Goal: Task Accomplishment & Management: Manage account settings

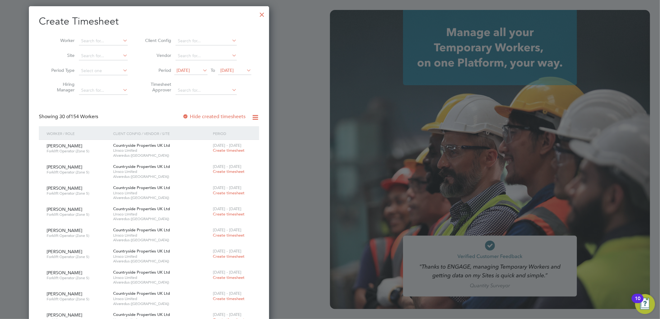
scroll to position [3135, 240]
click at [263, 12] on div at bounding box center [261, 12] width 11 height 11
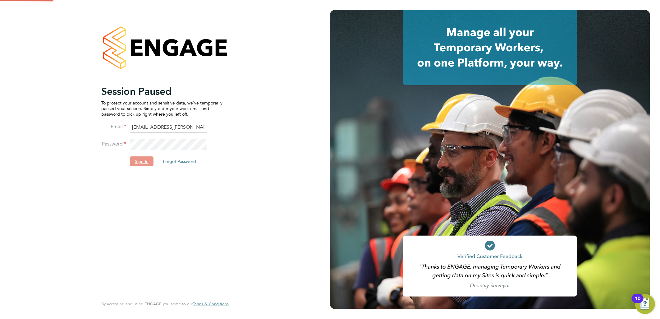
click at [135, 163] on button "Sign In" at bounding box center [142, 161] width 24 height 10
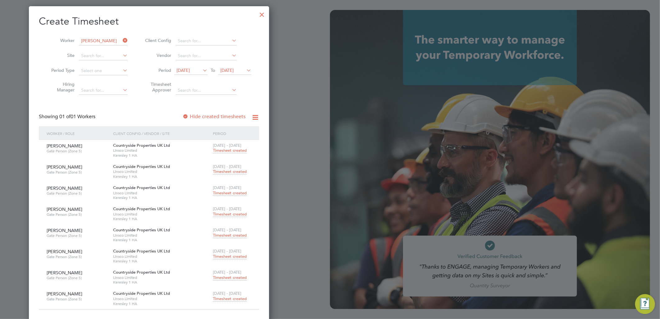
scroll to position [316, 240]
click at [265, 13] on div at bounding box center [261, 12] width 11 height 11
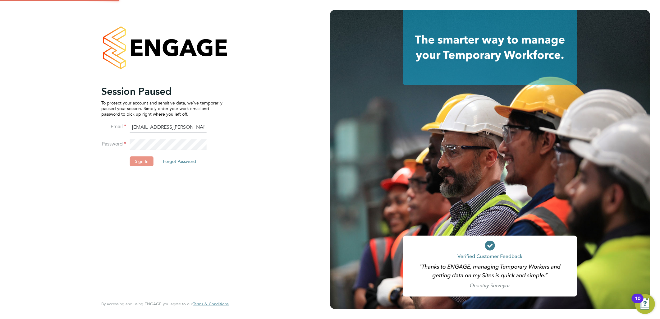
click at [142, 161] on button "Sign In" at bounding box center [142, 161] width 24 height 10
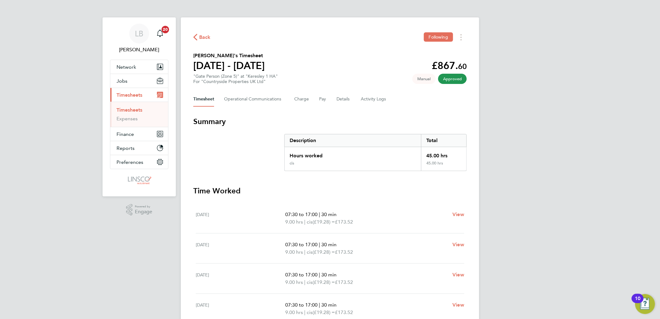
click at [120, 94] on span "Timesheets" at bounding box center [129, 95] width 26 height 6
click at [206, 34] on span "Back" at bounding box center [204, 37] width 11 height 7
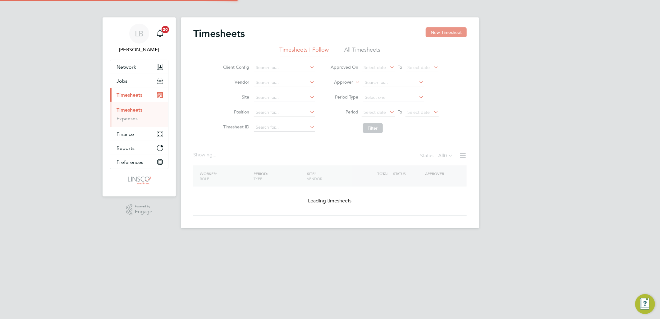
click at [436, 30] on button "New Timesheet" at bounding box center [445, 32] width 41 height 10
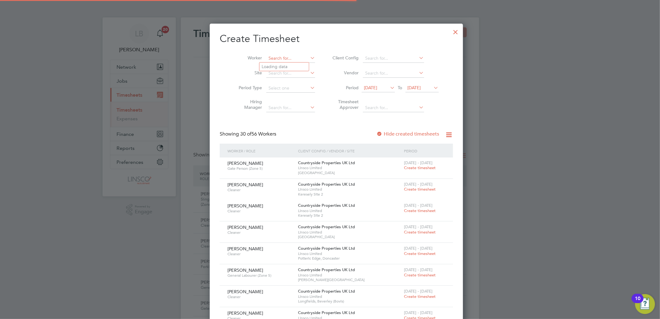
click at [275, 57] on input at bounding box center [290, 58] width 49 height 9
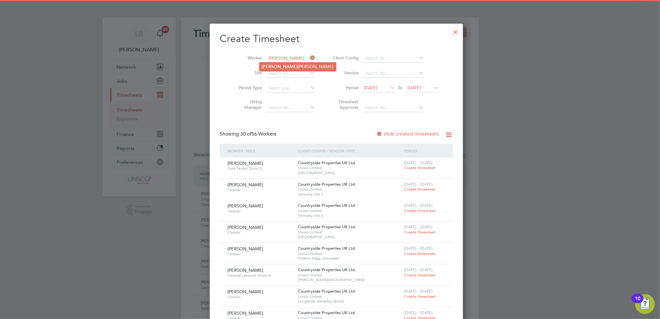
click at [270, 69] on b "Hann" at bounding box center [280, 66] width 36 height 5
type input "Hannah Jenkin"
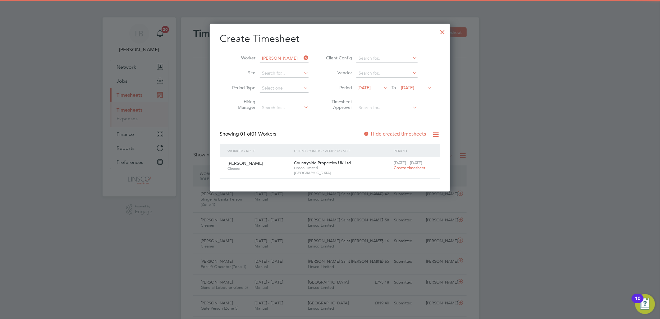
click at [404, 167] on span "Create timesheet" at bounding box center [409, 167] width 32 height 5
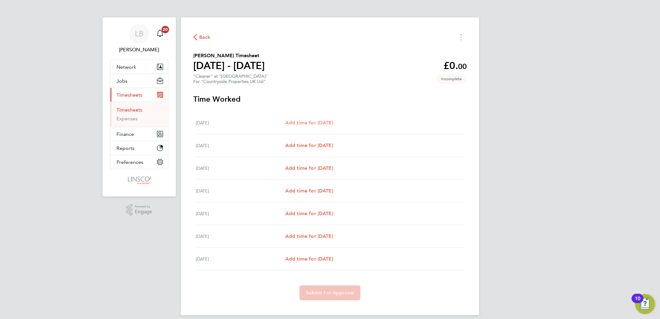
click at [323, 125] on link "Add time for Mon 22 Sep" at bounding box center [309, 122] width 48 height 7
select select "30"
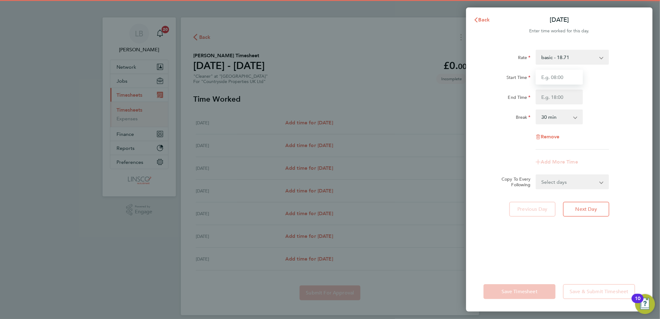
click at [567, 77] on input "Start Time" at bounding box center [558, 77] width 47 height 15
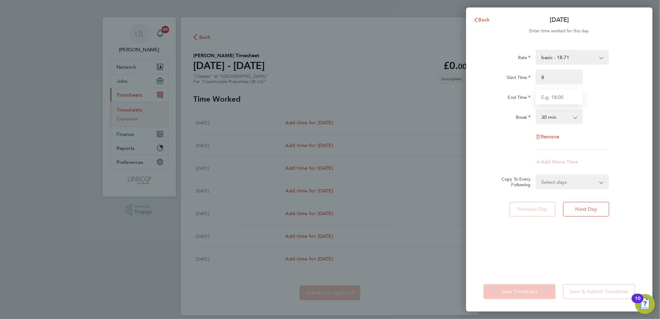
type input "08:00"
drag, startPoint x: 544, startPoint y: 92, endPoint x: 547, endPoint y: 91, distance: 3.5
click at [544, 92] on input "End Time" at bounding box center [558, 96] width 47 height 15
type input "10:00"
click at [625, 85] on div "Start Time 08:00 End Time 10:00" at bounding box center [559, 87] width 157 height 35
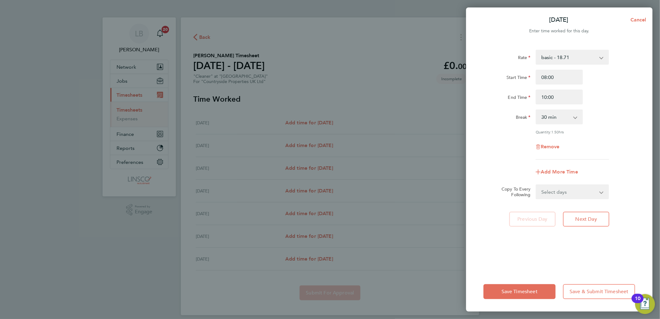
click at [559, 119] on select "0 min 15 min 30 min 45 min 60 min 75 min 90 min" at bounding box center [555, 117] width 39 height 14
select select "0"
click at [536, 110] on select "0 min 15 min 30 min 45 min 60 min 75 min 90 min" at bounding box center [555, 117] width 39 height 14
drag, startPoint x: 552, startPoint y: 187, endPoint x: 550, endPoint y: 196, distance: 9.5
click at [552, 187] on select "Select days Day Weekday (Mon-Fri) Weekend (Sat-Sun) Tuesday Wednesday Thursday …" at bounding box center [568, 192] width 65 height 14
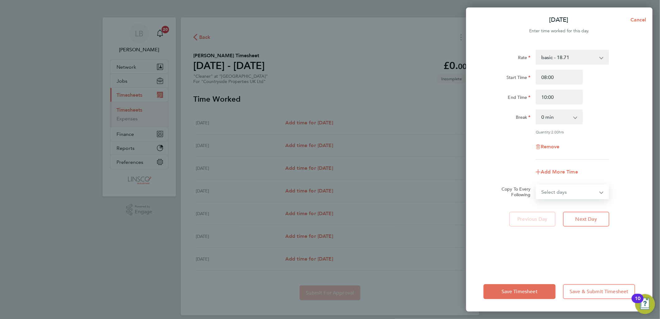
select select "DAY"
click at [536, 185] on select "Select days Day Weekday (Mon-Fri) Weekend (Sat-Sun) Tuesday Wednesday Thursday …" at bounding box center [568, 192] width 65 height 14
click at [548, 210] on select "23 Sep 2025 24 Sep 2025 25 Sep 2025 26 Sep 2025 27 Sep 2025 28 Sep 2025" at bounding box center [568, 212] width 65 height 14
select select "2025-09-24"
click at [536, 205] on select "23 Sep 2025 24 Sep 2025 25 Sep 2025 26 Sep 2025 27 Sep 2025 28 Sep 2025" at bounding box center [568, 212] width 65 height 14
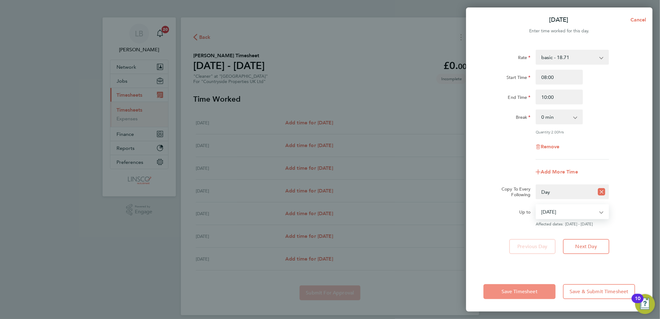
click at [509, 286] on button "Save Timesheet" at bounding box center [519, 291] width 72 height 15
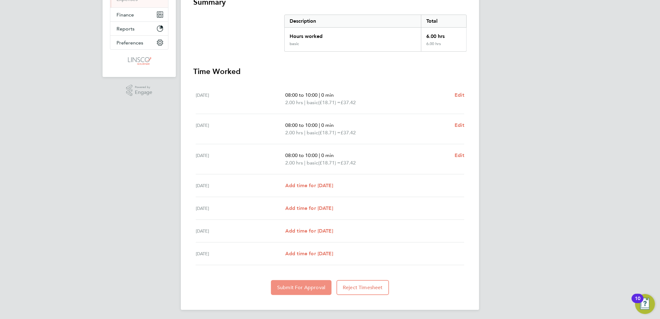
click at [308, 290] on button "Submit For Approval" at bounding box center [301, 287] width 61 height 15
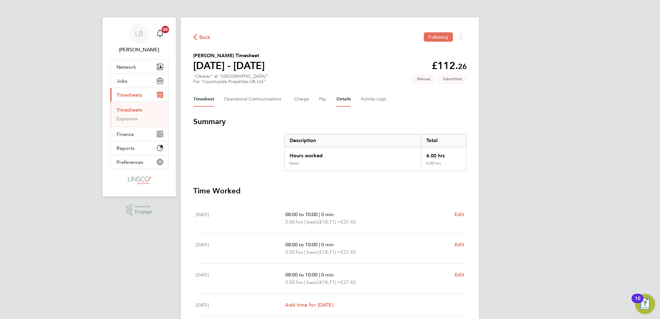
click at [342, 101] on button "Details" at bounding box center [343, 99] width 14 height 15
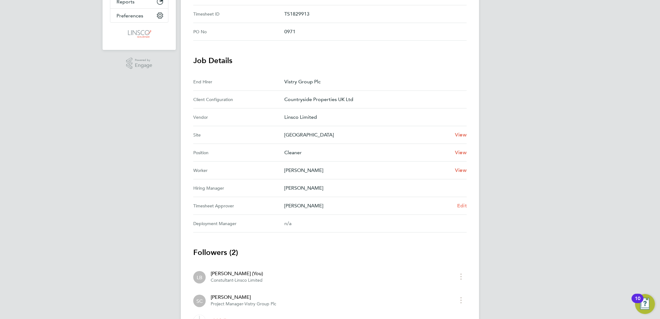
click at [460, 205] on span "Edit" at bounding box center [462, 205] width 10 height 6
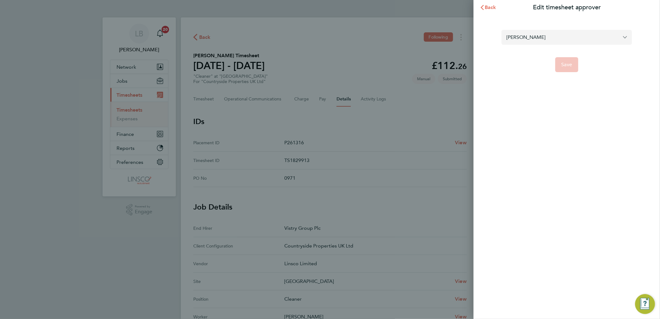
click at [522, 40] on input "Stuart Clay" at bounding box center [566, 37] width 130 height 15
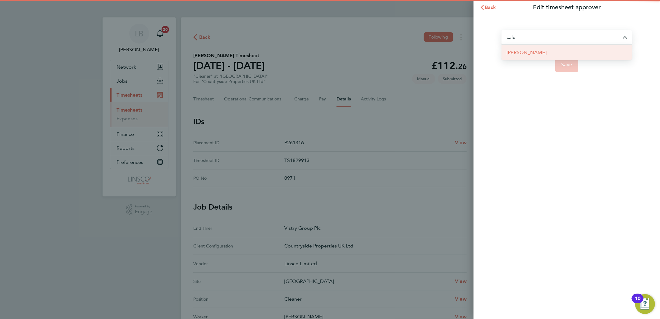
click at [541, 56] on li "[PERSON_NAME]" at bounding box center [566, 52] width 130 height 15
type input "[PERSON_NAME]"
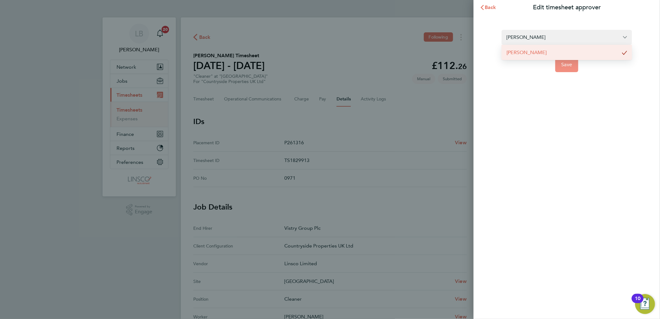
click at [569, 69] on button "Save" at bounding box center [566, 64] width 23 height 15
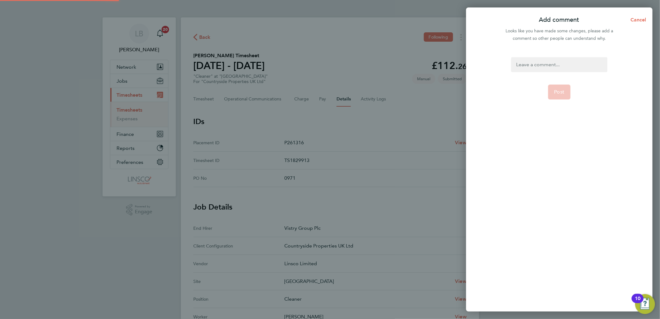
click at [564, 61] on div at bounding box center [559, 64] width 96 height 15
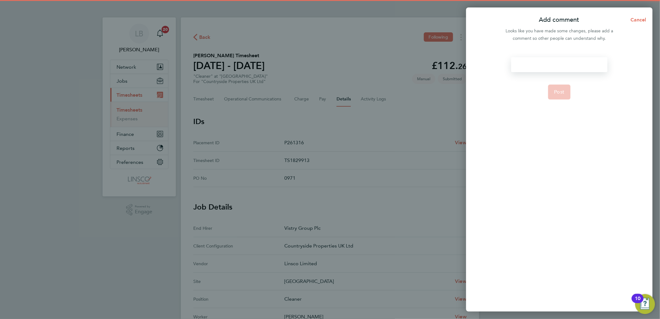
click at [564, 61] on div at bounding box center [559, 64] width 96 height 15
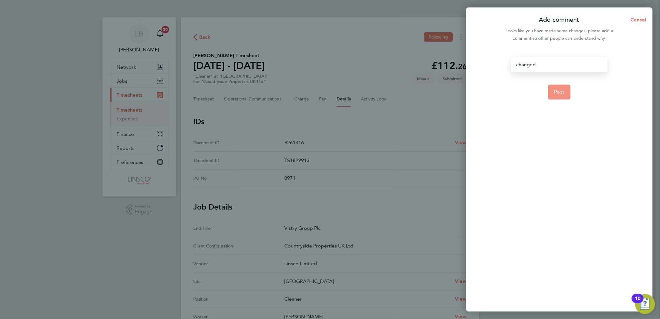
click at [564, 86] on button "Post" at bounding box center [559, 91] width 23 height 15
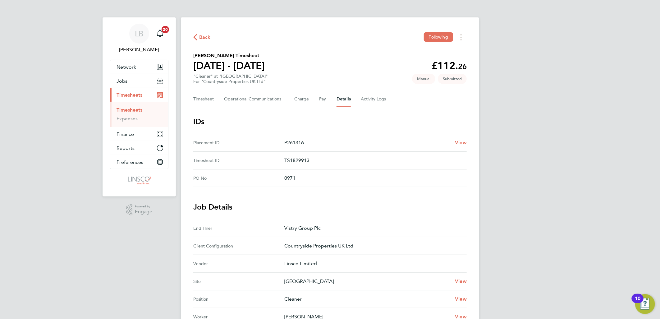
drag, startPoint x: 202, startPoint y: 32, endPoint x: 272, endPoint y: 39, distance: 69.6
click at [202, 32] on div "Back Following" at bounding box center [329, 37] width 273 height 10
click at [202, 38] on span "Back" at bounding box center [204, 37] width 11 height 7
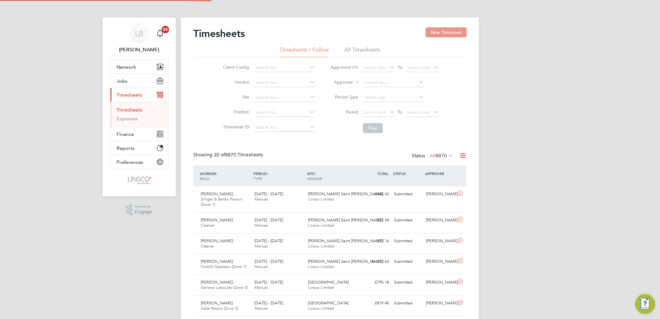
click at [446, 35] on button "New Timesheet" at bounding box center [445, 32] width 41 height 10
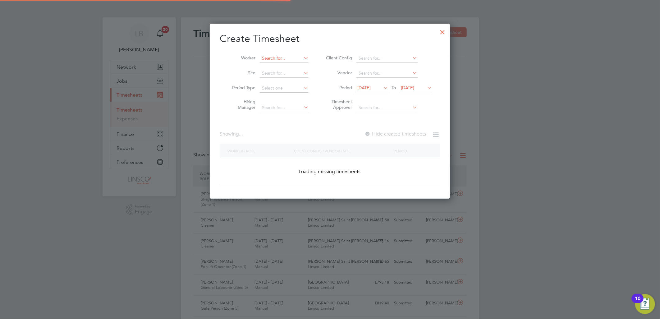
click at [291, 58] on input at bounding box center [284, 58] width 49 height 9
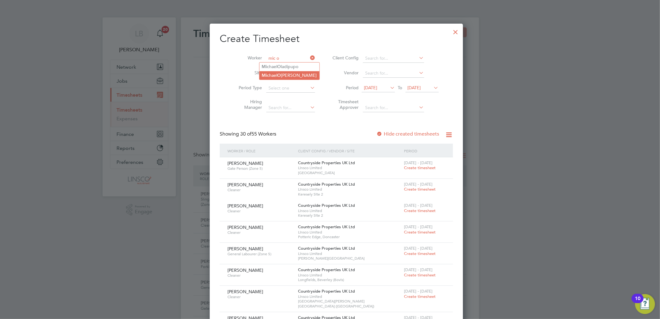
type input "mic o"
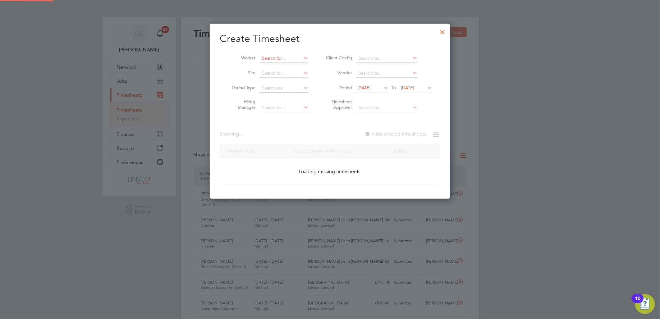
drag, startPoint x: 297, startPoint y: 70, endPoint x: 296, endPoint y: 60, distance: 10.3
click at [294, 58] on input at bounding box center [284, 58] width 49 height 9
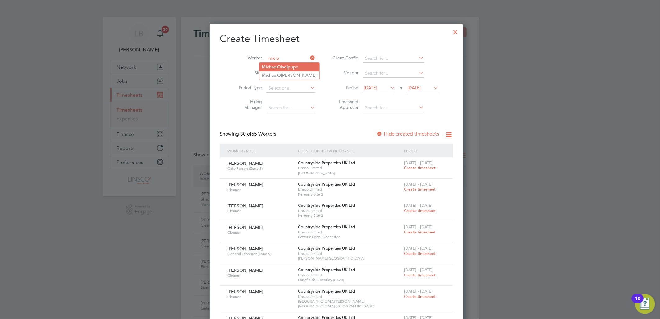
click at [302, 63] on li "Mic hael O ladipupo" at bounding box center [289, 67] width 60 height 8
type input "[PERSON_NAME]"
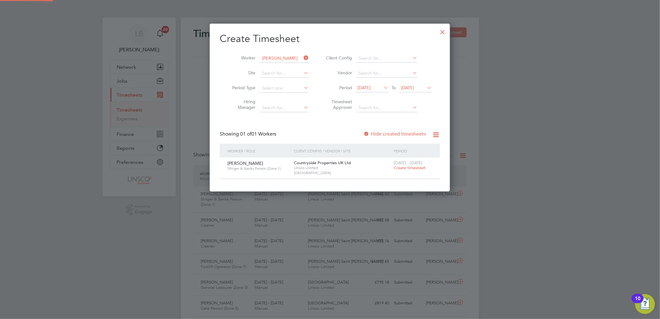
click at [408, 169] on span "Create timesheet" at bounding box center [409, 167] width 32 height 5
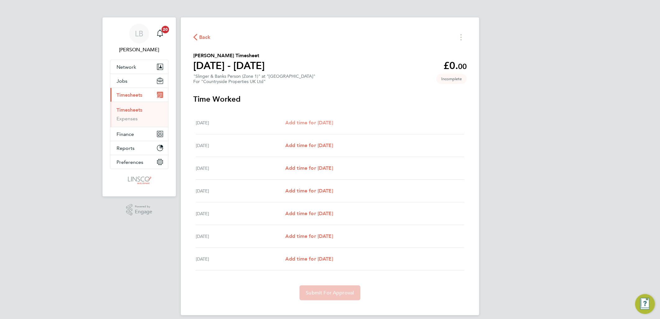
click at [318, 126] on link "Add time for [DATE]" at bounding box center [309, 122] width 48 height 7
select select "30"
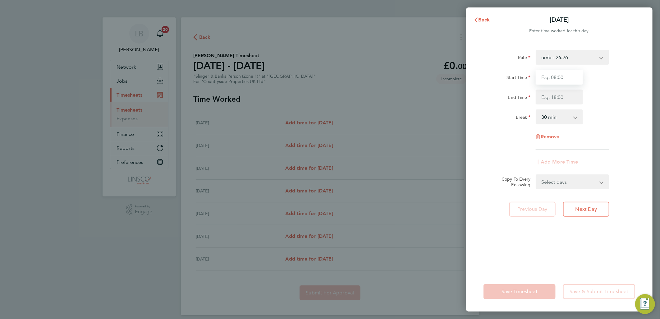
click at [545, 79] on input "Start Time" at bounding box center [558, 77] width 47 height 15
type input "07:30"
click at [542, 97] on input "End Time" at bounding box center [558, 96] width 47 height 15
type input "16:30"
click at [600, 86] on div "Start Time 07:30 End Time 16:30" at bounding box center [559, 87] width 157 height 35
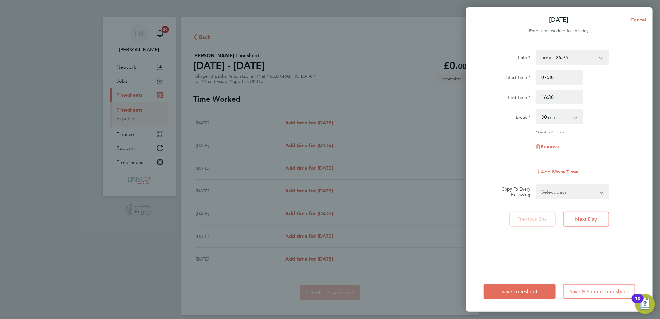
click at [571, 192] on select "Select days Day Weekday (Mon-Fri) Weekend (Sat-Sun) [DATE] [DATE] [DATE] [DATE]…" at bounding box center [568, 192] width 65 height 14
select select "WEEKDAY"
click at [536, 185] on select "Select days Day Weekday (Mon-Fri) Weekend (Sat-Sun) [DATE] [DATE] [DATE] [DATE]…" at bounding box center [568, 192] width 65 height 14
select select "[DATE]"
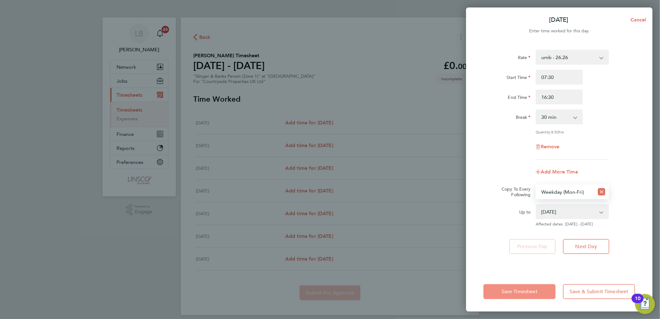
click at [526, 298] on button "Save Timesheet" at bounding box center [519, 291] width 72 height 15
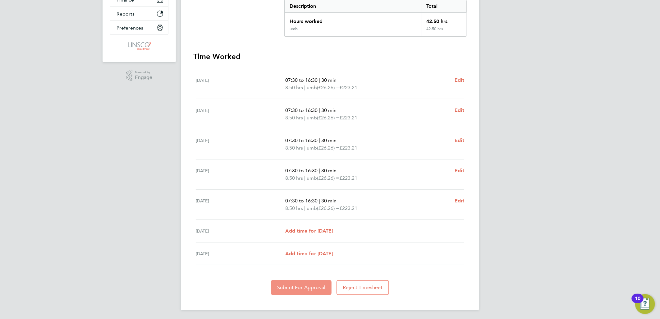
click at [296, 287] on span "Submit For Approval" at bounding box center [301, 287] width 48 height 6
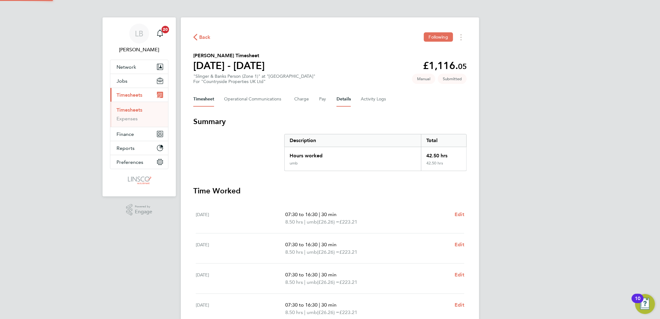
click at [343, 98] on button "Details" at bounding box center [343, 99] width 14 height 15
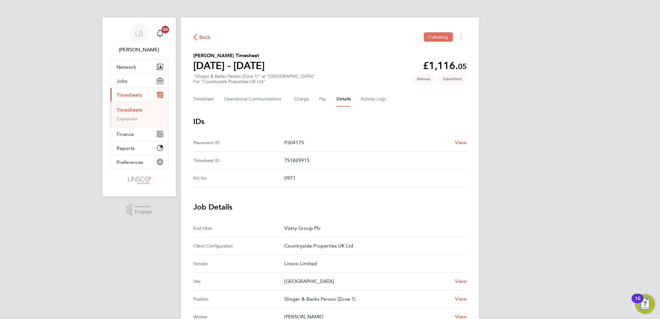
click at [198, 39] on button "Back" at bounding box center [201, 37] width 17 height 8
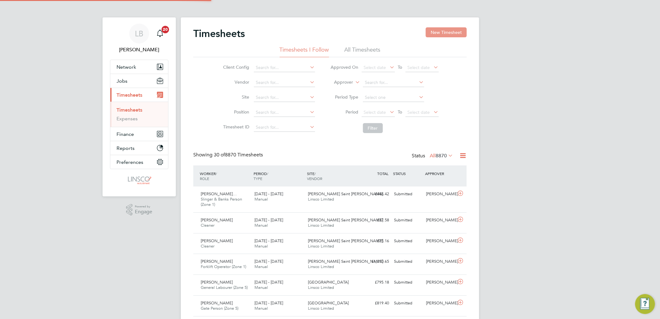
click at [453, 35] on button "New Timesheet" at bounding box center [445, 32] width 41 height 10
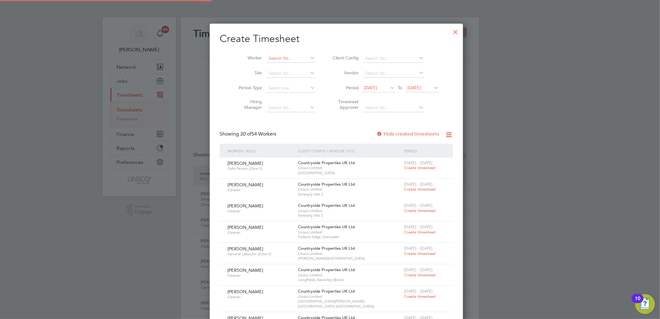
click at [280, 58] on input at bounding box center [290, 58] width 49 height 9
click at [285, 72] on li "Mand eep Klair" at bounding box center [289, 75] width 61 height 8
type input "[PERSON_NAME]"
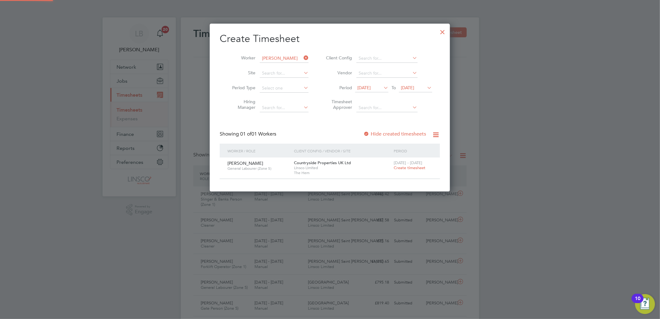
click at [414, 167] on span "Create timesheet" at bounding box center [409, 167] width 32 height 5
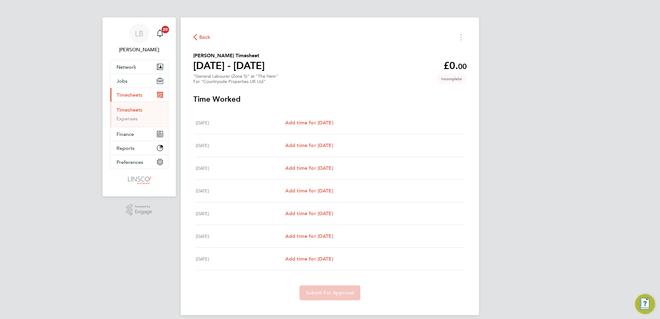
click at [317, 117] on div "[DATE] Add time for [DATE] Add time for [DATE]" at bounding box center [330, 122] width 268 height 23
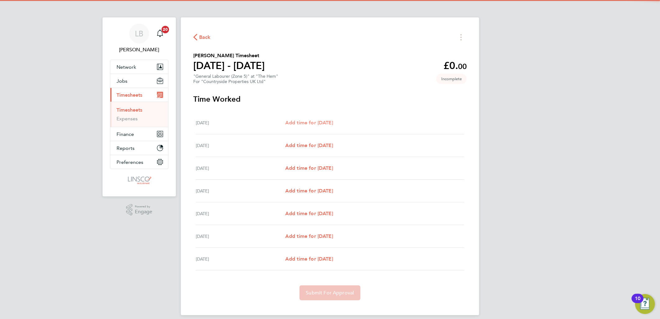
click at [318, 122] on span "Add time for [DATE]" at bounding box center [309, 123] width 48 height 6
select select "30"
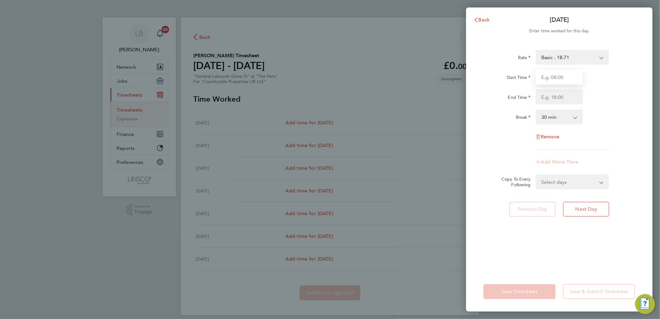
click at [548, 78] on input "Start Time" at bounding box center [558, 77] width 47 height 15
type input "07:30"
type input "16:30"
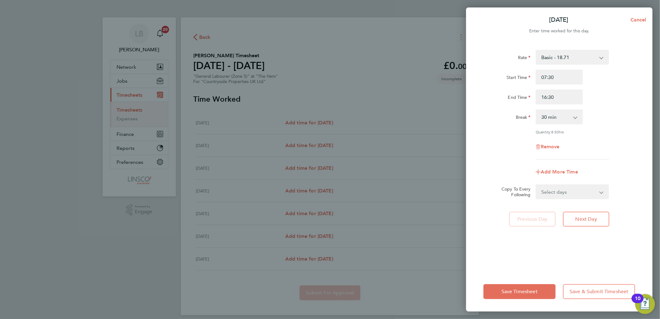
click at [565, 201] on div "Rate Basic - 18.71 Start Time 07:30 End Time 16:30 Break 0 min 15 min 30 min 45…" at bounding box center [559, 156] width 186 height 229
click at [564, 196] on select "Select days Day Weekday (Mon-Fri) Weekend (Sat-Sun) [DATE] [DATE] [DATE] [DATE]…" at bounding box center [568, 192] width 65 height 14
select select "WEEKDAY"
click at [536, 185] on select "Select days Day Weekday (Mon-Fri) Weekend (Sat-Sun) [DATE] [DATE] [DATE] [DATE]…" at bounding box center [568, 192] width 65 height 14
select select "[DATE]"
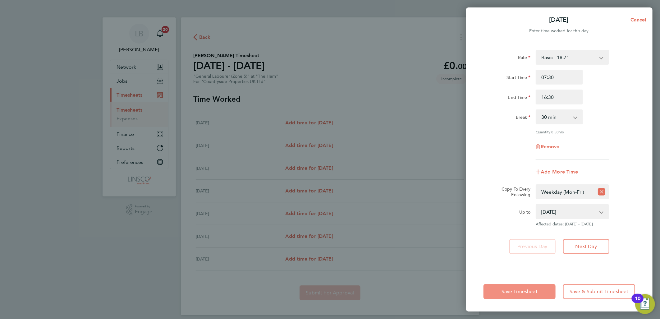
click at [523, 291] on span "Save Timesheet" at bounding box center [519, 291] width 36 height 6
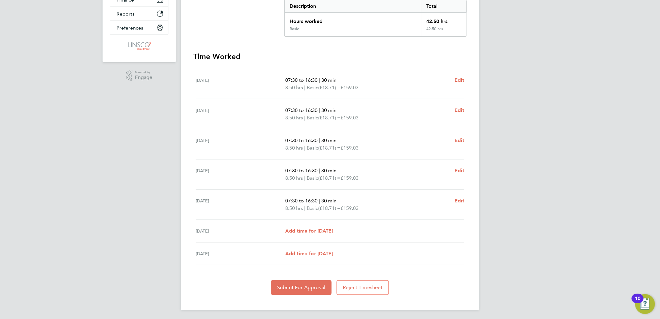
click at [293, 278] on section "Time Worked Mon 22 Sep 07:30 to 16:30 | 30 min 8.50 hrs | Basic (£18.71) = £159…" at bounding box center [329, 173] width 273 height 243
drag, startPoint x: 302, startPoint y: 282, endPoint x: 304, endPoint y: 271, distance: 10.9
click at [303, 280] on button "Submit For Approval" at bounding box center [301, 287] width 61 height 15
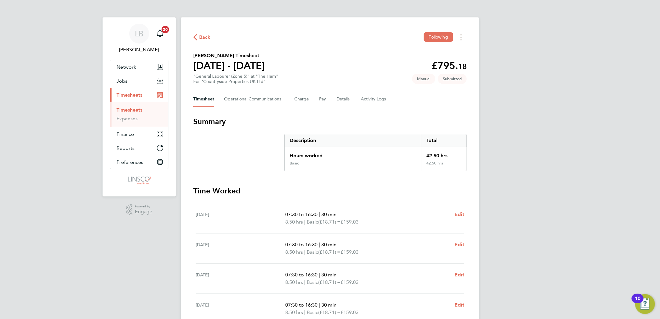
click at [204, 35] on span "Back" at bounding box center [204, 37] width 11 height 7
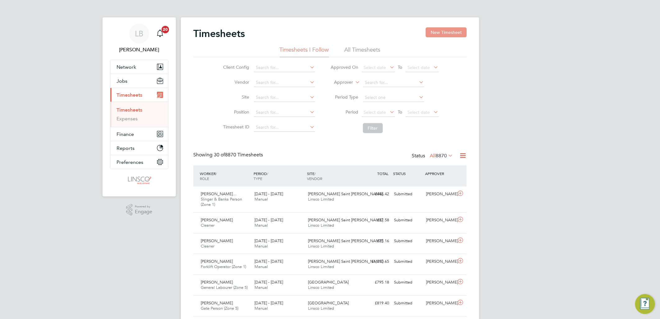
click at [443, 33] on button "New Timesheet" at bounding box center [445, 32] width 41 height 10
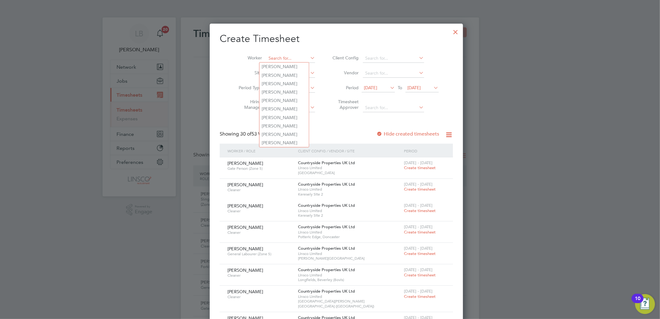
click at [276, 57] on input at bounding box center [290, 58] width 49 height 9
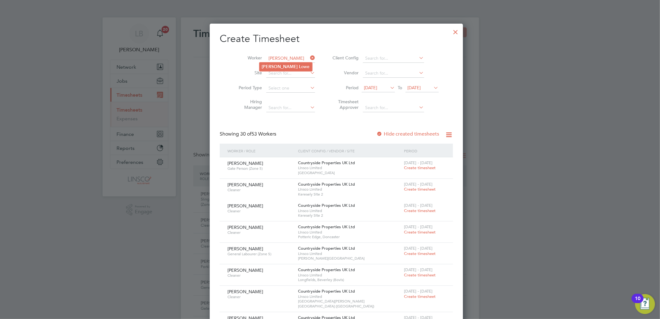
click at [291, 66] on li "George L owe" at bounding box center [285, 66] width 53 height 8
type input "[PERSON_NAME]"
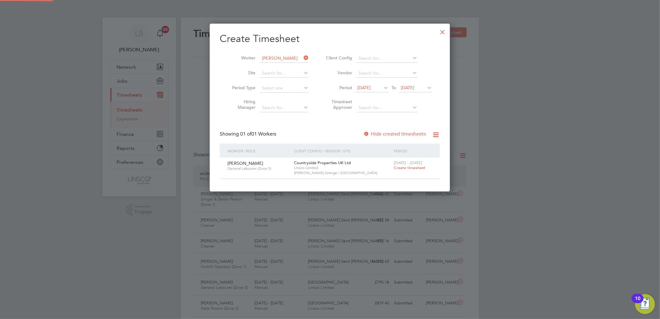
click at [424, 170] on div "[DATE] - [DATE] Create timesheet" at bounding box center [413, 165] width 42 height 17
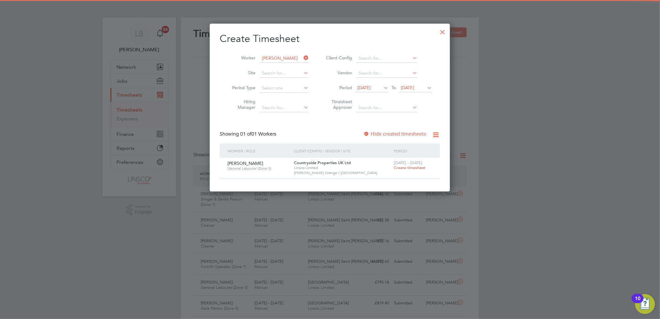
click at [418, 167] on span "Create timesheet" at bounding box center [409, 167] width 32 height 5
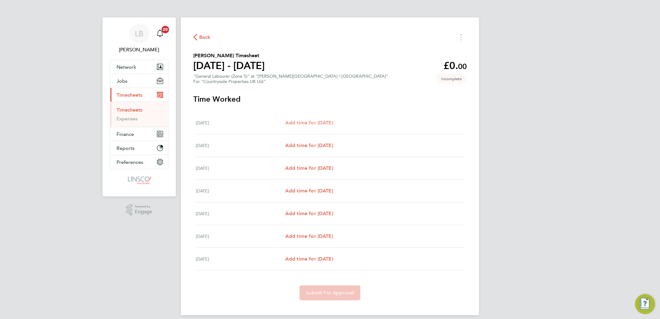
click at [318, 120] on span "Add time for [DATE]" at bounding box center [309, 123] width 48 height 6
select select "30"
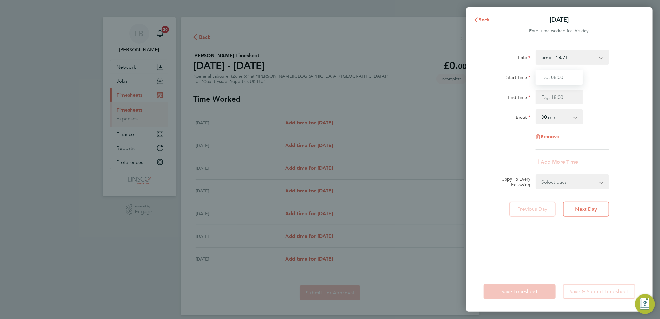
click at [547, 81] on input "Start Time" at bounding box center [558, 77] width 47 height 15
type input "07:30"
type input "16:30"
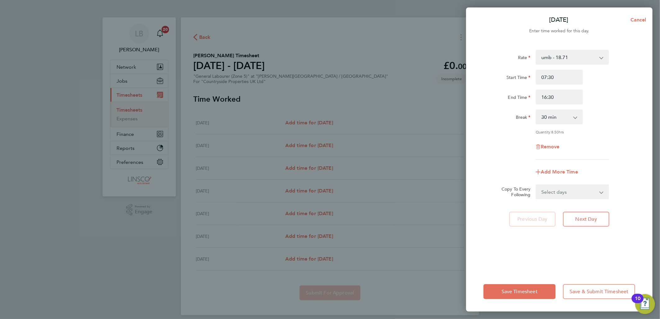
click at [563, 197] on select "Select days Day Weekday (Mon-Fri) Weekend (Sat-Sun) [DATE] [DATE] [DATE] [DATE]…" at bounding box center [568, 192] width 65 height 14
select select "WEEKDAY"
click at [536, 185] on select "Select days Day Weekday (Mon-Fri) Weekend (Sat-Sun) [DATE] [DATE] [DATE] [DATE]…" at bounding box center [568, 192] width 65 height 14
select select "[DATE]"
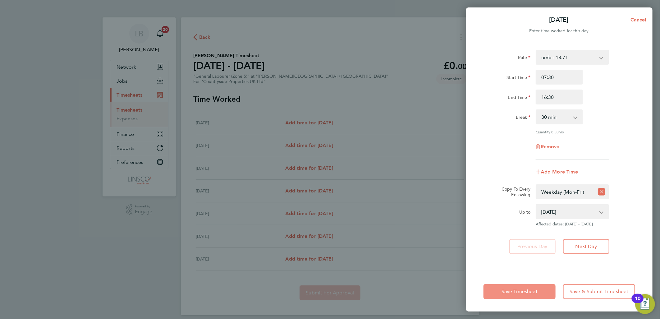
click at [509, 291] on span "Save Timesheet" at bounding box center [519, 291] width 36 height 6
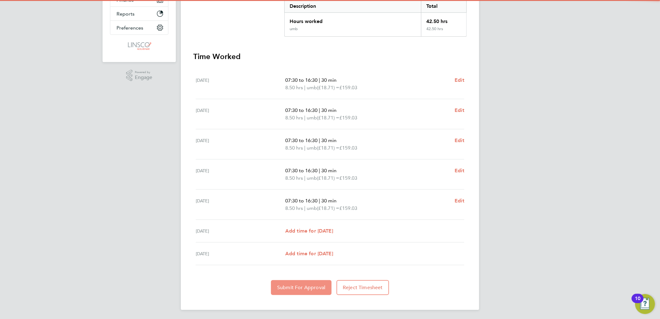
click at [300, 287] on span "Submit For Approval" at bounding box center [301, 287] width 48 height 6
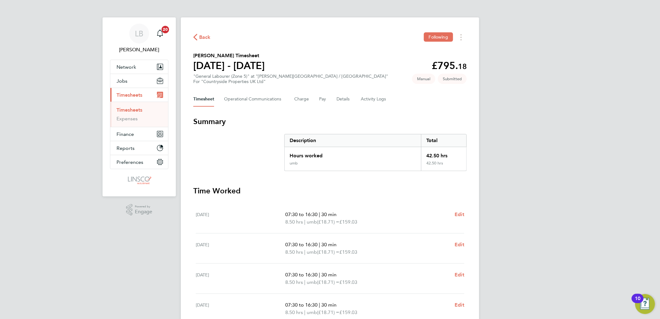
click at [200, 35] on span "Back" at bounding box center [204, 37] width 11 height 7
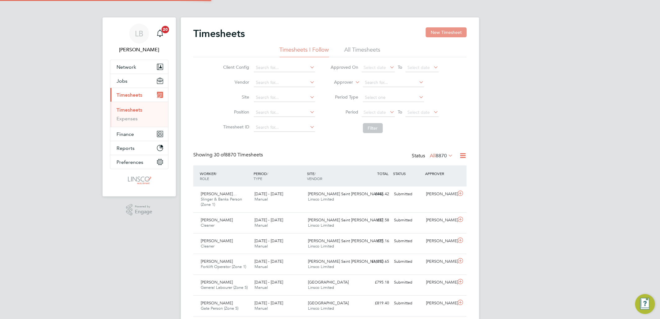
click at [442, 30] on button "New Timesheet" at bounding box center [445, 32] width 41 height 10
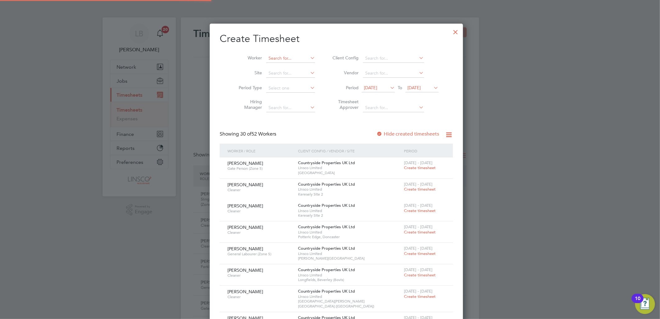
click at [270, 56] on input at bounding box center [290, 58] width 49 height 9
type input "f"
click at [286, 83] on li "Fent a Bankat" at bounding box center [287, 84] width 56 height 8
type input "[PERSON_NAME]"
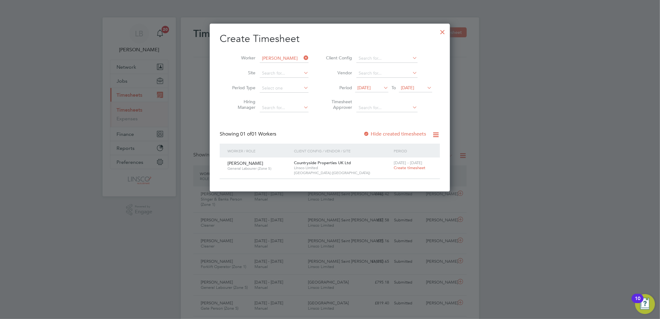
click at [391, 131] on label "Hide created timesheets" at bounding box center [394, 134] width 63 height 6
click at [443, 34] on div at bounding box center [442, 30] width 11 height 11
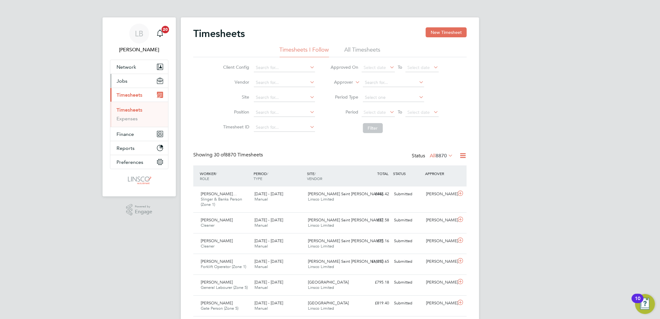
click at [114, 81] on button "Jobs" at bounding box center [139, 81] width 58 height 14
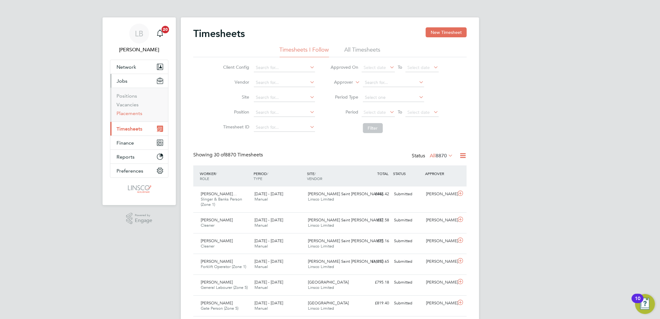
click at [134, 110] on link "Placements" at bounding box center [129, 113] width 26 height 6
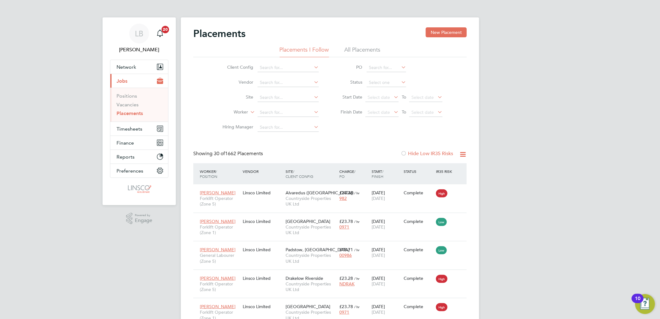
drag, startPoint x: 264, startPoint y: 113, endPoint x: 323, endPoint y: 68, distance: 74.2
click at [275, 113] on input at bounding box center [287, 112] width 61 height 9
type input "liam pr"
drag, startPoint x: 134, startPoint y: 104, endPoint x: 177, endPoint y: 104, distance: 43.2
click at [134, 104] on link "Vacancies" at bounding box center [127, 105] width 22 height 6
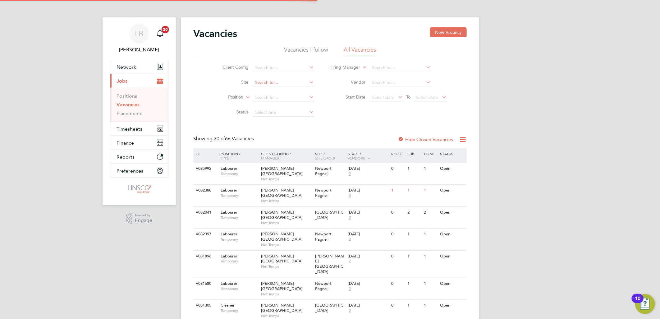
click at [265, 85] on input at bounding box center [283, 82] width 61 height 9
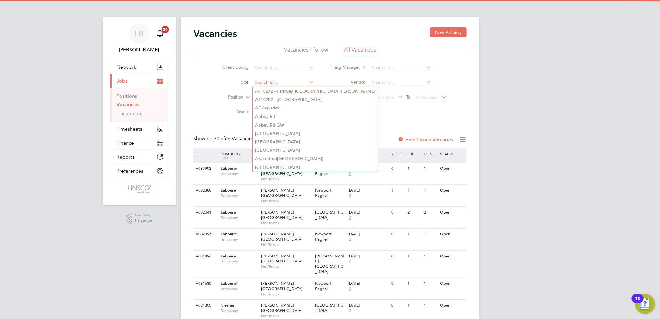
type input "l"
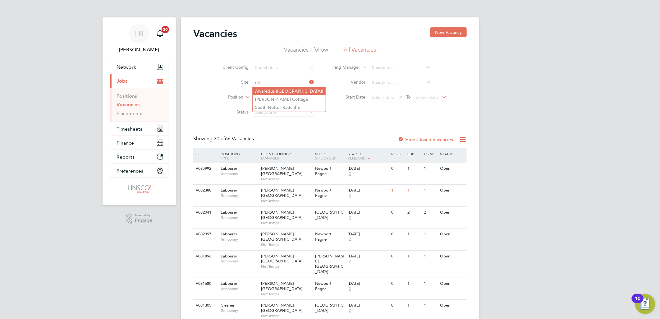
click at [271, 89] on li "Alvaredus ([GEOGRAPHIC_DATA])" at bounding box center [288, 91] width 73 height 8
type input "Alvaredus ([GEOGRAPHIC_DATA])"
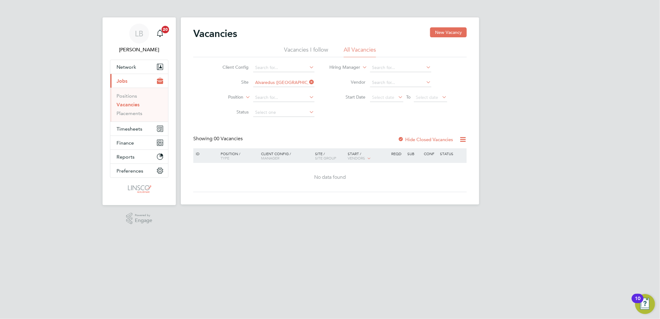
click at [406, 141] on label "Hide Closed Vacancies" at bounding box center [425, 139] width 55 height 6
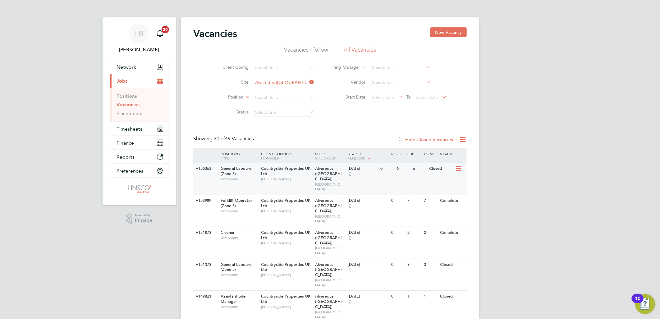
click at [293, 178] on span "[PERSON_NAME]" at bounding box center [286, 178] width 51 height 5
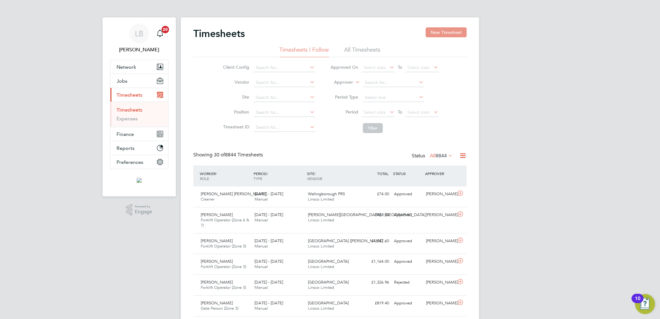
click at [443, 34] on button "New Timesheet" at bounding box center [445, 32] width 41 height 10
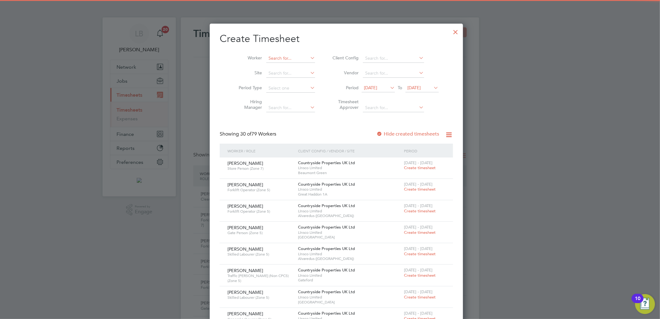
click at [290, 57] on input at bounding box center [290, 58] width 49 height 9
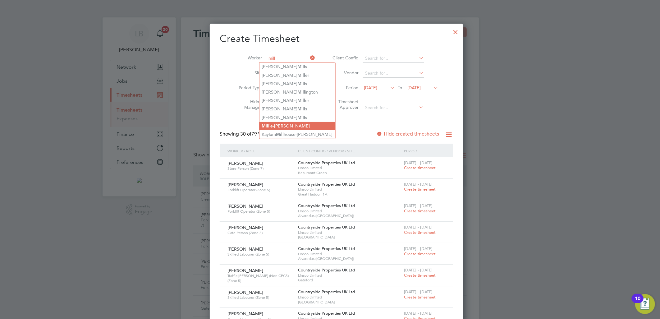
click at [289, 122] on li "Mill ie-[PERSON_NAME]" at bounding box center [297, 126] width 76 height 8
type input "[PERSON_NAME]"
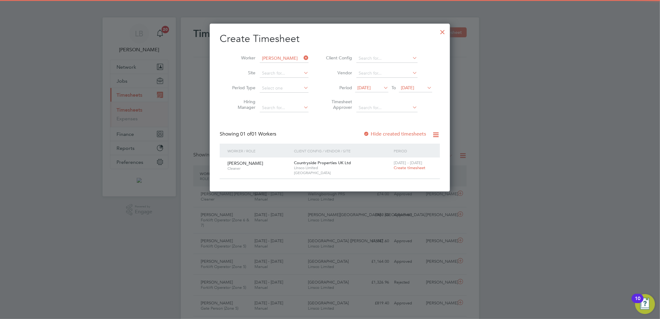
click at [402, 164] on span "[DATE] - [DATE]" at bounding box center [407, 162] width 29 height 5
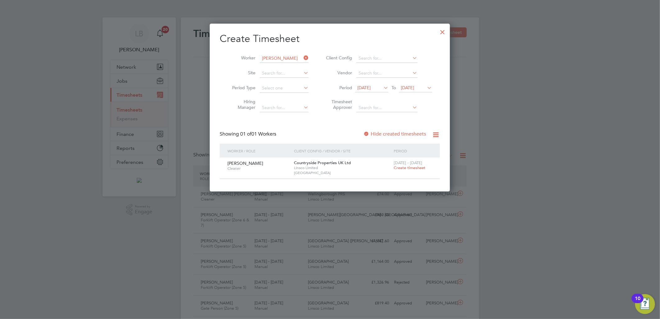
click at [402, 167] on span "Create timesheet" at bounding box center [409, 167] width 32 height 5
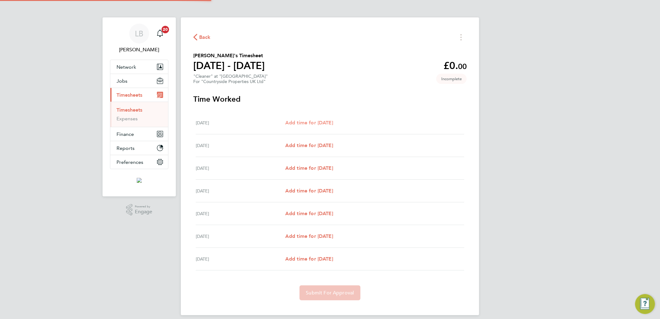
click at [311, 120] on span "Add time for [DATE]" at bounding box center [309, 123] width 48 height 6
select select "30"
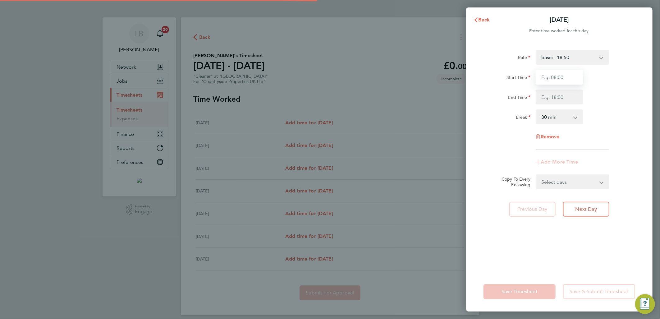
click at [561, 78] on input "Start Time" at bounding box center [558, 77] width 47 height 15
type input "08:00"
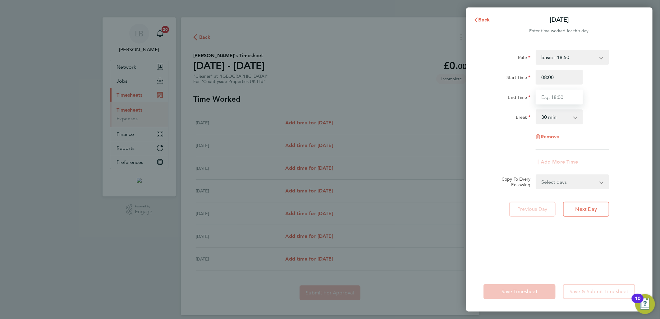
type input "10:00"
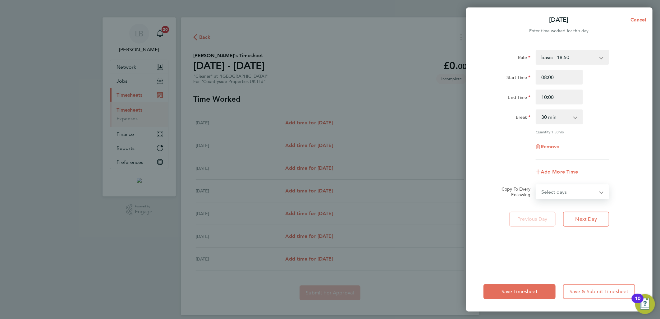
click at [552, 190] on select "Select days Day Weekday (Mon-Fri) Weekend (Sat-Sun) [DATE] [DATE] [DATE] [DATE]…" at bounding box center [568, 192] width 65 height 14
select select "WEEKDAY"
click at [536, 185] on select "Select days Day Weekday (Mon-Fri) Weekend (Sat-Sun) Tuesday Wednesday Thursday …" at bounding box center [568, 192] width 65 height 14
select select "2025-09-28"
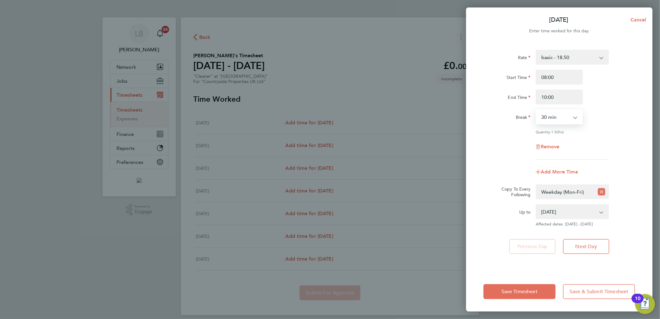
click at [553, 122] on select "0 min 15 min 30 min 45 min 60 min 75 min 90 min" at bounding box center [555, 117] width 39 height 14
select select "0"
click at [536, 110] on select "0 min 15 min 30 min 45 min 60 min 75 min 90 min" at bounding box center [555, 117] width 39 height 14
click at [512, 288] on button "Save Timesheet" at bounding box center [519, 291] width 72 height 15
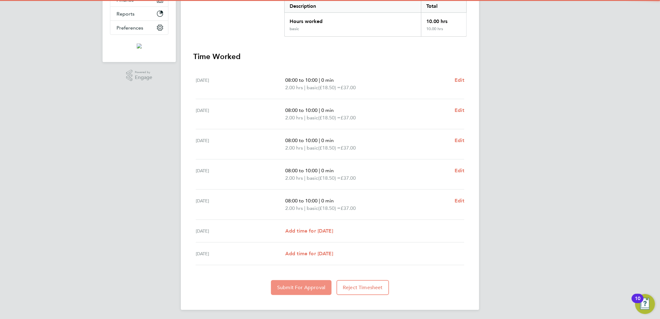
click at [305, 286] on span "Submit For Approval" at bounding box center [301, 287] width 48 height 6
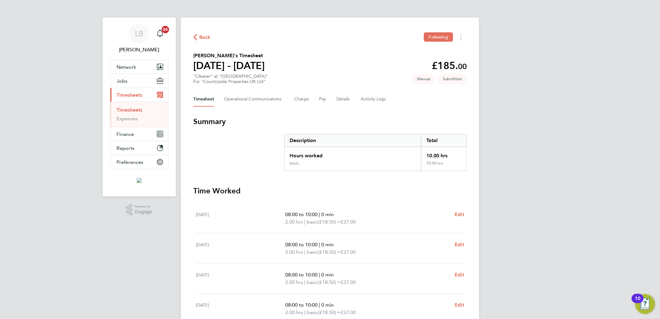
click at [200, 36] on span "Back" at bounding box center [204, 37] width 11 height 7
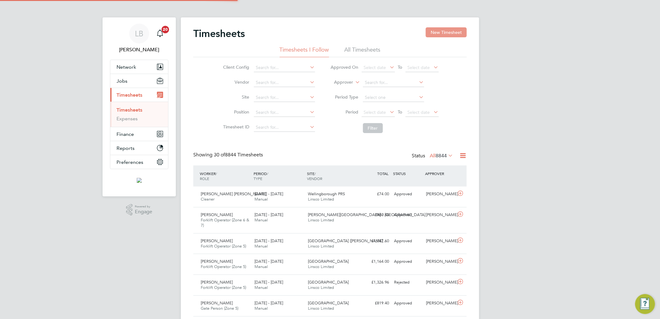
click at [456, 34] on button "New Timesheet" at bounding box center [445, 32] width 41 height 10
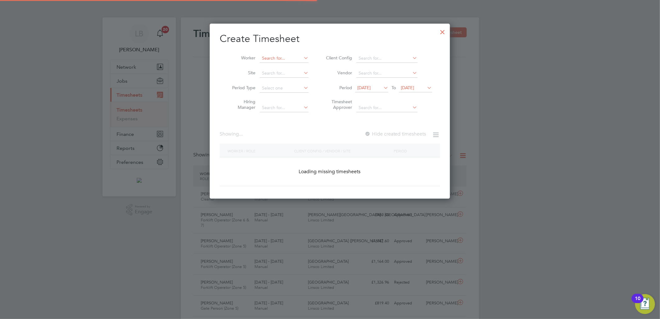
click at [286, 57] on input at bounding box center [284, 58] width 49 height 9
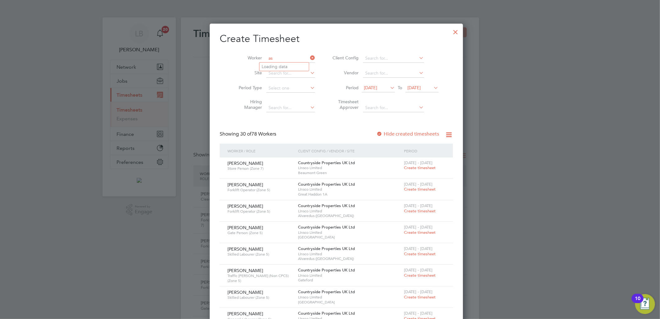
type input "a"
click at [285, 64] on li "Alex Ip ati" at bounding box center [284, 66] width 51 height 8
type input "[PERSON_NAME]"
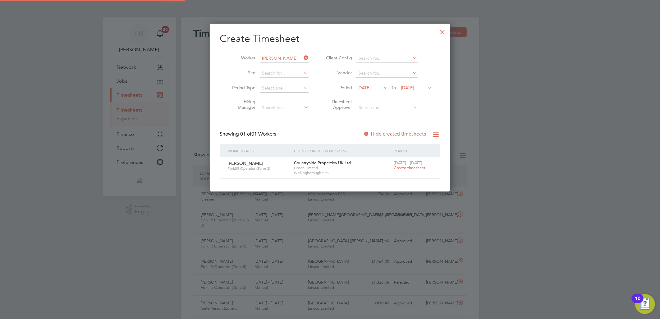
click at [402, 167] on span "Create timesheet" at bounding box center [409, 167] width 32 height 5
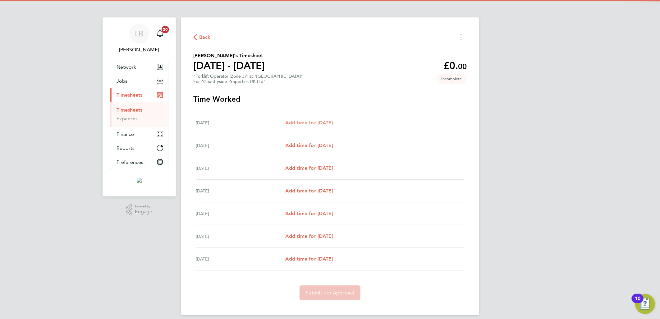
click at [316, 122] on span "Add time for Mon 22 Sep" at bounding box center [309, 123] width 48 height 6
select select "30"
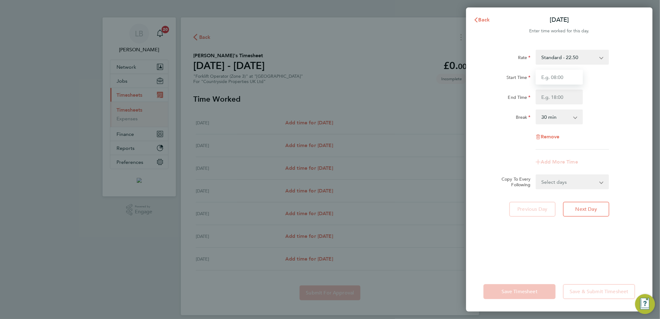
click at [576, 78] on input "Start Time" at bounding box center [558, 77] width 47 height 15
type input "07:30"
click at [560, 95] on input "End Time" at bounding box center [558, 96] width 47 height 15
type input "17:00"
click at [607, 87] on div "Start Time 07:30 End Time 17:00" at bounding box center [559, 87] width 157 height 35
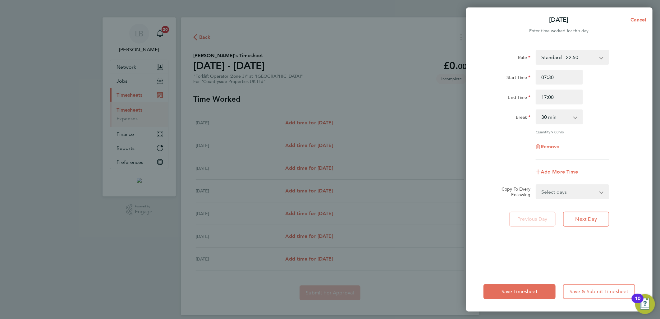
click at [567, 189] on select "Select days Day Weekday (Mon-Fri) Weekend (Sat-Sun) Tuesday Wednesday Thursday …" at bounding box center [568, 192] width 65 height 14
select select "WEEKDAY"
click at [536, 185] on select "Select days Day Weekday (Mon-Fri) Weekend (Sat-Sun) Tuesday Wednesday Thursday …" at bounding box center [568, 192] width 65 height 14
select select "2025-09-28"
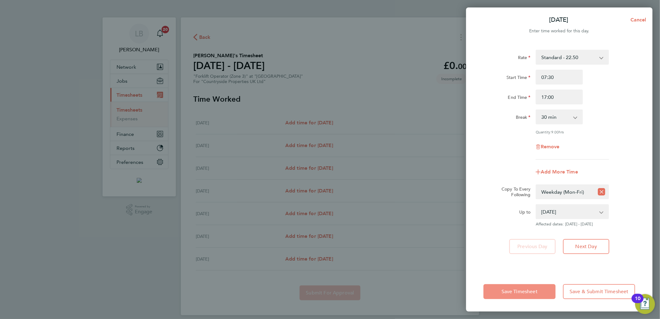
click at [509, 290] on span "Save Timesheet" at bounding box center [519, 291] width 36 height 6
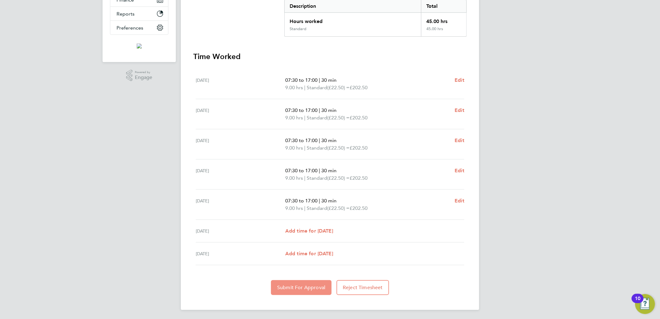
click at [296, 287] on span "Submit For Approval" at bounding box center [301, 287] width 48 height 6
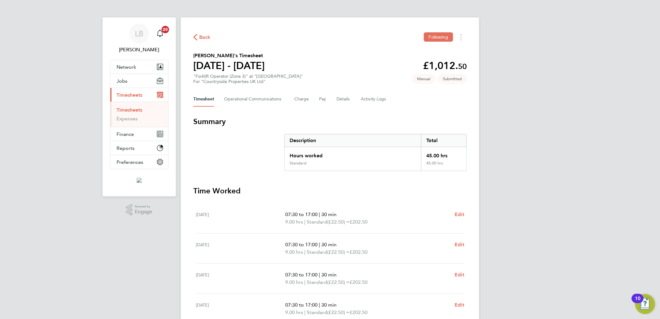
click at [198, 34] on span "Back" at bounding box center [201, 37] width 17 height 6
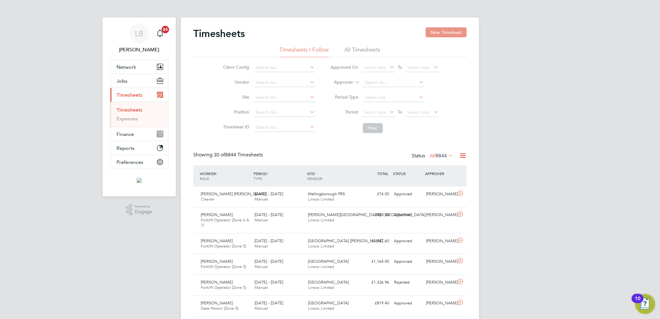
click at [448, 34] on button "New Timesheet" at bounding box center [445, 32] width 41 height 10
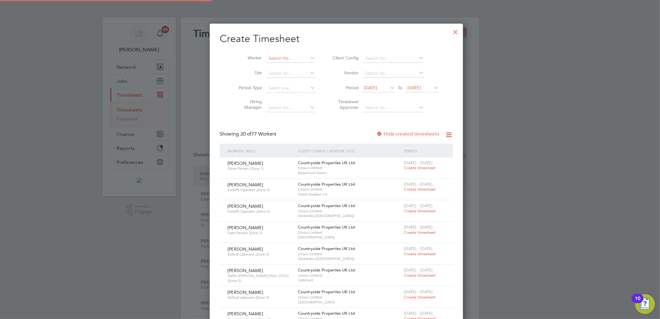
click at [274, 54] on input at bounding box center [290, 58] width 49 height 9
click at [291, 61] on input "and haz" at bounding box center [290, 58] width 49 height 9
type input "and haz"
click at [287, 62] on ul "And rew Haz eldine" at bounding box center [291, 66] width 65 height 9
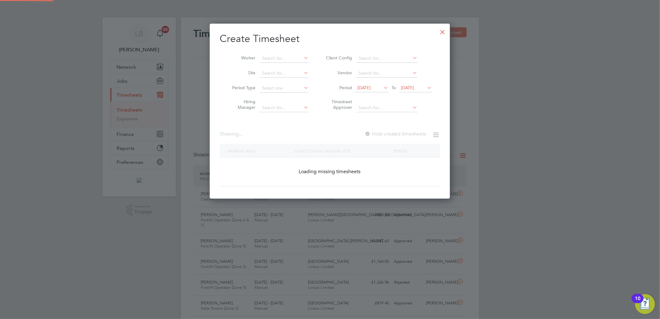
click at [291, 67] on li "Site" at bounding box center [268, 73] width 97 height 15
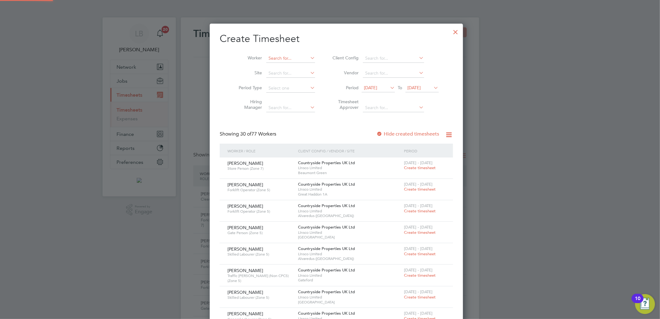
click at [285, 58] on input at bounding box center [290, 58] width 49 height 9
click at [291, 65] on li "And rew Haz eldine" at bounding box center [291, 67] width 64 height 8
type input "[PERSON_NAME]"
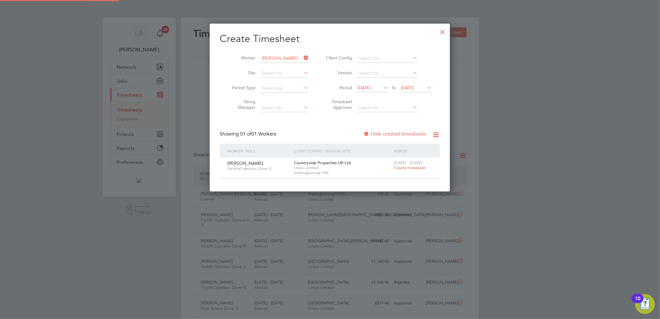
click at [406, 164] on span "[DATE] - [DATE]" at bounding box center [407, 162] width 29 height 5
click at [406, 168] on span "Create timesheet" at bounding box center [409, 167] width 32 height 5
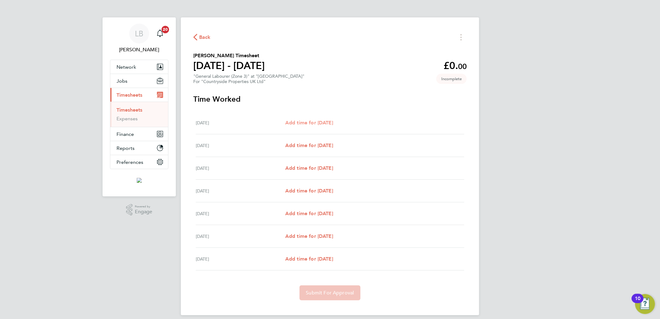
click at [327, 122] on span "Add time for Mon 22 Sep" at bounding box center [309, 123] width 48 height 6
select select "30"
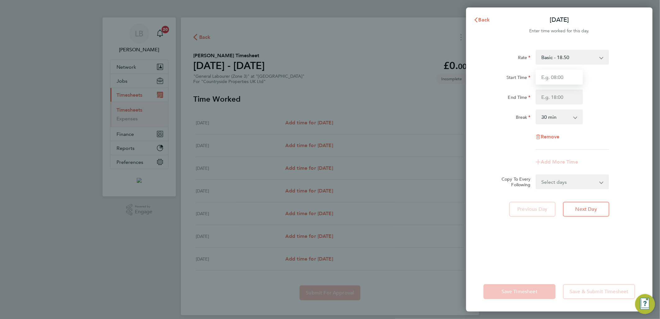
click at [567, 75] on input "Start Time" at bounding box center [558, 77] width 47 height 15
type input "07:30"
click at [553, 91] on input "End Time" at bounding box center [558, 96] width 47 height 15
type input "16:30"
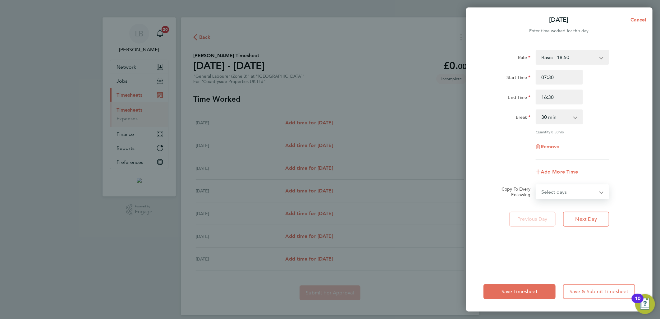
drag, startPoint x: 565, startPoint y: 178, endPoint x: 566, endPoint y: 187, distance: 9.1
click at [565, 178] on form "Rate Basic - 18.50 Start Time 07:30 End Time 16:30 Break 0 min 15 min 30 min 45…" at bounding box center [559, 124] width 152 height 149
select select "WEEKDAY"
click at [536, 185] on select "Select days Day Weekday (Mon-Fri) Weekend (Sat-Sun) Tuesday Wednesday Thursday …" at bounding box center [568, 192] width 65 height 14
select select "2025-09-28"
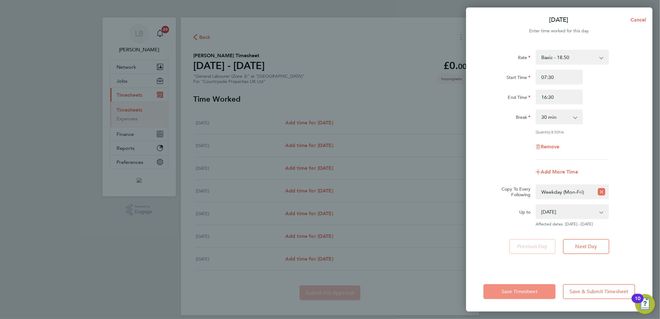
click at [522, 289] on span "Save Timesheet" at bounding box center [519, 291] width 36 height 6
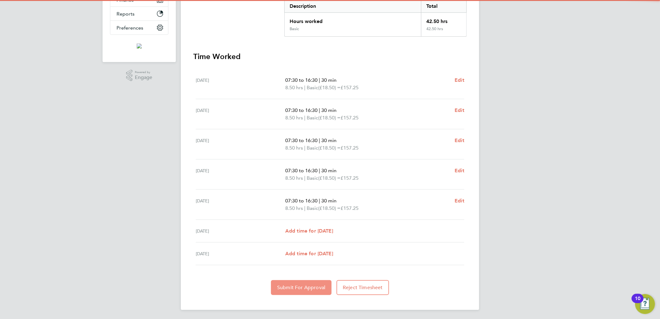
drag, startPoint x: 310, startPoint y: 281, endPoint x: 311, endPoint y: 271, distance: 10.4
click at [310, 282] on button "Submit For Approval" at bounding box center [301, 287] width 61 height 15
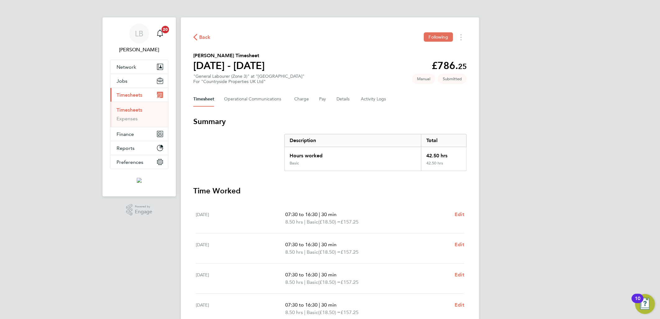
click at [207, 34] on span "Back" at bounding box center [204, 37] width 11 height 7
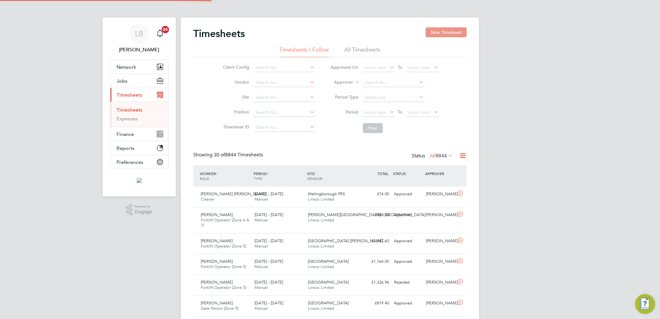
click at [447, 31] on button "New Timesheet" at bounding box center [445, 32] width 41 height 10
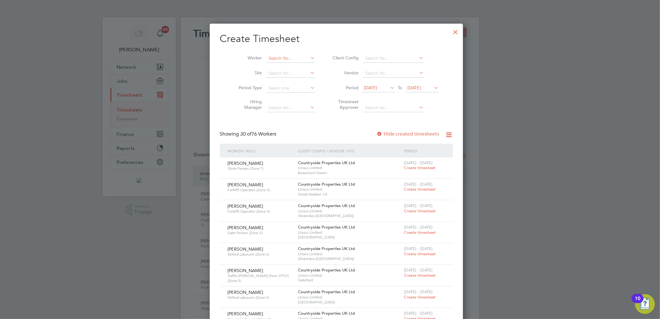
click at [285, 60] on input at bounding box center [290, 58] width 49 height 9
click at [294, 65] on b "aw" at bounding box center [297, 66] width 6 height 5
type input "[PERSON_NAME] [PERSON_NAME]"
click at [377, 91] on span "[DATE]" at bounding box center [377, 88] width 33 height 8
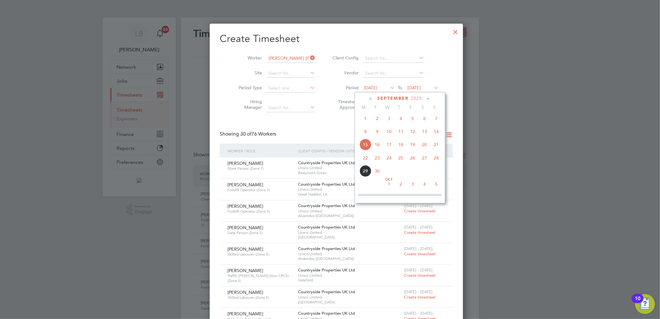
click at [364, 159] on span "22" at bounding box center [365, 158] width 12 height 12
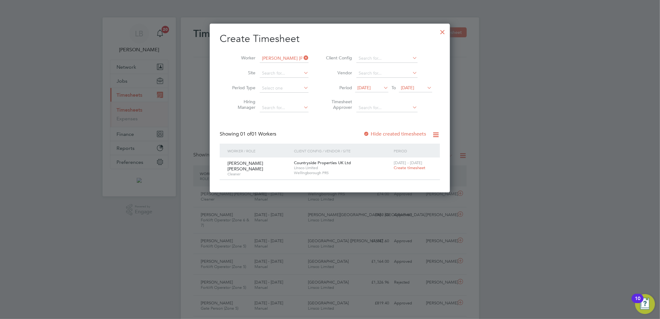
click at [397, 168] on span "Create timesheet" at bounding box center [409, 167] width 32 height 5
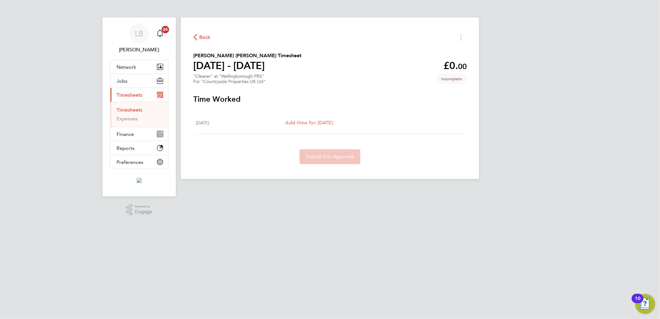
click at [325, 124] on span "Add time for Mon 22 Sep" at bounding box center [309, 123] width 48 height 6
select select "30"
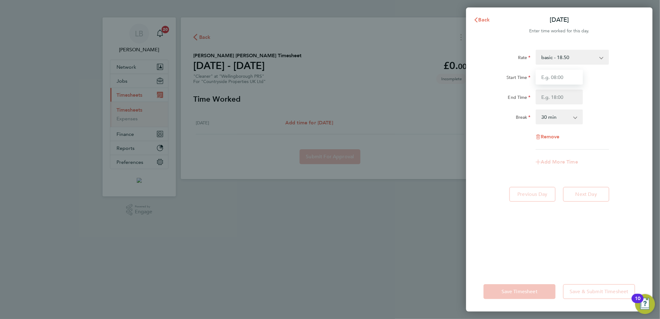
click at [575, 75] on input "Start Time" at bounding box center [558, 77] width 47 height 15
type input "08:00"
click at [543, 92] on input "End Time" at bounding box center [558, 96] width 47 height 15
type input "10:00"
click at [605, 85] on div "Start Time 08:00 End Time 10:00" at bounding box center [559, 87] width 157 height 35
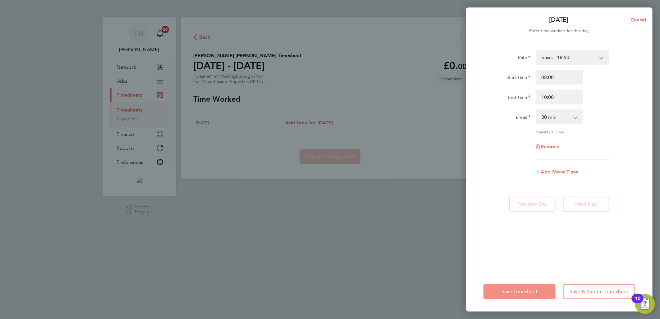
click at [520, 286] on button "Save Timesheet" at bounding box center [519, 291] width 72 height 15
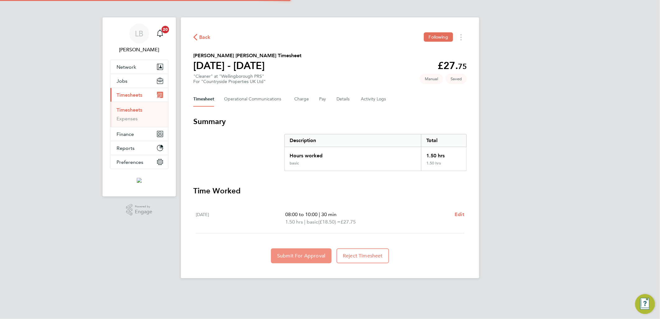
click at [305, 259] on button "Submit For Approval" at bounding box center [301, 255] width 61 height 15
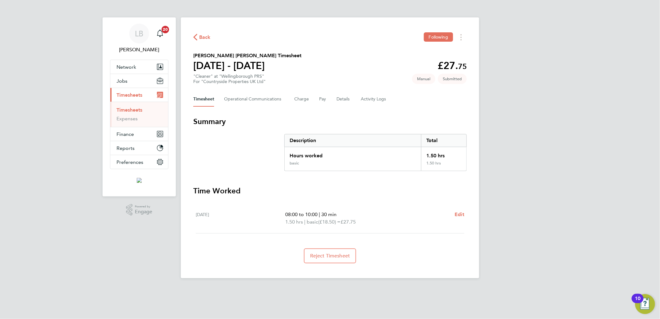
drag, startPoint x: 203, startPoint y: 33, endPoint x: 19, endPoint y: 28, distance: 183.9
click at [203, 33] on button "Back" at bounding box center [201, 37] width 17 height 8
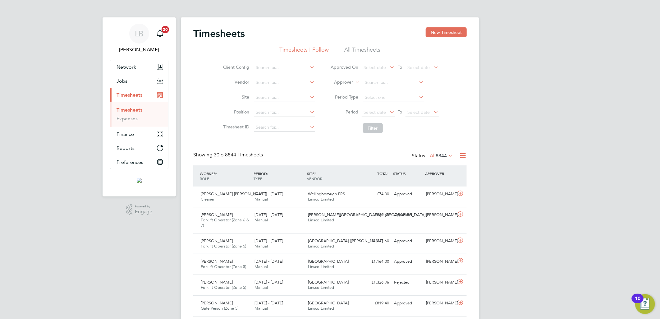
drag, startPoint x: 442, startPoint y: 32, endPoint x: 312, endPoint y: 65, distance: 133.3
click at [442, 32] on button "New Timesheet" at bounding box center [445, 32] width 41 height 10
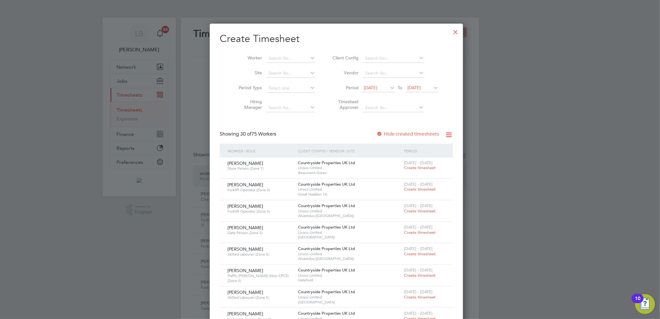
drag, startPoint x: 290, startPoint y: 57, endPoint x: 289, endPoint y: 51, distance: 5.3
click at [290, 57] on input at bounding box center [290, 58] width 49 height 9
click at [296, 66] on li "James Par kinson" at bounding box center [289, 66] width 61 height 8
type input "[PERSON_NAME]"
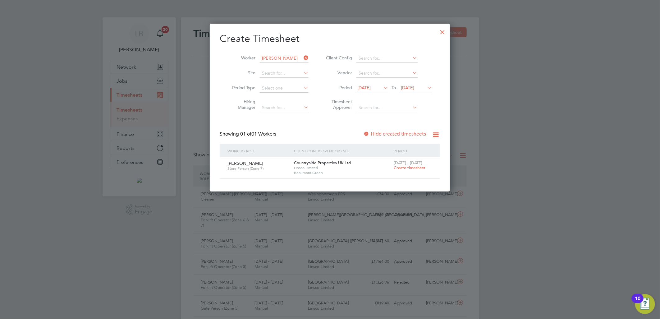
click at [402, 164] on span "22 - 28 Sep 2025" at bounding box center [407, 162] width 29 height 5
click at [402, 165] on span "Create timesheet" at bounding box center [409, 167] width 32 height 5
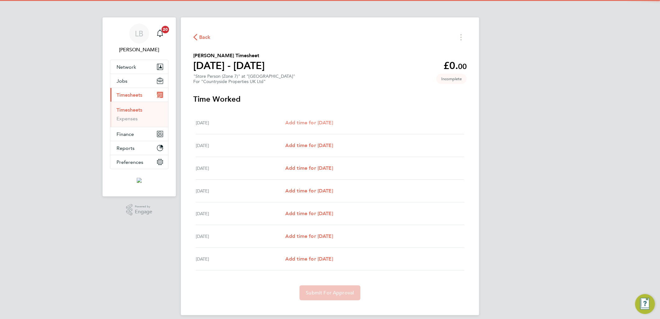
click at [324, 126] on link "Add time for Mon 22 Sep" at bounding box center [309, 122] width 48 height 7
select select "30"
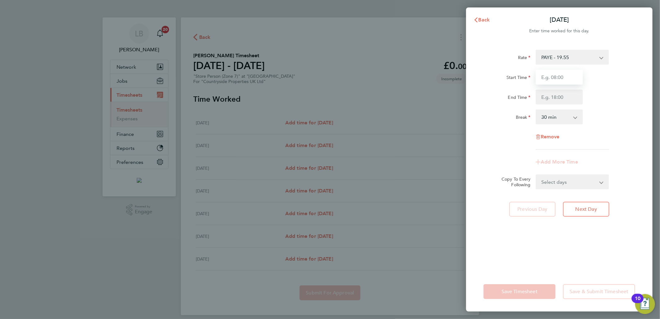
click at [569, 76] on input "Start Time" at bounding box center [558, 77] width 47 height 15
type input "07:30"
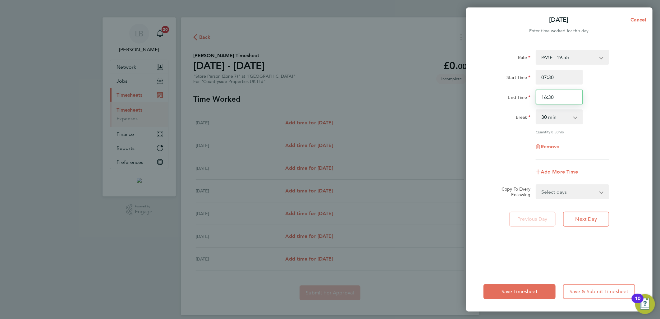
click at [564, 96] on input "16:30" at bounding box center [558, 96] width 47 height 15
drag, startPoint x: 566, startPoint y: 95, endPoint x: 476, endPoint y: 108, distance: 91.0
click at [476, 108] on div "Rate PAYE - 19.55 Start Time 07:30 End Time 16:30 Break 0 min 15 min 30 min 45 …" at bounding box center [559, 156] width 186 height 229
type input "17:00"
drag, startPoint x: 629, startPoint y: 74, endPoint x: 628, endPoint y: 80, distance: 6.4
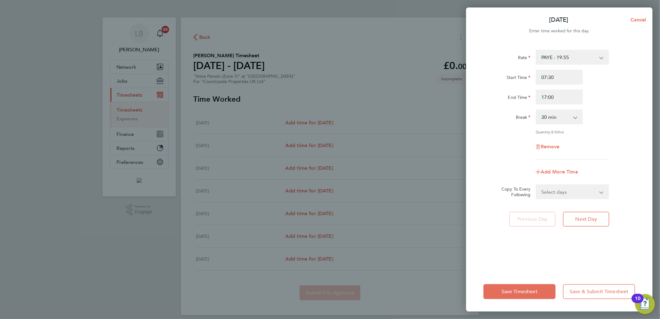
click at [629, 74] on div "Start Time 07:30" at bounding box center [559, 77] width 157 height 15
drag, startPoint x: 563, startPoint y: 189, endPoint x: 563, endPoint y: 195, distance: 5.6
click at [563, 189] on select "Select days Day Weekday (Mon-Fri) Weekend (Sat-Sun) Tuesday Wednesday Thursday …" at bounding box center [568, 192] width 65 height 14
select select "WEEKDAY"
click at [536, 185] on select "Select days Day Weekday (Mon-Fri) Weekend (Sat-Sun) Tuesday Wednesday Thursday …" at bounding box center [568, 192] width 65 height 14
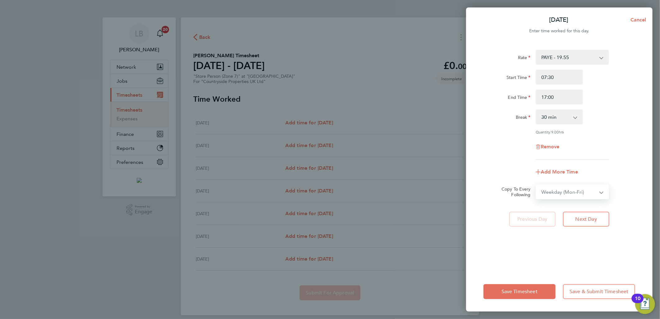
select select "2025-09-28"
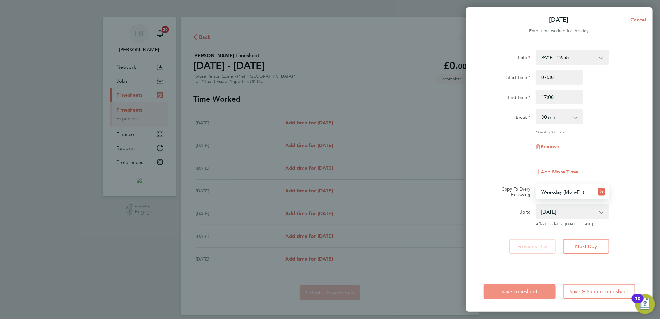
click at [509, 289] on span "Save Timesheet" at bounding box center [519, 291] width 36 height 6
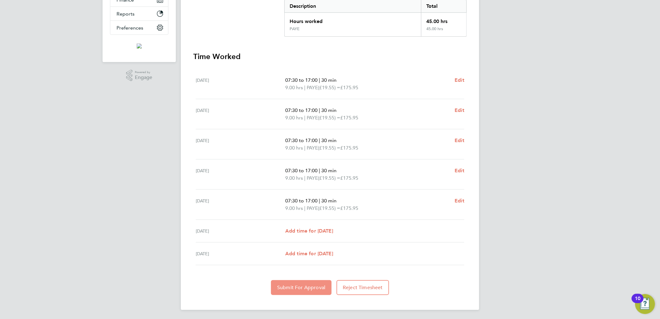
click at [301, 284] on span "Submit For Approval" at bounding box center [301, 287] width 48 height 6
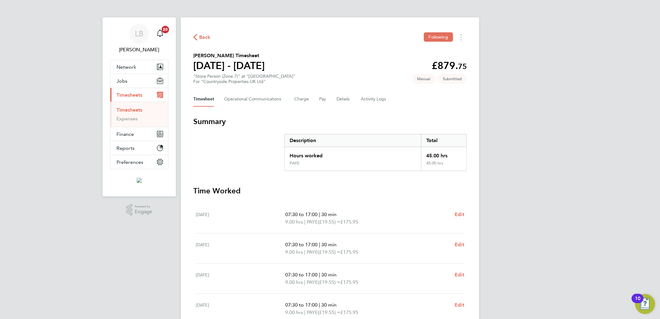
click at [208, 36] on span "Back" at bounding box center [204, 37] width 11 height 7
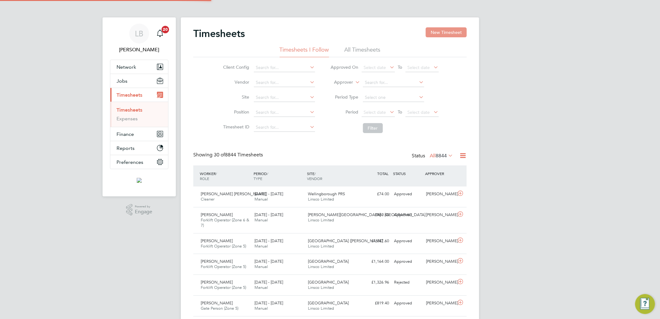
scroll to position [16, 54]
click at [449, 32] on button "New Timesheet" at bounding box center [445, 32] width 41 height 10
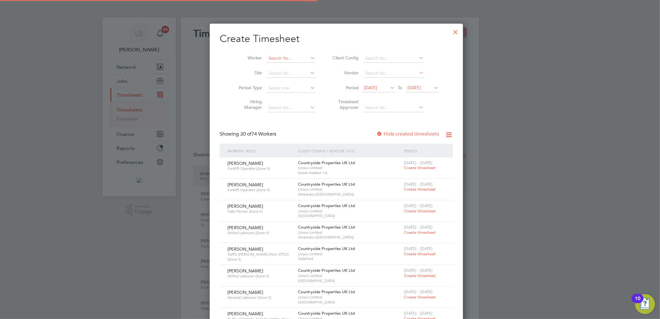
click at [274, 59] on input at bounding box center [290, 58] width 49 height 9
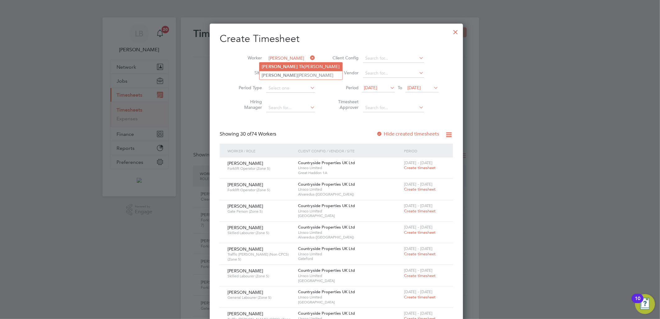
click at [265, 66] on b "James" at bounding box center [280, 66] width 36 height 5
type input "James Thorpe"
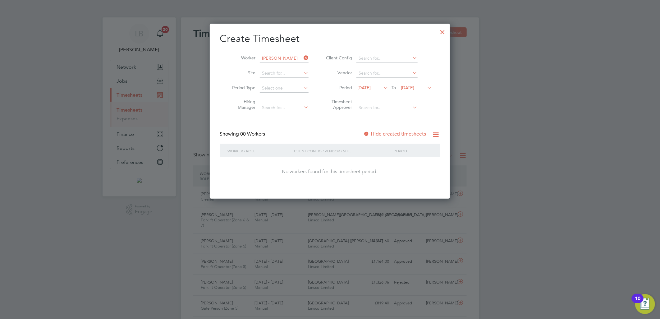
click at [371, 88] on span "15 Sep 2025" at bounding box center [363, 88] width 13 height 6
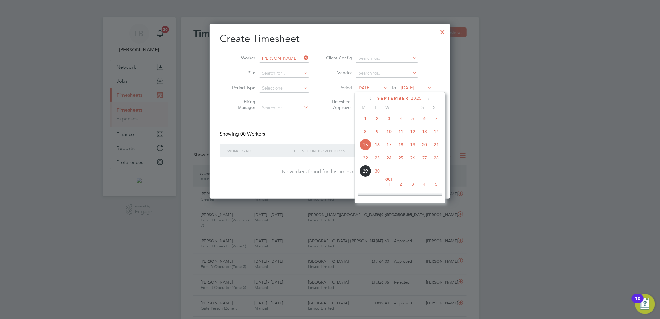
click at [387, 160] on span "24" at bounding box center [389, 158] width 12 height 12
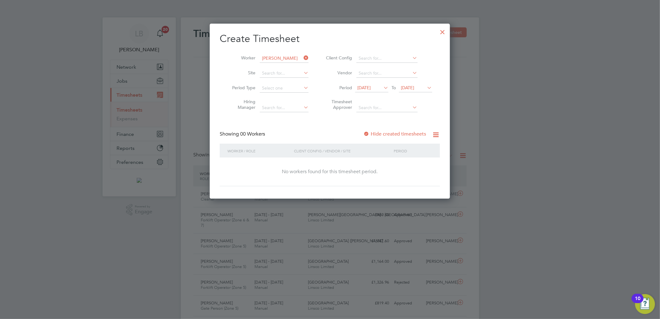
click at [369, 87] on span "24 Sep 2025" at bounding box center [363, 88] width 13 height 6
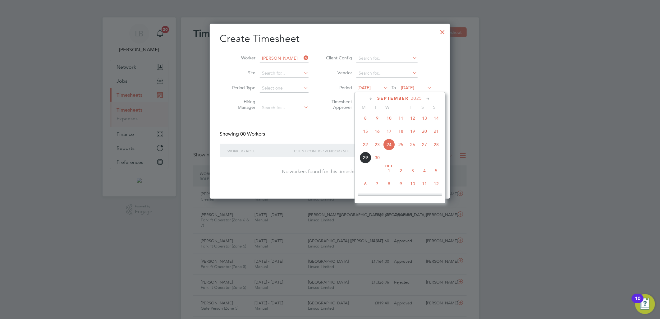
click at [365, 157] on span "29" at bounding box center [365, 158] width 12 height 12
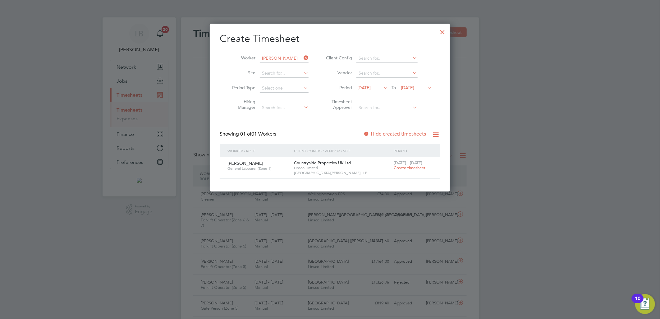
click at [371, 89] on span "29 Sep 2025" at bounding box center [363, 88] width 13 height 6
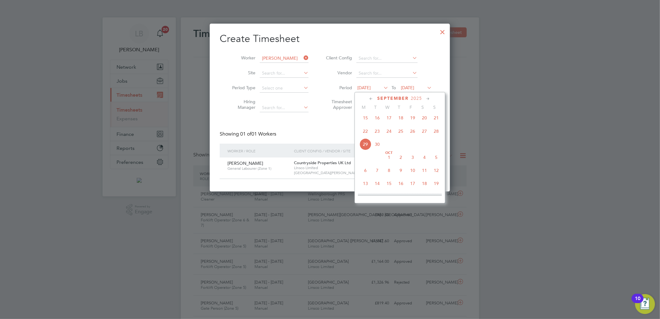
click at [364, 134] on span "22" at bounding box center [365, 131] width 12 height 12
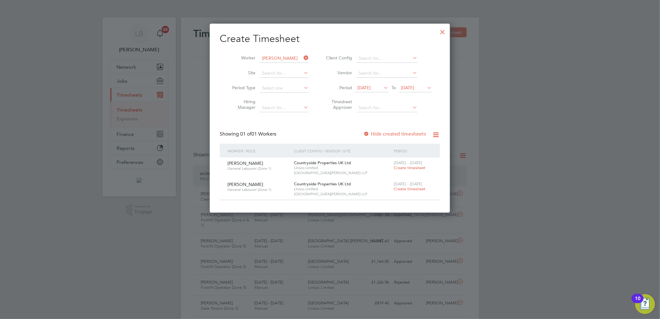
click at [398, 165] on span "Create timesheet" at bounding box center [409, 167] width 32 height 5
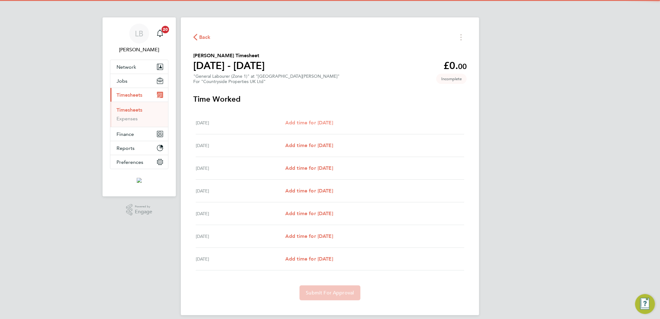
click at [314, 120] on span "Add time for Mon 22 Sep" at bounding box center [309, 123] width 48 height 6
select select "30"
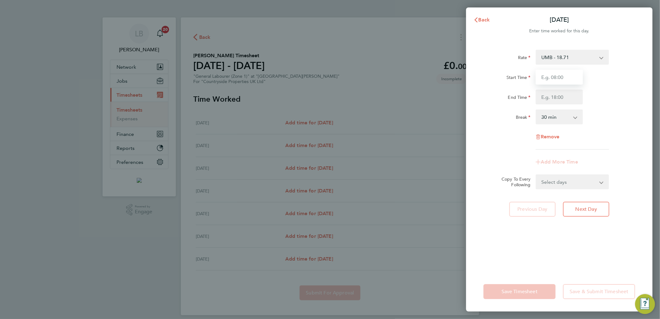
click at [556, 72] on input "Start Time" at bounding box center [558, 77] width 47 height 15
type input "07:30"
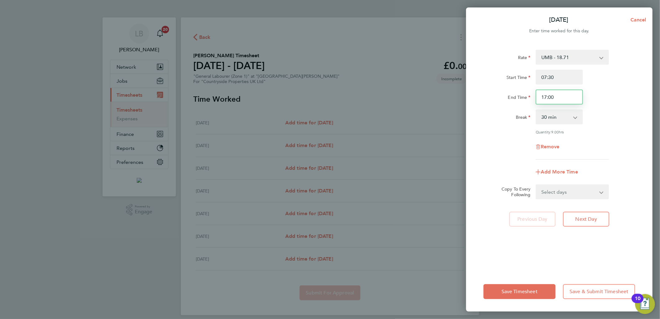
click at [562, 97] on input "17:00" at bounding box center [558, 96] width 47 height 15
drag, startPoint x: 564, startPoint y: 96, endPoint x: 501, endPoint y: 107, distance: 64.5
click at [501, 107] on div "Rate UMB - 18.71 Start Time 07:30 End Time 17:00 Break 0 min 15 min 30 min 45 m…" at bounding box center [559, 105] width 152 height 110
type input "16:30"
click at [612, 83] on div "Start Time 07:30" at bounding box center [559, 77] width 157 height 15
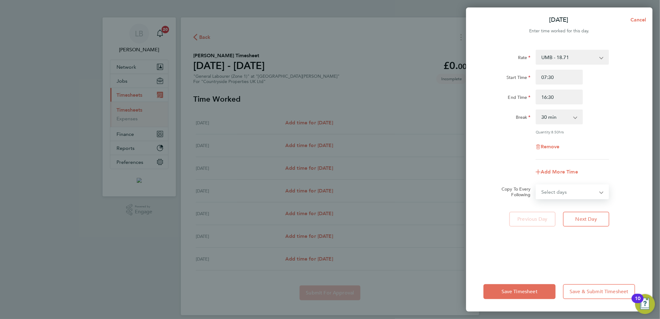
click at [578, 191] on select "Select days Day Weekday (Mon-Fri) Weekend (Sat-Sun) Tuesday Wednesday Thursday …" at bounding box center [568, 192] width 65 height 14
select select "WEEKDAY"
click at [536, 185] on select "Select days Day Weekday (Mon-Fri) Weekend (Sat-Sun) Tuesday Wednesday Thursday …" at bounding box center [568, 192] width 65 height 14
select select "2025-09-28"
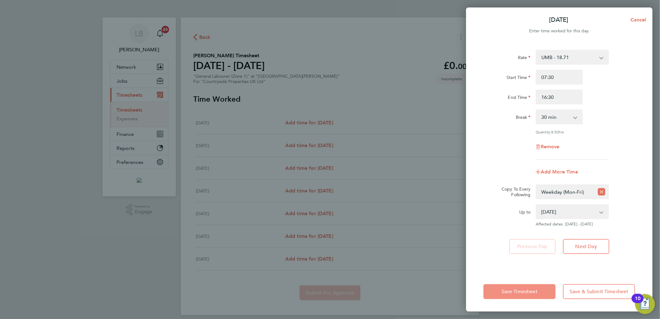
click at [520, 293] on span "Save Timesheet" at bounding box center [519, 291] width 36 height 6
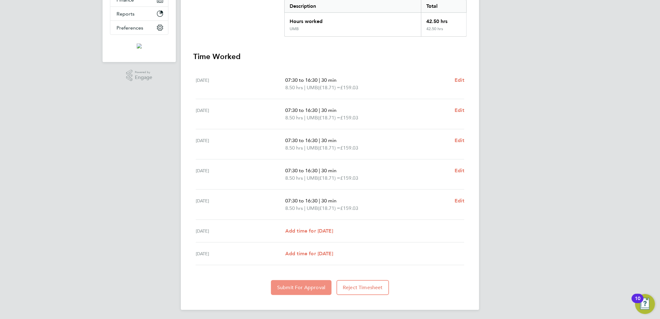
click at [287, 282] on button "Submit For Approval" at bounding box center [301, 287] width 61 height 15
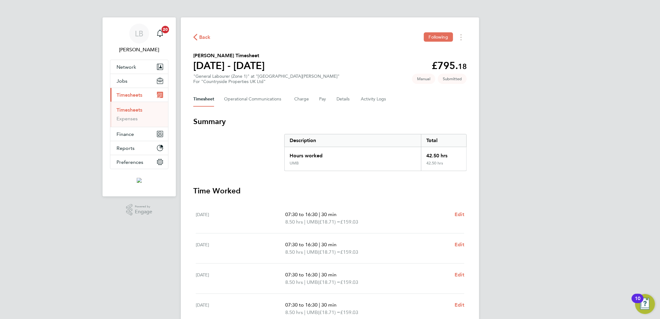
click at [199, 34] on span "Back" at bounding box center [204, 37] width 11 height 7
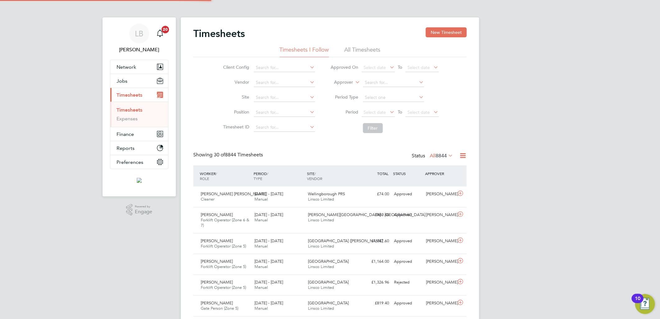
scroll to position [3, 3]
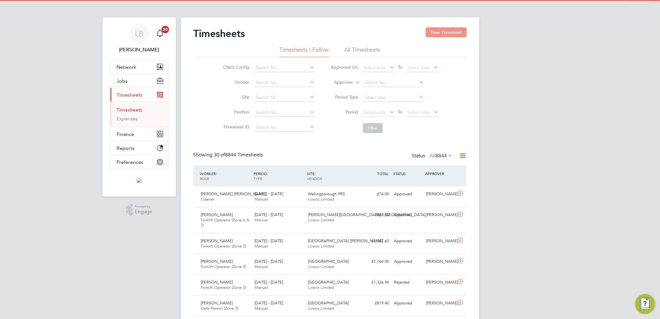
click at [432, 31] on button "New Timesheet" at bounding box center [445, 32] width 41 height 10
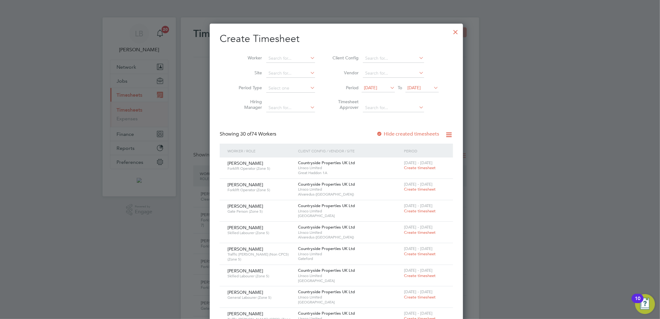
drag, startPoint x: 289, startPoint y: 55, endPoint x: 312, endPoint y: 50, distance: 23.2
click at [289, 56] on input at bounding box center [290, 58] width 49 height 9
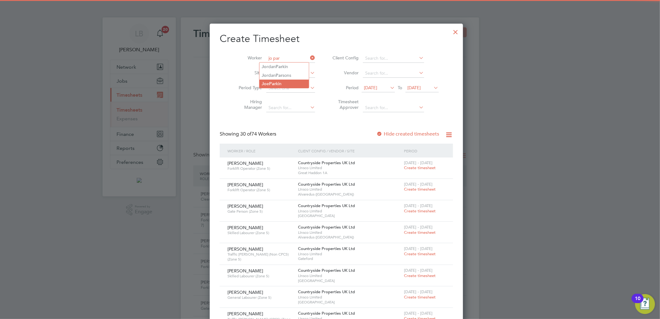
click at [274, 83] on b "Par" at bounding box center [272, 83] width 7 height 5
type input "Joe Parkin"
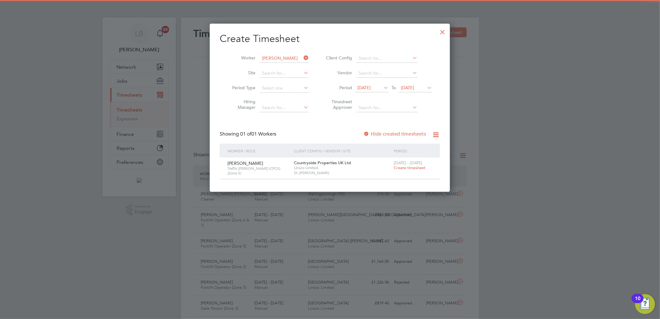
click at [402, 166] on span "Create timesheet" at bounding box center [409, 167] width 32 height 5
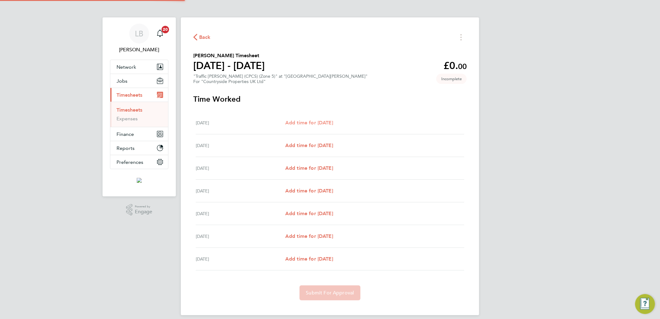
click at [299, 125] on span "Add time for Mon 22 Sep" at bounding box center [309, 123] width 48 height 6
select select "30"
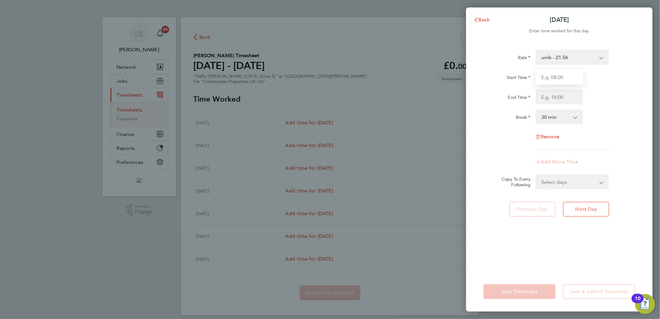
click at [549, 81] on input "Start Time" at bounding box center [558, 77] width 47 height 15
type input "07:30"
click at [544, 96] on input "End Time" at bounding box center [558, 96] width 47 height 15
type input "16:30"
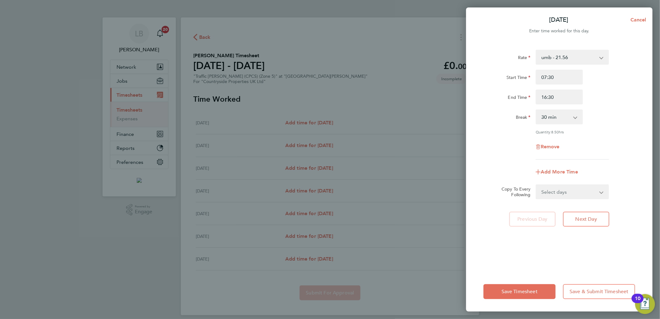
drag, startPoint x: 620, startPoint y: 83, endPoint x: 618, endPoint y: 91, distance: 9.0
click at [620, 83] on div "Start Time 07:30" at bounding box center [559, 77] width 157 height 15
drag, startPoint x: 569, startPoint y: 194, endPoint x: 569, endPoint y: 197, distance: 3.4
click at [569, 194] on select "Select days Day Weekday (Mon-Fri) Weekend (Sat-Sun) Tuesday Wednesday Thursday …" at bounding box center [568, 192] width 65 height 14
select select "WEEKDAY"
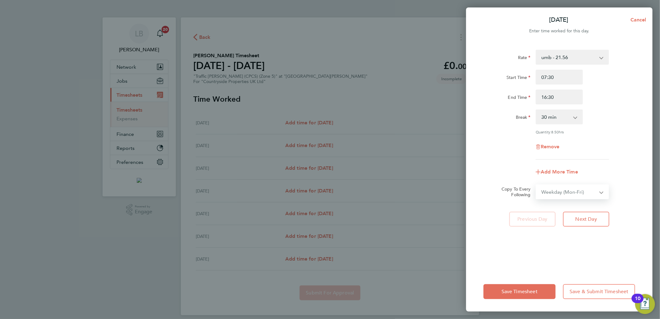
click at [536, 185] on select "Select days Day Weekday (Mon-Fri) Weekend (Sat-Sun) Tuesday Wednesday Thursday …" at bounding box center [568, 192] width 65 height 14
select select "2025-09-28"
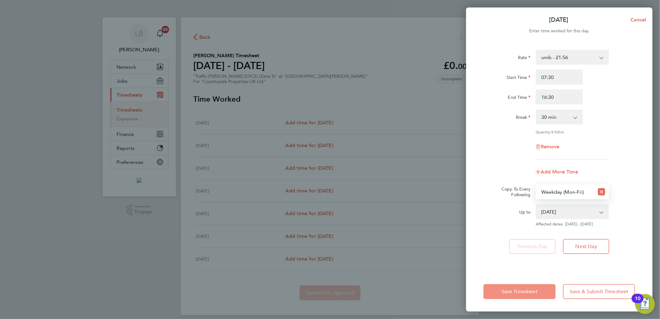
click at [515, 296] on button "Save Timesheet" at bounding box center [519, 291] width 72 height 15
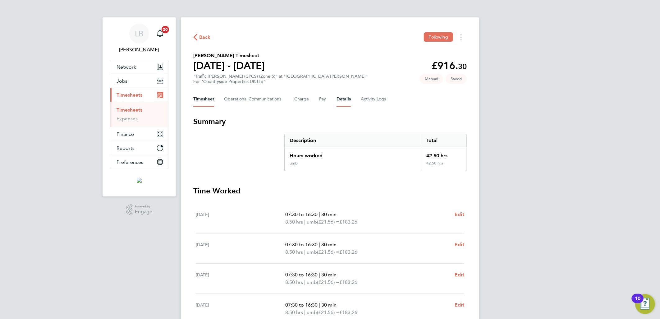
click at [343, 97] on button "Details" at bounding box center [343, 99] width 14 height 15
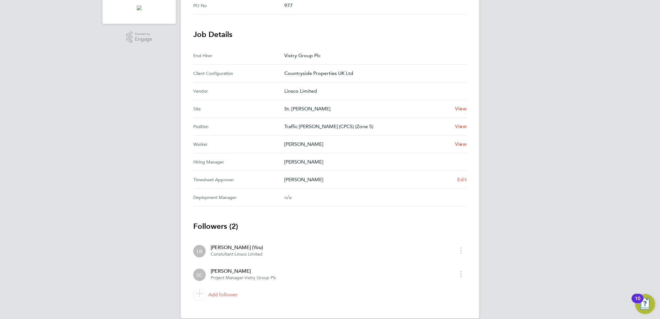
click at [458, 181] on span "Edit" at bounding box center [462, 179] width 10 height 6
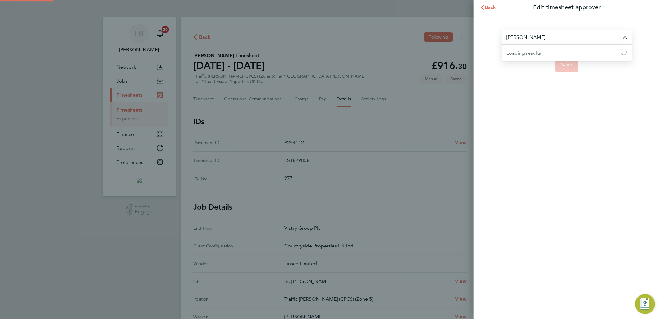
click at [535, 39] on input "Stuart Clay" at bounding box center [566, 37] width 130 height 15
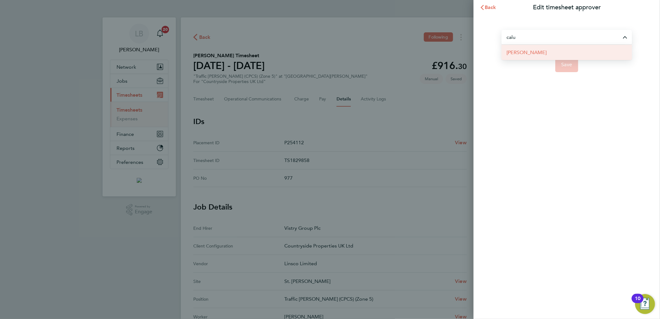
click at [545, 57] on li "[PERSON_NAME]" at bounding box center [566, 52] width 130 height 15
type input "[PERSON_NAME]"
click at [580, 61] on app-form-button "Save" at bounding box center [566, 64] width 130 height 15
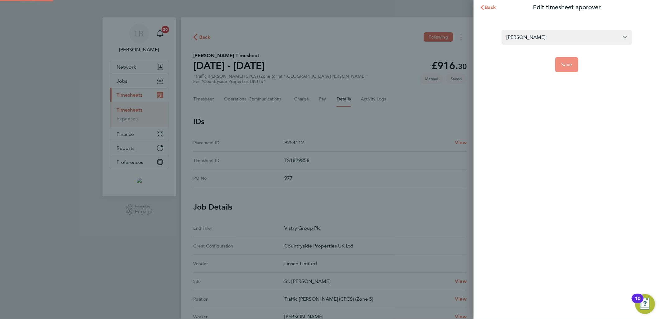
click at [572, 63] on span "Save" at bounding box center [566, 64] width 11 height 6
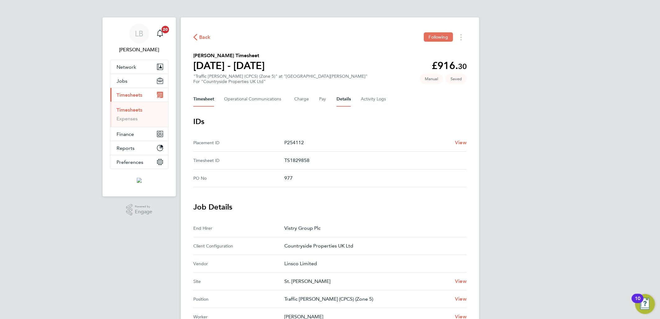
click at [194, 101] on button "Timesheet" at bounding box center [203, 99] width 21 height 15
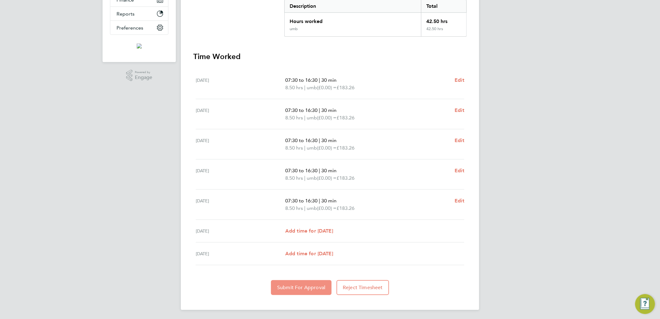
click at [300, 291] on button "Submit For Approval" at bounding box center [301, 287] width 61 height 15
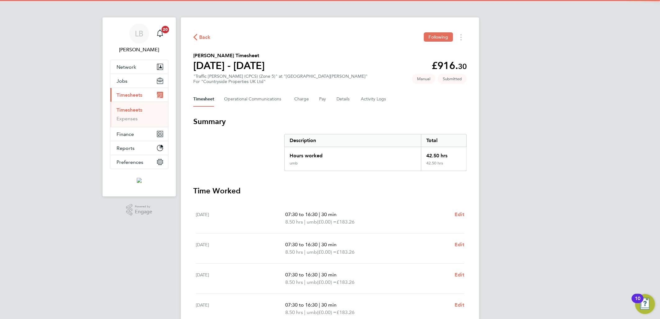
click at [199, 39] on span "Back" at bounding box center [204, 37] width 11 height 7
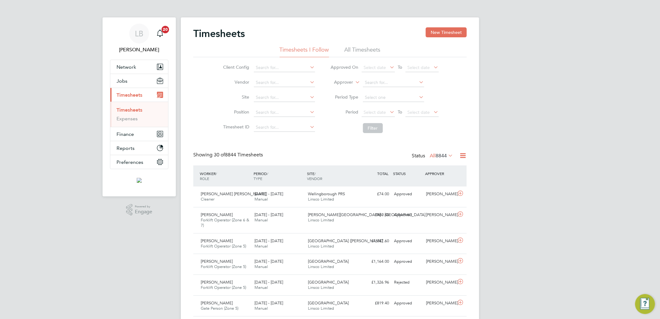
click at [443, 34] on button "New Timesheet" at bounding box center [445, 32] width 41 height 10
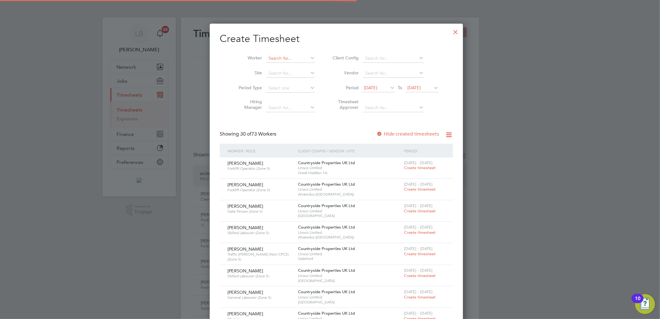
click at [282, 60] on input at bounding box center [290, 58] width 49 height 9
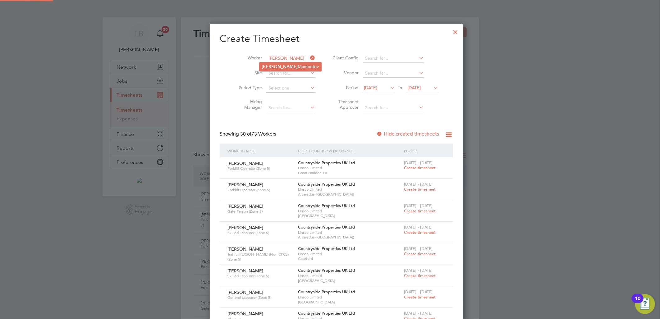
click at [289, 69] on li "Igor Mamontov" at bounding box center [290, 66] width 62 height 8
type input "Igor Mamontov"
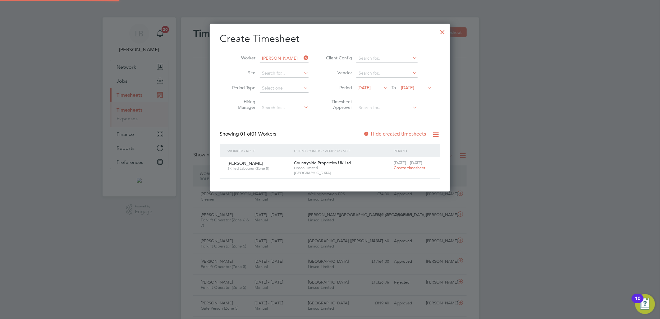
click at [411, 168] on span "Create timesheet" at bounding box center [409, 167] width 32 height 5
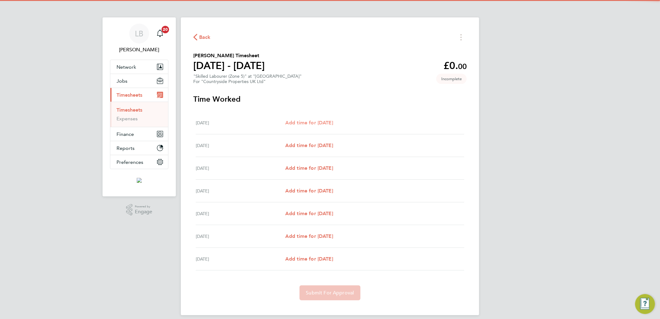
click at [324, 123] on span "Add time for Mon 22 Sep" at bounding box center [309, 123] width 48 height 6
select select "30"
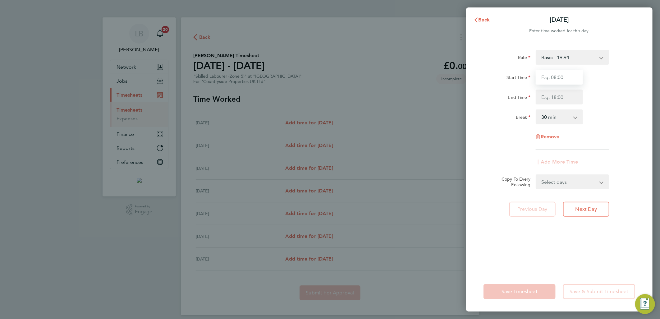
click at [554, 81] on input "Start Time" at bounding box center [558, 77] width 47 height 15
type input "07:30"
click at [556, 94] on input "End Time" at bounding box center [558, 96] width 47 height 15
type input "16:30"
click at [609, 85] on div "Start Time 07:30 End Time 16:30" at bounding box center [559, 87] width 157 height 35
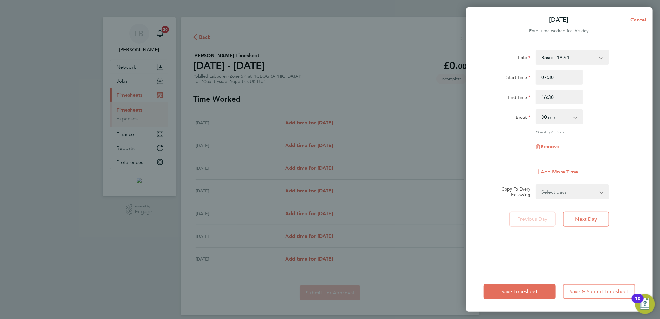
click at [570, 194] on select "Select days Day Weekday (Mon-Fri) Weekend (Sat-Sun) Tuesday Wednesday Thursday …" at bounding box center [568, 192] width 65 height 14
select select "WEEKDAY"
click at [536, 185] on select "Select days Day Weekday (Mon-Fri) Weekend (Sat-Sun) Tuesday Wednesday Thursday …" at bounding box center [568, 192] width 65 height 14
select select "2025-09-28"
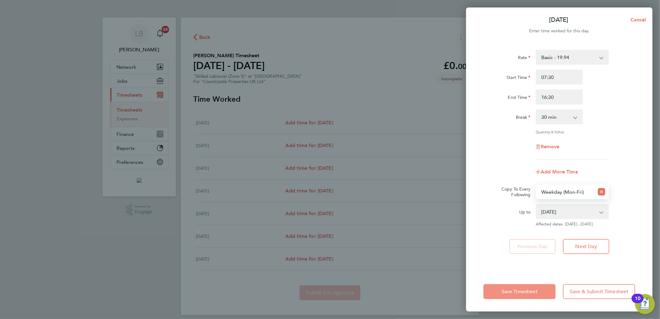
click at [517, 284] on button "Save Timesheet" at bounding box center [519, 291] width 72 height 15
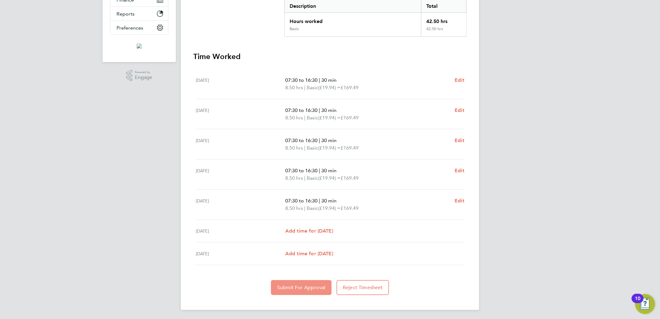
click at [313, 292] on button "Submit For Approval" at bounding box center [301, 287] width 61 height 15
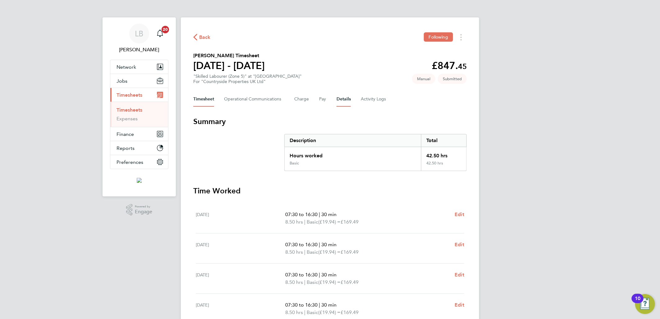
click at [343, 92] on button "Details" at bounding box center [343, 99] width 14 height 15
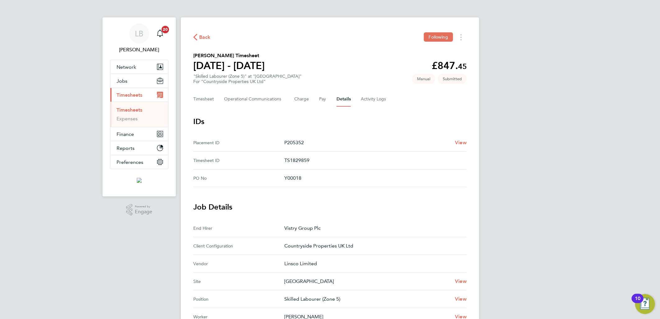
click at [190, 33] on div "Back Following Igor Mamontov's Timesheet 22 - 28 Sept 2025 £847. 45 "Skilled La…" at bounding box center [330, 253] width 298 height 473
click at [198, 37] on span "Back" at bounding box center [201, 37] width 17 height 6
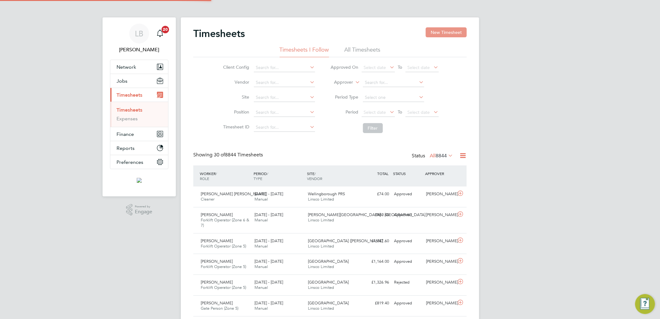
click at [444, 34] on button "New Timesheet" at bounding box center [445, 32] width 41 height 10
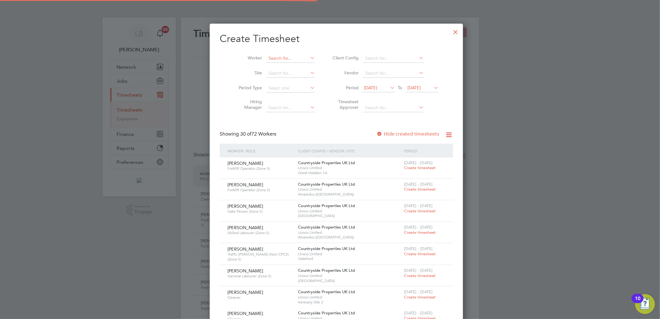
click at [273, 61] on input at bounding box center [290, 58] width 49 height 9
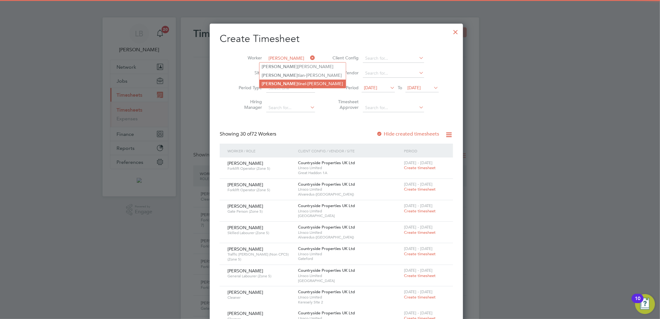
click at [293, 80] on li "Cris tinel-Aurel Baciu" at bounding box center [302, 84] width 86 height 8
type input "Cristinel-Aurel Baciu"
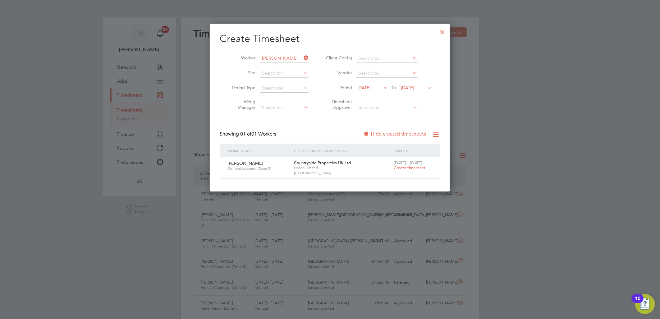
click at [400, 165] on span "Create timesheet" at bounding box center [409, 167] width 32 height 5
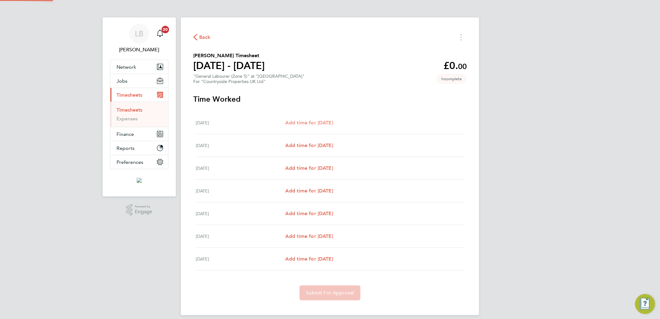
click at [319, 123] on span "Add time for Mon 22 Sep" at bounding box center [309, 123] width 48 height 6
select select "30"
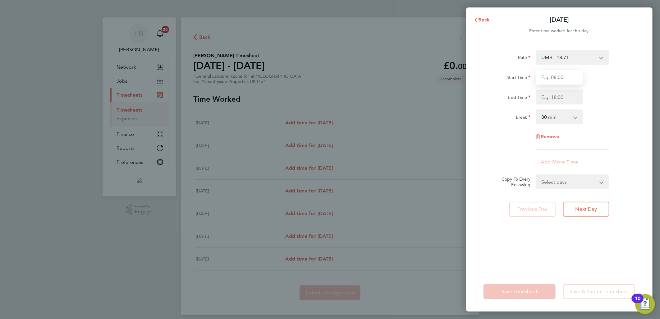
drag, startPoint x: 553, startPoint y: 75, endPoint x: 561, endPoint y: 81, distance: 10.4
click at [553, 75] on input "Start Time" at bounding box center [558, 77] width 47 height 15
type input "07:30"
type input "16:30"
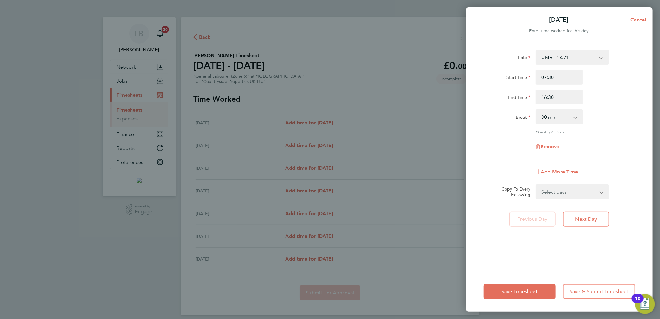
click at [556, 197] on select "Select days Day Weekday (Mon-Fri) Weekend (Sat-Sun) Tuesday Wednesday Thursday …" at bounding box center [568, 192] width 65 height 14
select select "WEEKDAY"
click at [536, 185] on select "Select days Day Weekday (Mon-Fri) Weekend (Sat-Sun) Tuesday Wednesday Thursday …" at bounding box center [568, 192] width 65 height 14
select select "2025-09-28"
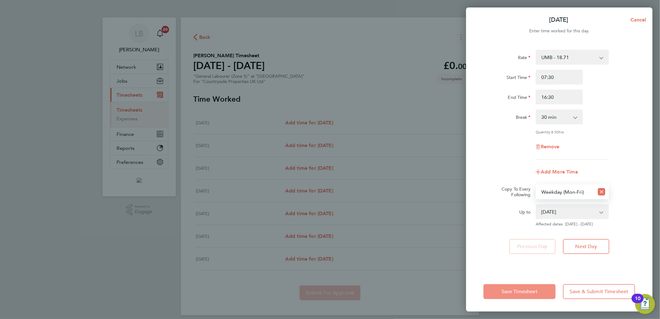
click at [527, 296] on button "Save Timesheet" at bounding box center [519, 291] width 72 height 15
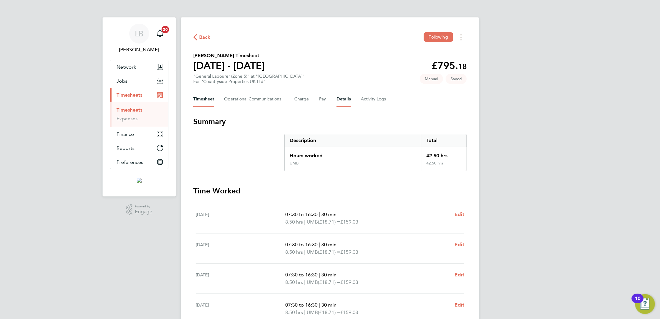
click at [346, 98] on button "Details" at bounding box center [343, 99] width 14 height 15
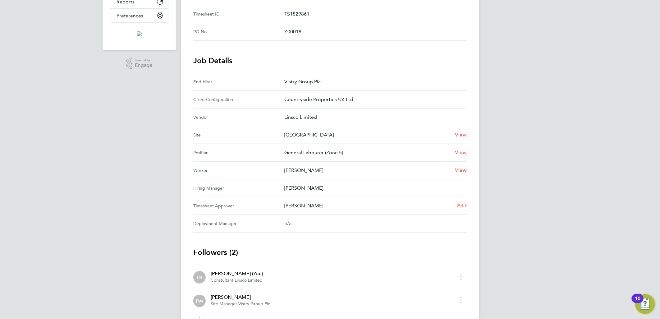
click at [461, 206] on span "Edit" at bounding box center [462, 205] width 10 height 6
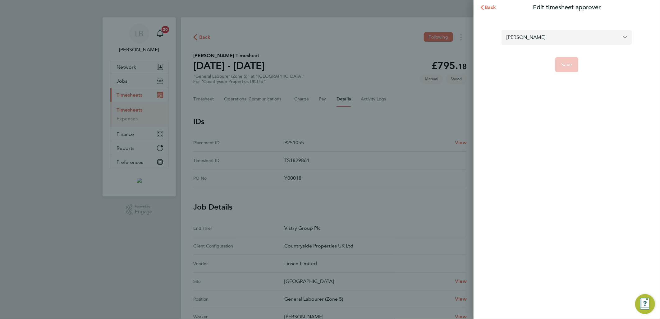
click at [562, 41] on input "Phil Woodhouse" at bounding box center [566, 37] width 130 height 15
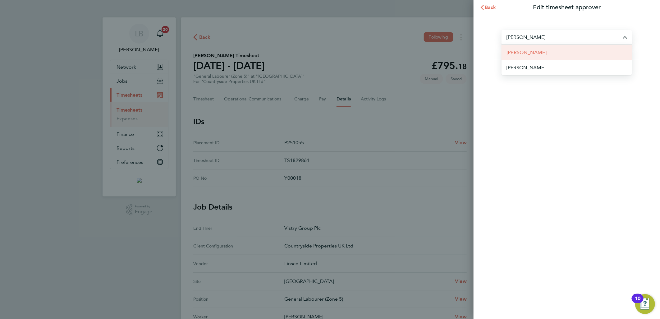
click at [551, 52] on li "Chris Harrison" at bounding box center [566, 52] width 130 height 15
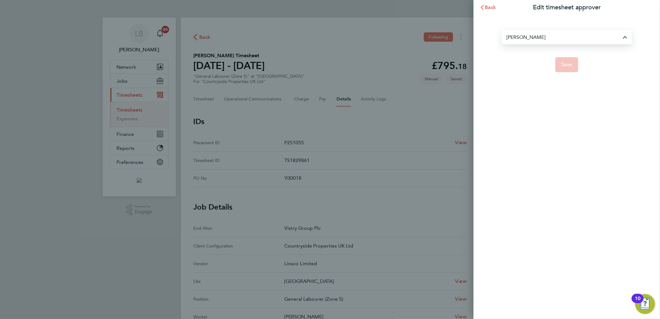
type input "Chris Harrison"
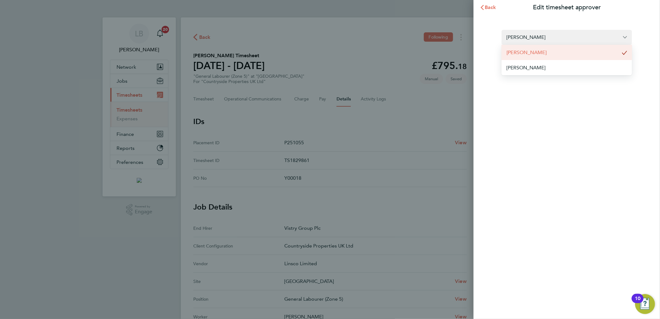
click at [569, 60] on button "Save" at bounding box center [566, 64] width 23 height 15
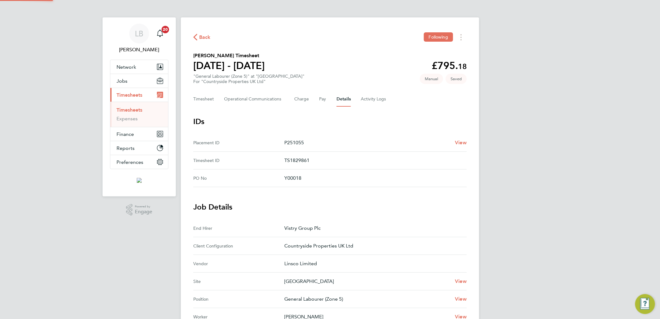
click at [567, 60] on div "LB Lauren Butler Notifications 20 Applications: Network Team Members Businesses…" at bounding box center [330, 250] width 660 height 500
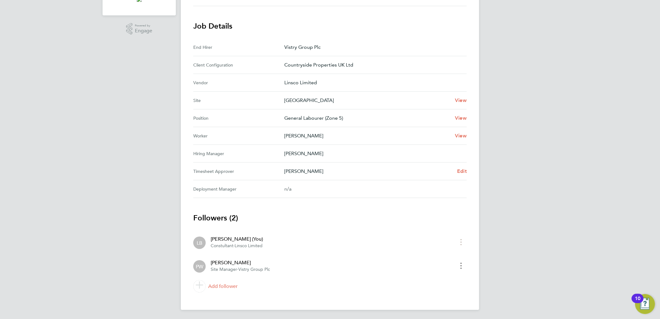
click at [462, 264] on button "timesheet menu" at bounding box center [460, 266] width 11 height 10
click at [432, 281] on button "Remove" at bounding box center [429, 279] width 75 height 12
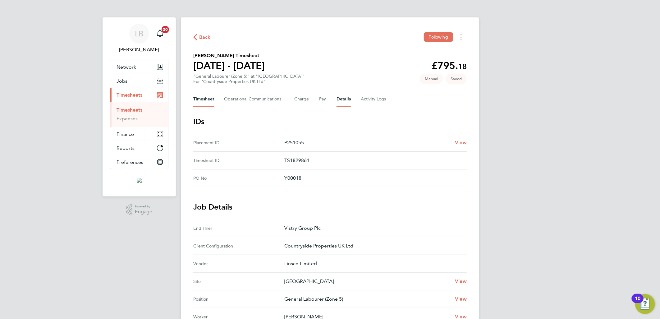
click at [203, 99] on button "Timesheet" at bounding box center [203, 99] width 21 height 15
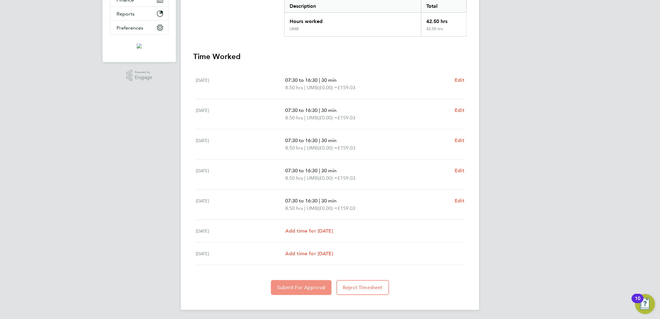
click at [299, 290] on button "Submit For Approval" at bounding box center [301, 287] width 61 height 15
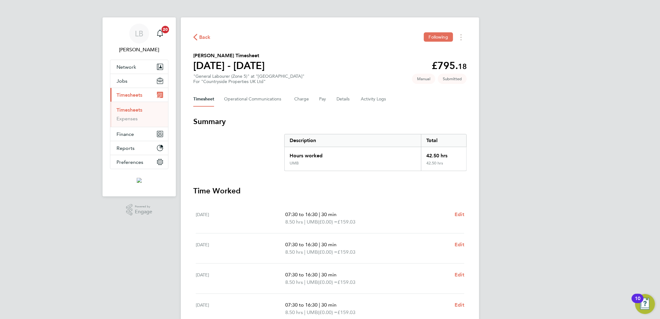
click at [203, 38] on span "Back" at bounding box center [204, 37] width 11 height 7
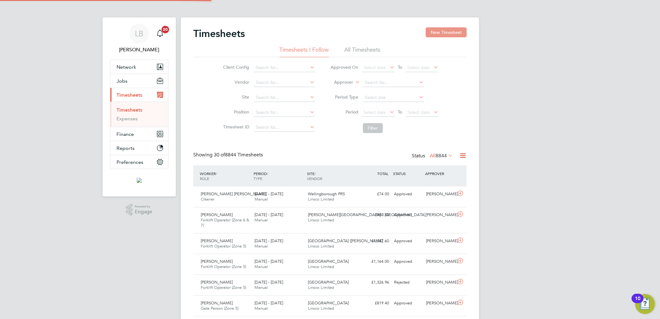
click at [430, 36] on button "New Timesheet" at bounding box center [445, 32] width 41 height 10
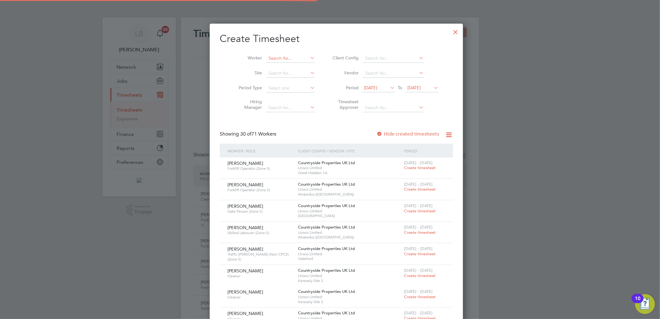
click at [275, 60] on input at bounding box center [290, 58] width 49 height 9
click at [293, 67] on li "Jason Sm ith" at bounding box center [285, 66] width 53 height 8
type input "Jason Smith"
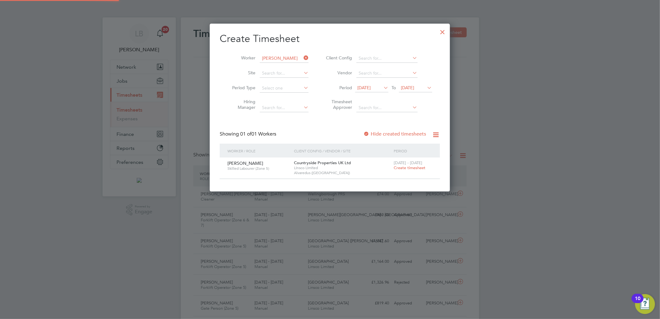
click at [402, 162] on span "22 - 28 Sep 2025" at bounding box center [407, 162] width 29 height 5
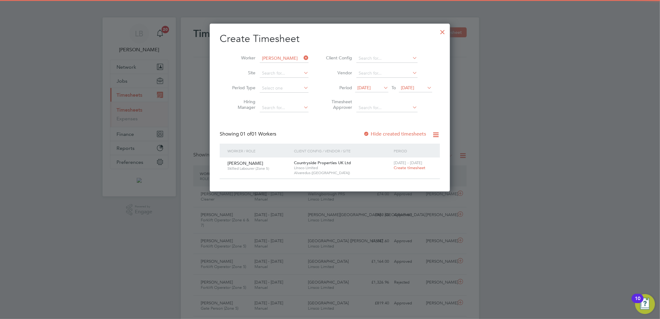
click at [402, 168] on span "Create timesheet" at bounding box center [409, 167] width 32 height 5
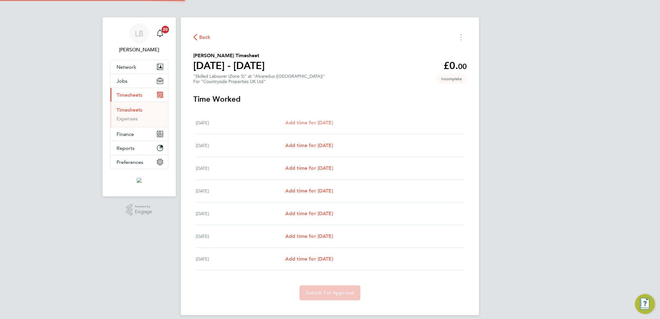
click at [314, 120] on span "Add time for Mon 22 Sep" at bounding box center [309, 123] width 48 height 6
select select "30"
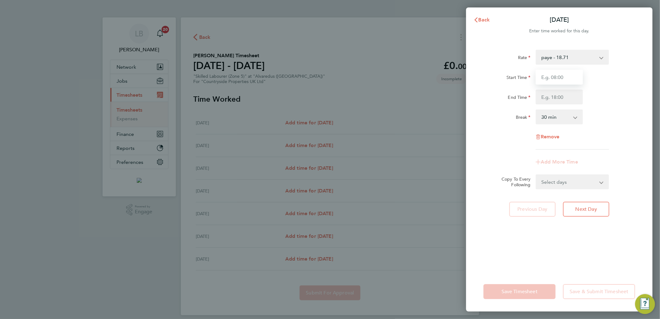
click at [556, 75] on input "Start Time" at bounding box center [558, 77] width 47 height 15
type input "07:30"
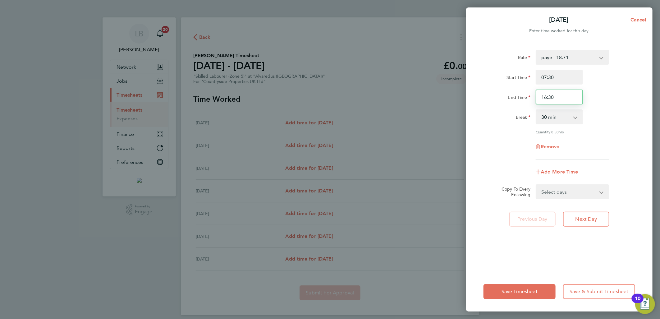
drag, startPoint x: 564, startPoint y: 89, endPoint x: 512, endPoint y: 97, distance: 52.4
click at [512, 97] on div "End Time 16:30" at bounding box center [559, 96] width 157 height 15
type input "17:00"
click at [633, 85] on div "Start Time 07:30 End Time 17:00" at bounding box center [559, 87] width 157 height 35
click at [565, 190] on select "Select days Day Weekday (Mon-Fri) Weekend (Sat-Sun) Tuesday Wednesday Thursday …" at bounding box center [568, 192] width 65 height 14
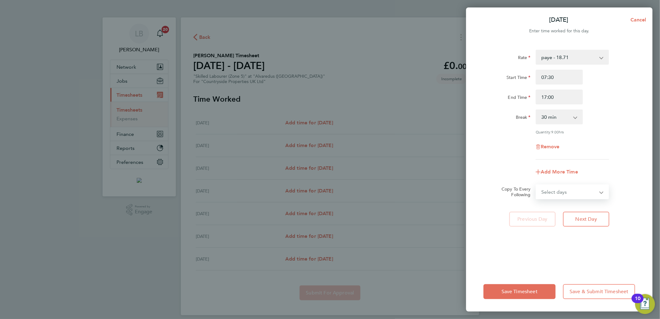
select select "WEEKDAY"
click at [536, 185] on select "Select days Day Weekday (Mon-Fri) Weekend (Sat-Sun) Tuesday Wednesday Thursday …" at bounding box center [568, 192] width 65 height 14
select select "2025-09-28"
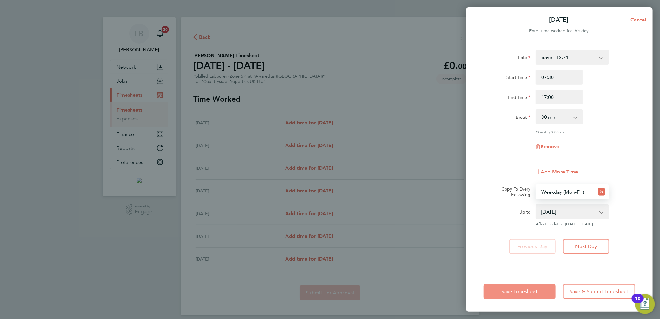
click at [517, 285] on button "Save Timesheet" at bounding box center [519, 291] width 72 height 15
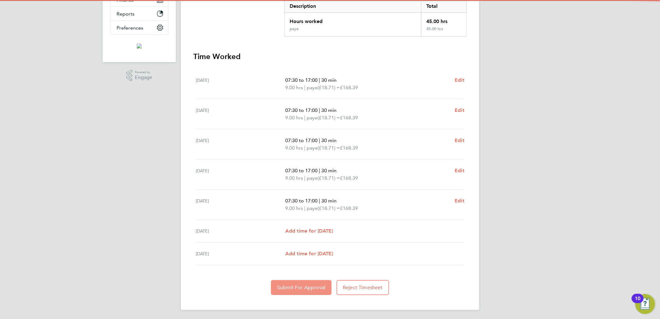
click at [295, 291] on button "Submit For Approval" at bounding box center [301, 287] width 61 height 15
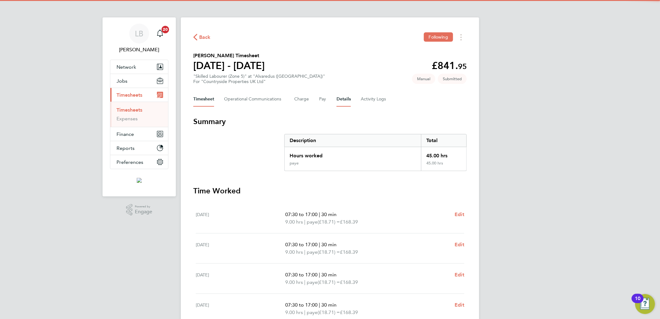
click at [343, 95] on button "Details" at bounding box center [343, 99] width 14 height 15
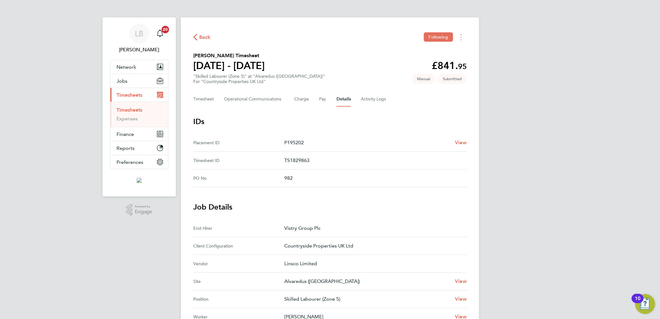
click at [203, 37] on span "Back" at bounding box center [204, 37] width 11 height 7
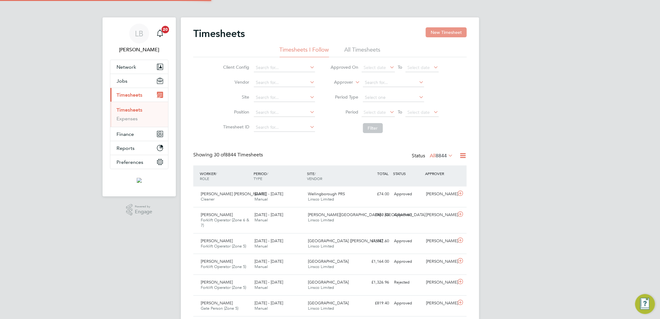
click at [441, 29] on button "New Timesheet" at bounding box center [445, 32] width 41 height 10
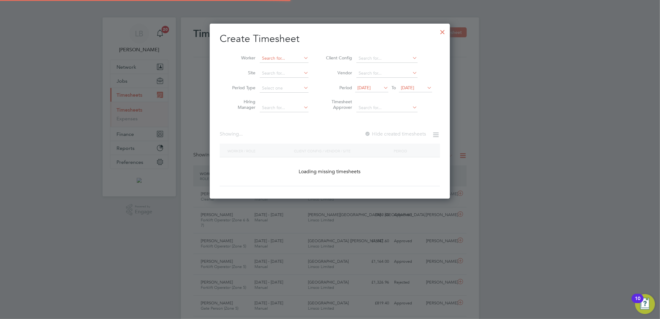
click at [275, 54] on input at bounding box center [284, 58] width 49 height 9
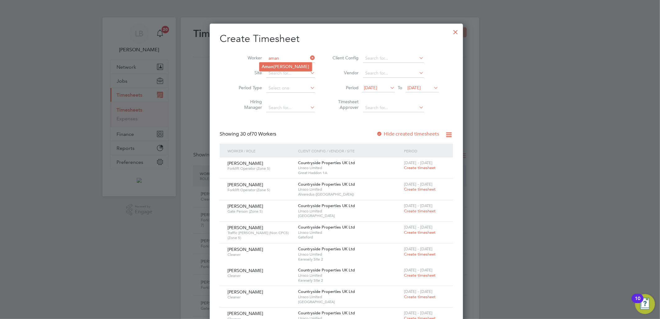
click at [282, 67] on li "Aman da Wheatley" at bounding box center [285, 66] width 52 height 8
type input "Amanda Wheatley"
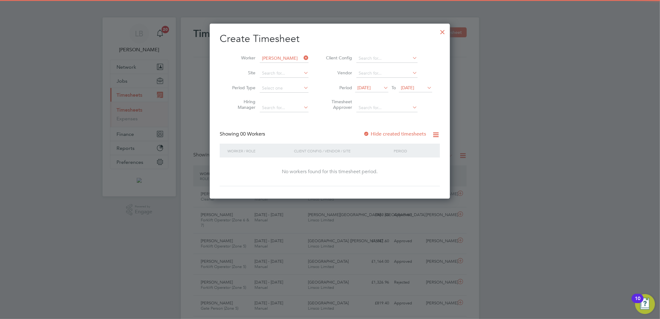
click at [371, 89] on span "15 Sep 2025" at bounding box center [363, 88] width 13 height 6
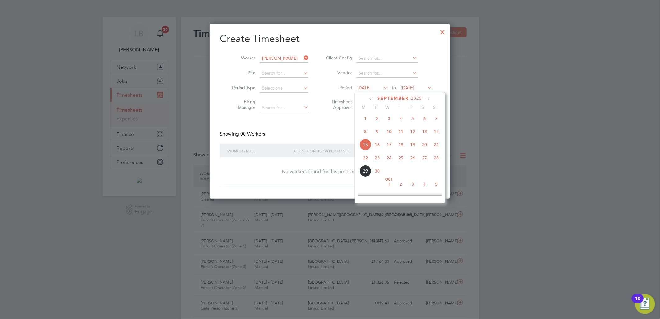
click at [364, 164] on span "22" at bounding box center [365, 158] width 12 height 12
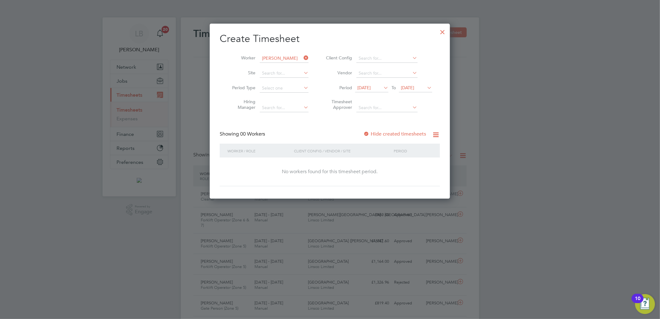
click at [367, 83] on li "Period 22 Sep 2025 To 22 Sep 2025" at bounding box center [378, 88] width 124 height 15
click at [371, 88] on span "[DATE]" at bounding box center [363, 88] width 13 height 6
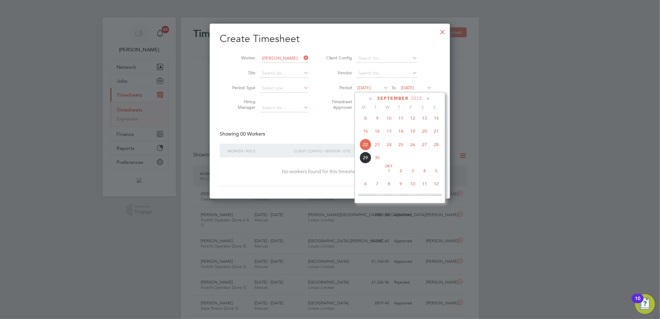
click at [365, 163] on span "29" at bounding box center [365, 158] width 12 height 12
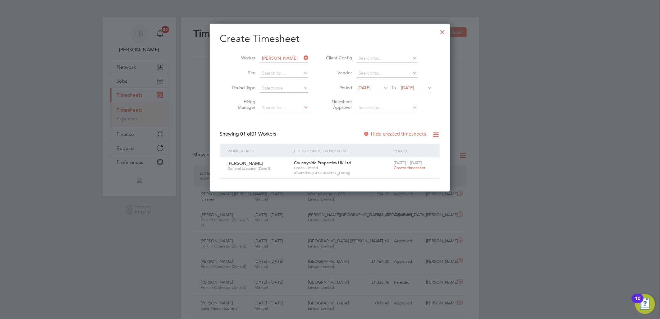
click at [370, 84] on span "29 Sep 2025" at bounding box center [371, 88] width 33 height 8
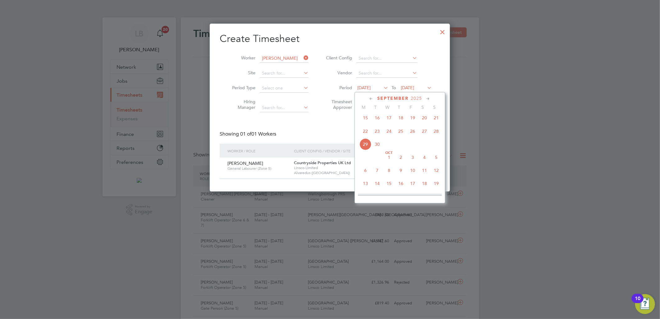
click at [367, 136] on span "22" at bounding box center [365, 131] width 12 height 12
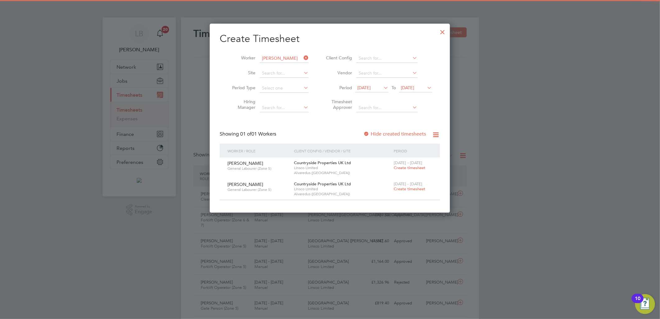
click at [398, 166] on span "Create timesheet" at bounding box center [409, 167] width 32 height 5
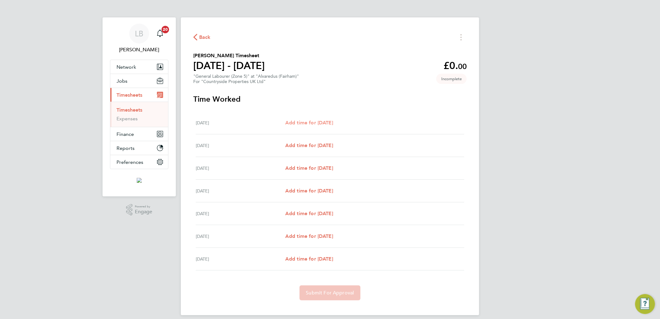
click at [305, 120] on span "Add time for Mon 22 Sep" at bounding box center [309, 123] width 48 height 6
select select "30"
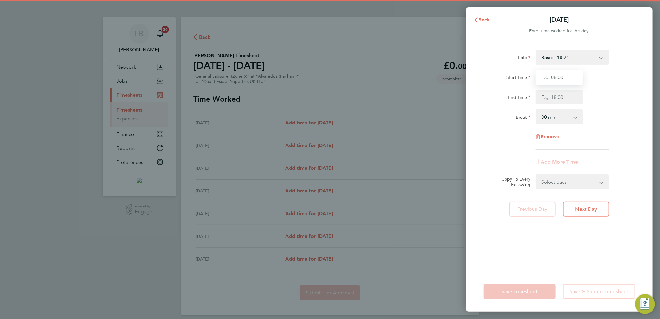
click at [552, 75] on input "Start Time" at bounding box center [558, 77] width 47 height 15
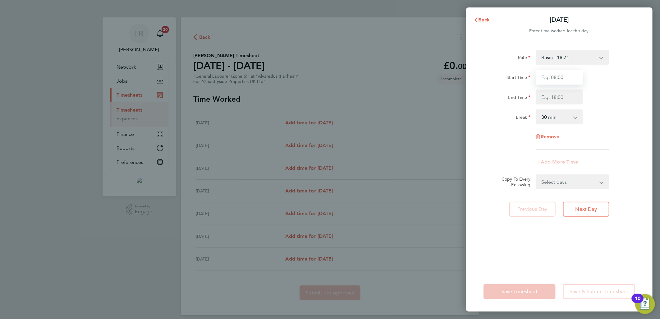
type input "07:30"
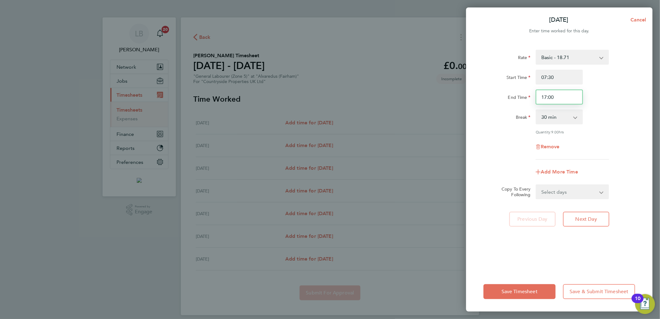
click at [562, 95] on input "17:00" at bounding box center [558, 96] width 47 height 15
drag, startPoint x: 563, startPoint y: 95, endPoint x: 509, endPoint y: 111, distance: 56.1
click at [509, 111] on app-timesheet-line-hourly "Start Time 07:30 End Time 17:00 Break 0 min 15 min 30 min 45 min 60 min 75 min …" at bounding box center [559, 102] width 152 height 65
type input "16:30"
drag, startPoint x: 625, startPoint y: 85, endPoint x: 622, endPoint y: 88, distance: 3.5
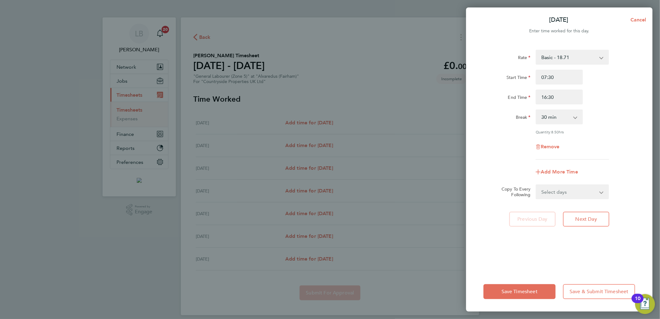
click at [623, 86] on div "Start Time 07:30 End Time 16:30" at bounding box center [559, 87] width 157 height 35
drag, startPoint x: 583, startPoint y: 189, endPoint x: 578, endPoint y: 196, distance: 8.3
click at [583, 189] on select "Select days Day Weekday (Mon-Fri) Weekend (Sat-Sun) Tuesday Wednesday Thursday …" at bounding box center [568, 192] width 65 height 14
select select "WEEKDAY"
click at [536, 185] on select "Select days Day Weekday (Mon-Fri) Weekend (Sat-Sun) Tuesday Wednesday Thursday …" at bounding box center [568, 192] width 65 height 14
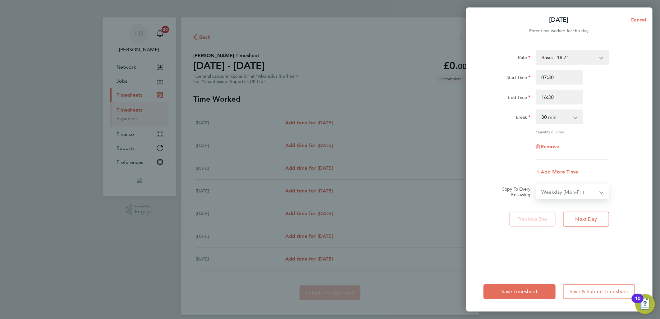
select select "2025-09-28"
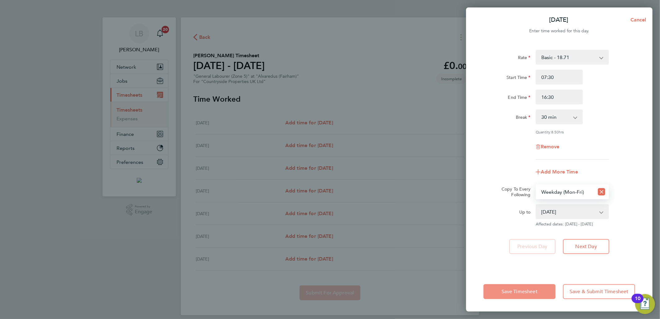
click at [522, 289] on span "Save Timesheet" at bounding box center [519, 291] width 36 height 6
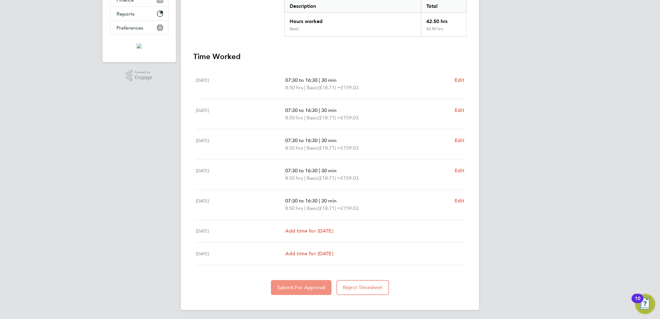
click at [297, 286] on span "Submit For Approval" at bounding box center [301, 287] width 48 height 6
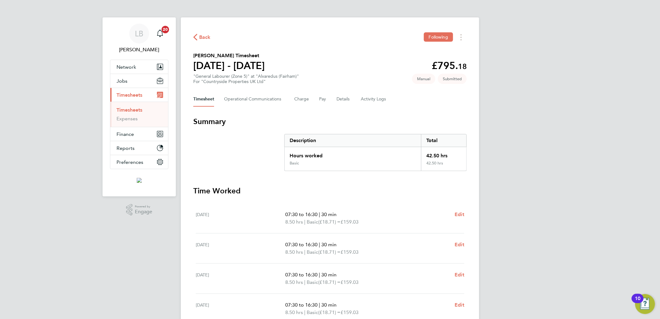
click at [198, 36] on span "Back" at bounding box center [201, 37] width 17 height 6
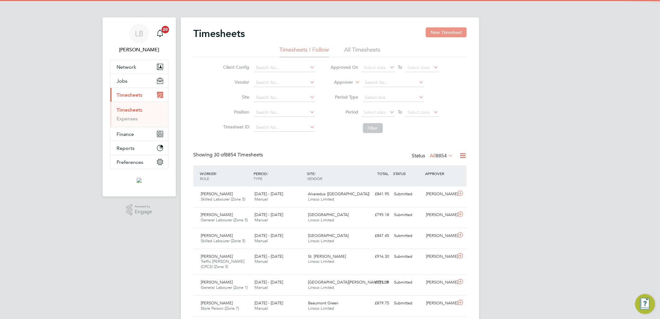
click at [437, 33] on button "New Timesheet" at bounding box center [445, 32] width 41 height 10
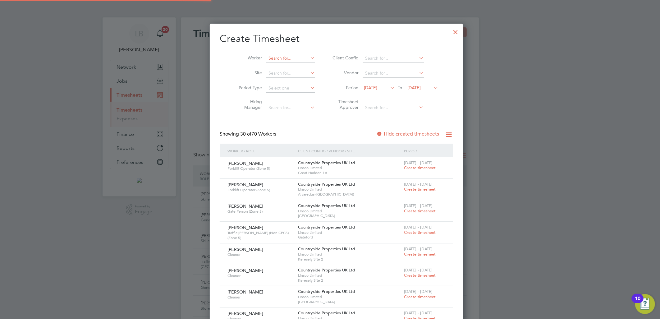
click at [269, 55] on input at bounding box center [290, 58] width 49 height 9
click at [293, 73] on li "Rich ard T omiczek" at bounding box center [283, 75] width 49 height 8
type input "Richard Tomiczek"
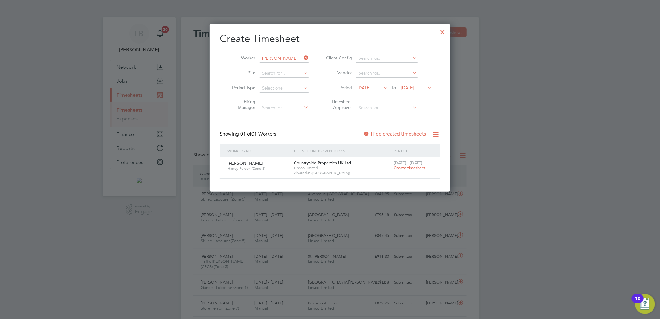
click at [404, 169] on span "Create timesheet" at bounding box center [409, 167] width 32 height 5
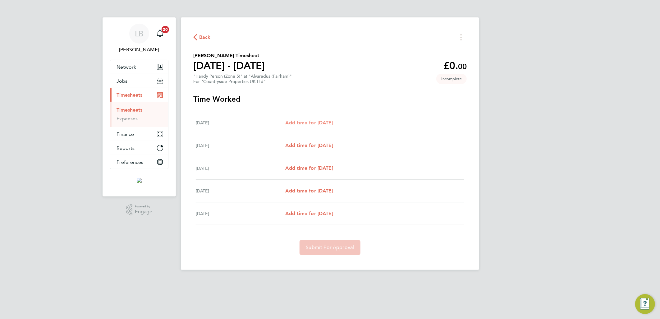
click at [330, 123] on span "Add time for Mon 22 Sep" at bounding box center [309, 123] width 48 height 6
select select "30"
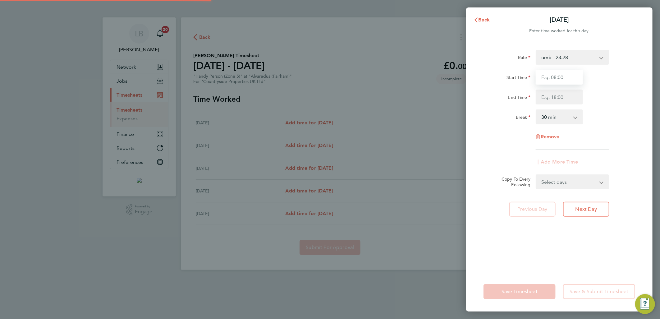
click at [557, 70] on input "Start Time" at bounding box center [558, 77] width 47 height 15
type input "07:30"
click at [549, 95] on input "End Time" at bounding box center [558, 96] width 47 height 15
type input "16:30"
click at [598, 76] on div "Start Time 07:30" at bounding box center [559, 77] width 157 height 15
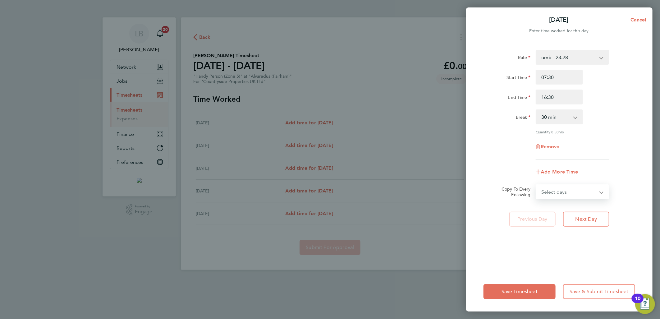
click at [583, 196] on select "Select days Day Tuesday Wednesday Thursday Friday" at bounding box center [568, 192] width 65 height 14
select select "DAY"
click at [536, 185] on select "Select days Day Tuesday Wednesday Thursday Friday" at bounding box center [568, 192] width 65 height 14
select select "2025-09-26"
click at [575, 212] on select "23 Sep 2025 24 Sep 2025 25 Sep 2025 26 Sep 2025" at bounding box center [568, 212] width 65 height 14
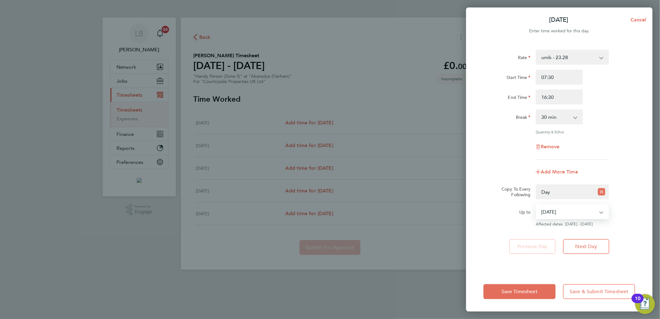
click at [536, 205] on select "23 Sep 2025 24 Sep 2025 25 Sep 2025 26 Sep 2025" at bounding box center [568, 212] width 65 height 14
click at [534, 288] on button "Save Timesheet" at bounding box center [519, 291] width 72 height 15
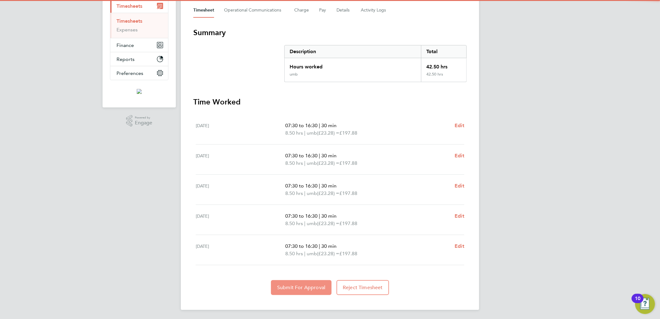
click at [299, 288] on span "Submit For Approval" at bounding box center [301, 287] width 48 height 6
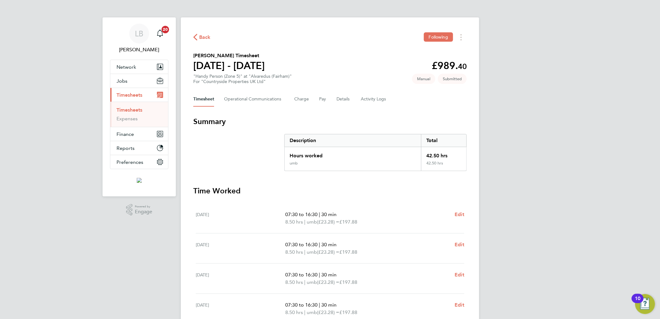
click at [350, 101] on div "Timesheet Operational Communications Charge Pay Details Activity Logs" at bounding box center [329, 99] width 273 height 15
click at [201, 39] on span "Back" at bounding box center [204, 37] width 11 height 7
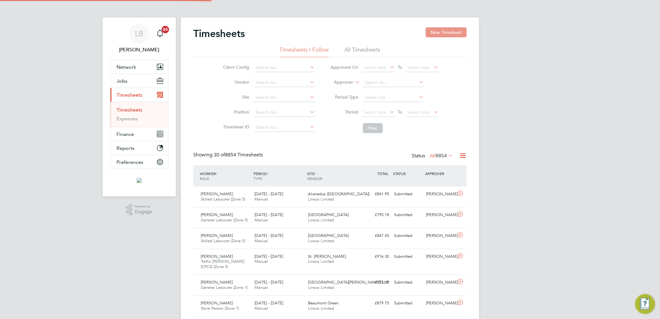
click at [433, 33] on button "New Timesheet" at bounding box center [445, 32] width 41 height 10
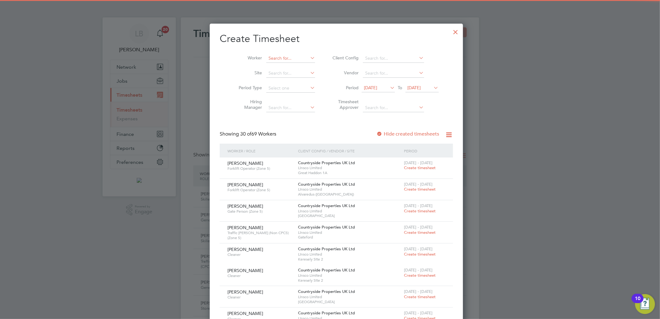
click at [277, 57] on input at bounding box center [290, 58] width 49 height 9
click at [293, 66] on li "Mich ael Ba dmos" at bounding box center [283, 66] width 49 height 8
type input "Michael Badmos"
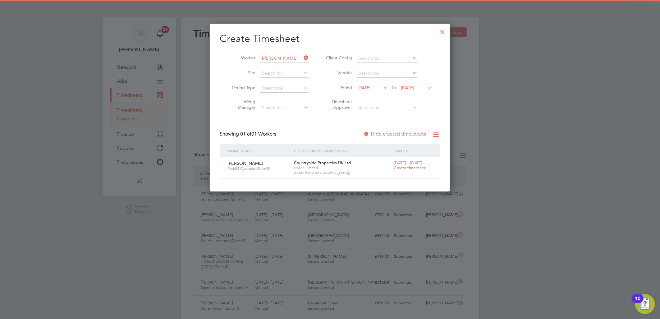
click at [410, 166] on span "Create timesheet" at bounding box center [409, 167] width 32 height 5
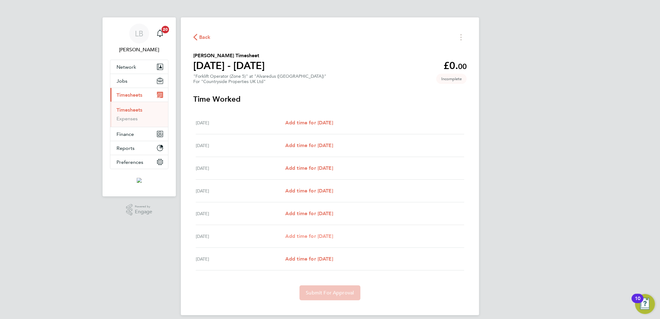
click at [314, 234] on span "Add time for Sat 27 Sep" at bounding box center [309, 236] width 48 height 6
select select "30"
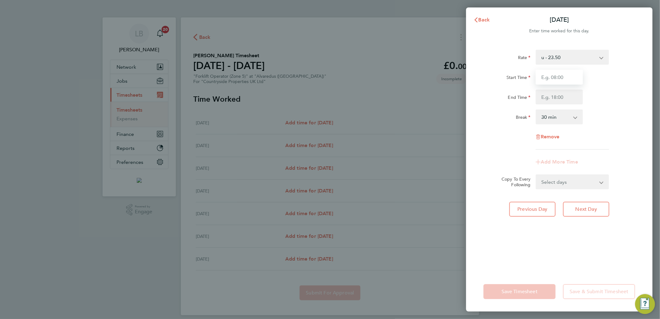
click at [547, 76] on input "Start Time" at bounding box center [558, 77] width 47 height 15
type input "07:30"
click at [546, 104] on input "End Time" at bounding box center [558, 96] width 47 height 15
type input "14:00"
drag, startPoint x: 598, startPoint y: 77, endPoint x: 596, endPoint y: 83, distance: 6.4
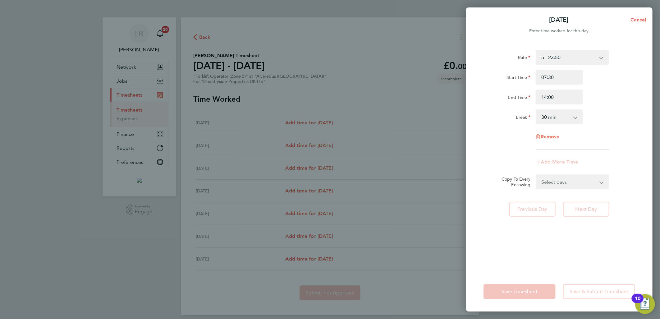
click at [598, 77] on div "Start Time 07:30" at bounding box center [559, 77] width 157 height 15
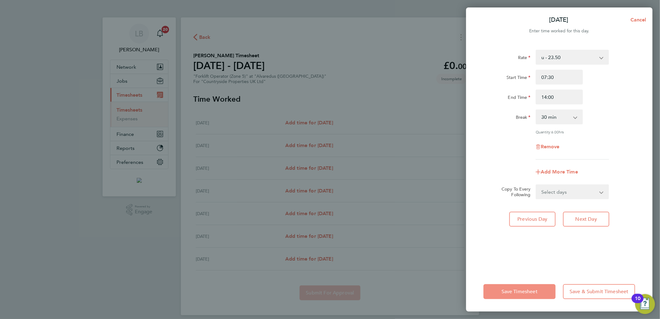
click at [545, 287] on button "Save Timesheet" at bounding box center [519, 291] width 72 height 15
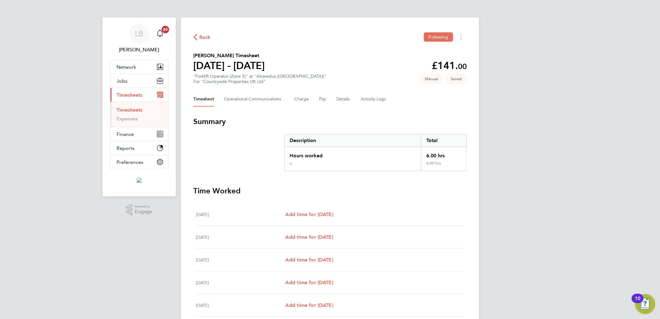
click at [206, 98] on button "Timesheet" at bounding box center [203, 99] width 21 height 15
click at [257, 98] on Communications-tab "Operational Communications" at bounding box center [254, 99] width 60 height 15
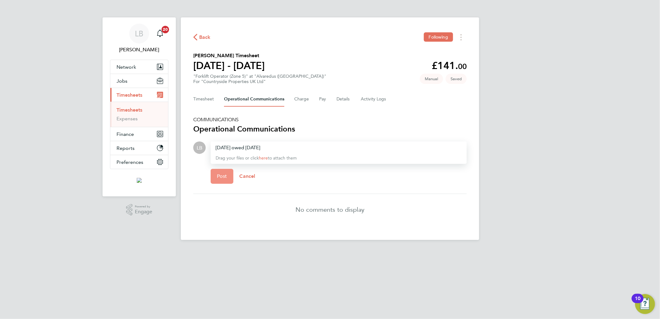
click at [227, 169] on button "Post" at bounding box center [222, 176] width 23 height 15
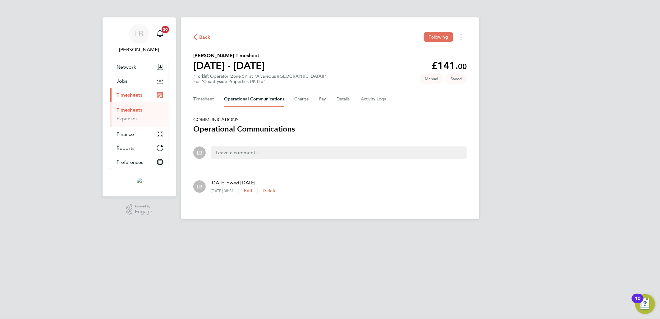
click at [200, 35] on span "Back" at bounding box center [204, 37] width 11 height 7
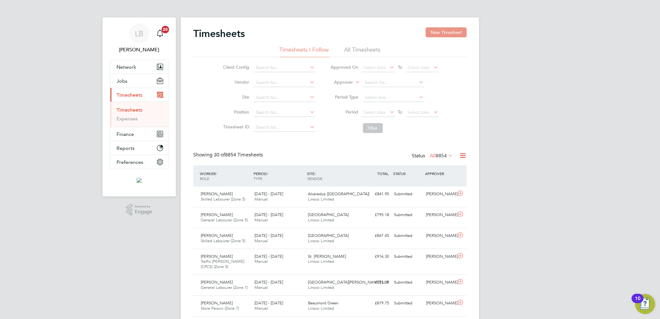
click at [446, 32] on button "New Timesheet" at bounding box center [445, 32] width 41 height 10
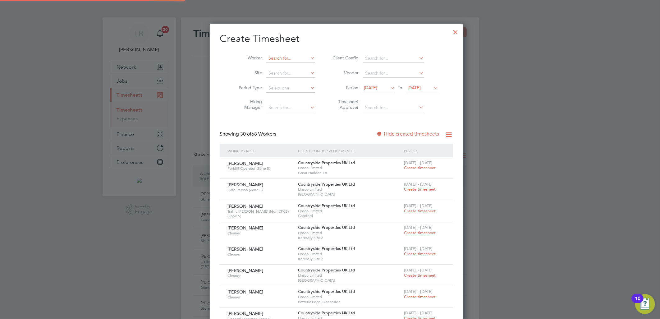
click at [270, 55] on input at bounding box center [290, 58] width 49 height 9
click at [281, 65] on b "Badm" at bounding box center [283, 66] width 12 height 5
type input "Michael Badmos"
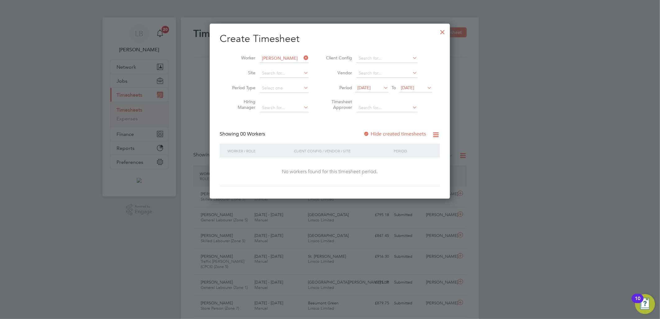
click at [379, 131] on label "Hide created timesheets" at bounding box center [394, 134] width 63 height 6
click at [381, 134] on label "Hide created timesheets" at bounding box center [394, 134] width 63 height 6
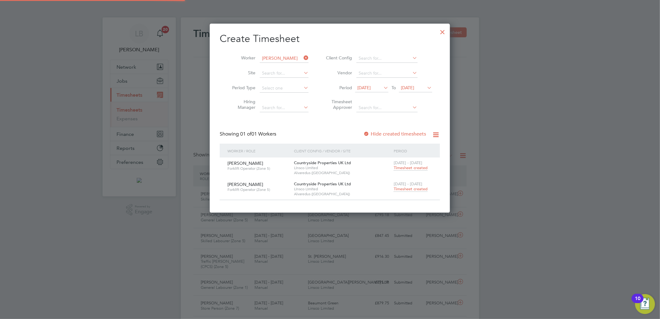
click at [408, 184] on span "22 - 28 Sep 2025" at bounding box center [407, 183] width 29 height 5
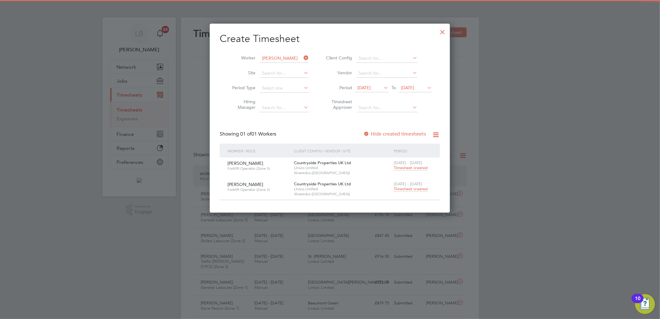
click at [407, 187] on span "Timesheet created" at bounding box center [410, 189] width 34 height 6
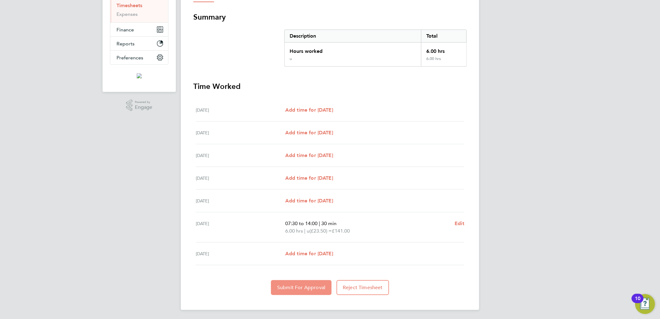
click at [294, 284] on span "Submit For Approval" at bounding box center [301, 287] width 48 height 6
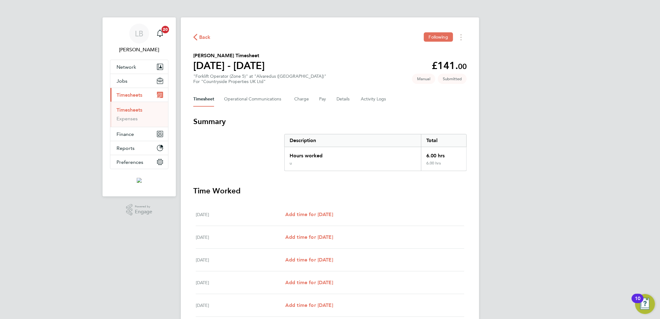
click at [210, 36] on span "Back" at bounding box center [204, 37] width 11 height 7
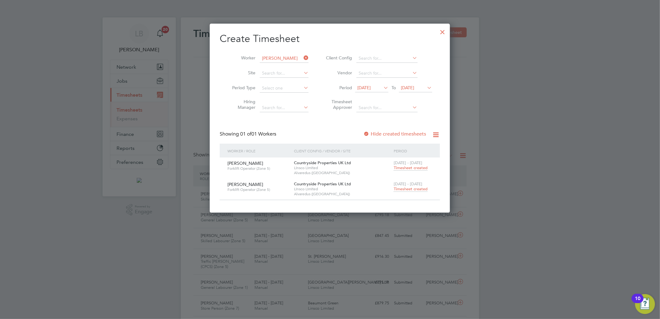
click at [302, 58] on icon at bounding box center [302, 57] width 0 height 9
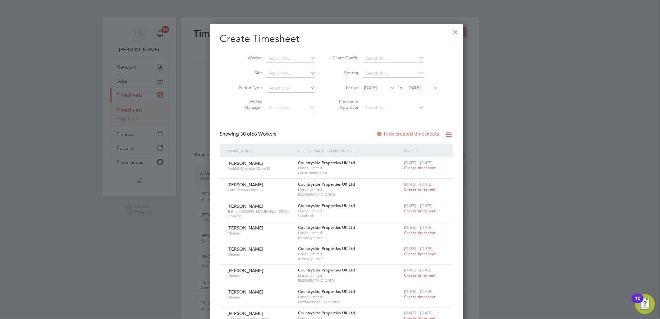
click at [450, 30] on div at bounding box center [455, 30] width 11 height 11
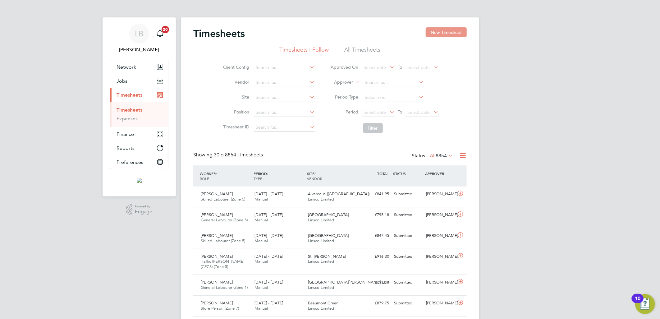
click at [446, 36] on button "New Timesheet" at bounding box center [445, 32] width 41 height 10
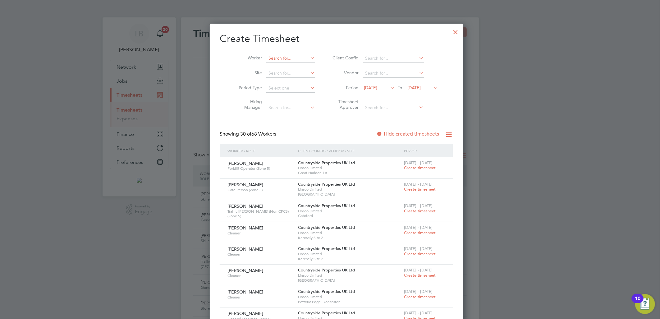
drag, startPoint x: 267, startPoint y: 58, endPoint x: 281, endPoint y: 49, distance: 16.5
click at [270, 57] on input at bounding box center [290, 58] width 49 height 9
click at [279, 64] on li "Joel Ed wards" at bounding box center [289, 66] width 60 height 8
type input "Joel Edwards"
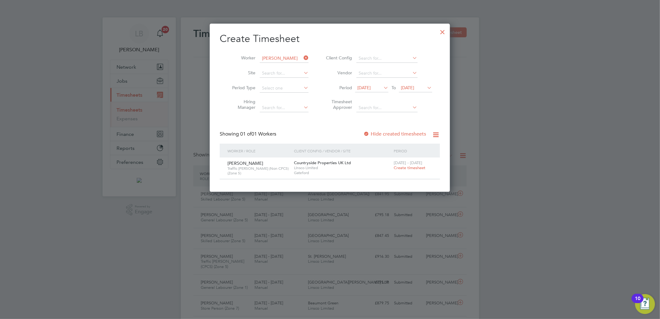
click at [405, 167] on span "Create timesheet" at bounding box center [409, 167] width 32 height 5
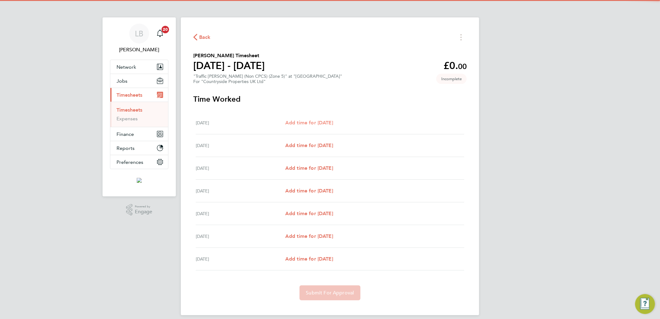
click at [314, 123] on span "Add time for Mon 22 Sep" at bounding box center [309, 123] width 48 height 6
select select "60"
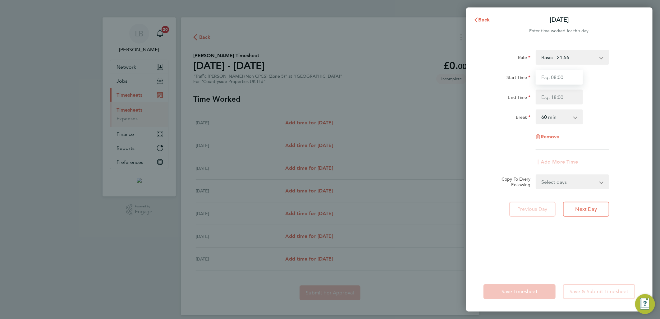
click at [561, 78] on input "Start Time" at bounding box center [558, 77] width 47 height 15
type input "07:30"
drag, startPoint x: 555, startPoint y: 98, endPoint x: 561, endPoint y: 98, distance: 5.6
click at [555, 98] on input "End Time" at bounding box center [558, 96] width 47 height 15
type input "16:30"
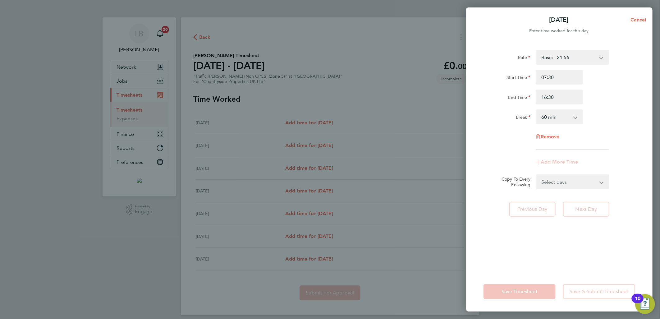
drag, startPoint x: 558, startPoint y: 182, endPoint x: 563, endPoint y: 198, distance: 16.3
click at [558, 182] on form "Rate Basic - 21.56 Start Time 07:30 End Time 16:30 Break 0 min 15 min 30 min 45…" at bounding box center [559, 119] width 152 height 139
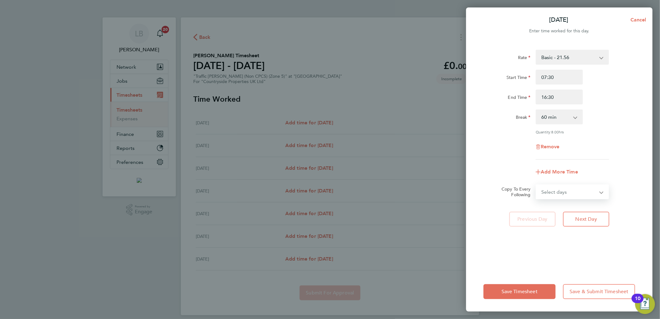
select select "WEEKDAY"
click at [536, 185] on select "Select days Day Weekday (Mon-Fri) Weekend (Sat-Sun) Tuesday Wednesday Thursday …" at bounding box center [568, 192] width 65 height 14
select select "2025-09-28"
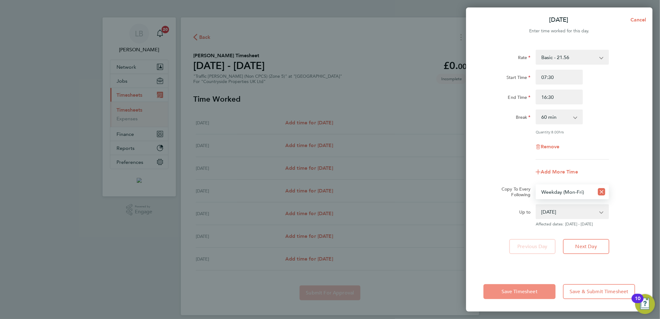
click at [526, 293] on span "Save Timesheet" at bounding box center [519, 291] width 36 height 6
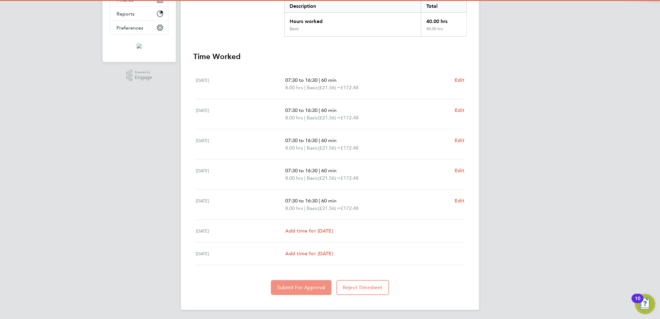
click at [305, 282] on button "Submit For Approval" at bounding box center [301, 287] width 61 height 15
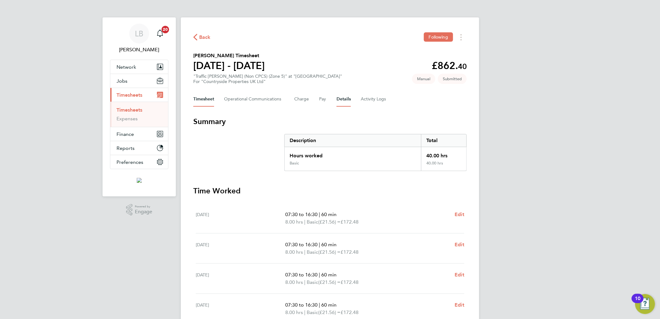
click at [340, 101] on button "Details" at bounding box center [343, 99] width 14 height 15
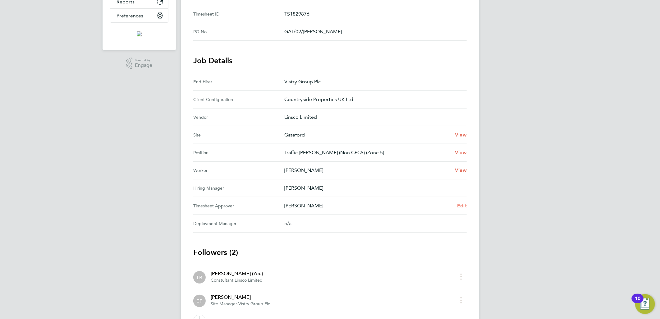
click at [460, 204] on span "Edit" at bounding box center [462, 205] width 10 height 6
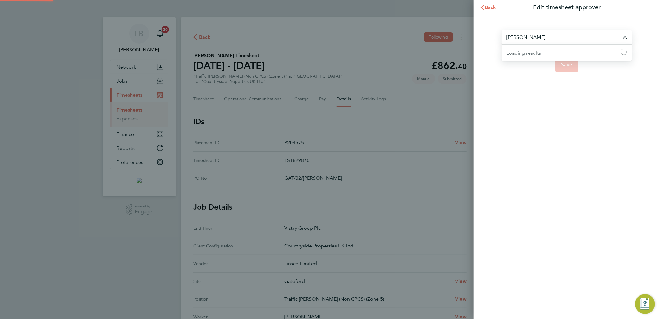
drag, startPoint x: 546, startPoint y: 39, endPoint x: 549, endPoint y: 40, distance: 3.1
click at [546, 39] on input "Elizabeth Findlay" at bounding box center [566, 37] width 130 height 15
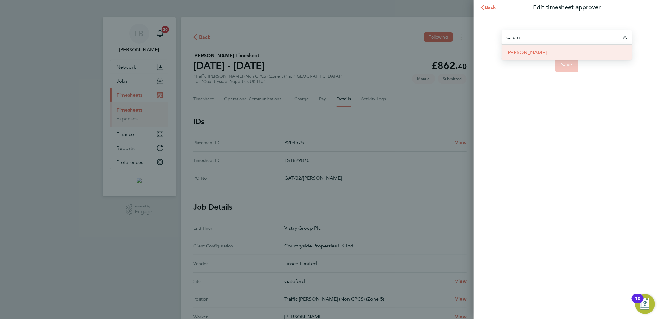
click at [539, 49] on span "[PERSON_NAME]" at bounding box center [526, 52] width 40 height 7
type input "[PERSON_NAME]"
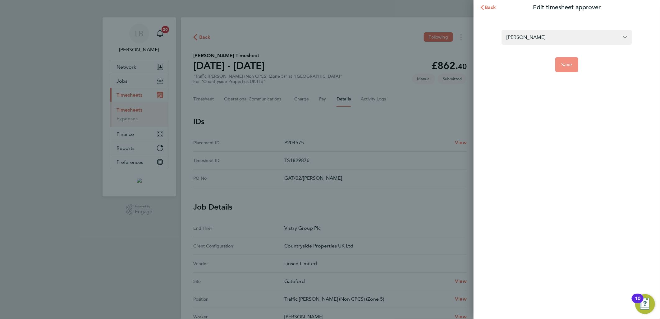
click at [566, 66] on span "Save" at bounding box center [566, 64] width 11 height 6
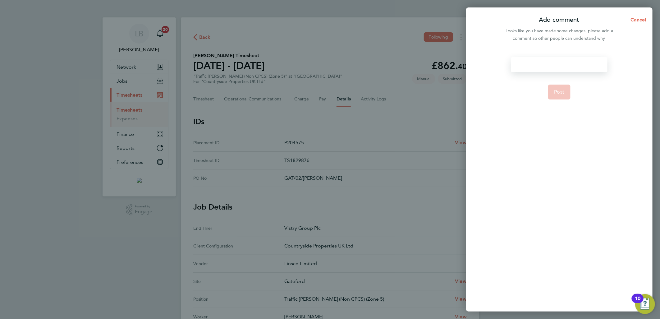
click at [539, 60] on div at bounding box center [559, 64] width 96 height 15
click at [554, 91] on span "Post" at bounding box center [559, 92] width 10 height 6
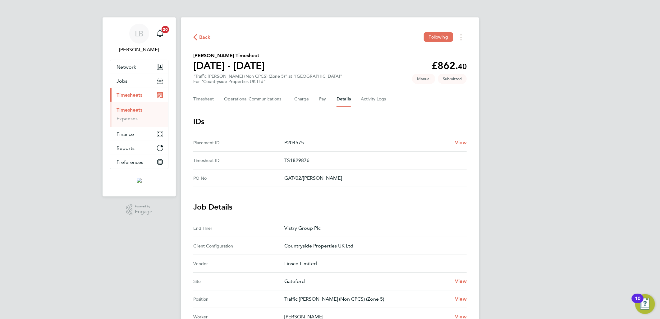
click at [206, 35] on span "Back" at bounding box center [204, 37] width 11 height 7
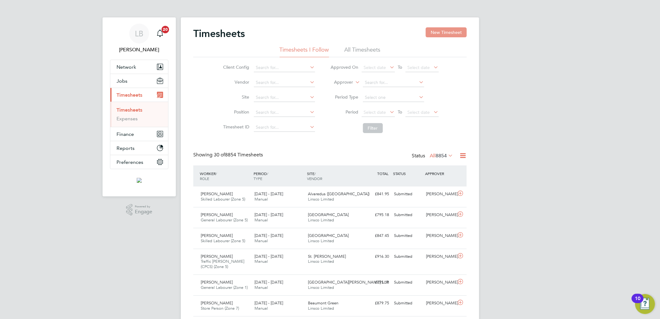
click at [447, 30] on button "New Timesheet" at bounding box center [445, 32] width 41 height 10
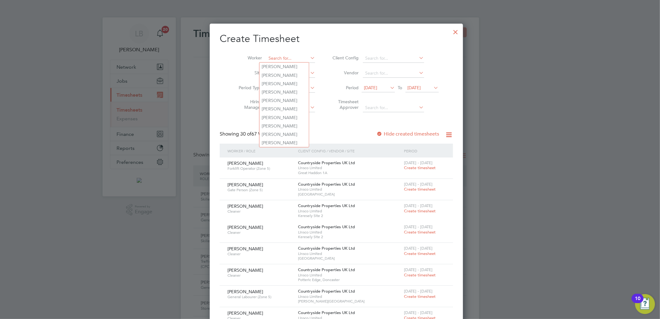
click at [284, 59] on input at bounding box center [290, 58] width 49 height 9
click at [283, 66] on b "M" at bounding box center [283, 66] width 4 height 5
type input "Sebastian Mika"
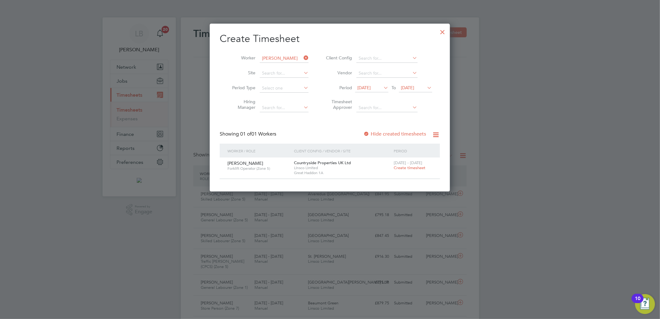
click at [404, 167] on span "Create timesheet" at bounding box center [409, 167] width 32 height 5
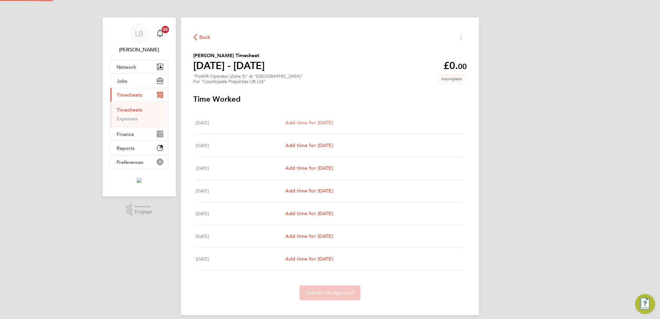
click at [312, 124] on span "Add time for Mon 22 Sep" at bounding box center [309, 123] width 48 height 6
select select "30"
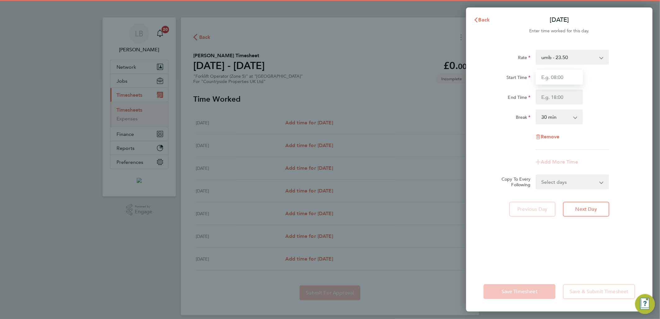
click at [547, 74] on input "Start Time" at bounding box center [558, 77] width 47 height 15
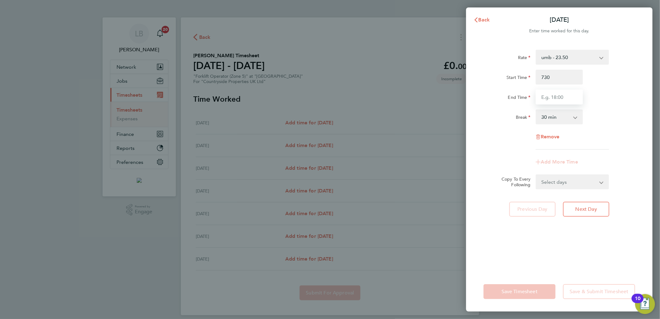
type input "07:30"
drag, startPoint x: 544, startPoint y: 102, endPoint x: 557, endPoint y: 98, distance: 13.1
click at [544, 102] on input "End Time" at bounding box center [558, 96] width 47 height 15
type input "17:00"
click at [614, 89] on div "End Time 17:00" at bounding box center [559, 96] width 157 height 15
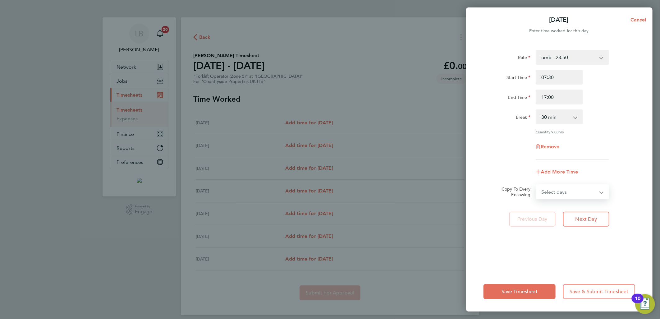
drag, startPoint x: 564, startPoint y: 193, endPoint x: 564, endPoint y: 198, distance: 5.3
click at [564, 192] on select "Select days Day Weekday (Mon-Fri) Weekend (Sat-Sun) Tuesday Wednesday Thursday …" at bounding box center [568, 192] width 65 height 14
select select "WEEKDAY"
click at [536, 185] on select "Select days Day Weekday (Mon-Fri) Weekend (Sat-Sun) Tuesday Wednesday Thursday …" at bounding box center [568, 192] width 65 height 14
select select "2025-09-28"
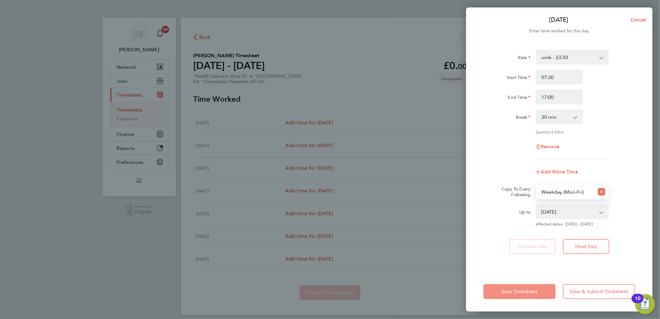
click at [541, 294] on button "Save Timesheet" at bounding box center [519, 291] width 72 height 15
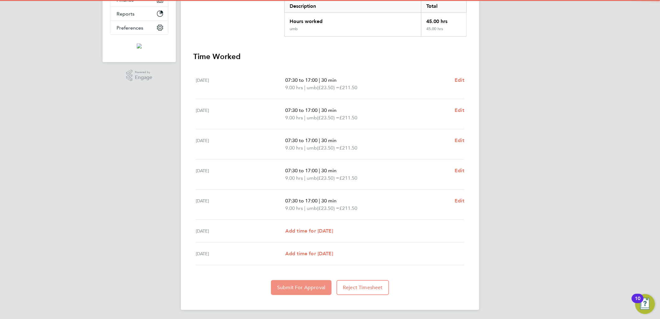
click at [298, 280] on button "Submit For Approval" at bounding box center [301, 287] width 61 height 15
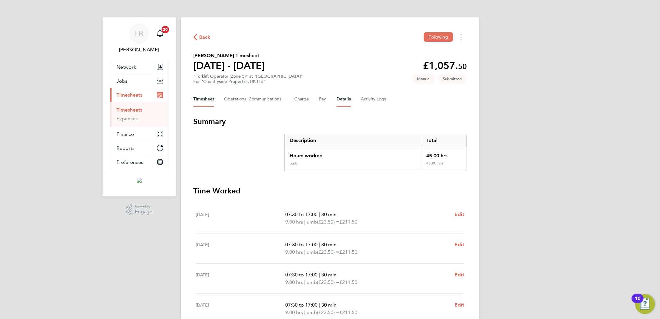
click at [346, 97] on button "Details" at bounding box center [343, 99] width 14 height 15
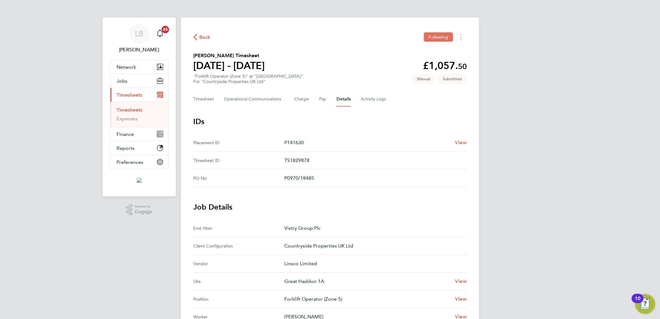
click at [202, 33] on div "Back Following" at bounding box center [329, 37] width 273 height 10
click at [208, 37] on span "Back" at bounding box center [204, 37] width 11 height 7
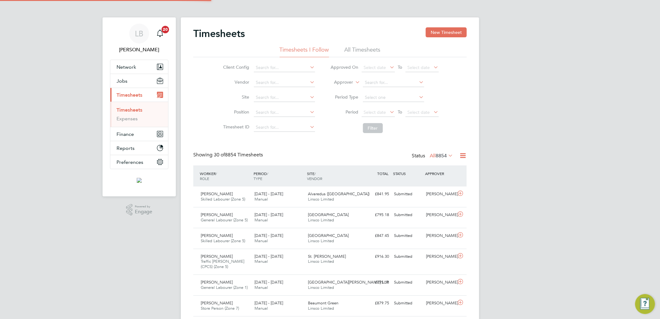
click at [442, 33] on button "New Timesheet" at bounding box center [445, 32] width 41 height 10
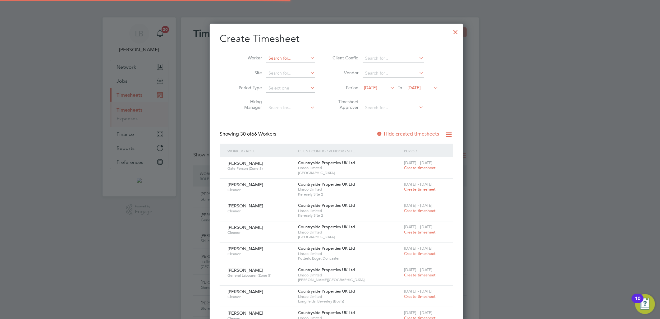
click at [280, 57] on input at bounding box center [290, 58] width 49 height 9
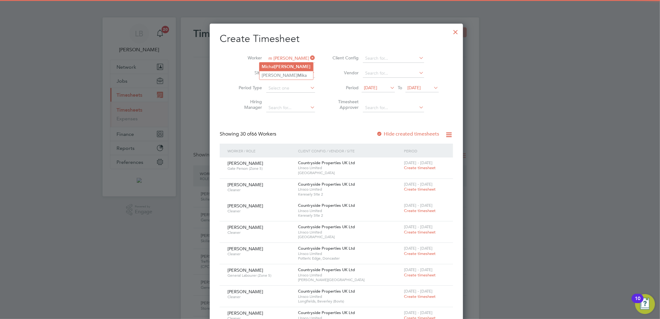
click at [296, 66] on li "M ichal Mika" at bounding box center [286, 66] width 54 height 8
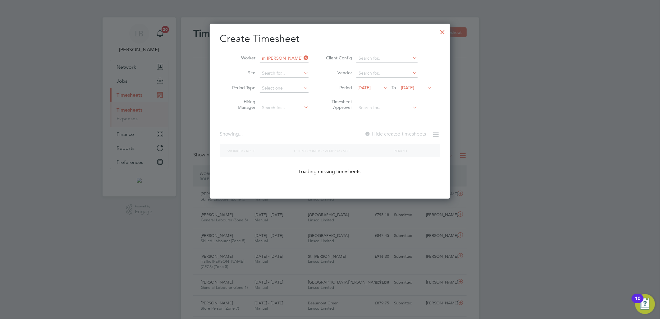
type input "Michal Mika"
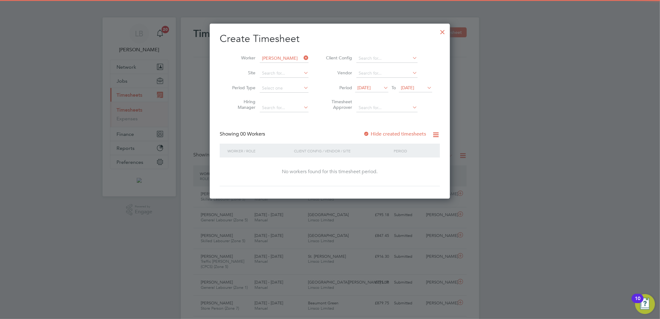
click at [394, 131] on label "Hide created timesheets" at bounding box center [394, 134] width 63 height 6
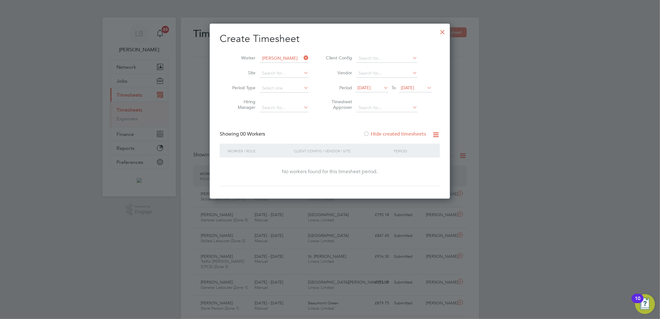
click at [398, 132] on label "Hide created timesheets" at bounding box center [394, 134] width 63 height 6
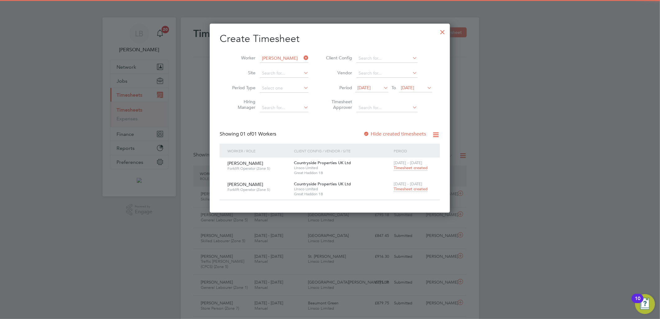
click at [401, 190] on span "Timesheet created" at bounding box center [410, 189] width 34 height 6
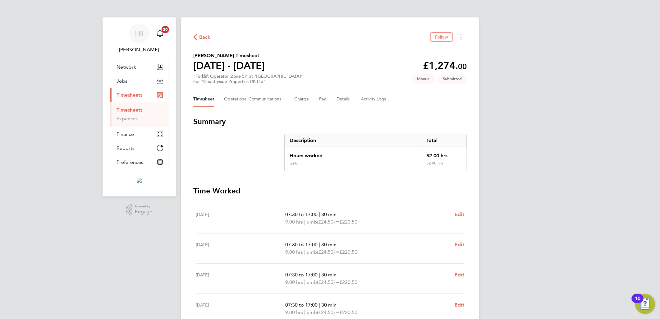
click at [208, 37] on span "Back" at bounding box center [204, 37] width 11 height 7
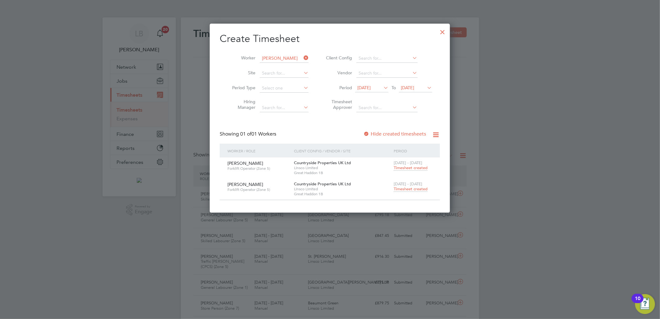
click at [302, 58] on icon at bounding box center [302, 57] width 0 height 9
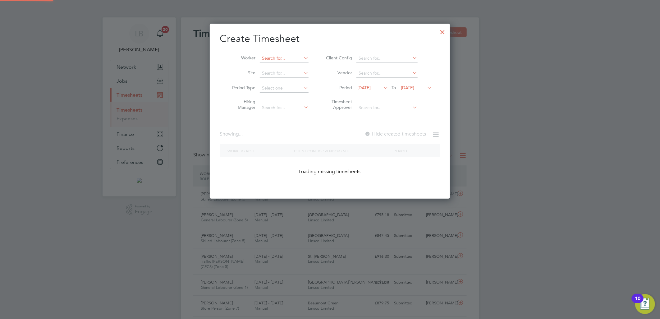
click at [283, 57] on input at bounding box center [284, 58] width 49 height 9
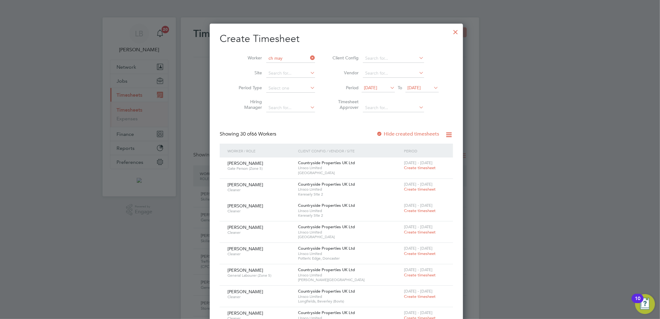
click at [287, 66] on li "Ch arlie May nard" at bounding box center [291, 67] width 64 height 8
type input "Charlie Maynard"
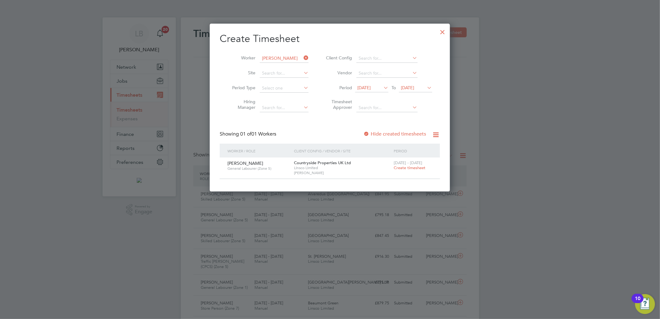
click at [404, 167] on span "Create timesheet" at bounding box center [409, 167] width 32 height 5
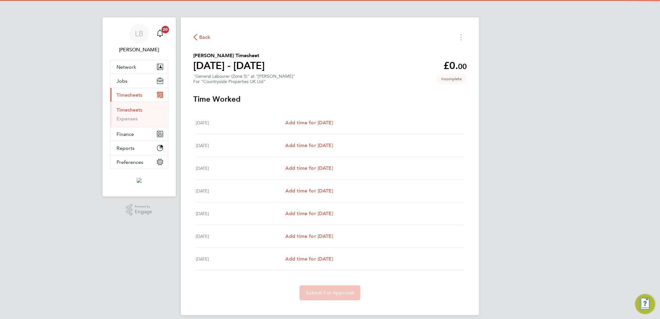
click at [325, 127] on div "Mon 22 Sep Add time for Mon 22 Sep Add time for Mon 22 Sep" at bounding box center [330, 122] width 268 height 23
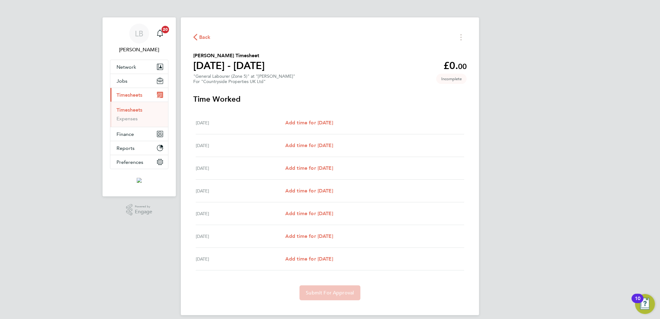
click at [311, 126] on div "Mon 22 Sep Add time for Mon 22 Sep Add time for Mon 22 Sep" at bounding box center [330, 122] width 268 height 23
click at [325, 120] on span "Add time for Mon 22 Sep" at bounding box center [309, 123] width 48 height 6
select select "30"
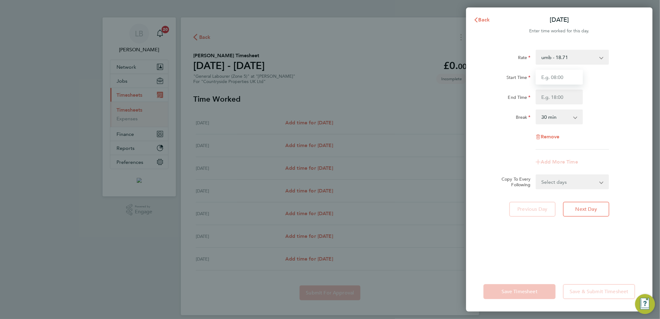
drag, startPoint x: 552, startPoint y: 79, endPoint x: 554, endPoint y: 82, distance: 3.4
click at [552, 79] on input "Start Time" at bounding box center [558, 77] width 47 height 15
type input "07:30"
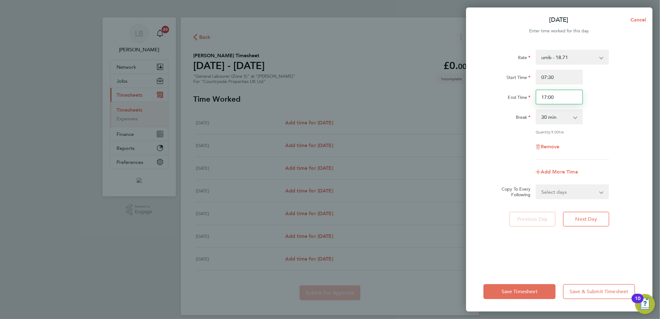
click at [558, 97] on input "17:00" at bounding box center [558, 96] width 47 height 15
drag, startPoint x: 558, startPoint y: 97, endPoint x: 508, endPoint y: 103, distance: 50.7
click at [508, 103] on div "End Time 17:00" at bounding box center [559, 96] width 157 height 15
type input "16:30"
click at [623, 103] on div "End Time 16:30" at bounding box center [559, 96] width 157 height 15
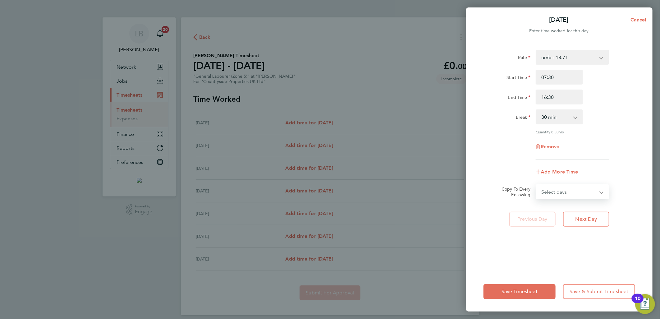
click at [572, 194] on select "Select days Day Weekday (Mon-Fri) Weekend (Sat-Sun) Tuesday Wednesday Thursday …" at bounding box center [568, 192] width 65 height 14
select select "WEEKDAY"
click at [536, 185] on select "Select days Day Weekday (Mon-Fri) Weekend (Sat-Sun) Tuesday Wednesday Thursday …" at bounding box center [568, 192] width 65 height 14
select select "2025-09-28"
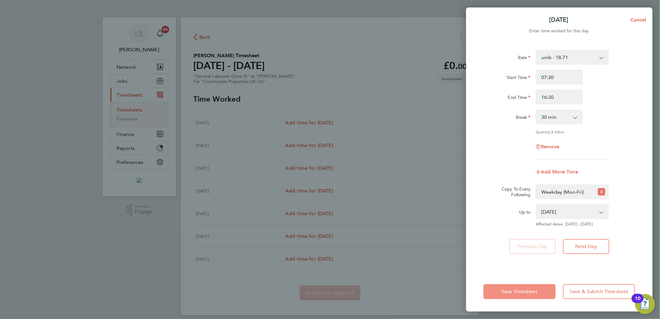
click at [534, 287] on button "Save Timesheet" at bounding box center [519, 291] width 72 height 15
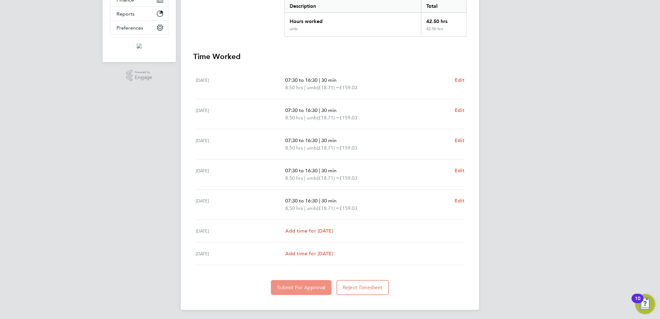
click at [295, 290] on button "Submit For Approval" at bounding box center [301, 287] width 61 height 15
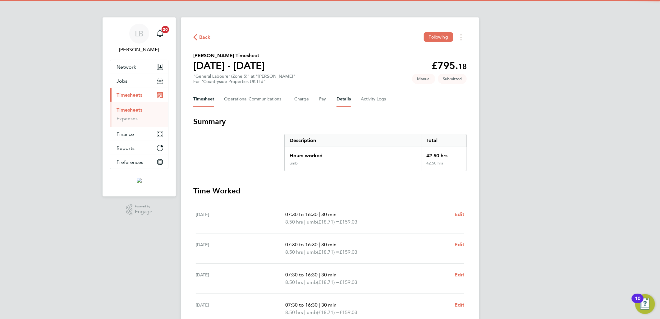
click at [347, 103] on button "Details" at bounding box center [343, 99] width 14 height 15
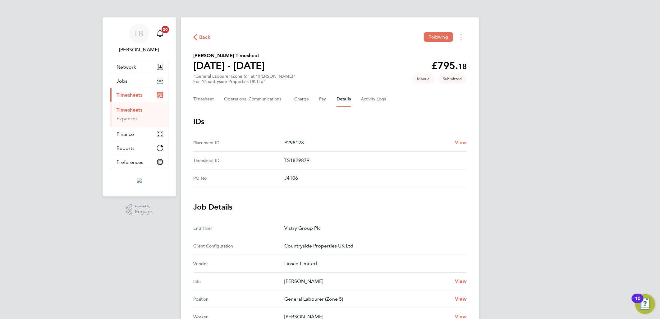
click at [207, 39] on span "Back" at bounding box center [204, 37] width 11 height 7
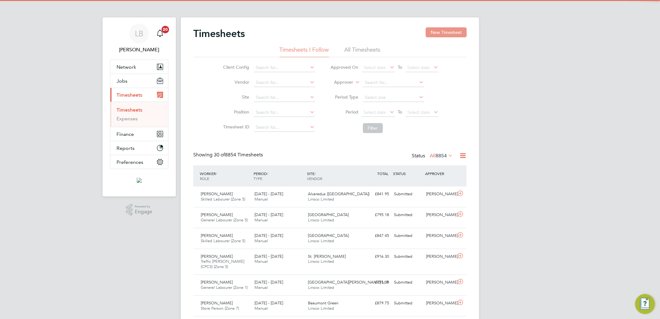
click at [451, 31] on button "New Timesheet" at bounding box center [445, 32] width 41 height 10
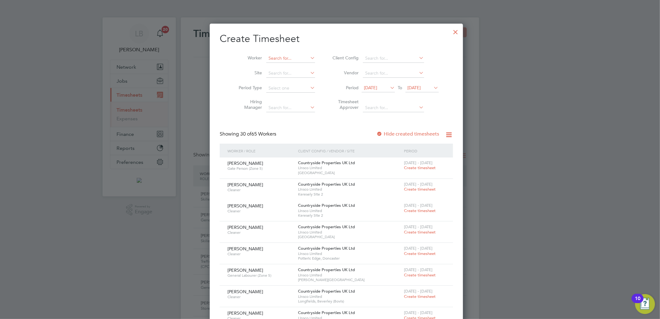
click at [284, 61] on input at bounding box center [290, 58] width 49 height 9
type input "eyob"
click at [284, 62] on ul "Eyob Girmay" at bounding box center [287, 66] width 56 height 9
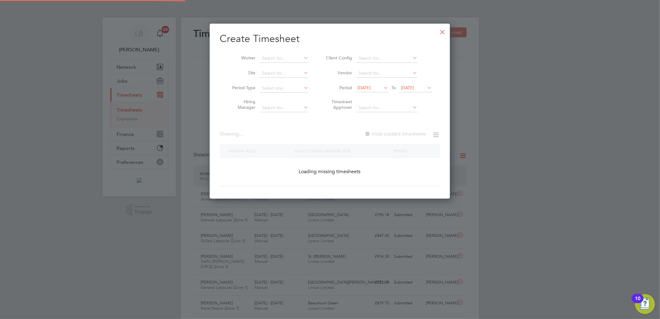
click at [282, 69] on input at bounding box center [284, 73] width 49 height 9
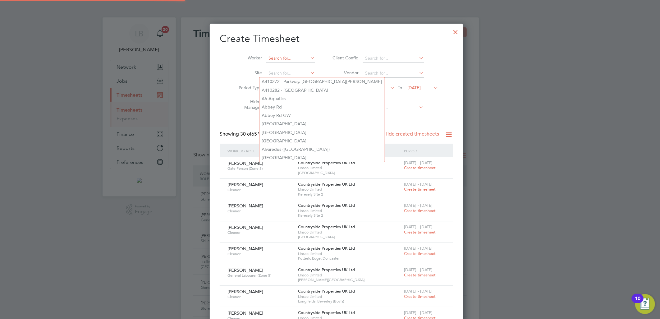
click at [282, 60] on input at bounding box center [290, 58] width 49 height 9
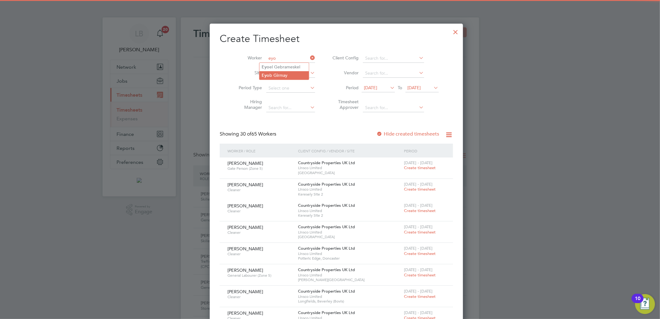
click at [277, 71] on li "Eyo b Girmay" at bounding box center [283, 75] width 49 height 8
type input "Eyob Girmay"
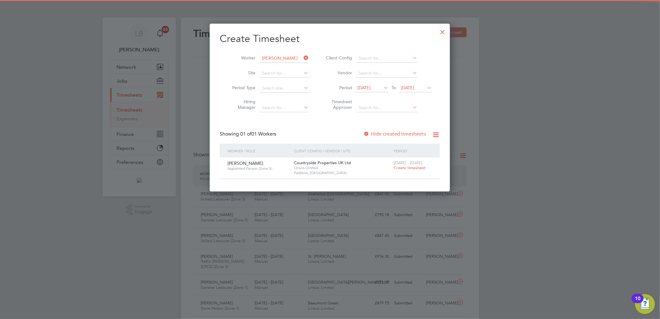
click at [402, 166] on span "Create timesheet" at bounding box center [409, 167] width 32 height 5
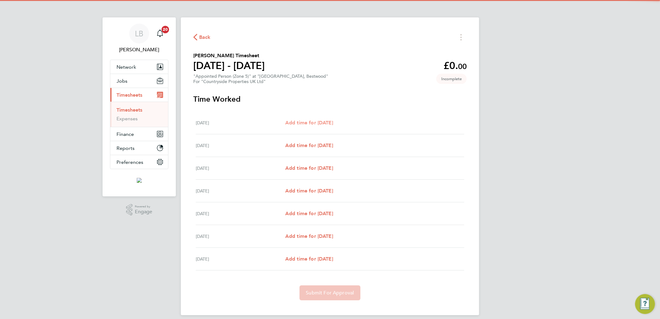
click at [324, 122] on span "Add time for Mon 22 Sep" at bounding box center [309, 123] width 48 height 6
select select "30"
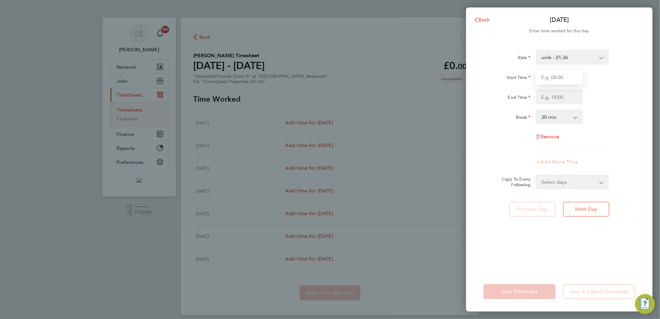
click at [569, 81] on input "Start Time" at bounding box center [558, 77] width 47 height 15
type input "07:30"
type input "16:30"
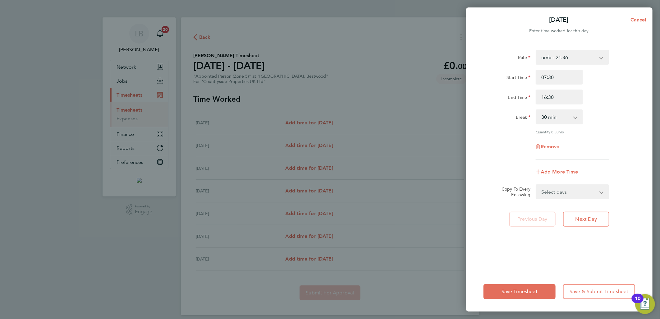
click at [550, 190] on select "Select days Day Weekday (Mon-Fri) Weekend (Sat-Sun) Tuesday Wednesday Thursday …" at bounding box center [568, 192] width 65 height 14
select select "WEEKDAY"
click at [536, 185] on select "Select days Day Weekday (Mon-Fri) Weekend (Sat-Sun) Tuesday Wednesday Thursday …" at bounding box center [568, 192] width 65 height 14
select select "2025-09-28"
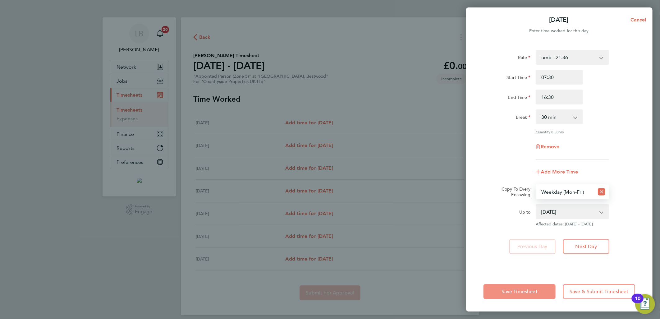
drag, startPoint x: 529, startPoint y: 290, endPoint x: 554, endPoint y: 164, distance: 128.6
click at [529, 290] on span "Save Timesheet" at bounding box center [519, 291] width 36 height 6
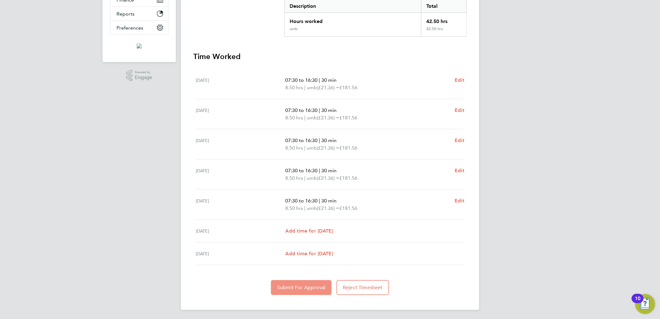
click at [288, 291] on button "Submit For Approval" at bounding box center [301, 287] width 61 height 15
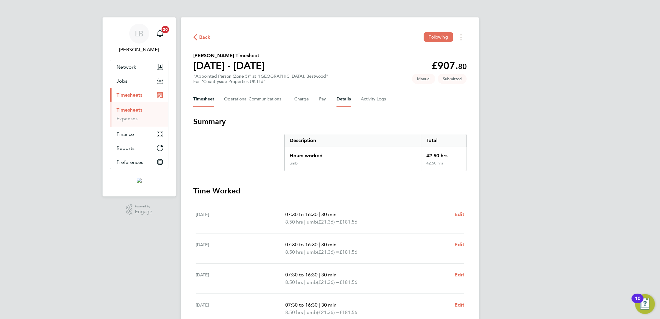
click at [342, 98] on button "Details" at bounding box center [343, 99] width 14 height 15
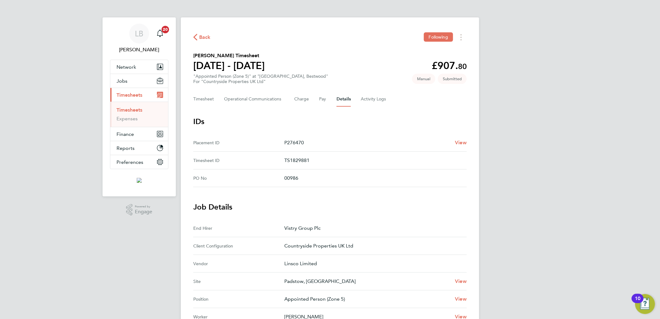
click at [202, 34] on span "Back" at bounding box center [204, 37] width 11 height 7
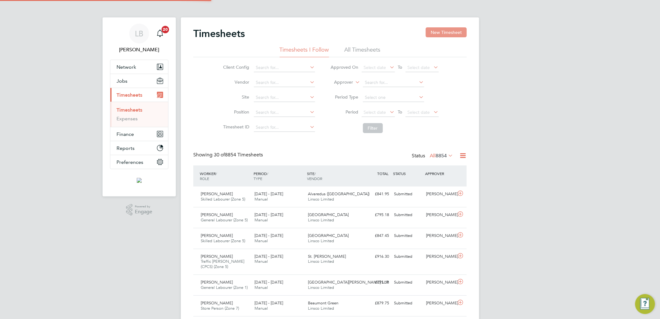
click at [430, 28] on button "New Timesheet" at bounding box center [445, 32] width 41 height 10
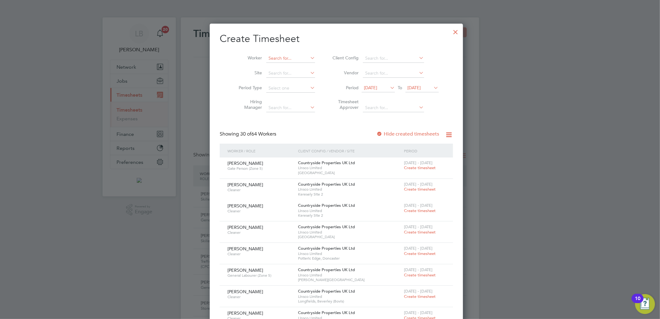
click at [278, 54] on input at bounding box center [290, 58] width 49 height 9
click at [287, 66] on li "Ryan Pe acock" at bounding box center [300, 66] width 83 height 8
type input "Ryan Peacock"
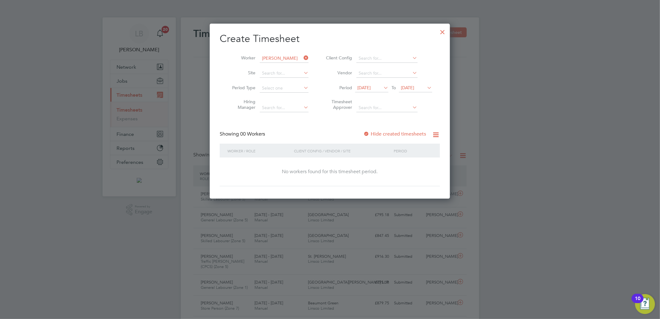
click at [389, 132] on label "Hide created timesheets" at bounding box center [394, 134] width 63 height 6
click at [393, 134] on label "Hide created timesheets" at bounding box center [394, 134] width 63 height 6
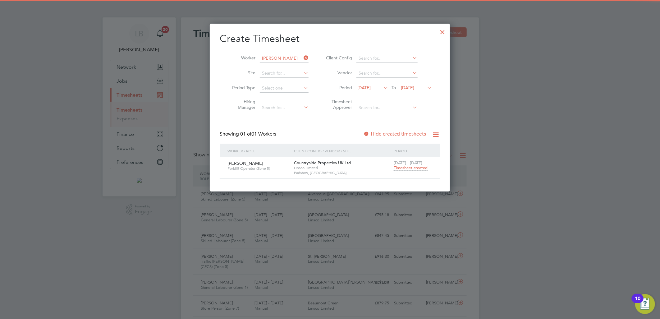
click at [371, 88] on span "15 Sep 2025" at bounding box center [363, 88] width 13 height 6
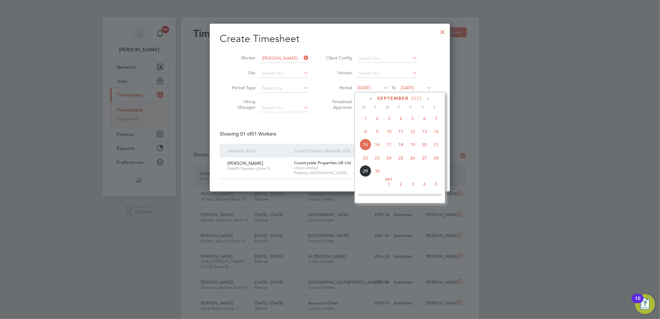
click at [364, 161] on span "22" at bounding box center [365, 158] width 12 height 12
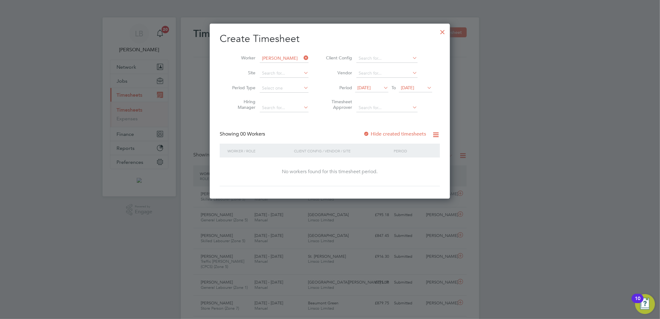
click at [366, 91] on span "22 Sep 2025" at bounding box center [371, 88] width 33 height 8
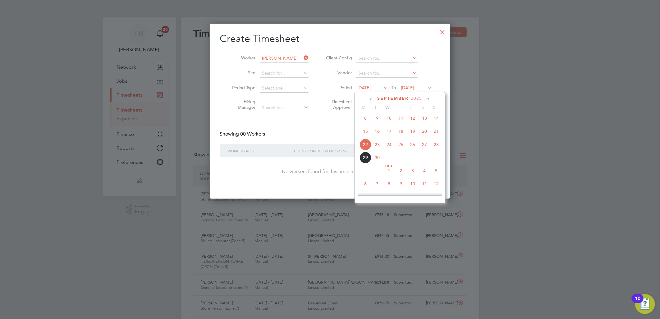
click at [365, 147] on span "22" at bounding box center [365, 145] width 12 height 12
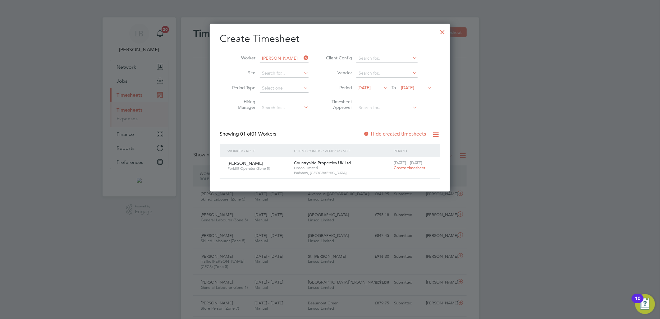
click at [403, 166] on span "Create timesheet" at bounding box center [409, 167] width 32 height 5
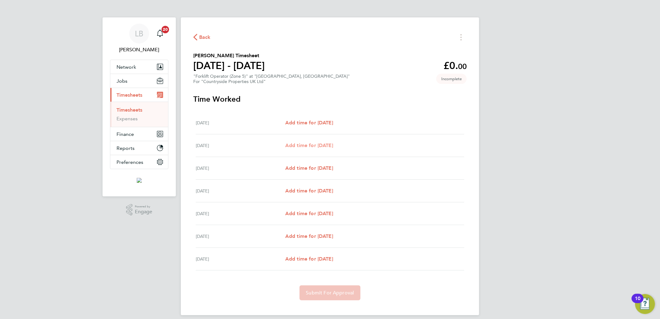
click at [307, 147] on span "Add time for Tue 23 Sep" at bounding box center [309, 145] width 48 height 6
select select "30"
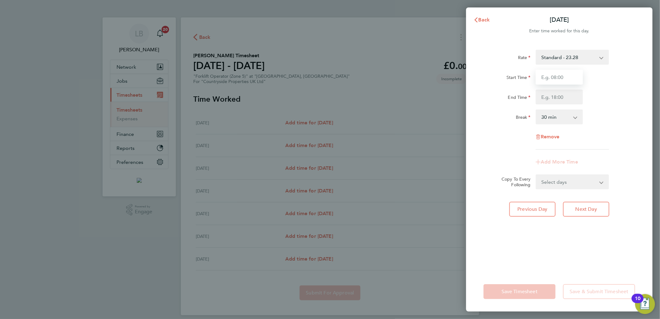
click at [543, 81] on input "Start Time" at bounding box center [558, 77] width 47 height 15
type input "07:30"
click at [550, 97] on input "End Time" at bounding box center [558, 96] width 47 height 15
type input "15:00"
click at [615, 88] on div "Start Time 07:30 End Time 15:00" at bounding box center [559, 87] width 157 height 35
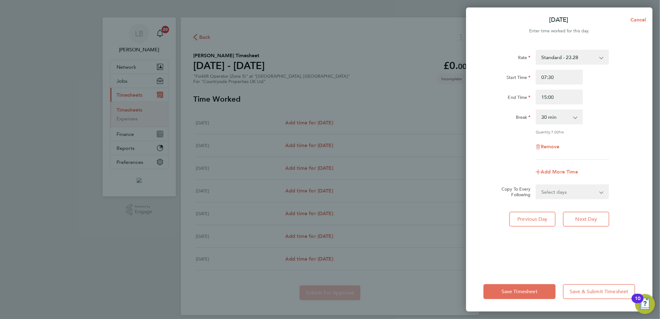
click at [557, 189] on select "Select days Day Weekday (Mon-Fri) Weekend (Sat-Sun) Wednesday Thursday Friday S…" at bounding box center [568, 192] width 65 height 14
select select "DAY"
click at [536, 185] on select "Select days Day Weekday (Mon-Fri) Weekend (Sat-Sun) Wednesday Thursday Friday S…" at bounding box center [568, 192] width 65 height 14
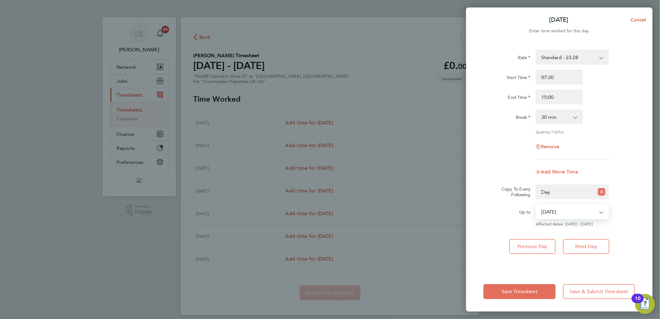
drag, startPoint x: 562, startPoint y: 199, endPoint x: 564, endPoint y: 219, distance: 20.0
click at [562, 211] on select "24 Sep 2025 25 Sep 2025 26 Sep 2025 27 Sep 2025 28 Sep 2025" at bounding box center [568, 212] width 65 height 14
select select "2025-09-25"
click at [536, 205] on select "24 Sep 2025 25 Sep 2025 26 Sep 2025 27 Sep 2025 28 Sep 2025" at bounding box center [568, 212] width 65 height 14
drag, startPoint x: 517, startPoint y: 292, endPoint x: 426, endPoint y: 250, distance: 100.3
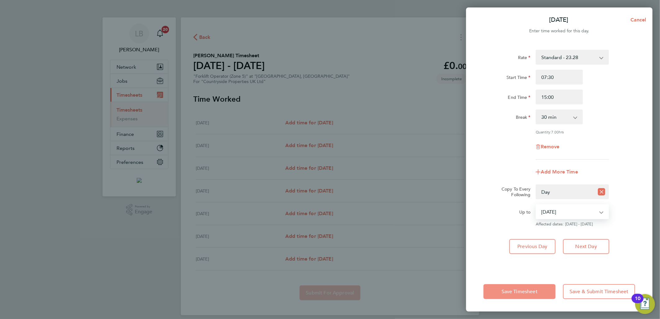
click at [517, 292] on span "Save Timesheet" at bounding box center [519, 291] width 36 height 6
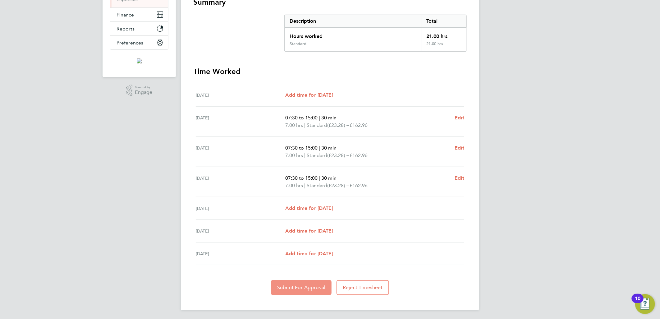
click at [295, 289] on span "Submit For Approval" at bounding box center [301, 287] width 48 height 6
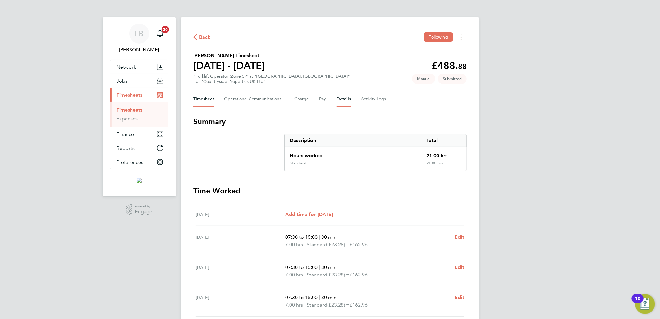
click at [340, 97] on button "Details" at bounding box center [343, 99] width 14 height 15
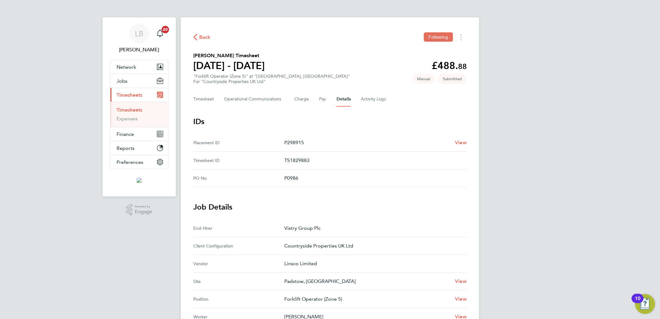
click at [205, 39] on span "Back" at bounding box center [204, 37] width 11 height 7
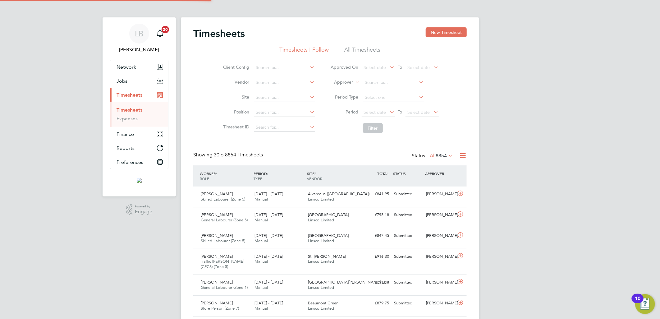
scroll to position [16, 54]
drag, startPoint x: 444, startPoint y: 34, endPoint x: 342, endPoint y: 54, distance: 104.3
click at [444, 34] on button "New Timesheet" at bounding box center [445, 32] width 41 height 10
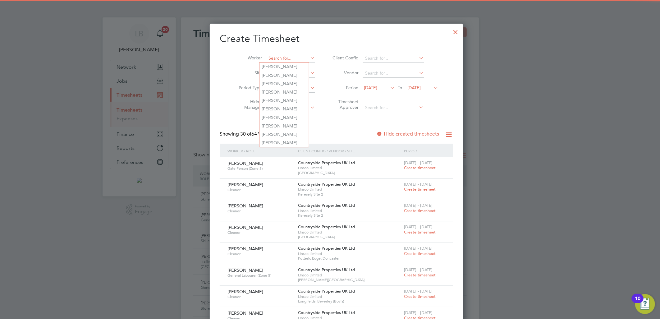
click at [279, 57] on input at bounding box center [290, 58] width 49 height 9
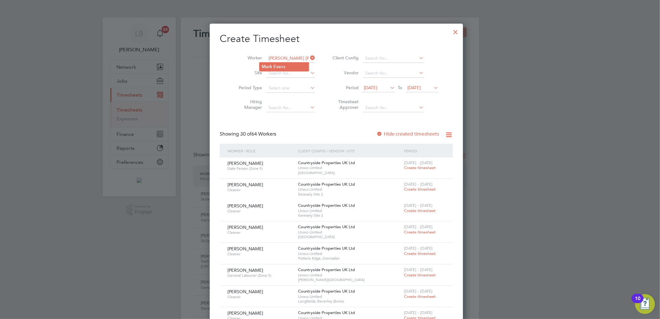
click at [278, 68] on b "Eva" at bounding box center [277, 66] width 7 height 5
type input "Mark Evans"
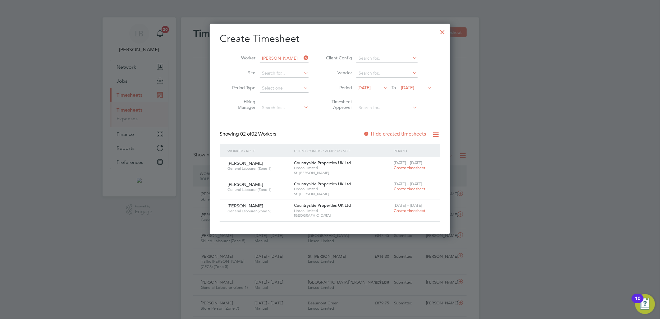
click at [406, 211] on span "Create timesheet" at bounding box center [409, 210] width 32 height 5
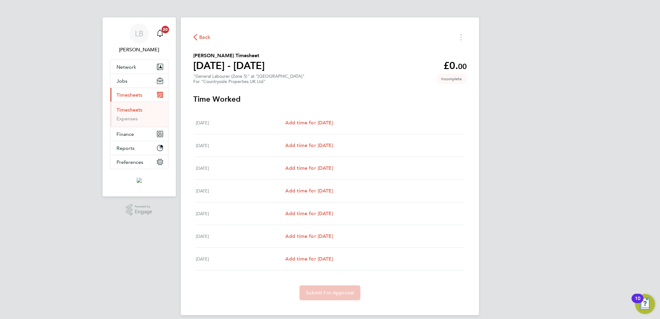
click at [209, 37] on span "Back" at bounding box center [204, 37] width 11 height 7
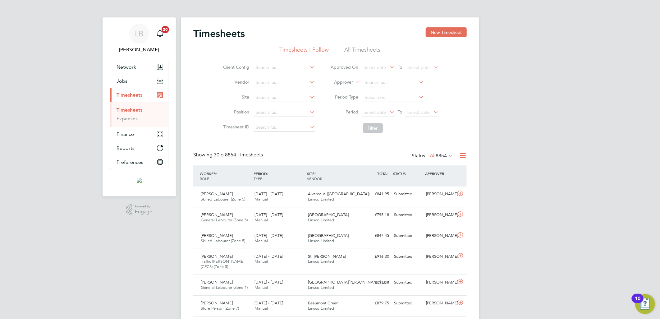
click at [435, 32] on button "New Timesheet" at bounding box center [445, 32] width 41 height 10
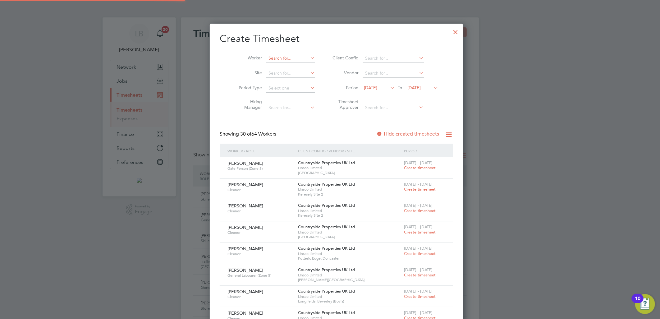
click at [280, 61] on input at bounding box center [290, 58] width 49 height 9
click at [287, 64] on li "Mar k Ev ans" at bounding box center [283, 66] width 49 height 8
type input "Mark Evans"
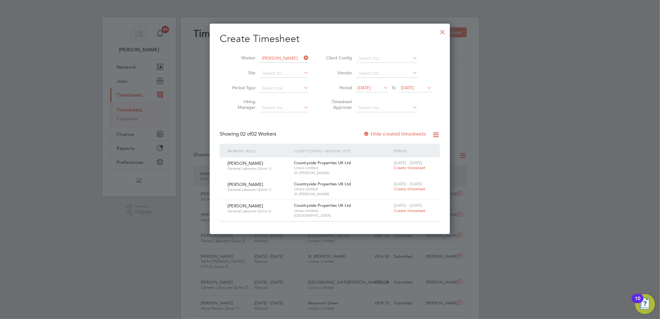
click at [405, 209] on span "Create timesheet" at bounding box center [409, 210] width 32 height 5
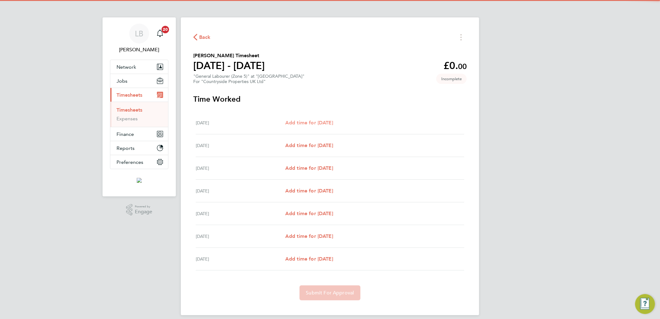
click at [333, 125] on span "Add time for Mon 22 Sep" at bounding box center [309, 123] width 48 height 6
select select "30"
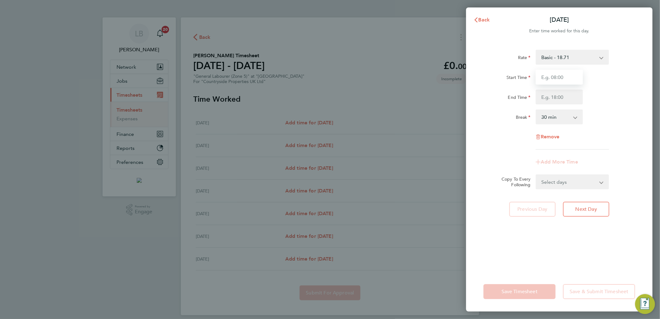
click at [559, 71] on input "Start Time" at bounding box center [558, 77] width 47 height 15
click at [563, 74] on input "Start Time" at bounding box center [558, 77] width 47 height 15
type input "07:30"
click at [552, 97] on input "End Time" at bounding box center [558, 96] width 47 height 15
type input "16:30"
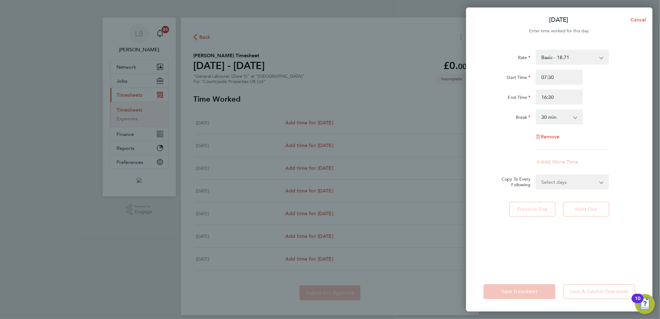
click at [613, 111] on div "Break 0 min 15 min 30 min 45 min 60 min 75 min 90 min" at bounding box center [559, 116] width 157 height 15
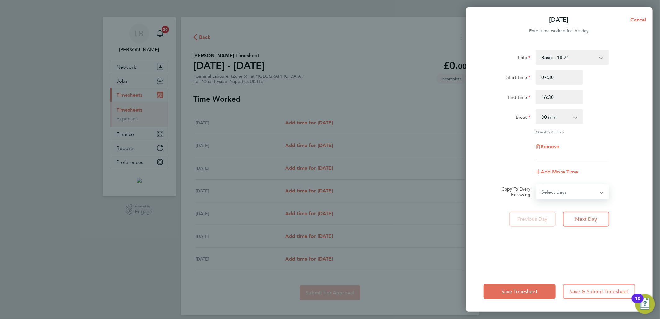
drag, startPoint x: 567, startPoint y: 193, endPoint x: 566, endPoint y: 199, distance: 6.0
click at [567, 193] on select "Select days Day Weekday (Mon-Fri) Weekend (Sat-Sun) Tuesday Wednesday Thursday …" at bounding box center [568, 192] width 65 height 14
select select "WEEKDAY"
click at [536, 185] on select "Select days Day Weekday (Mon-Fri) Weekend (Sat-Sun) Tuesday Wednesday Thursday …" at bounding box center [568, 192] width 65 height 14
select select "2025-09-28"
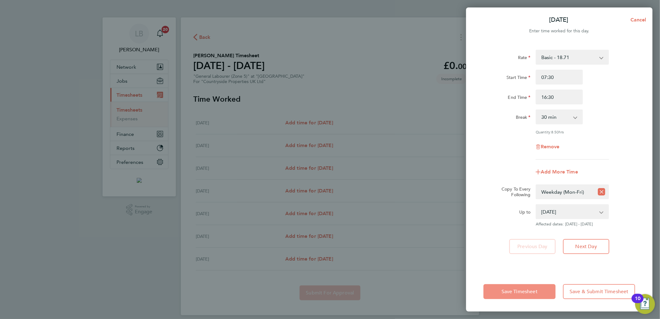
click at [514, 293] on span "Save Timesheet" at bounding box center [519, 291] width 36 height 6
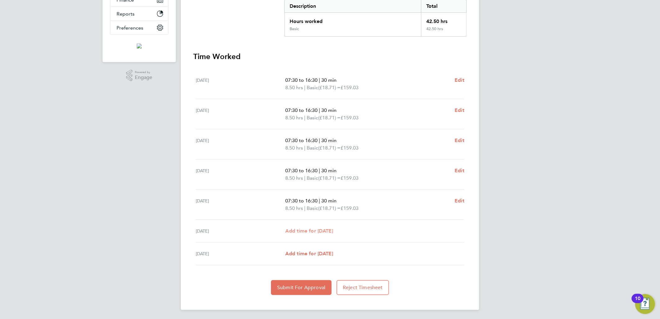
click at [317, 232] on span "Add time for Sat 27 Sep" at bounding box center [309, 231] width 48 height 6
select select "30"
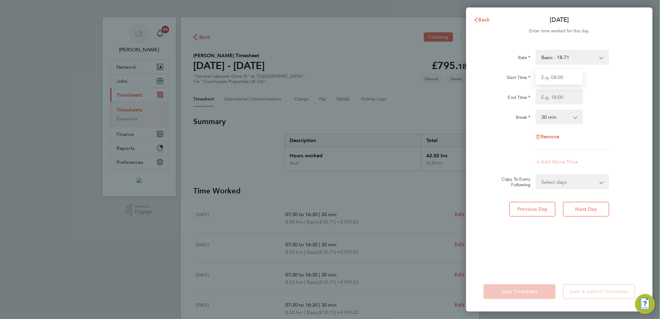
click at [551, 80] on input "Start Time" at bounding box center [558, 77] width 47 height 15
type input "07:30"
click at [547, 102] on input "End Time" at bounding box center [558, 96] width 47 height 15
type input "13:00"
drag, startPoint x: 616, startPoint y: 89, endPoint x: 617, endPoint y: 84, distance: 5.2
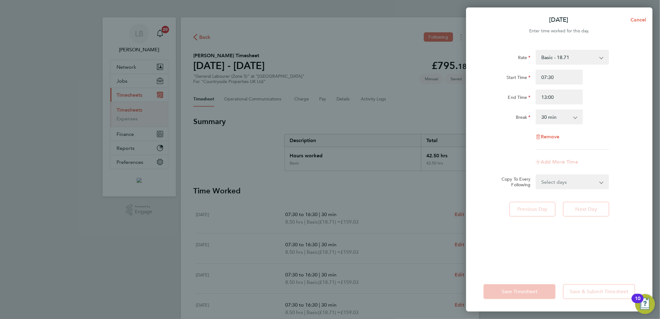
click at [617, 84] on div "Start Time 07:30 End Time 13:00" at bounding box center [559, 87] width 157 height 35
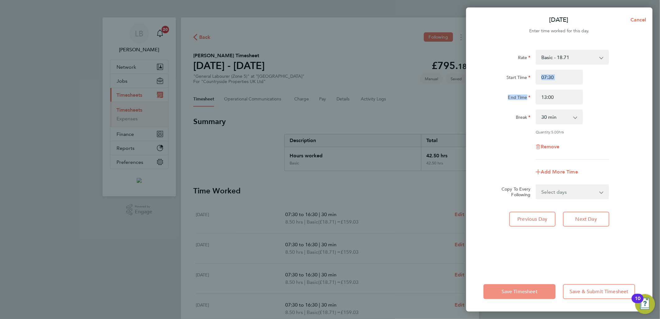
drag, startPoint x: 523, startPoint y: 290, endPoint x: 507, endPoint y: 273, distance: 22.9
click at [522, 289] on span "Save Timesheet" at bounding box center [519, 291] width 36 height 6
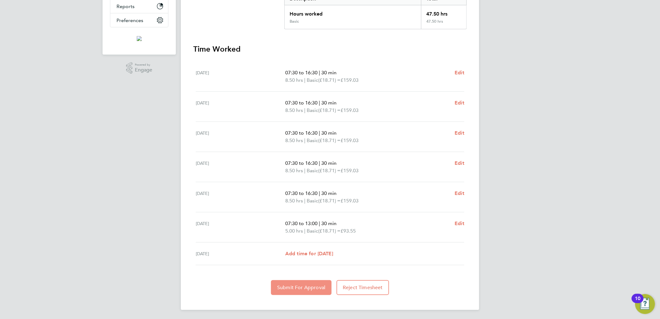
click at [297, 283] on button "Submit For Approval" at bounding box center [301, 287] width 61 height 15
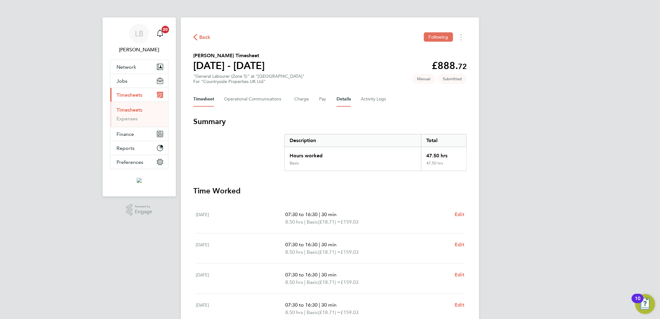
click at [340, 97] on button "Details" at bounding box center [343, 99] width 14 height 15
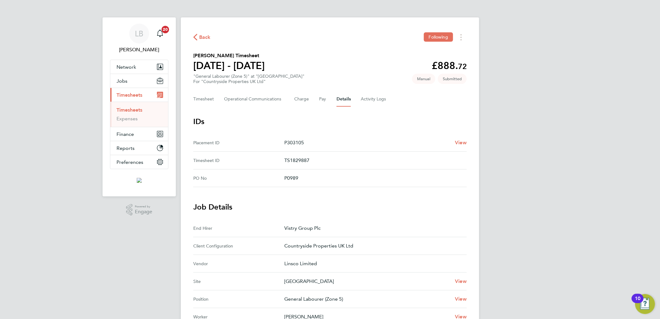
click at [202, 38] on span "Back" at bounding box center [204, 37] width 11 height 7
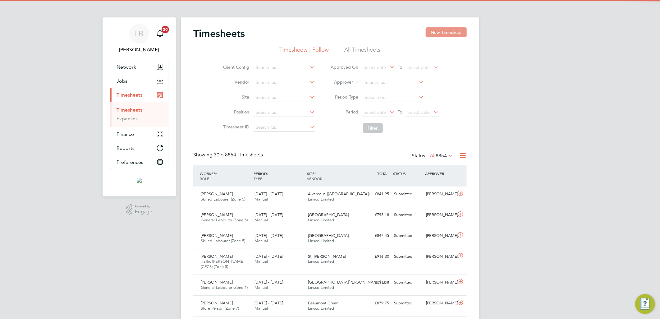
click at [442, 32] on button "New Timesheet" at bounding box center [445, 32] width 41 height 10
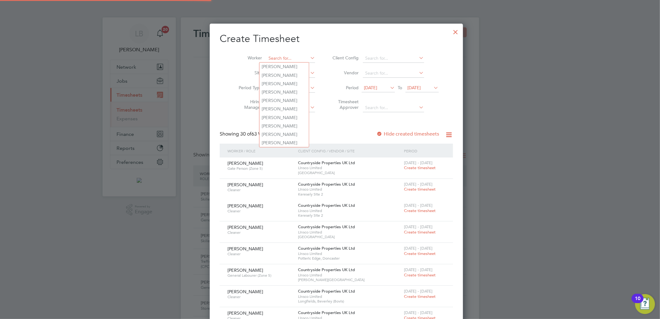
click at [281, 55] on input at bounding box center [290, 58] width 49 height 9
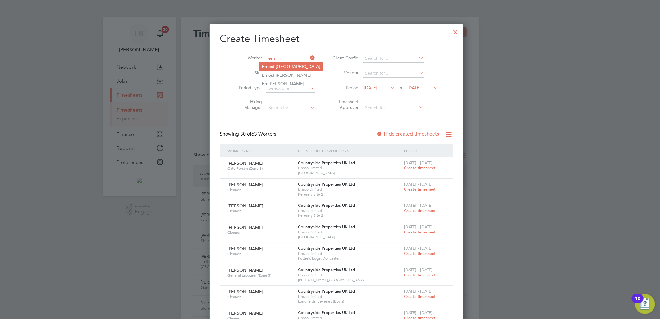
click at [300, 67] on li "Ern est Nimako" at bounding box center [291, 66] width 64 height 8
type input "Ernest Nimako"
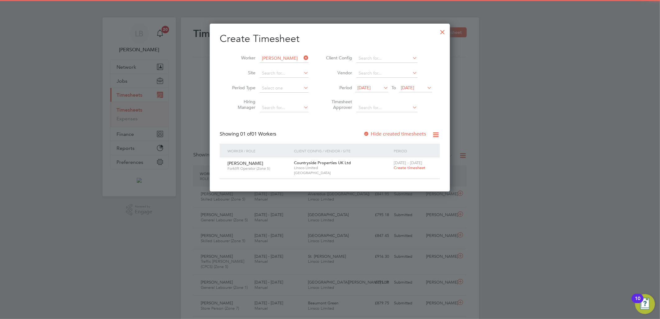
click at [404, 164] on span "22 - 28 Sep 2025" at bounding box center [407, 162] width 29 height 5
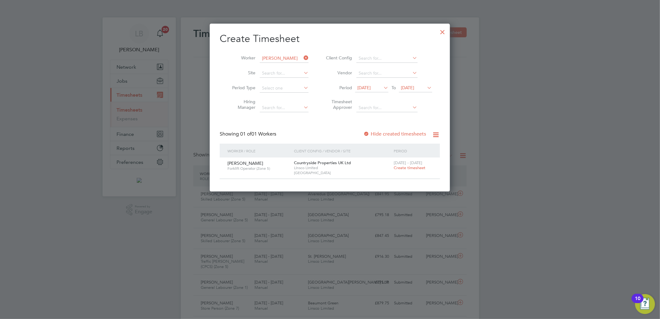
click at [403, 166] on span "Create timesheet" at bounding box center [409, 167] width 32 height 5
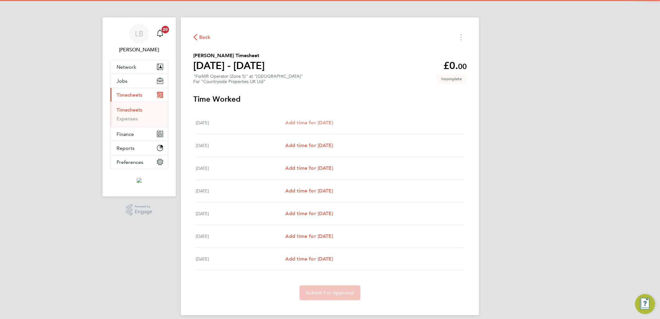
click at [306, 125] on span "Add time for Mon 22 Sep" at bounding box center [309, 123] width 48 height 6
select select "30"
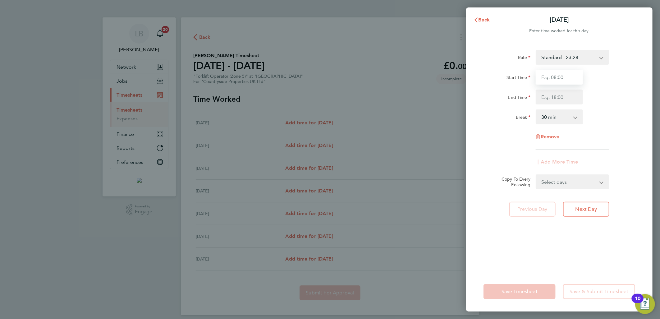
click at [554, 74] on input "Start Time" at bounding box center [558, 77] width 47 height 15
type input "07:30"
click at [547, 96] on input "End Time" at bounding box center [558, 96] width 47 height 15
type input "17:00"
drag, startPoint x: 596, startPoint y: 91, endPoint x: 608, endPoint y: 95, distance: 12.7
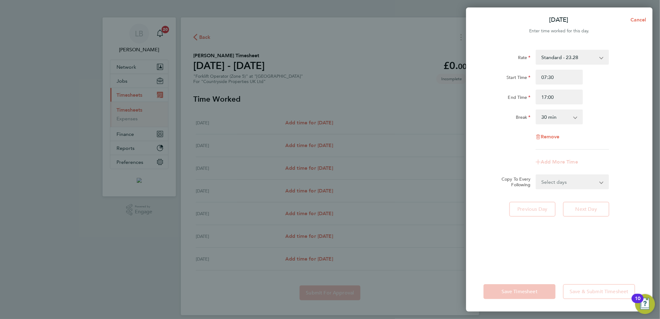
click at [597, 91] on div "End Time 17:00" at bounding box center [559, 96] width 157 height 15
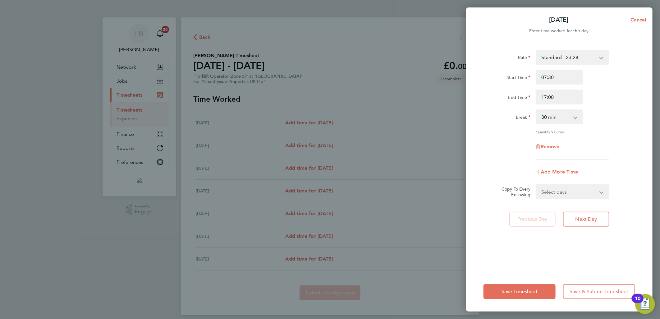
drag, startPoint x: 555, startPoint y: 194, endPoint x: 557, endPoint y: 199, distance: 5.4
click at [555, 194] on select "Select days Day Weekday (Mon-Fri) Weekend (Sat-Sun) Tuesday Wednesday Thursday …" at bounding box center [568, 192] width 65 height 14
select select "WEEKDAY"
click at [536, 185] on select "Select days Day Weekday (Mon-Fri) Weekend (Sat-Sun) Tuesday Wednesday Thursday …" at bounding box center [568, 192] width 65 height 14
select select "2025-09-28"
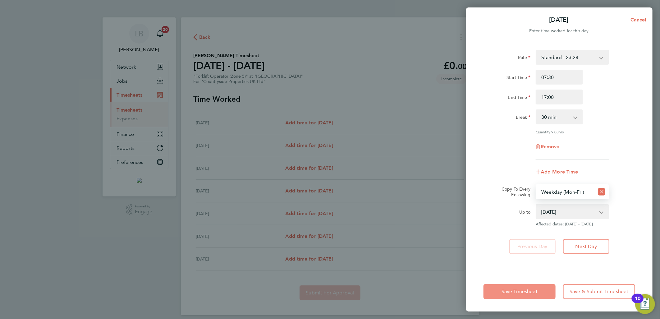
click at [519, 287] on button "Save Timesheet" at bounding box center [519, 291] width 72 height 15
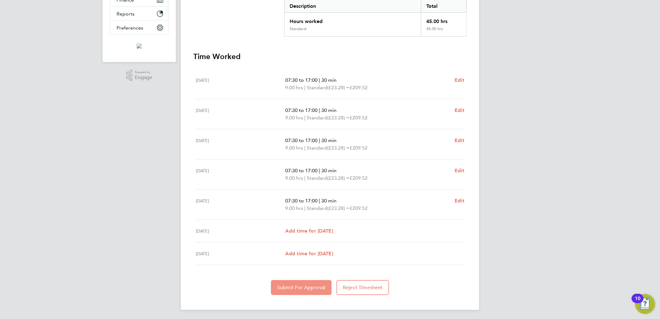
click at [293, 284] on span "Submit For Approval" at bounding box center [301, 287] width 48 height 6
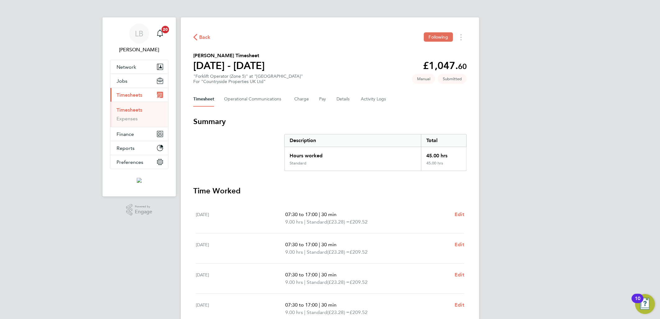
click at [200, 37] on span "Back" at bounding box center [204, 37] width 11 height 7
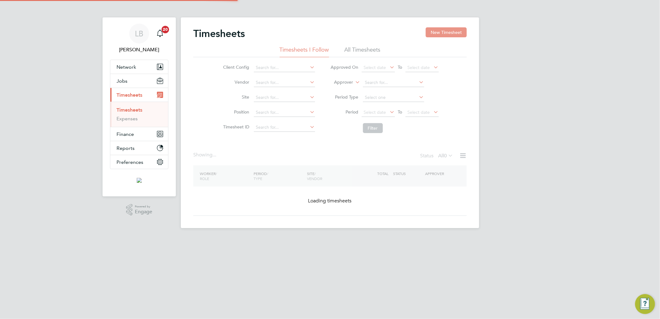
click at [445, 30] on button "New Timesheet" at bounding box center [445, 32] width 41 height 10
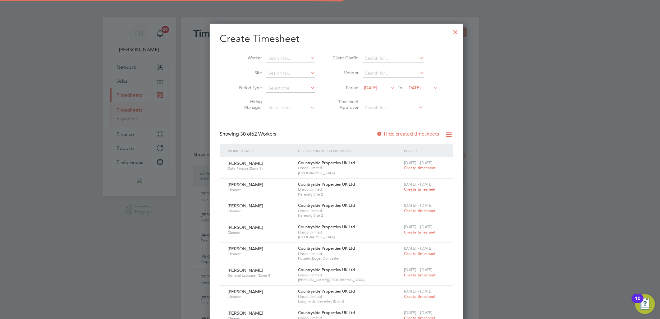
click at [280, 57] on input at bounding box center [290, 58] width 49 height 9
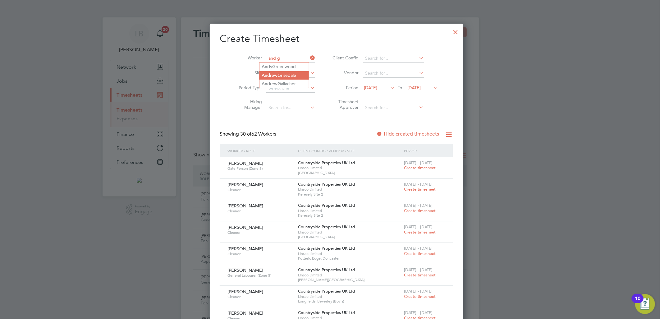
click at [284, 73] on li "And rew G risedale" at bounding box center [283, 75] width 49 height 8
type input "[PERSON_NAME]"
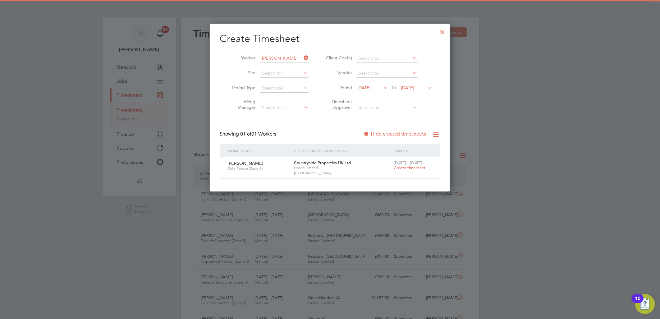
click at [402, 168] on span "Create timesheet" at bounding box center [409, 167] width 32 height 5
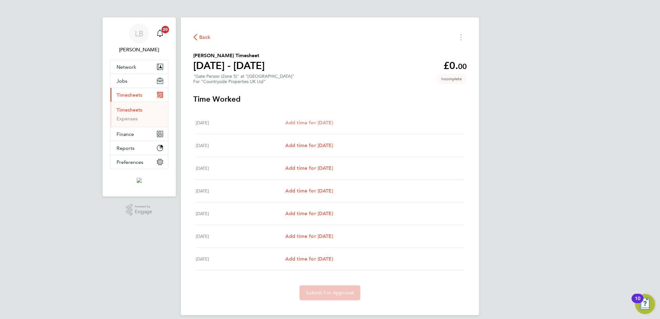
click at [325, 123] on span "Add time for Mon 22 Sep" at bounding box center [309, 123] width 48 height 6
select select "30"
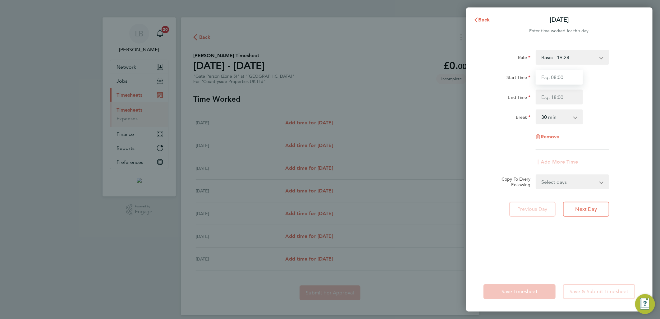
click at [554, 79] on input "Start Time" at bounding box center [558, 77] width 47 height 15
type input "07:30"
click at [545, 96] on input "End Time" at bounding box center [558, 96] width 47 height 15
type input "16:30"
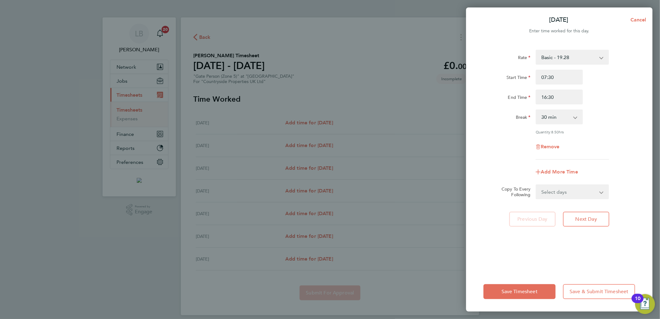
click at [595, 91] on div "End Time 16:30" at bounding box center [559, 96] width 157 height 15
click at [558, 182] on form "Rate Basic - 19.28 Start Time 07:30 End Time 16:30 Break 0 min 15 min 30 min 45…" at bounding box center [559, 124] width 152 height 149
click at [557, 191] on select "Select days Day Weekday (Mon-Fri) Weekend (Sat-Sun) Tuesday Wednesday Thursday …" at bounding box center [568, 192] width 65 height 14
select select "WEEKDAY"
click at [536, 185] on select "Select days Day Weekday (Mon-Fri) Weekend (Sat-Sun) Tuesday Wednesday Thursday …" at bounding box center [568, 192] width 65 height 14
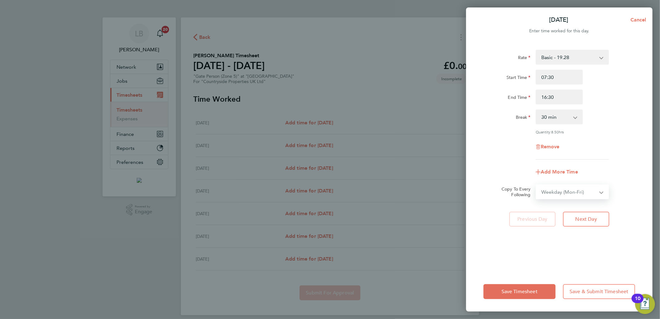
select select "2025-09-28"
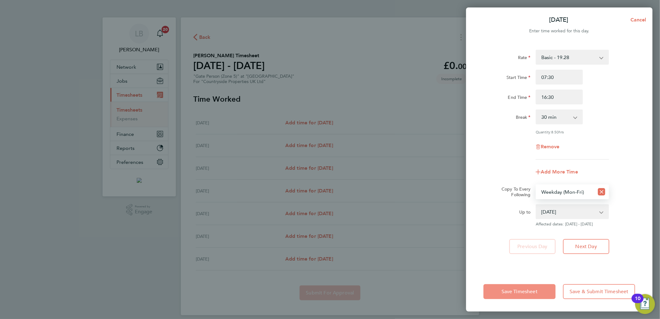
click at [512, 287] on button "Save Timesheet" at bounding box center [519, 291] width 72 height 15
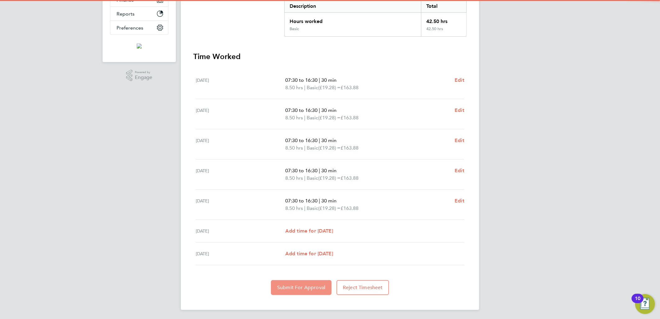
click at [301, 282] on button "Submit For Approval" at bounding box center [301, 287] width 61 height 15
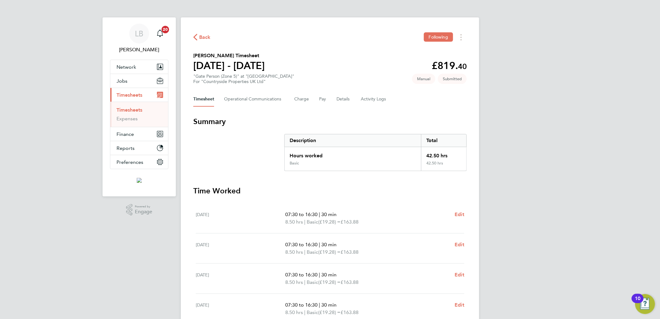
click at [201, 37] on span "Back" at bounding box center [204, 37] width 11 height 7
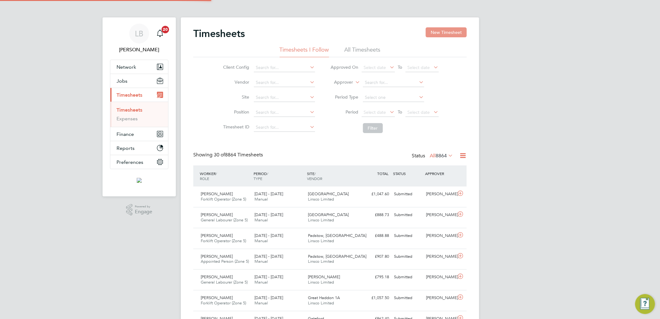
click at [457, 31] on button "New Timesheet" at bounding box center [445, 32] width 41 height 10
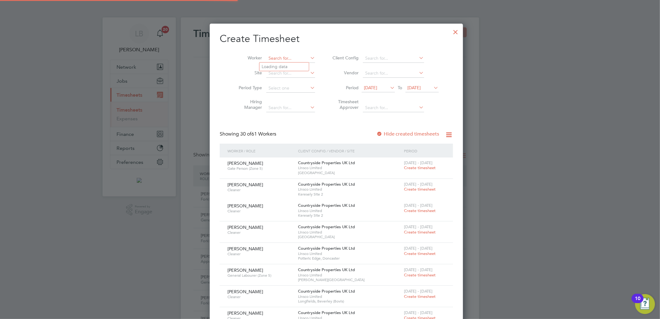
click at [273, 56] on input at bounding box center [290, 58] width 49 height 9
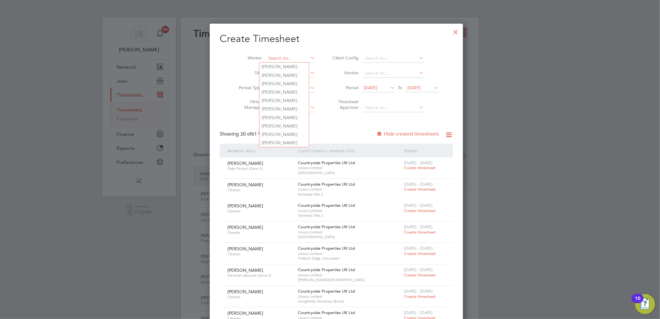
click at [277, 55] on input at bounding box center [290, 58] width 49 height 9
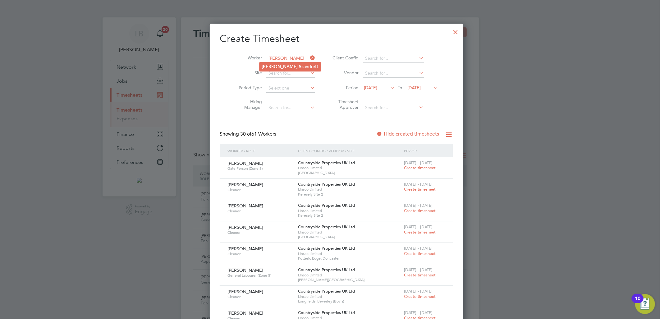
click at [299, 69] on b "Sc" at bounding box center [301, 66] width 5 height 5
type input "[PERSON_NAME]"
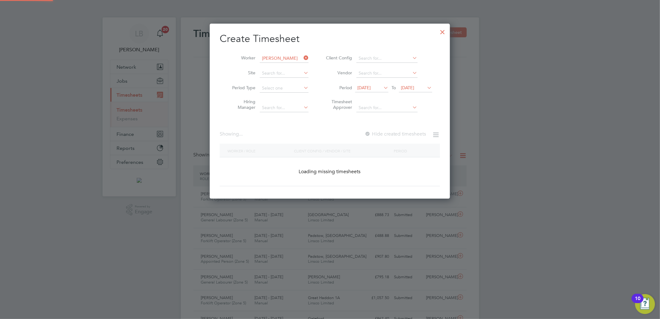
scroll to position [168, 240]
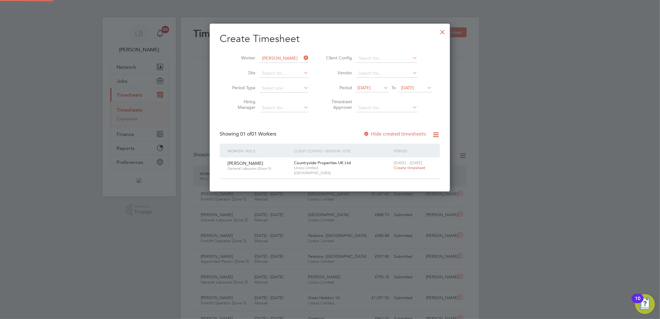
click at [402, 166] on span "Create timesheet" at bounding box center [409, 167] width 32 height 5
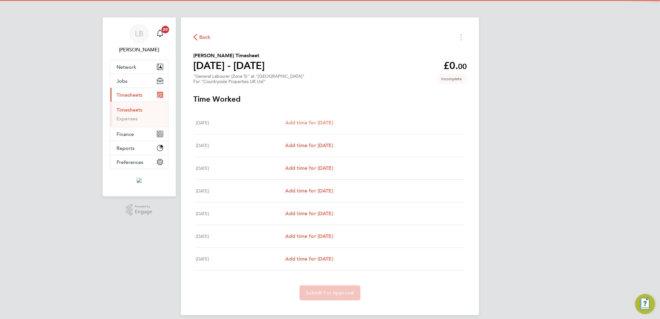
click at [317, 126] on link "Add time for Mon 22 Sep" at bounding box center [309, 122] width 48 height 7
select select "30"
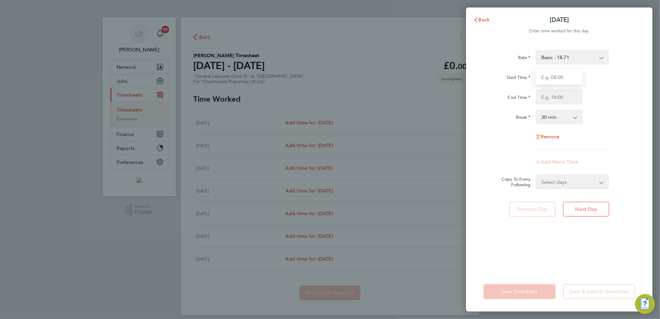
click at [567, 76] on input "Start Time" at bounding box center [558, 77] width 47 height 15
type input "07:30"
type input "16:30"
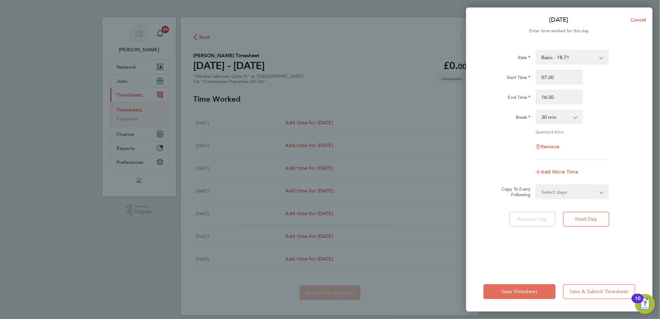
drag, startPoint x: 566, startPoint y: 188, endPoint x: 571, endPoint y: 199, distance: 12.4
click at [566, 188] on select "Select days Day Weekday (Mon-Fri) Weekend (Sat-Sun) Tuesday Wednesday Thursday …" at bounding box center [568, 192] width 65 height 14
select select "WEEKEND"
click at [536, 185] on select "Select days Day Weekday (Mon-Fri) Weekend (Sat-Sun) Tuesday Wednesday Thursday …" at bounding box center [568, 192] width 65 height 14
select select "2025-09-28"
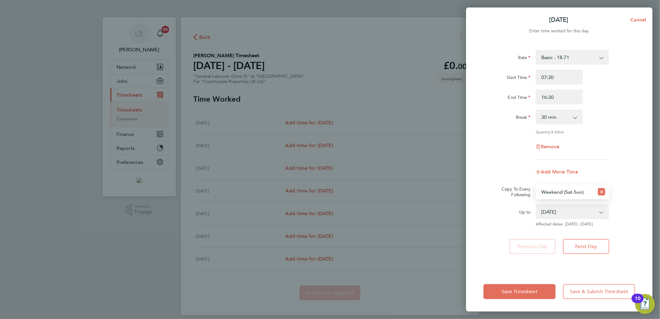
click at [577, 196] on select "Select days Day Weekday (Mon-Fri) Weekend (Sat-Sun) Tuesday Wednesday Thursday …" at bounding box center [565, 192] width 58 height 14
select select "WEEKDAY"
click at [536, 185] on select "Select days Day Weekday (Mon-Fri) Weekend (Sat-Sun) Tuesday Wednesday Thursday …" at bounding box center [565, 192] width 58 height 14
click at [532, 288] on button "Save Timesheet" at bounding box center [519, 291] width 72 height 15
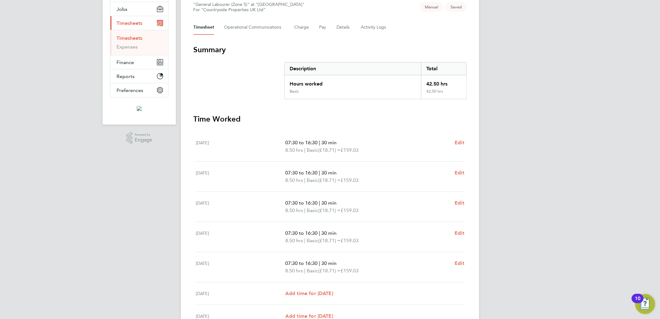
scroll to position [134, 0]
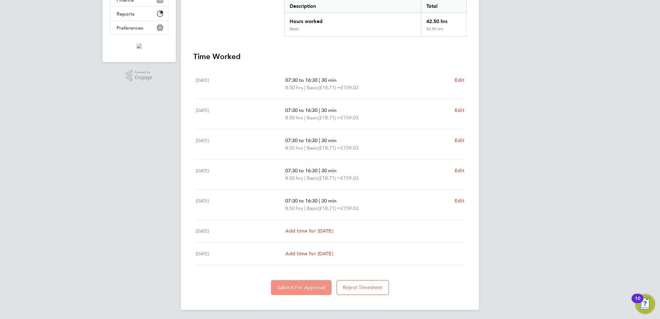
click at [296, 289] on span "Submit For Approval" at bounding box center [301, 287] width 48 height 6
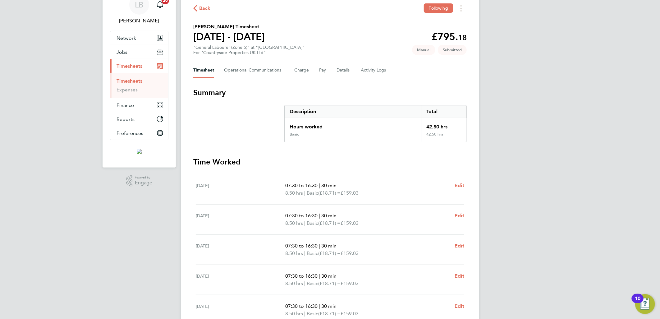
scroll to position [0, 0]
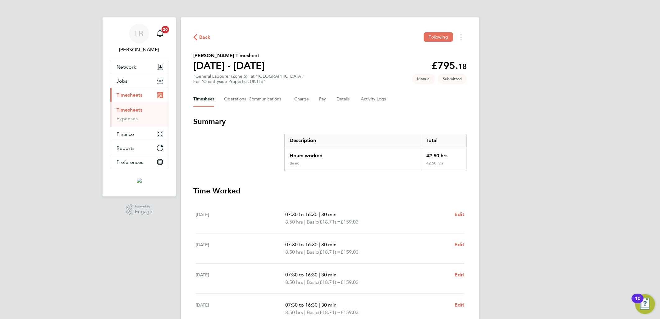
click at [203, 37] on span "Back" at bounding box center [204, 37] width 11 height 7
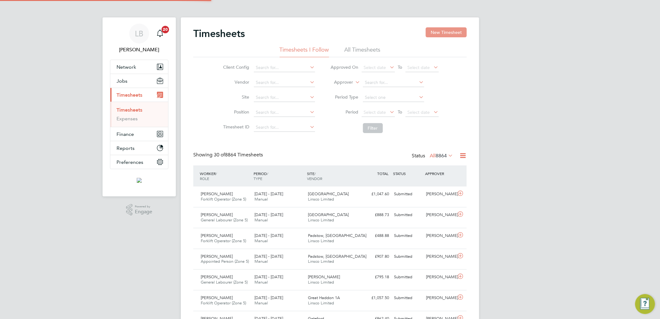
scroll to position [16, 54]
click at [442, 31] on button "New Timesheet" at bounding box center [445, 32] width 41 height 10
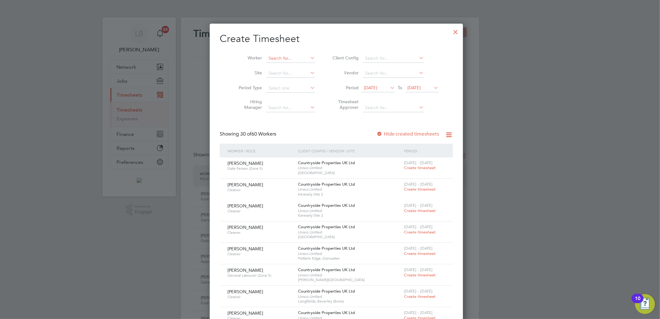
click at [291, 55] on input at bounding box center [290, 58] width 49 height 9
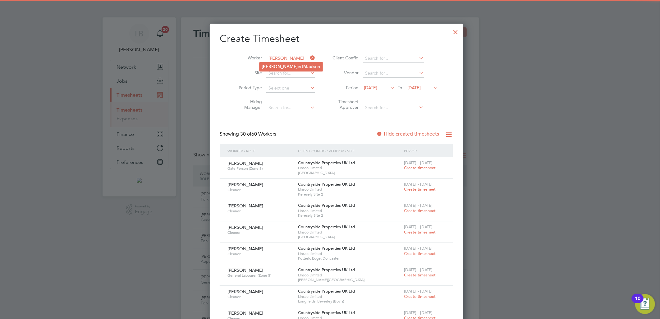
click at [303, 66] on b "Mau" at bounding box center [307, 66] width 9 height 5
type input "Robert Maulson"
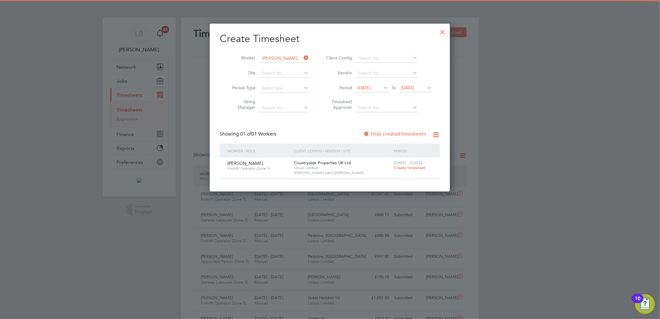
click at [399, 170] on span "Create timesheet" at bounding box center [409, 167] width 32 height 5
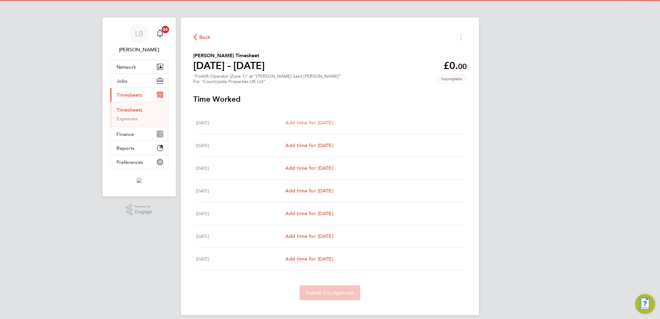
click at [326, 120] on span "Add time for Mon 22 Sep" at bounding box center [309, 123] width 48 height 6
select select "30"
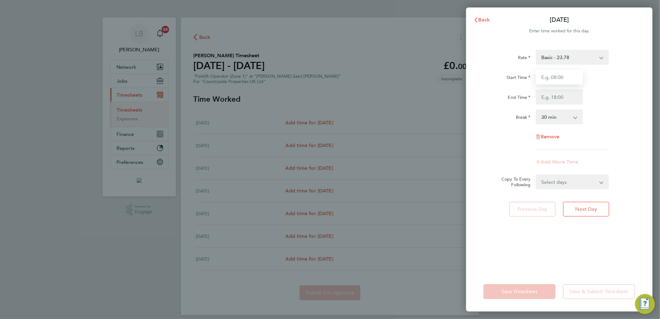
click at [554, 82] on input "Start Time" at bounding box center [558, 77] width 47 height 15
type input "07:30"
type input "16:30"
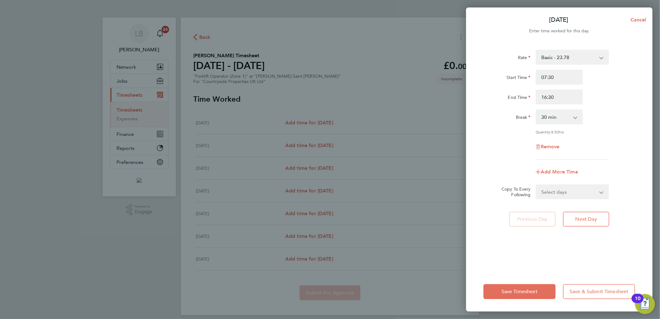
click at [564, 197] on select "Select days Day Weekday (Mon-Fri) Weekend (Sat-Sun) Tuesday Wednesday Thursday …" at bounding box center [568, 192] width 65 height 14
select select "WEEKDAY"
click at [536, 185] on select "Select days Day Weekday (Mon-Fri) Weekend (Sat-Sun) Tuesday Wednesday Thursday …" at bounding box center [568, 192] width 65 height 14
select select "2025-09-28"
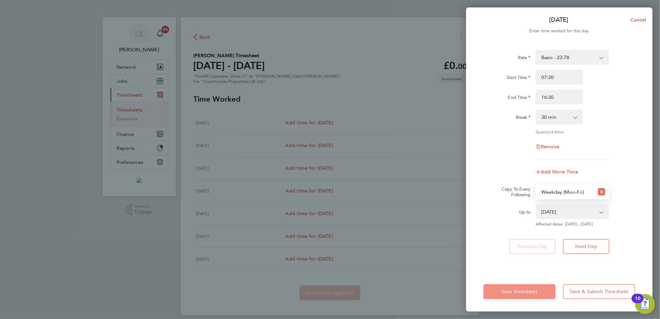
click at [528, 291] on span "Save Timesheet" at bounding box center [519, 291] width 36 height 6
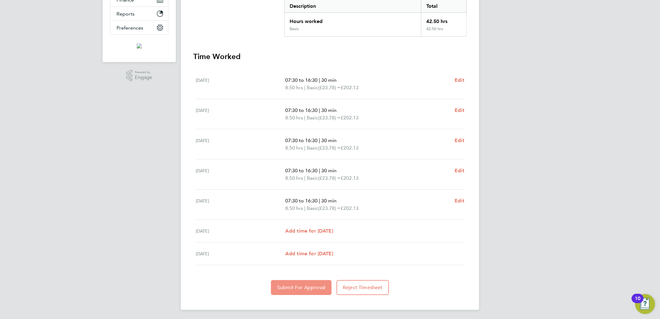
click at [307, 284] on span "Submit For Approval" at bounding box center [301, 287] width 48 height 6
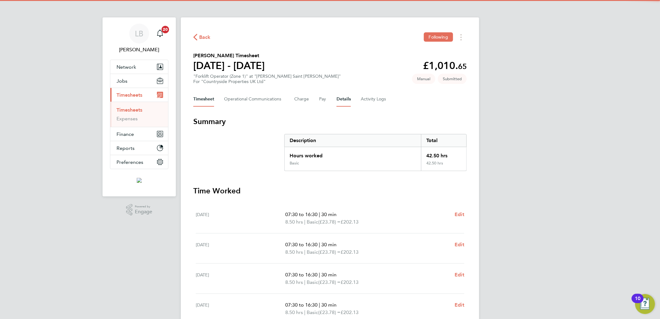
click at [343, 94] on button "Details" at bounding box center [343, 99] width 14 height 15
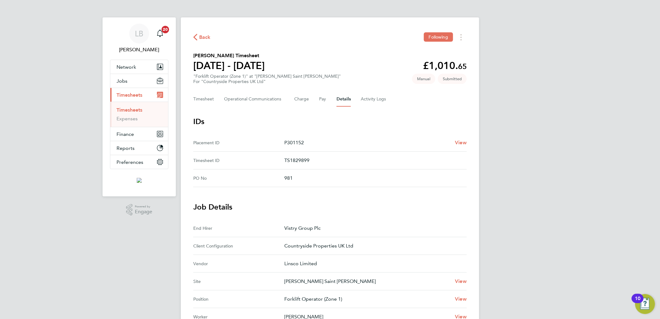
click at [200, 41] on div "Back Following" at bounding box center [329, 37] width 273 height 10
click at [204, 40] on span "Back" at bounding box center [204, 37] width 11 height 7
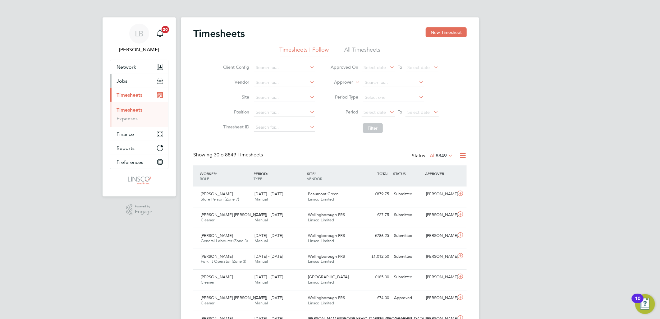
click at [122, 78] on span "Jobs" at bounding box center [121, 81] width 11 height 6
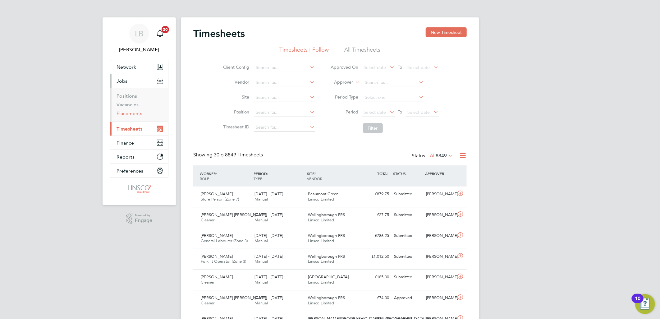
click at [138, 114] on link "Placements" at bounding box center [129, 113] width 26 height 6
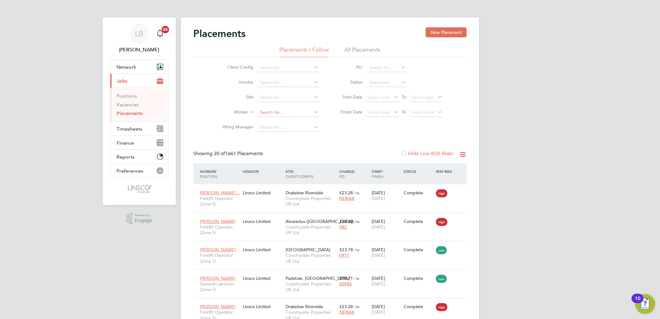
click at [271, 115] on input at bounding box center [287, 112] width 61 height 9
click at [284, 120] on li "[PERSON_NAME] [PERSON_NAME]" at bounding box center [298, 121] width 83 height 8
type input "[PERSON_NAME]"
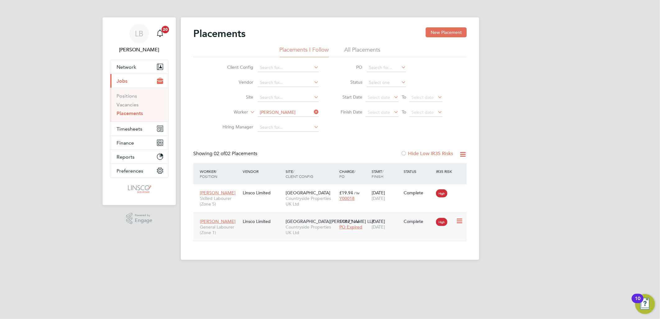
click at [280, 234] on div "[PERSON_NAME] General Labourer (Zone 1) Linsco Limited [GEOGRAPHIC_DATA][PERSON…" at bounding box center [329, 226] width 273 height 29
click at [301, 225] on span "Countryside Properties UK Ltd" at bounding box center [310, 229] width 51 height 11
click at [312, 109] on icon at bounding box center [312, 111] width 0 height 9
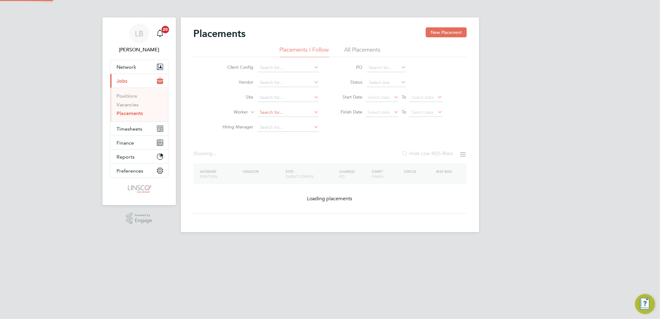
click at [276, 113] on input at bounding box center [287, 112] width 61 height 9
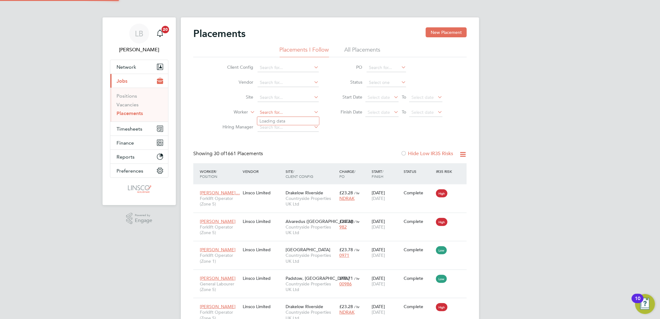
scroll to position [23, 43]
click at [289, 120] on li "[PERSON_NAME]" at bounding box center [288, 121] width 62 height 8
type input "[PERSON_NAME]"
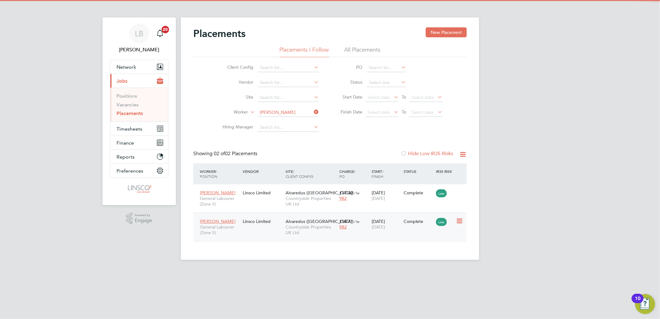
click at [367, 229] on div "982" at bounding box center [353, 227] width 29 height 6
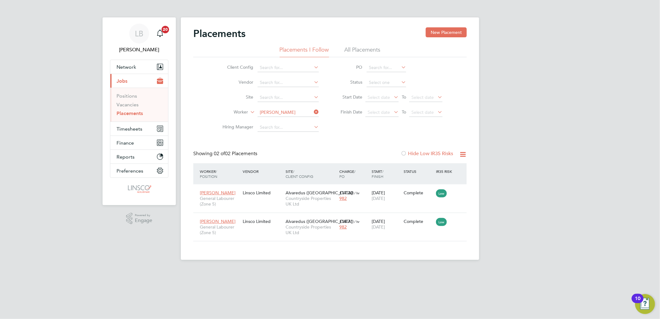
click at [312, 111] on icon at bounding box center [312, 111] width 0 height 9
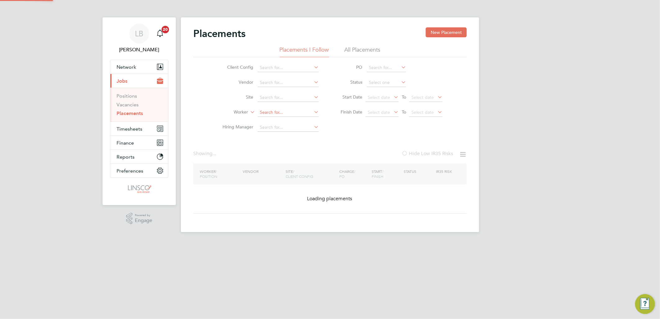
click at [292, 109] on input at bounding box center [287, 112] width 61 height 9
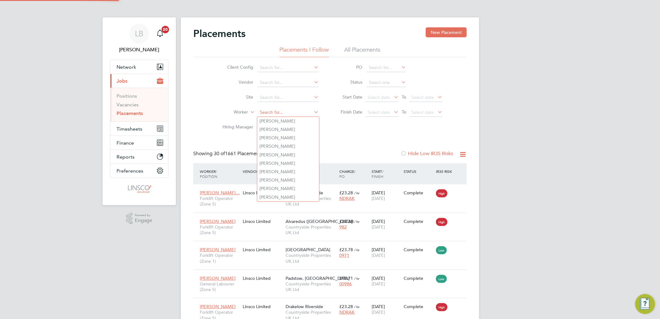
scroll to position [23, 43]
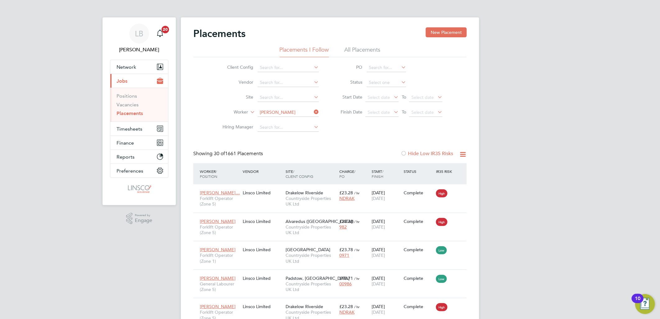
click at [285, 122] on li "[PERSON_NAME]" at bounding box center [288, 121] width 62 height 8
type input "[PERSON_NAME]"
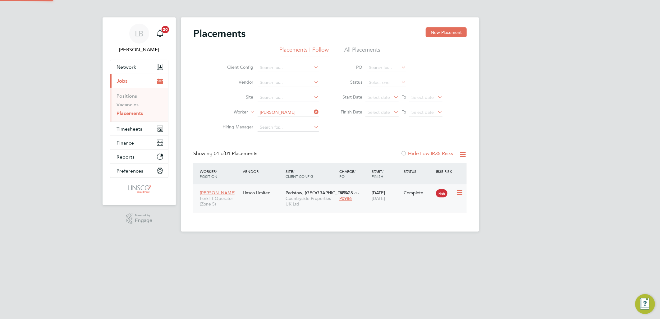
click at [345, 196] on span "P0986" at bounding box center [345, 198] width 12 height 6
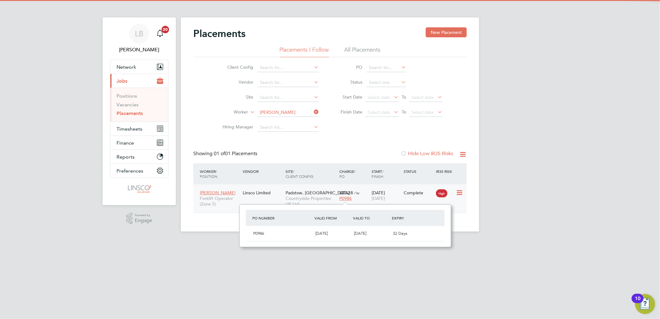
click at [383, 193] on div "[DATE] [DATE]" at bounding box center [386, 195] width 32 height 17
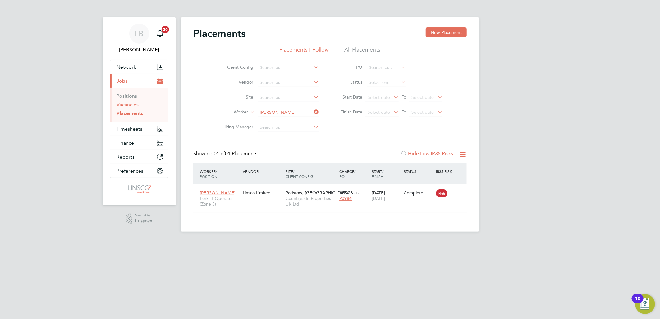
drag, startPoint x: 136, startPoint y: 105, endPoint x: 154, endPoint y: 107, distance: 18.1
click at [136, 105] on link "Vacancies" at bounding box center [127, 105] width 22 height 6
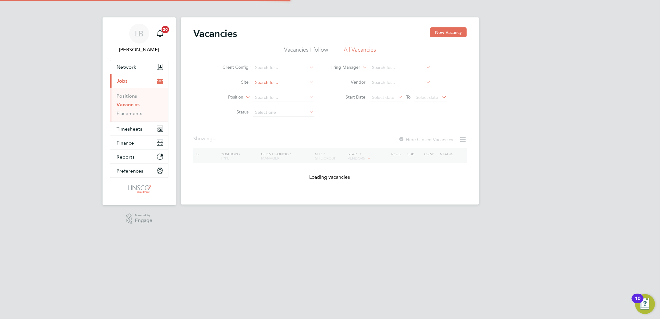
click at [263, 84] on input at bounding box center [283, 82] width 61 height 9
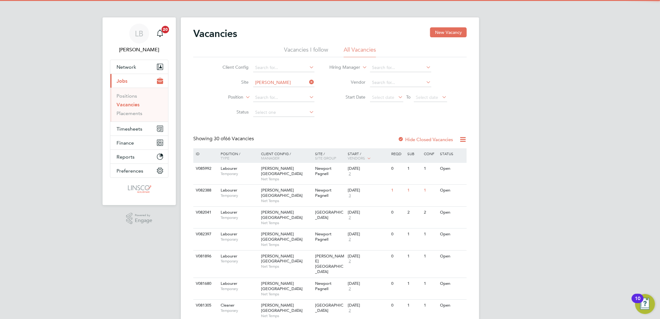
click at [286, 93] on li "[PERSON_NAME] Saint [PERSON_NAME]" at bounding box center [296, 91] width 88 height 8
type input "[PERSON_NAME] Saint [PERSON_NAME]"
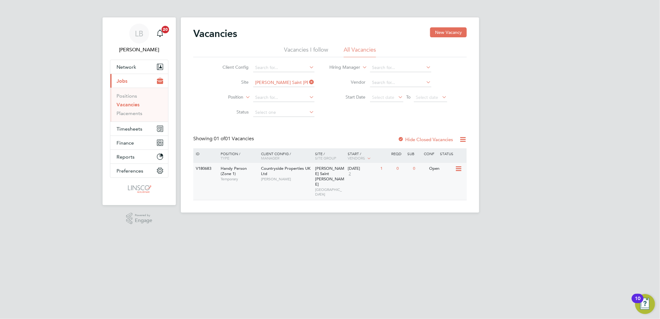
click at [310, 174] on div "Countryside Properties UK Ltd [PERSON_NAME]" at bounding box center [286, 173] width 54 height 21
click at [127, 125] on button "Timesheets" at bounding box center [139, 129] width 58 height 14
click at [415, 138] on label "Hide Closed Vacancies" at bounding box center [425, 139] width 55 height 6
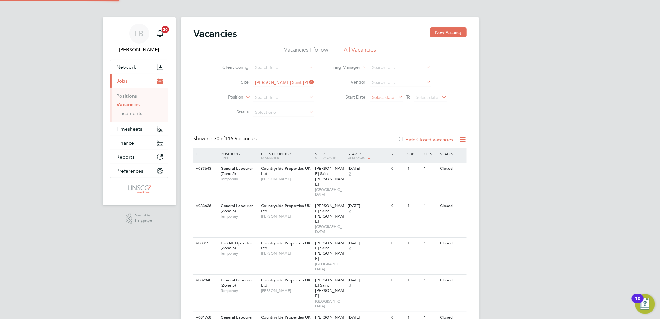
click at [386, 99] on span "Select date" at bounding box center [383, 97] width 22 height 6
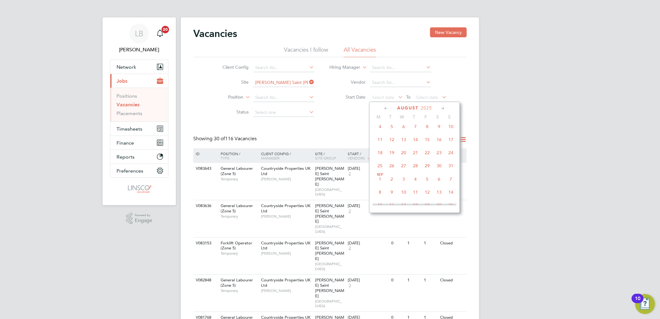
scroll to position [136, 0]
click at [378, 128] on span "28" at bounding box center [380, 126] width 12 height 12
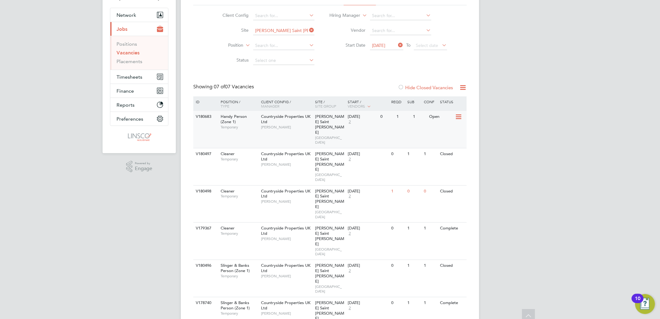
scroll to position [53, 0]
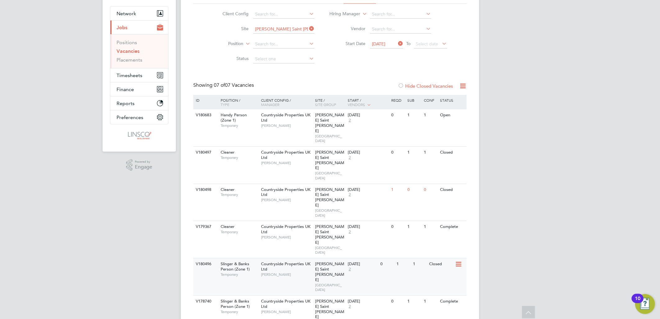
click at [272, 272] on span "[PERSON_NAME]" at bounding box center [286, 274] width 51 height 5
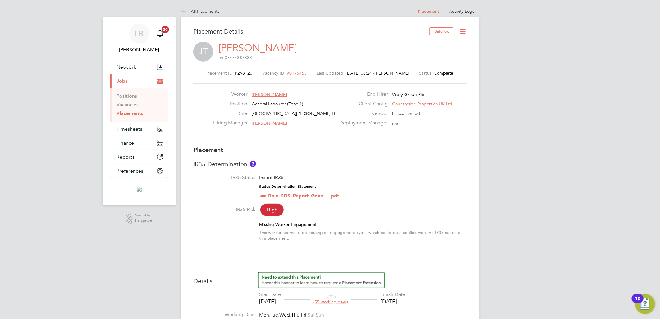
click at [464, 30] on icon at bounding box center [463, 31] width 8 height 8
click at [435, 47] on li "Edit Placement e" at bounding box center [443, 46] width 46 height 9
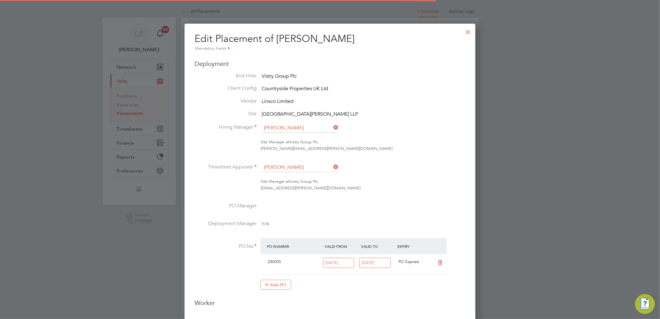
scroll to position [3, 3]
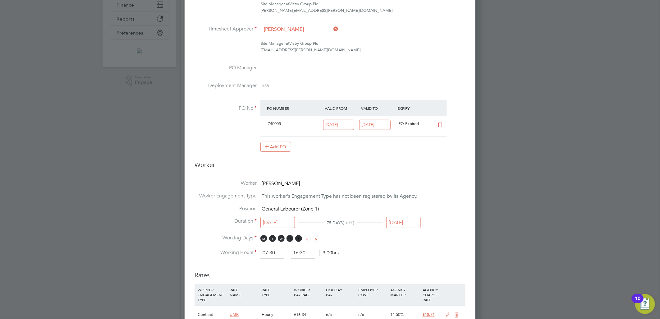
click at [408, 221] on input "[DATE]" at bounding box center [403, 222] width 34 height 11
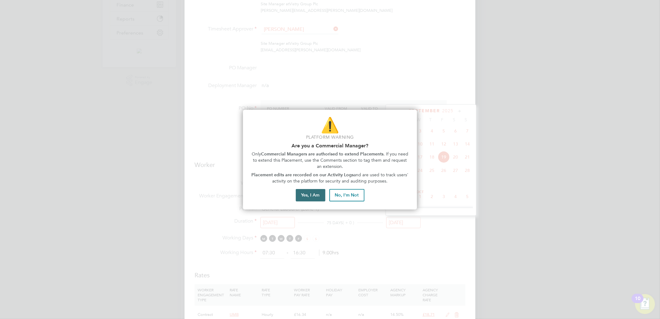
click at [308, 192] on button "Yes, I Am" at bounding box center [311, 195] width 30 height 12
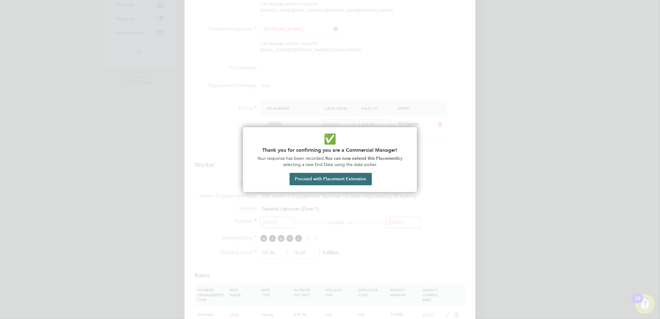
click at [351, 179] on button "Proceed with Placement Extension" at bounding box center [330, 179] width 82 height 12
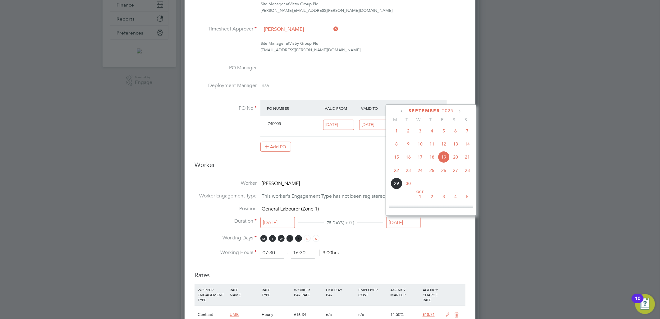
click at [466, 201] on span "5" at bounding box center [467, 196] width 12 height 12
type input "[DATE]"
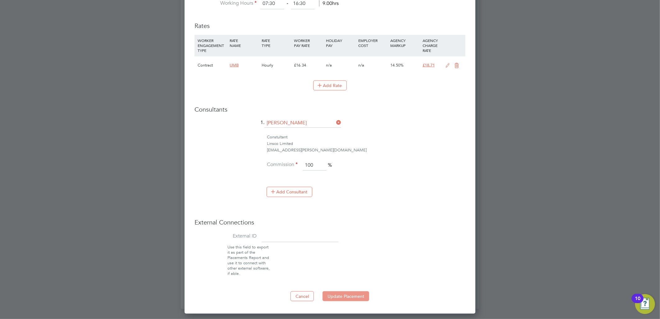
click at [345, 293] on button "Update Placement" at bounding box center [345, 296] width 47 height 10
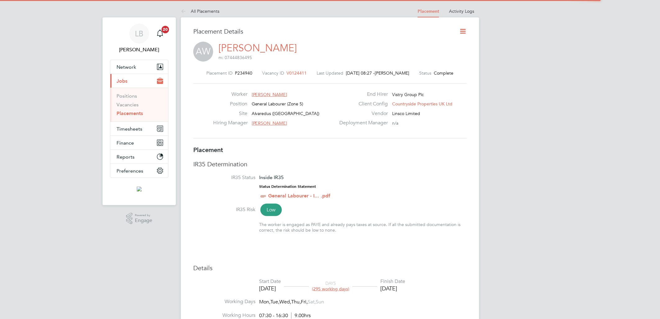
click at [465, 31] on icon at bounding box center [463, 31] width 8 height 8
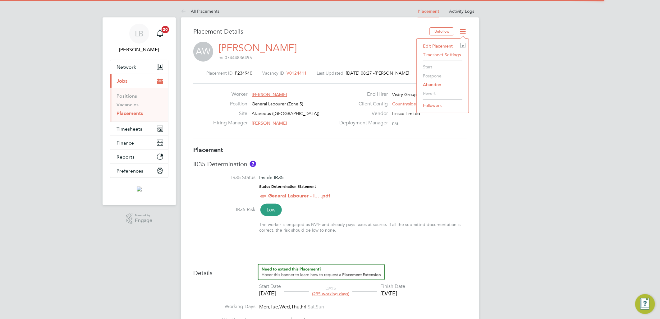
click at [451, 42] on li "Edit Placement e" at bounding box center [443, 46] width 46 height 9
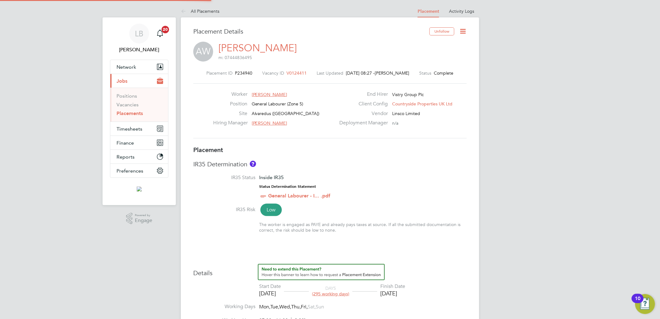
type input "[PERSON_NAME]"
type input "[DATE]"
type input "07:30"
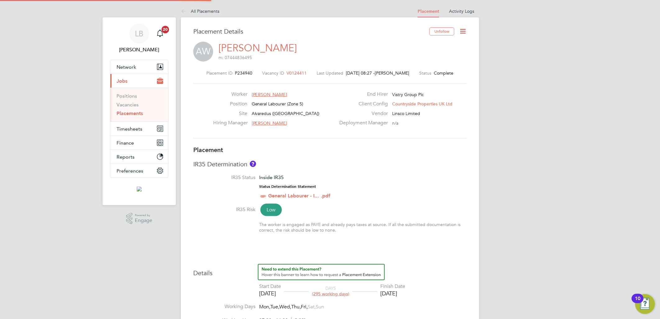
type input "16:30"
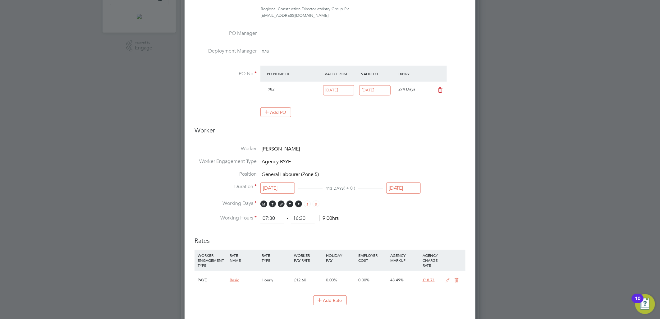
click at [401, 188] on input "21 Sep 2025" at bounding box center [403, 187] width 34 height 11
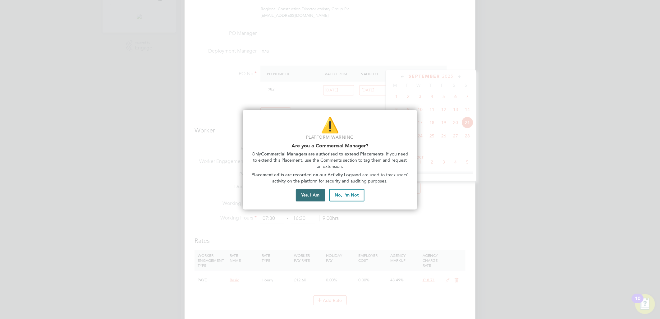
click at [311, 198] on button "Yes, I Am" at bounding box center [311, 195] width 30 height 12
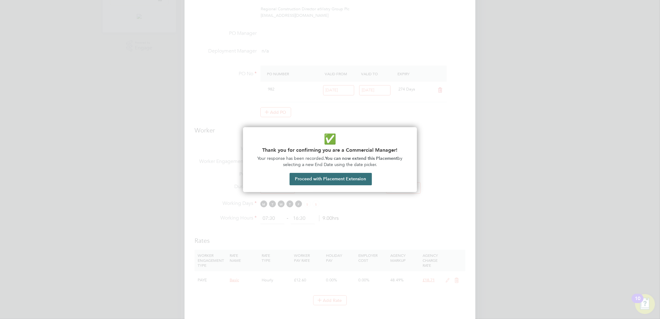
click at [352, 177] on button "Proceed with Placement Extension" at bounding box center [330, 179] width 82 height 12
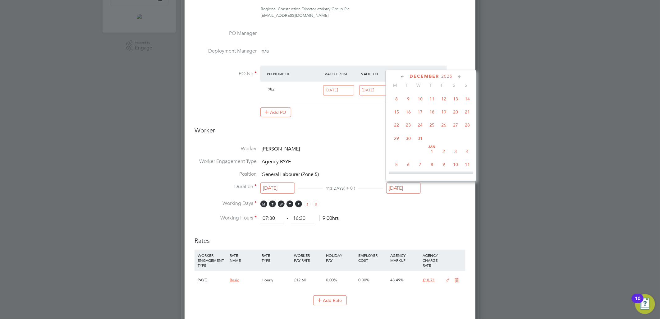
click at [422, 144] on span "31" at bounding box center [420, 138] width 12 height 12
type input "31 Dec 2025"
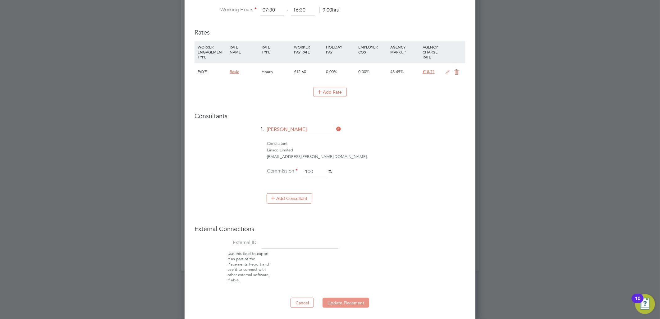
click at [340, 299] on button "Update Placement" at bounding box center [345, 303] width 47 height 10
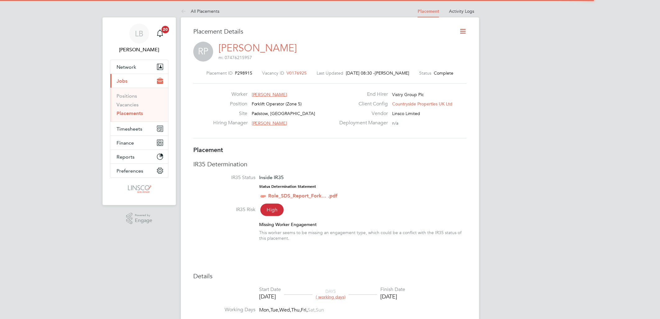
click at [464, 32] on icon at bounding box center [463, 31] width 8 height 8
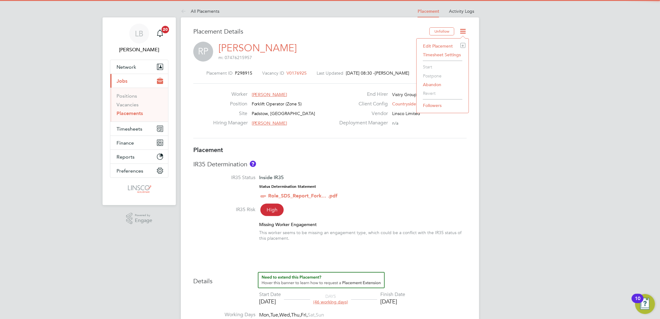
click at [443, 47] on li "Edit Placement e" at bounding box center [443, 46] width 46 height 9
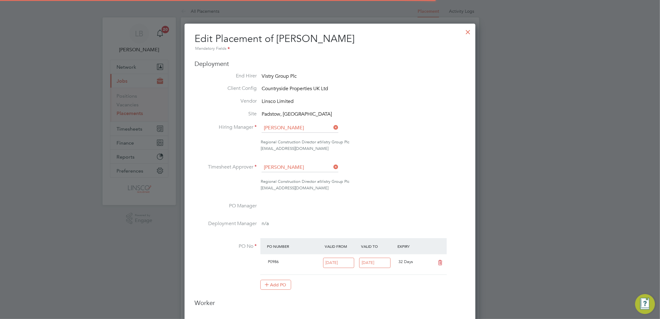
scroll to position [3, 3]
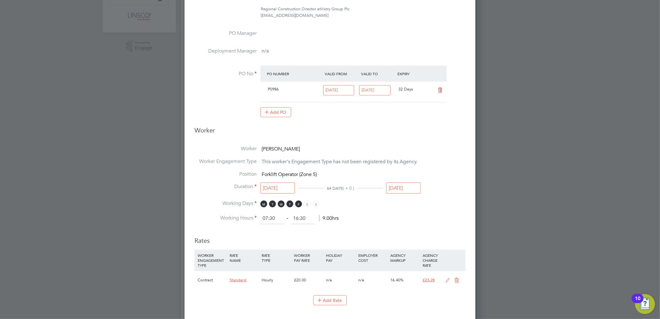
click at [401, 184] on input "[DATE]" at bounding box center [403, 187] width 34 height 11
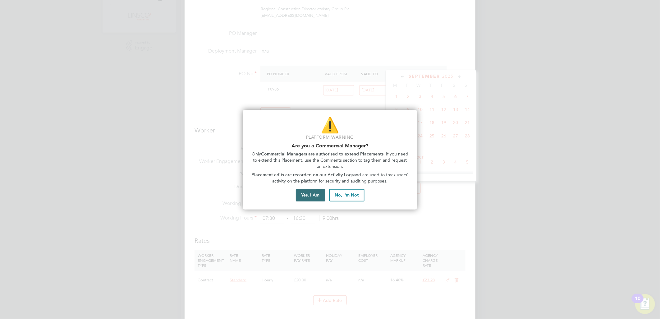
click at [312, 198] on button "Yes, I Am" at bounding box center [311, 195] width 30 height 12
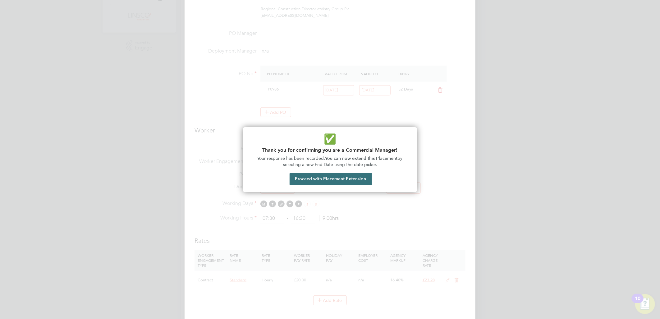
click at [344, 183] on button "Proceed with Placement Extension" at bounding box center [330, 179] width 82 height 12
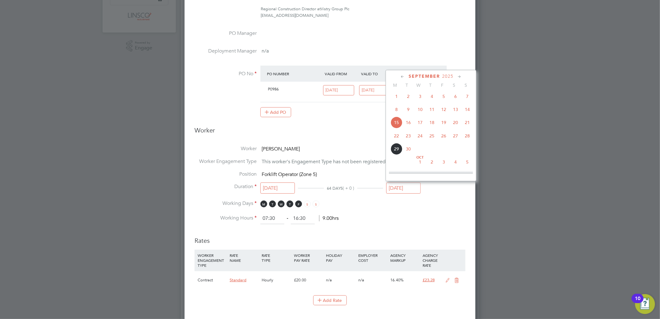
click at [467, 136] on span "28" at bounding box center [467, 136] width 12 height 12
type input "[DATE]"
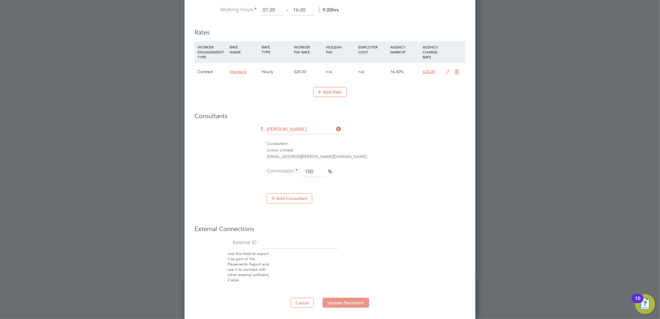
click at [353, 298] on button "Update Placement" at bounding box center [345, 303] width 47 height 10
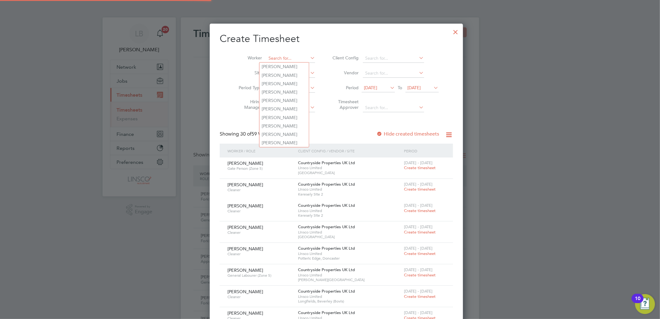
drag, startPoint x: 280, startPoint y: 59, endPoint x: 305, endPoint y: 42, distance: 29.9
click at [281, 59] on input at bounding box center [290, 58] width 49 height 9
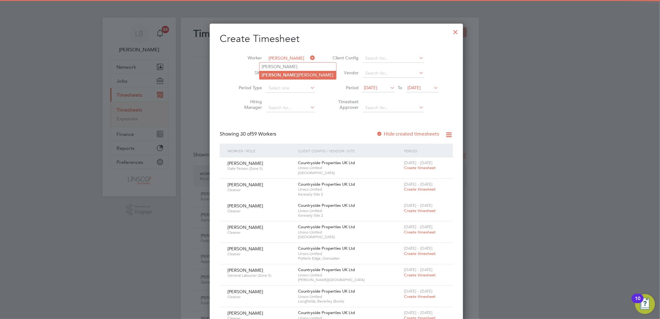
click at [290, 78] on li "Jean nette Perring" at bounding box center [297, 75] width 77 height 8
type input "Jeannette Perring"
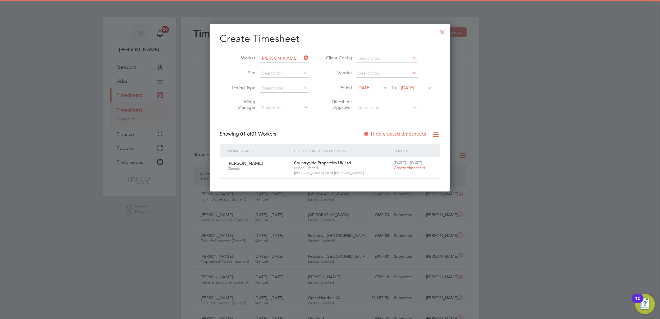
click at [422, 166] on span "Create timesheet" at bounding box center [409, 167] width 32 height 5
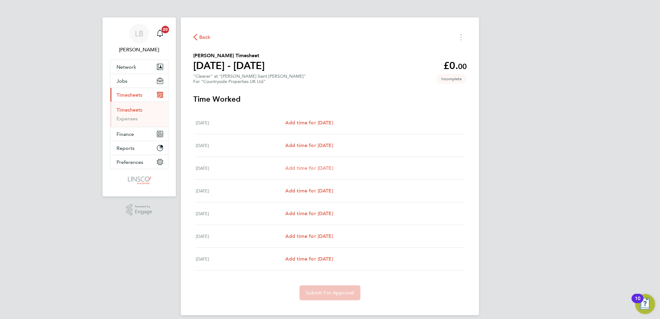
click at [319, 169] on span "Add time for Wed 24 Sep" at bounding box center [309, 168] width 48 height 6
select select "30"
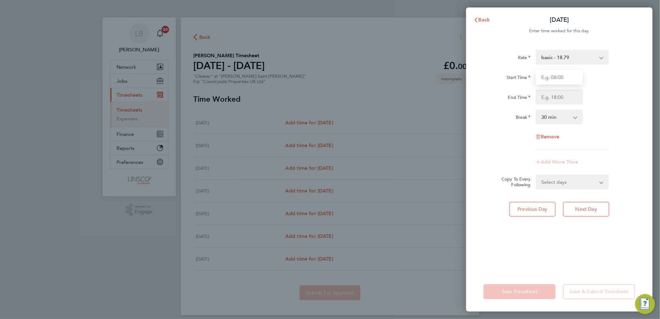
click at [559, 76] on input "Start Time" at bounding box center [558, 77] width 47 height 15
type input "08:00"
click at [538, 93] on input "End Time" at bounding box center [558, 96] width 47 height 15
type input "10:00"
click at [622, 91] on div "End Time 10:00" at bounding box center [559, 96] width 157 height 15
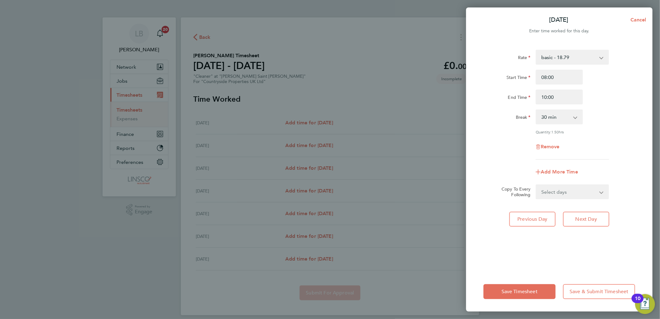
click at [552, 119] on select "0 min 15 min 30 min 45 min 60 min 75 min 90 min" at bounding box center [555, 117] width 39 height 14
click at [551, 125] on div "Rate basic - 18.79 Start Time 08:00 End Time 10:00 Break 0 min 15 min 30 min 45…" at bounding box center [559, 105] width 152 height 110
click at [552, 117] on select "0 min 15 min 30 min 45 min 60 min 75 min 90 min" at bounding box center [555, 117] width 39 height 14
select select "0"
click at [536, 110] on select "0 min 15 min 30 min 45 min 60 min 75 min 90 min" at bounding box center [555, 117] width 39 height 14
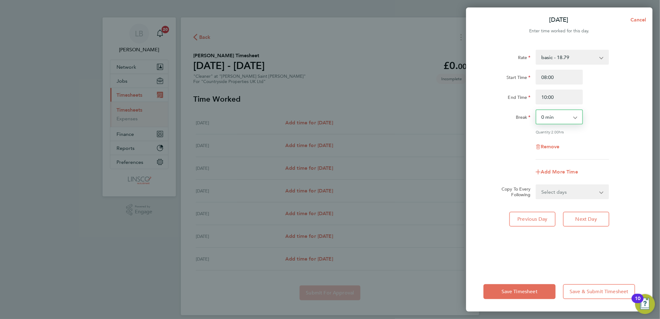
click at [563, 188] on select "Select days Day Weekday (Mon-Fri) Weekend (Sat-Sun) Thursday Friday Saturday Su…" at bounding box center [568, 192] width 65 height 14
select select "DAY"
click at [536, 185] on select "Select days Day Weekday (Mon-Fri) Weekend (Sat-Sun) Thursday Friday Saturday Su…" at bounding box center [568, 192] width 65 height 14
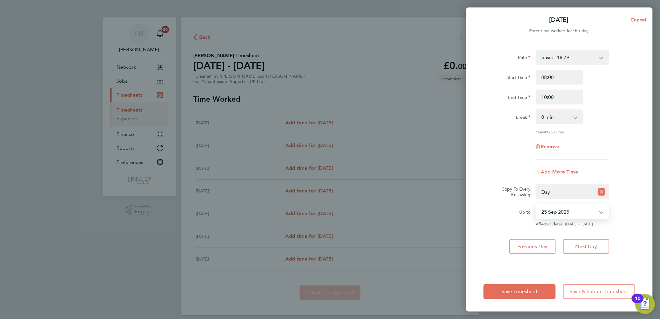
click at [562, 212] on select "25 Sep 2025 26 Sep 2025 27 Sep 2025 28 Sep 2025" at bounding box center [568, 212] width 65 height 14
select select "2025-09-25"
click at [536, 205] on select "25 Sep 2025 26 Sep 2025 27 Sep 2025 28 Sep 2025" at bounding box center [568, 212] width 65 height 14
click at [515, 286] on button "Save Timesheet" at bounding box center [519, 291] width 72 height 15
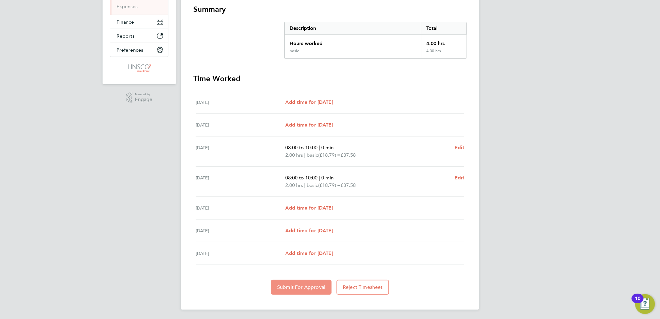
click at [300, 284] on span "Submit For Approval" at bounding box center [301, 287] width 48 height 6
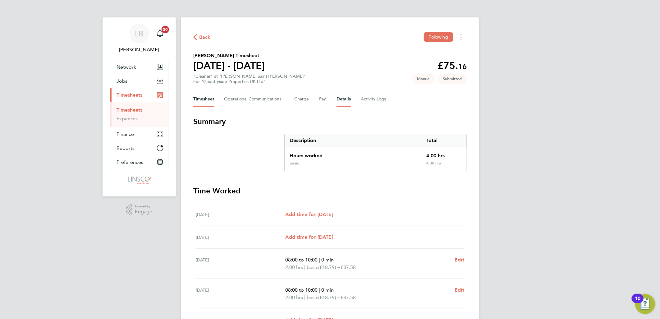
click at [339, 101] on button "Details" at bounding box center [343, 99] width 14 height 15
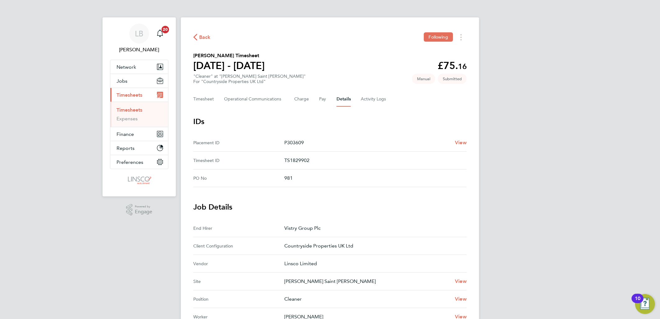
click at [208, 35] on span "Back" at bounding box center [204, 37] width 11 height 7
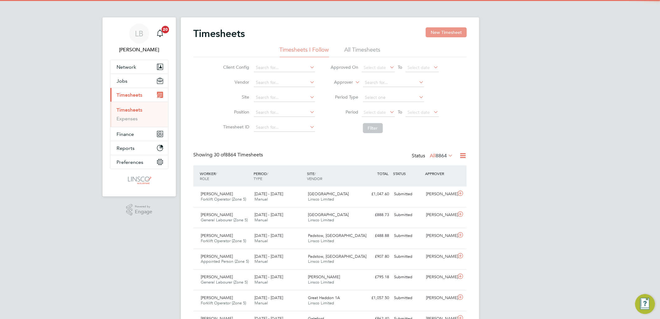
click at [455, 30] on button "New Timesheet" at bounding box center [445, 32] width 41 height 10
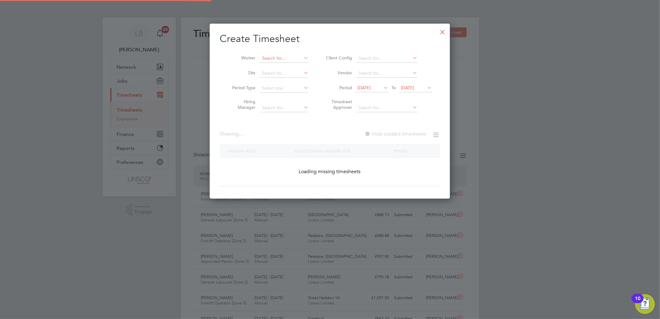
click at [275, 57] on input at bounding box center [284, 58] width 49 height 9
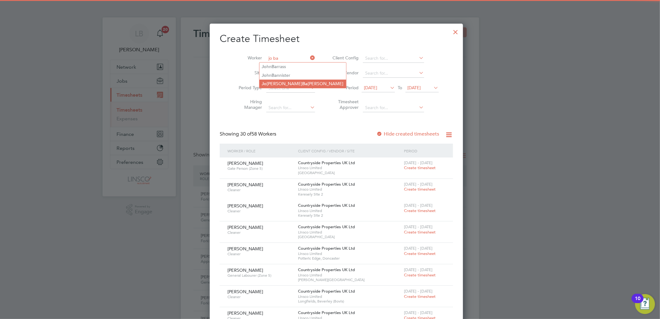
click at [273, 84] on li "Jo anne Ba ines" at bounding box center [302, 84] width 87 height 8
type input "Joanne Baines"
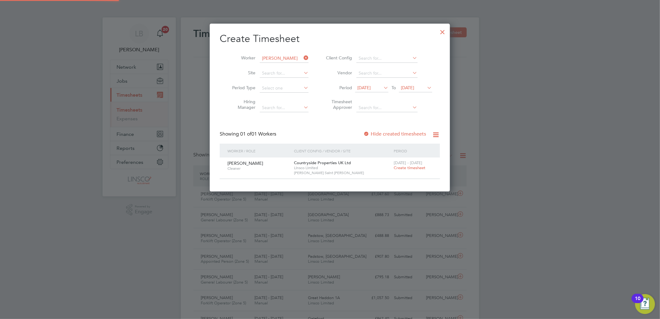
click at [417, 168] on span "Create timesheet" at bounding box center [409, 167] width 32 height 5
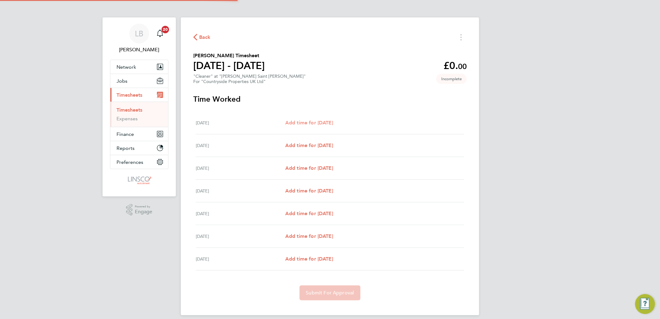
click at [333, 123] on span "Add time for Mon 22 Sep" at bounding box center [309, 123] width 48 height 6
select select "30"
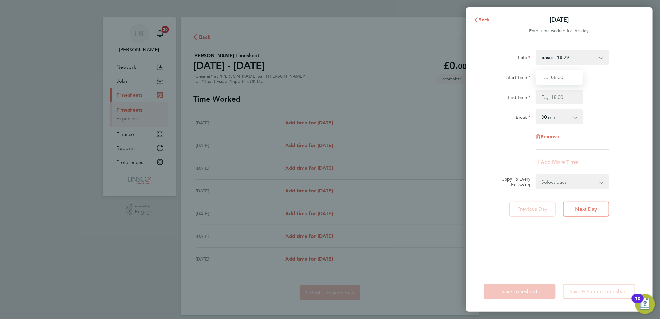
click at [573, 77] on input "Start Time" at bounding box center [558, 77] width 47 height 15
type input "08:00"
click at [548, 95] on input "End Time" at bounding box center [558, 96] width 47 height 15
type input "10:00"
click at [630, 95] on div "End Time 10:00" at bounding box center [559, 96] width 157 height 15
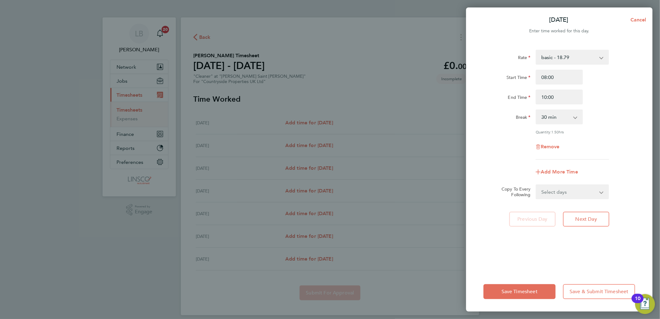
click at [548, 121] on select "0 min 15 min 30 min 45 min 60 min 75 min 90 min" at bounding box center [555, 117] width 39 height 14
select select "0"
click at [536, 110] on select "0 min 15 min 30 min 45 min 60 min 75 min 90 min" at bounding box center [555, 117] width 39 height 14
click at [564, 196] on select "Select days Day Weekday (Mon-Fri) Weekend (Sat-Sun) Tuesday Wednesday Thursday …" at bounding box center [568, 192] width 65 height 14
click at [630, 149] on div "Remove" at bounding box center [559, 146] width 157 height 15
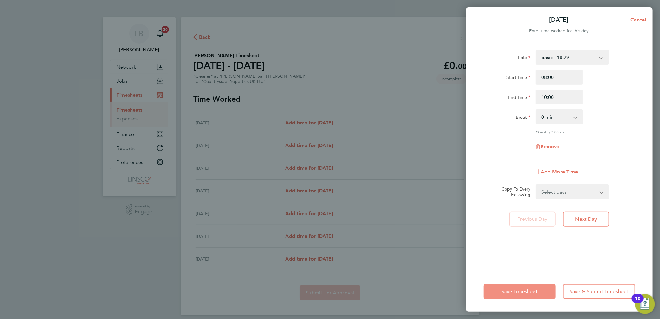
click at [528, 287] on button "Save Timesheet" at bounding box center [519, 291] width 72 height 15
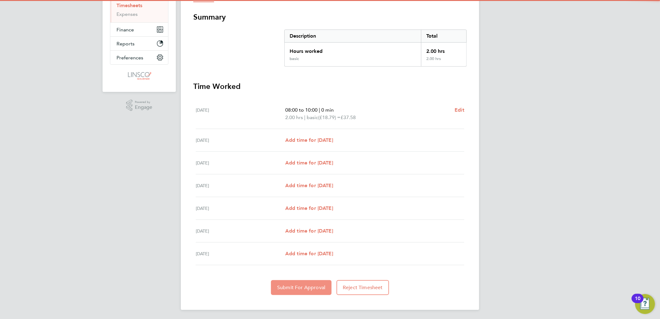
click at [296, 286] on span "Submit For Approval" at bounding box center [301, 287] width 48 height 6
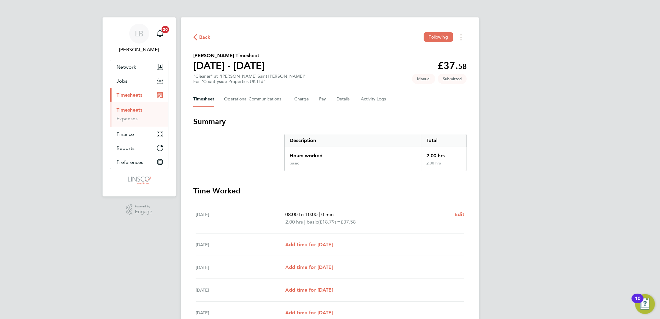
click at [200, 34] on span "Back" at bounding box center [204, 37] width 11 height 7
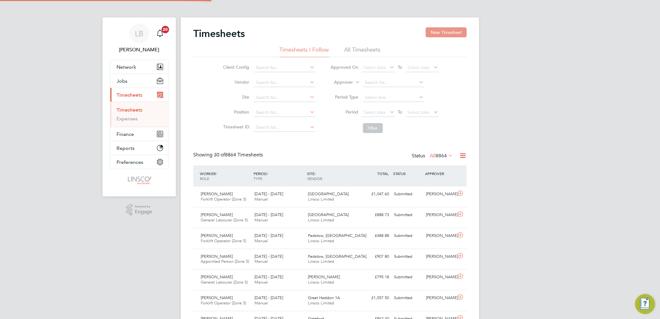
click at [439, 32] on button "New Timesheet" at bounding box center [445, 32] width 41 height 10
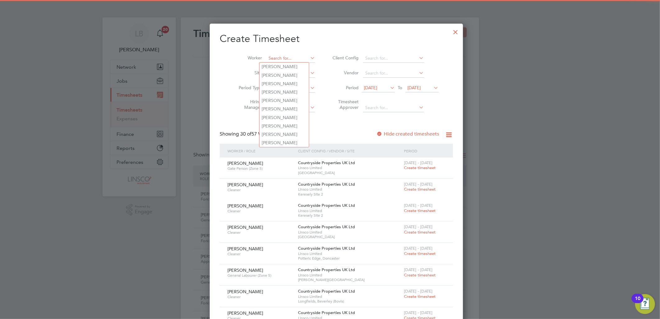
click at [280, 57] on input at bounding box center [290, 58] width 49 height 9
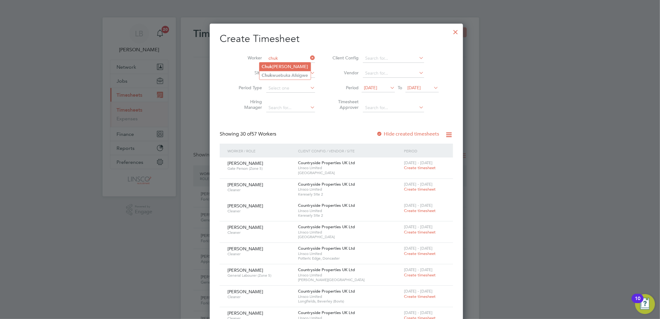
click at [304, 65] on li "Chuk wuemeka Alexander Okoye" at bounding box center [284, 66] width 51 height 8
type input "Chukwuemeka Alexander Okoye"
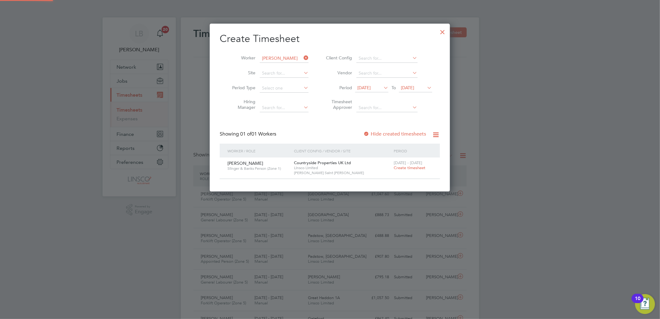
click at [399, 168] on span "Create timesheet" at bounding box center [409, 167] width 32 height 5
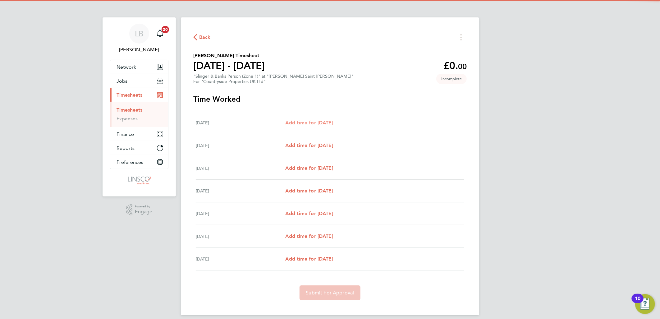
click at [323, 125] on span "Add time for Mon 22 Sep" at bounding box center [309, 123] width 48 height 6
select select "30"
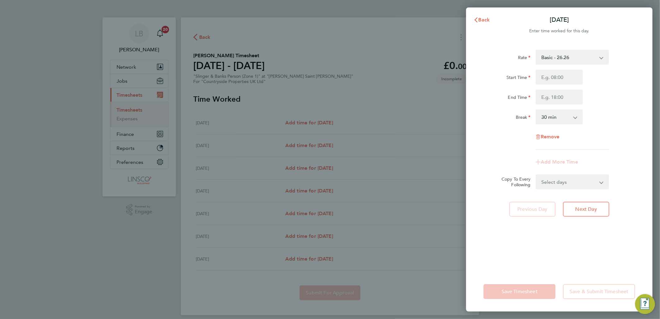
click at [550, 85] on div "Start Time End Time" at bounding box center [559, 87] width 157 height 35
drag, startPoint x: 550, startPoint y: 85, endPoint x: 551, endPoint y: 78, distance: 7.5
click at [551, 78] on input "Start Time" at bounding box center [558, 77] width 47 height 15
type input "07:30"
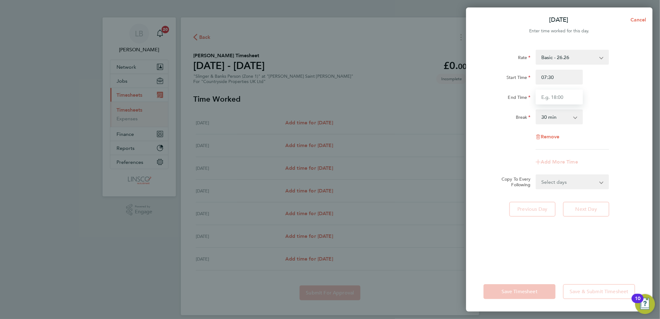
click at [555, 92] on input "End Time" at bounding box center [558, 96] width 47 height 15
click at [602, 91] on div "End Time 160" at bounding box center [559, 96] width 157 height 15
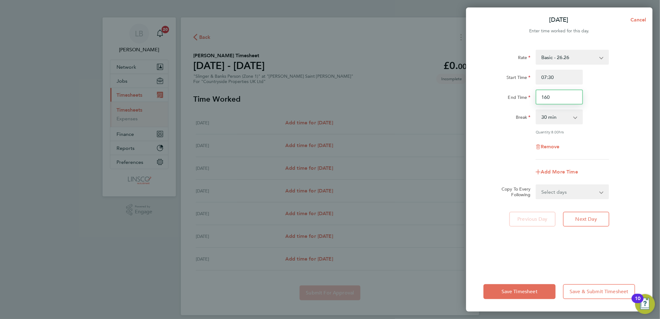
click at [572, 91] on input "160" at bounding box center [558, 96] width 47 height 15
type input "16:30"
drag, startPoint x: 616, startPoint y: 94, endPoint x: 589, endPoint y: 134, distance: 47.9
click at [616, 94] on div "End Time 16:30" at bounding box center [559, 96] width 157 height 15
click at [564, 192] on select "Select days Day Weekday (Mon-Fri) Weekend (Sat-Sun) Tuesday Wednesday Thursday …" at bounding box center [568, 192] width 65 height 14
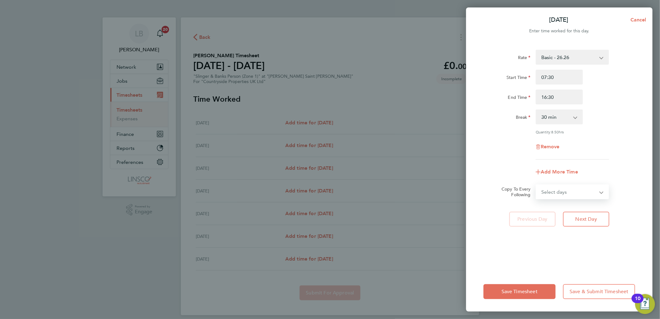
select select "DAY"
click at [536, 185] on select "Select days Day Weekday (Mon-Fri) Weekend (Sat-Sun) Tuesday Wednesday Thursday …" at bounding box center [568, 192] width 65 height 14
click at [558, 212] on select "23 Sep 2025 24 Sep 2025 25 Sep 2025 26 Sep 2025 27 Sep 2025 28 Sep 2025" at bounding box center [568, 212] width 65 height 14
click at [536, 205] on select "23 Sep 2025 24 Sep 2025 25 Sep 2025 26 Sep 2025 27 Sep 2025 28 Sep 2025" at bounding box center [568, 212] width 65 height 14
drag, startPoint x: 553, startPoint y: 209, endPoint x: 553, endPoint y: 218, distance: 9.0
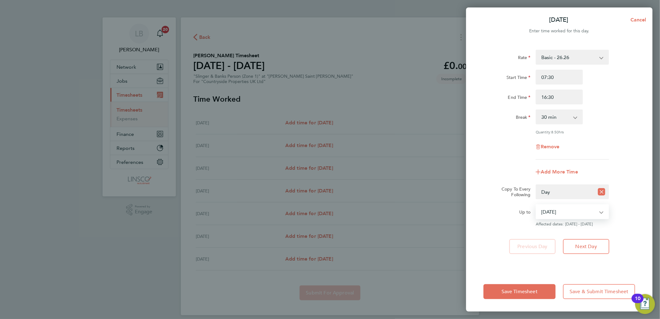
click at [553, 209] on select "23 Sep 2025 24 Sep 2025 25 Sep 2025 26 Sep 2025 27 Sep 2025 28 Sep 2025" at bounding box center [568, 212] width 65 height 14
select select "2025-09-23"
click at [536, 205] on select "23 Sep 2025 24 Sep 2025 25 Sep 2025 26 Sep 2025 27 Sep 2025 28 Sep 2025" at bounding box center [568, 212] width 65 height 14
drag, startPoint x: 532, startPoint y: 291, endPoint x: 597, endPoint y: 198, distance: 113.4
click at [531, 291] on span "Save Timesheet" at bounding box center [519, 291] width 36 height 6
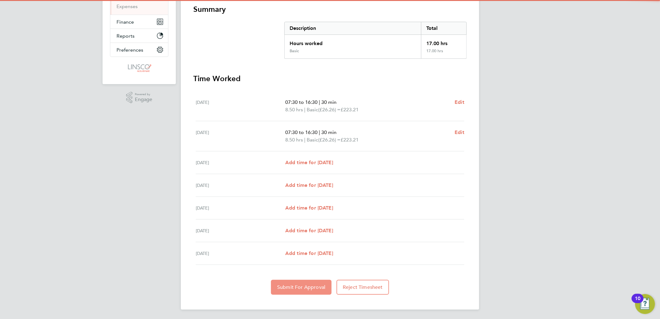
click at [289, 291] on button "Submit For Approval" at bounding box center [301, 287] width 61 height 15
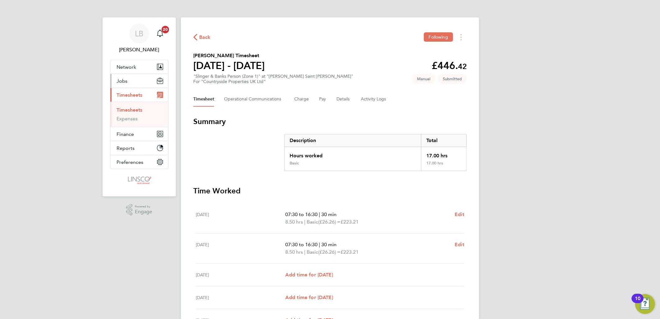
click at [121, 82] on span "Jobs" at bounding box center [121, 81] width 11 height 6
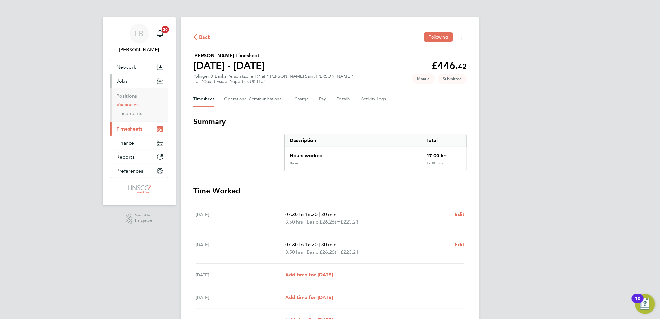
click at [131, 102] on link "Vacancies" at bounding box center [127, 105] width 22 height 6
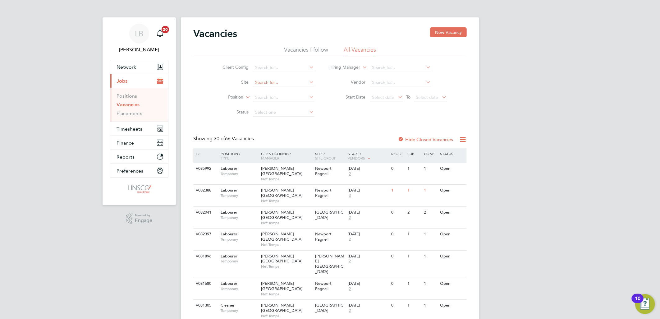
click at [277, 79] on input at bounding box center [283, 82] width 61 height 9
click at [296, 93] on li "[PERSON_NAME] Saint [PERSON_NAME]" at bounding box center [296, 91] width 88 height 8
type input "[PERSON_NAME] Saint [PERSON_NAME]"
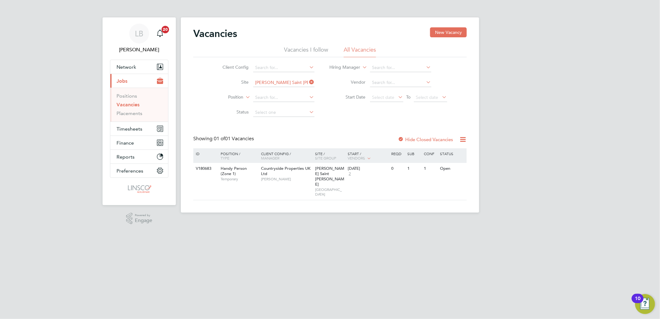
click at [397, 139] on div "Hide Closed Vacancies" at bounding box center [423, 139] width 61 height 8
click at [400, 139] on div at bounding box center [401, 140] width 6 height 6
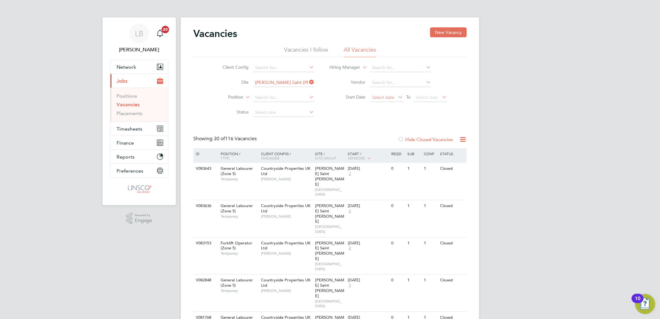
click at [378, 98] on span "Select date" at bounding box center [383, 97] width 22 height 6
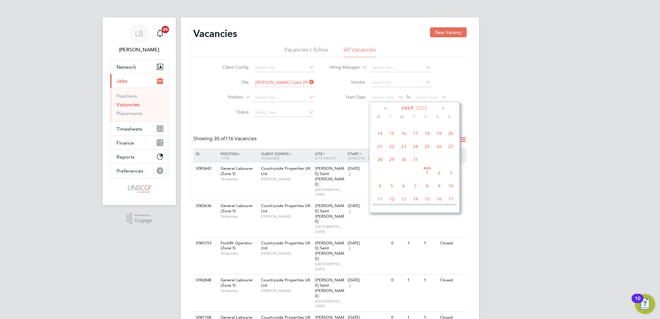
scroll to position [101, 0]
click at [383, 150] on span "21" at bounding box center [380, 148] width 12 height 12
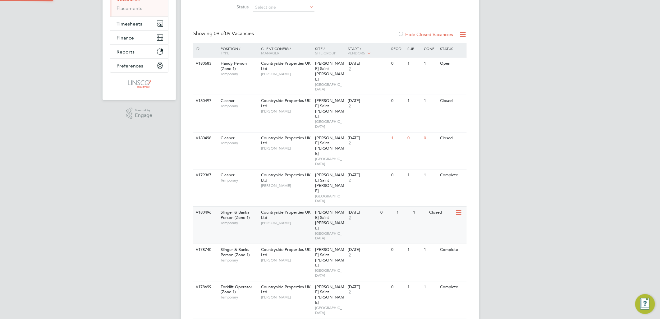
scroll to position [107, 0]
click at [280, 205] on div "Countryside Properties UK Ltd Rui Afonso" at bounding box center [286, 215] width 54 height 21
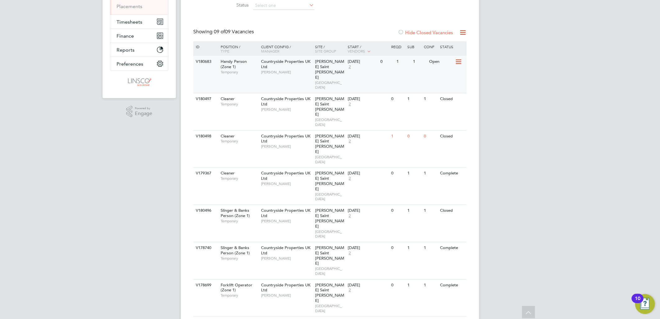
scroll to position [0, 0]
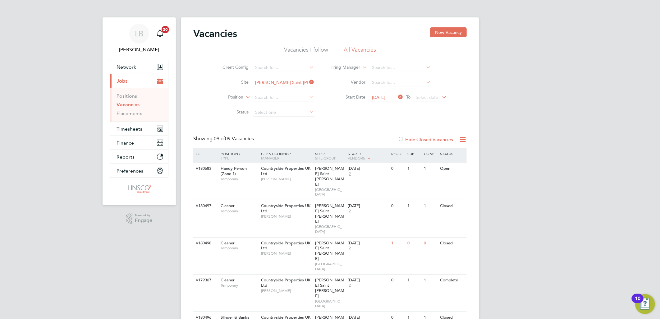
click at [308, 82] on icon at bounding box center [308, 82] width 0 height 9
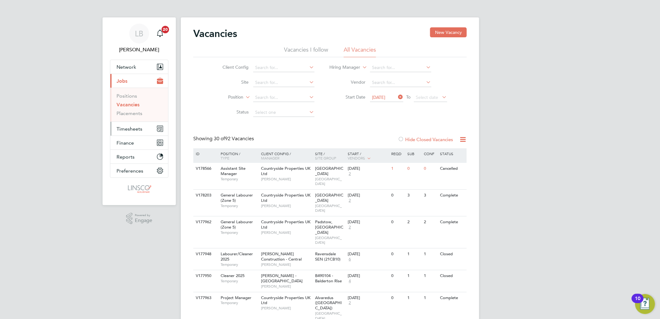
click at [126, 122] on button "Timesheets" at bounding box center [139, 129] width 58 height 14
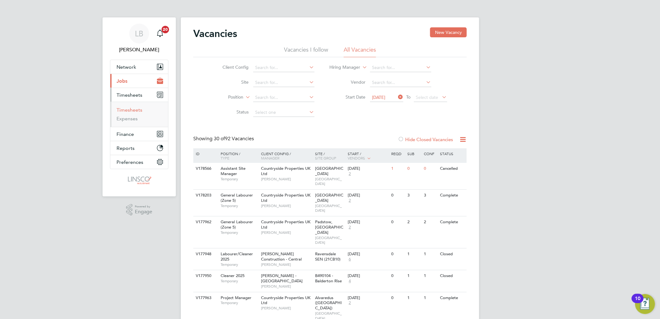
click at [132, 107] on link "Timesheets" at bounding box center [129, 110] width 26 height 6
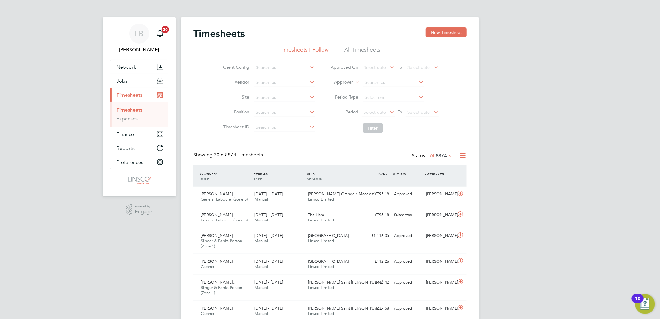
scroll to position [21, 54]
drag, startPoint x: 439, startPoint y: 29, endPoint x: 370, endPoint y: 52, distance: 72.7
click at [439, 29] on button "New Timesheet" at bounding box center [445, 32] width 41 height 10
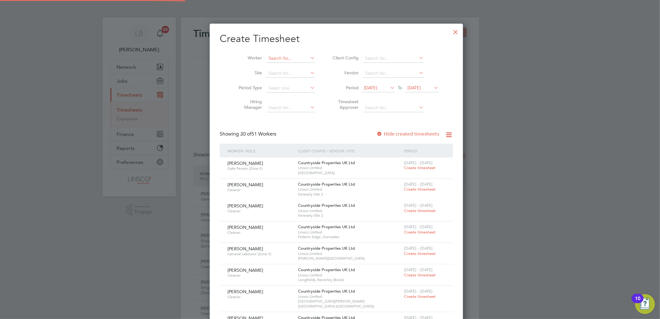
click at [281, 58] on input at bounding box center [290, 58] width 49 height 9
type input "d"
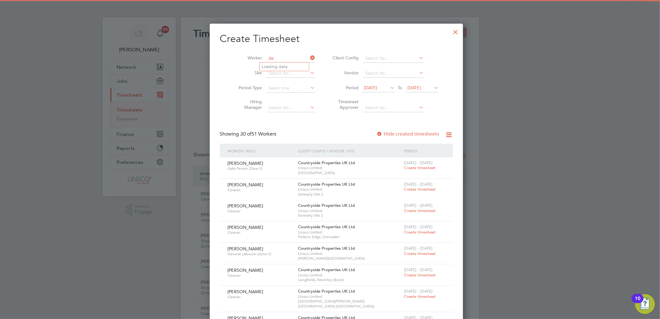
type input "d"
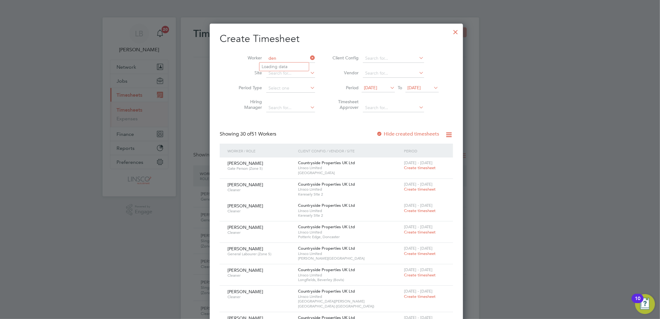
type input "dent"
drag, startPoint x: 281, startPoint y: 58, endPoint x: 250, endPoint y: 58, distance: 30.4
click at [250, 58] on li "Worker dent" at bounding box center [274, 58] width 97 height 15
click at [274, 82] on li "Fent a Bankat" at bounding box center [287, 84] width 56 height 8
type input "Fenta Bankat"
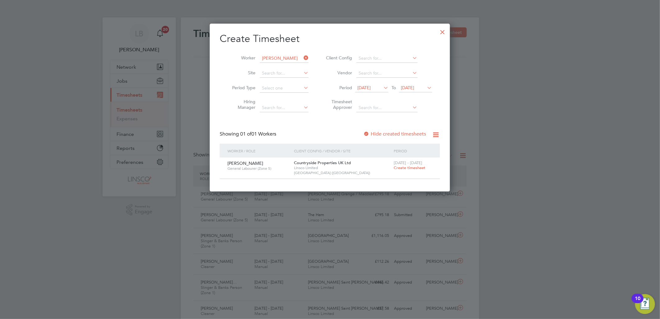
click at [389, 135] on label "Hide created timesheets" at bounding box center [394, 134] width 63 height 6
click at [390, 131] on label "Hide created timesheets" at bounding box center [394, 134] width 63 height 6
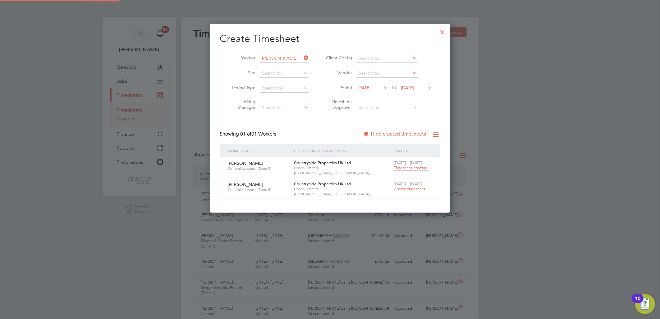
click at [407, 166] on span "Timesheet created" at bounding box center [410, 168] width 34 height 6
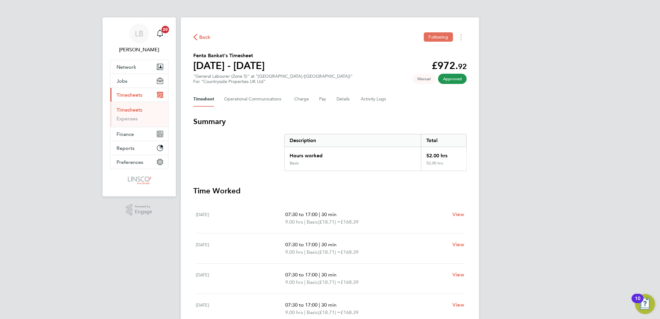
click at [204, 36] on span "Back" at bounding box center [204, 37] width 11 height 7
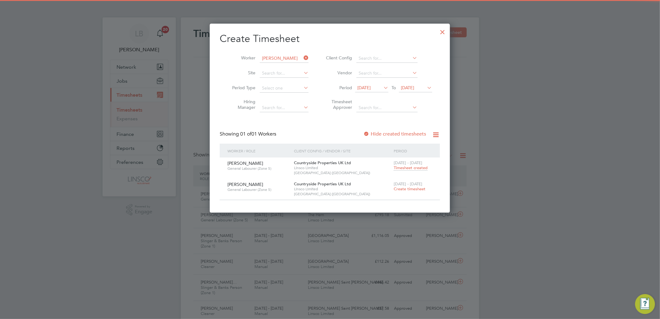
click at [414, 187] on span "Create timesheet" at bounding box center [409, 188] width 32 height 5
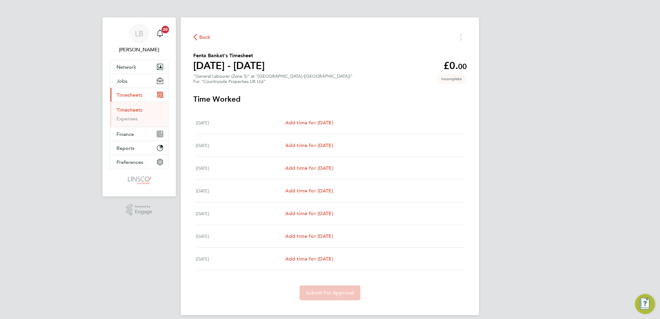
click at [305, 117] on div "Mon 22 Sep Add time for Mon 22 Sep Add time for Mon 22 Sep" at bounding box center [330, 122] width 268 height 23
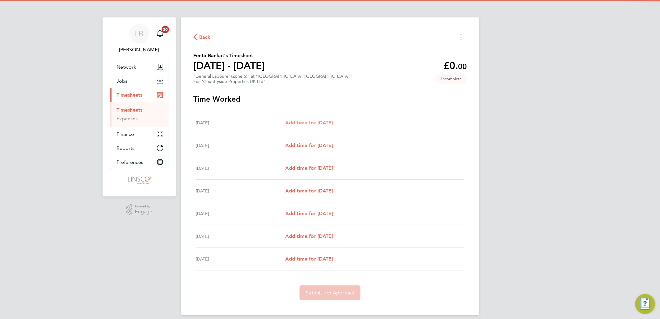
click at [322, 120] on span "Add time for Mon 22 Sep" at bounding box center [309, 123] width 48 height 6
select select "30"
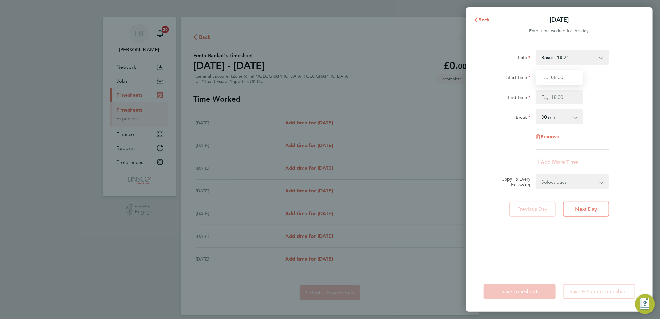
click at [543, 79] on input "Start Time" at bounding box center [558, 77] width 47 height 15
type input "07:30"
drag, startPoint x: 541, startPoint y: 96, endPoint x: 616, endPoint y: 95, distance: 75.2
click at [541, 96] on input "1" at bounding box center [558, 96] width 47 height 15
drag, startPoint x: 620, startPoint y: 94, endPoint x: 618, endPoint y: 104, distance: 9.4
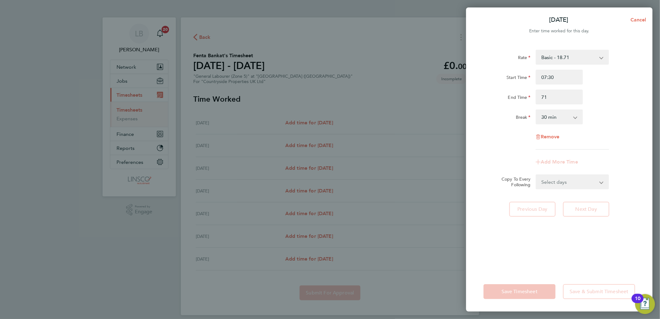
click at [620, 94] on div "End Time 71" at bounding box center [559, 96] width 157 height 15
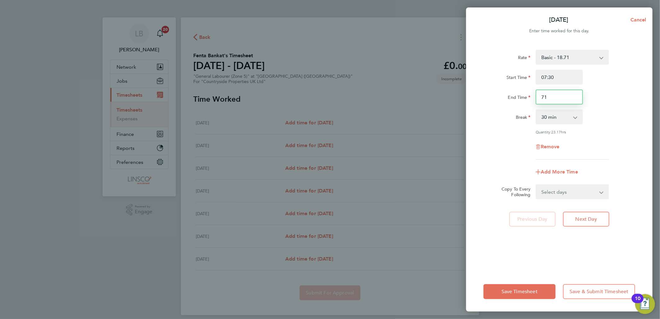
drag, startPoint x: 564, startPoint y: 101, endPoint x: 491, endPoint y: 109, distance: 73.1
click at [491, 109] on div "Rate Basic - 18.71 paye - 18.71 Start Time 07:30 End Time 71 Break 0 min 15 min…" at bounding box center [559, 105] width 152 height 110
type input "17:00"
click at [610, 93] on div "End Time 17:00" at bounding box center [559, 96] width 157 height 15
drag, startPoint x: 563, startPoint y: 191, endPoint x: 562, endPoint y: 199, distance: 7.6
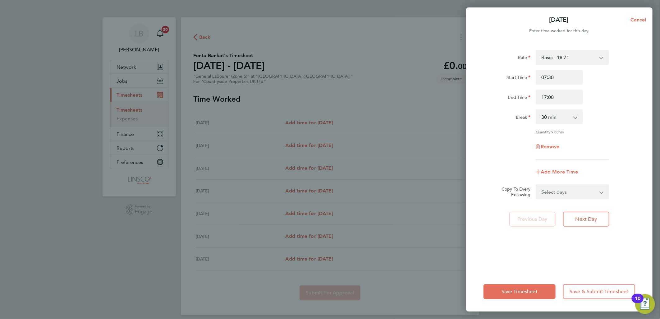
click at [563, 191] on select "Select days Day Weekday (Mon-Fri) Weekend (Sat-Sun) Tuesday Wednesday Thursday …" at bounding box center [568, 192] width 65 height 14
select select "WEEKDAY"
click at [536, 185] on select "Select days Day Weekday (Mon-Fri) Weekend (Sat-Sun) Tuesday Wednesday Thursday …" at bounding box center [568, 192] width 65 height 14
select select "2025-09-28"
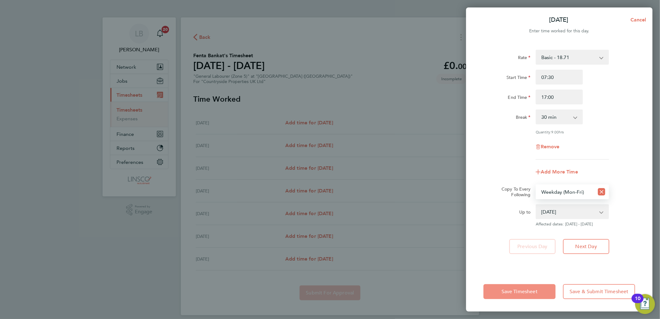
click at [544, 287] on button "Save Timesheet" at bounding box center [519, 291] width 72 height 15
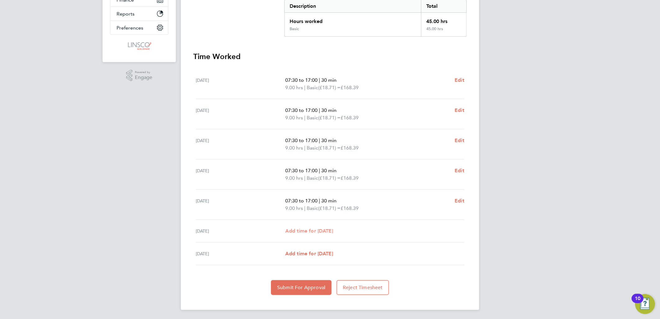
click at [307, 228] on span "Add time for Sat 27 Sep" at bounding box center [309, 231] width 48 height 6
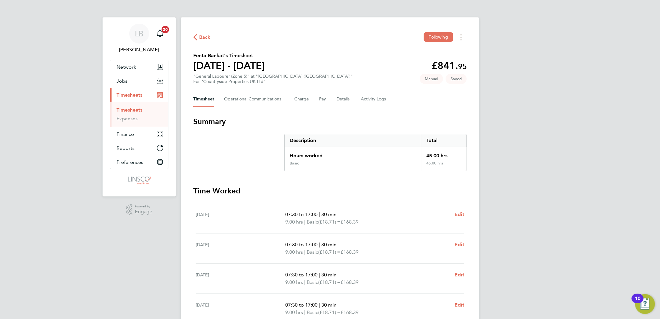
select select "30"
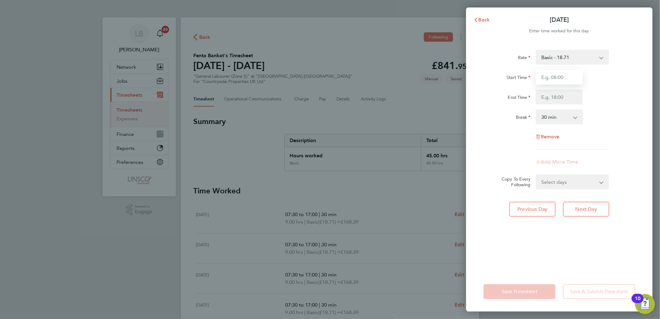
click at [565, 77] on input "Start Time" at bounding box center [558, 77] width 47 height 15
type input "7300"
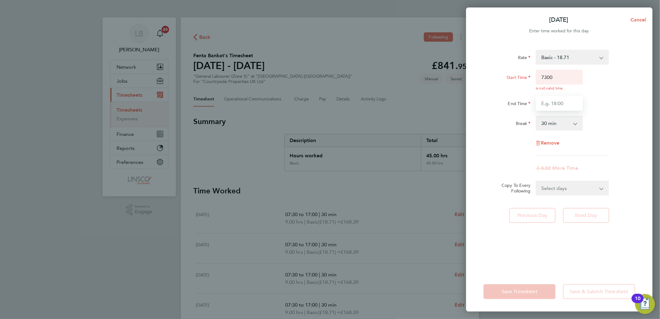
click at [542, 99] on input "End Time" at bounding box center [558, 103] width 47 height 15
type input "15:00"
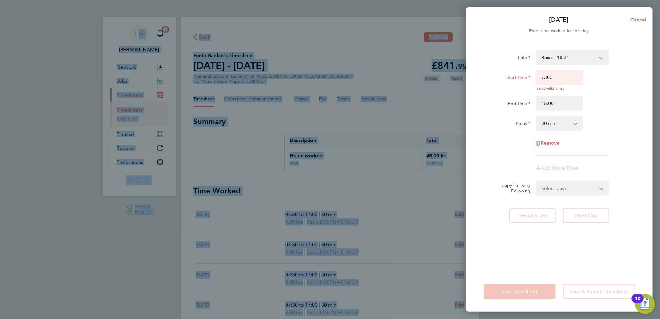
click at [659, 0] on html "LB Lauren Butler Notifications 20 Applications: Network Team Members Businesses…" at bounding box center [330, 0] width 660 height 0
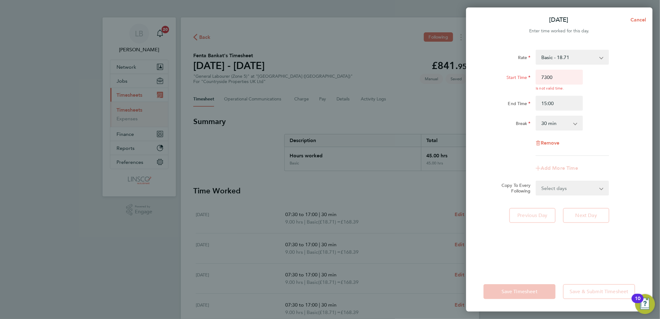
drag, startPoint x: 661, startPoint y: 85, endPoint x: 589, endPoint y: 87, distance: 72.1
click at [607, 88] on div "Start Time 7300 Is not valid time. End Time 15:00" at bounding box center [559, 90] width 157 height 41
click at [577, 75] on input "7300" at bounding box center [558, 77] width 47 height 15
type input "07:30"
drag, startPoint x: 619, startPoint y: 82, endPoint x: 597, endPoint y: 138, distance: 60.5
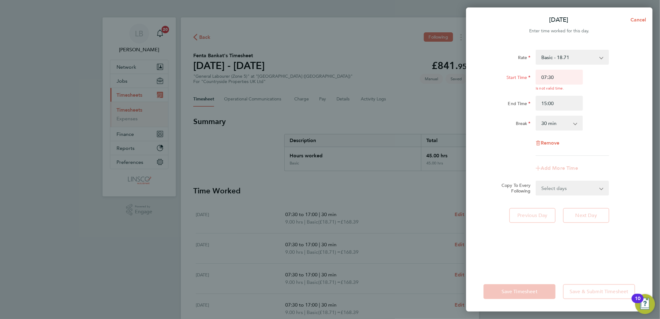
click at [619, 82] on div "Start Time 07:30 Is not valid time." at bounding box center [559, 80] width 157 height 21
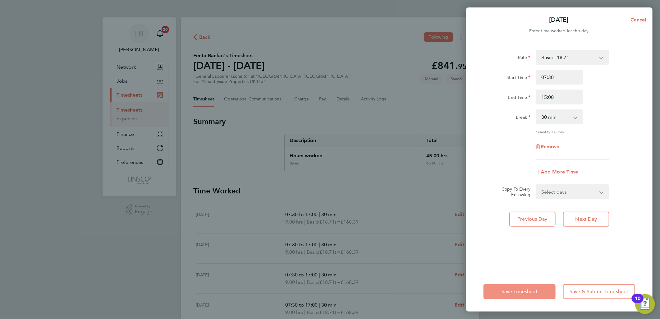
click at [524, 295] on button "Save Timesheet" at bounding box center [519, 291] width 72 height 15
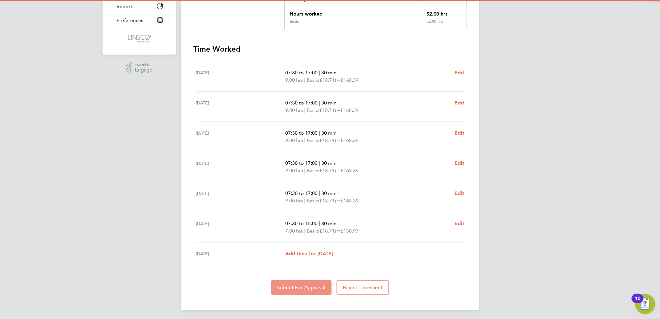
click at [306, 288] on span "Submit For Approval" at bounding box center [301, 287] width 48 height 6
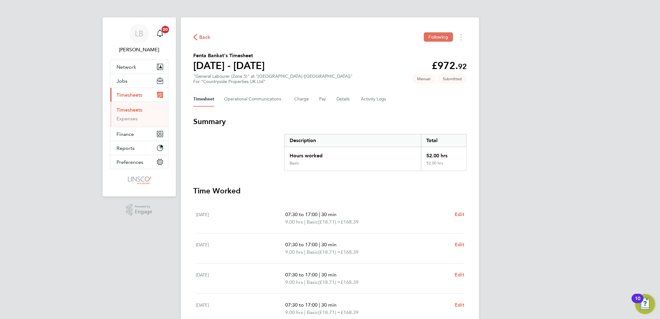
click at [205, 38] on span "Back" at bounding box center [204, 37] width 11 height 7
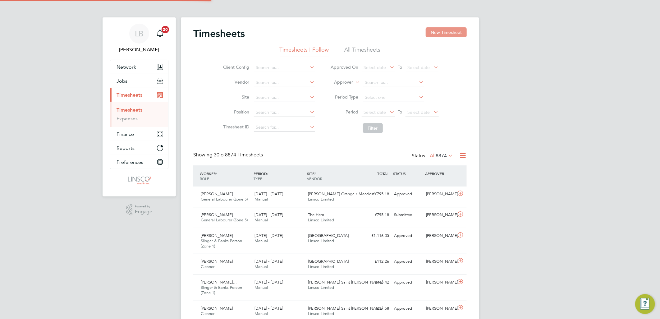
click at [436, 29] on button "New Timesheet" at bounding box center [445, 32] width 41 height 10
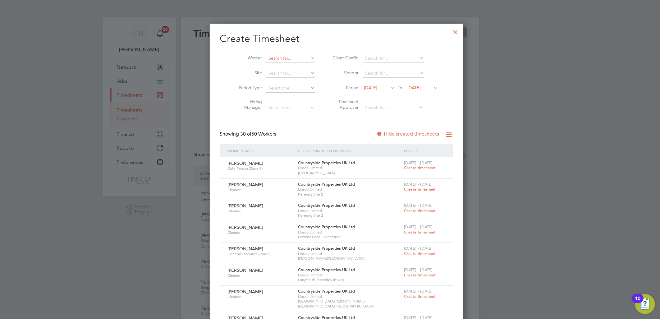
click at [288, 58] on input at bounding box center [290, 58] width 49 height 9
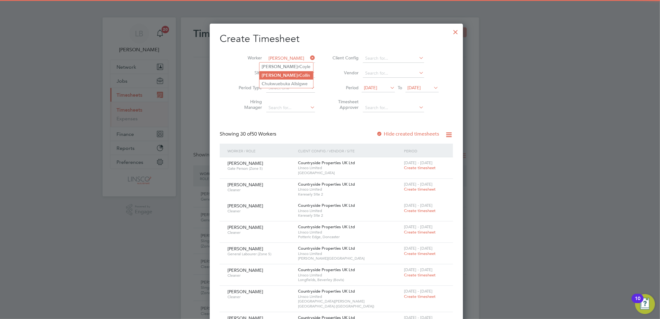
click at [280, 73] on li "Pete r C ollin" at bounding box center [286, 75] width 54 height 8
type input "Peter Collin"
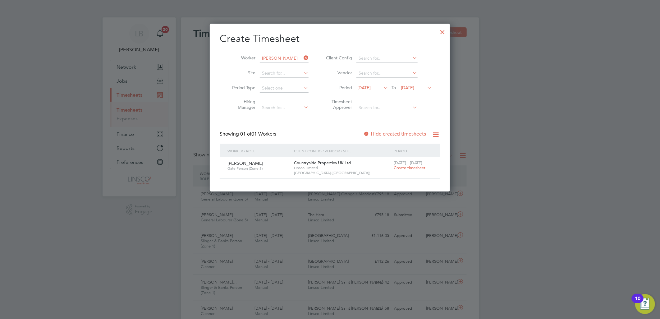
click at [412, 166] on span "Create timesheet" at bounding box center [409, 167] width 32 height 5
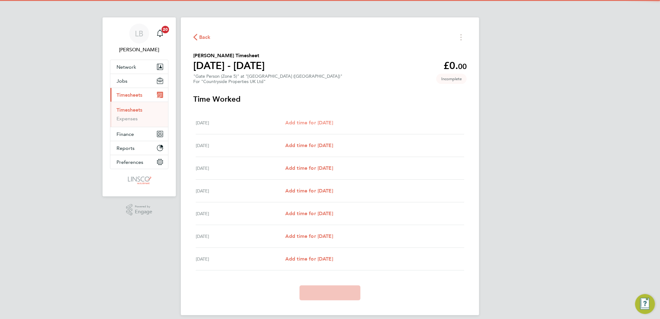
click at [333, 122] on span "Add time for Mon 22 Sep" at bounding box center [309, 123] width 48 height 6
select select "30"
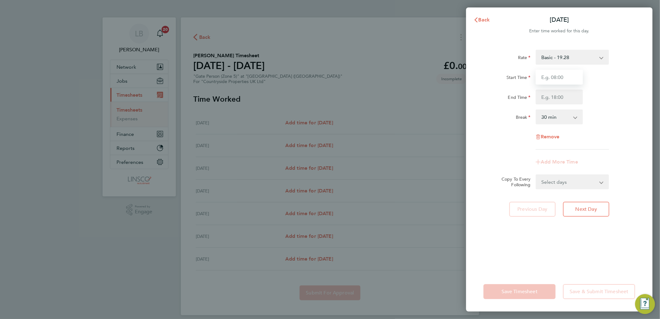
click at [553, 79] on input "Start Time" at bounding box center [558, 77] width 47 height 15
type input "07:00"
drag, startPoint x: 541, startPoint y: 96, endPoint x: 548, endPoint y: 95, distance: 6.7
click at [541, 96] on input "End Time" at bounding box center [558, 96] width 47 height 15
type input "17:00"
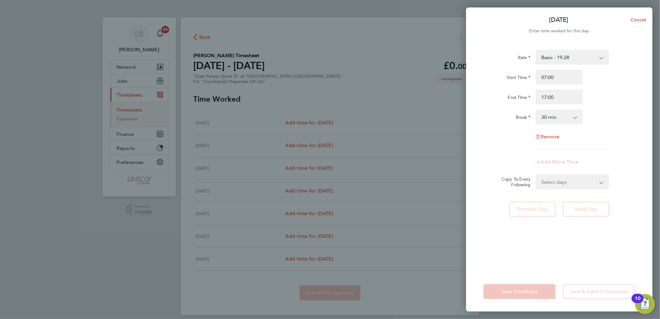
click at [625, 85] on div "Start Time 07:00 End Time 17:00" at bounding box center [559, 87] width 157 height 35
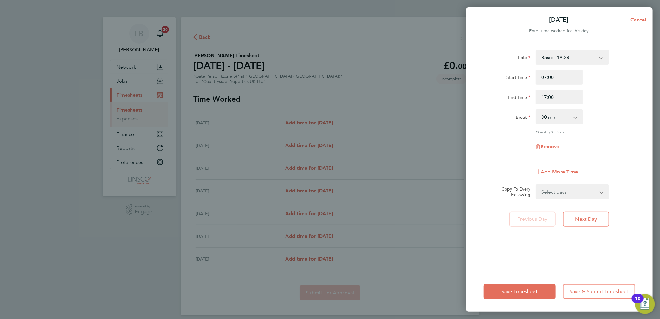
click at [566, 197] on select "Select days Day Weekday (Mon-Fri) Weekend (Sat-Sun) Tuesday Wednesday Thursday …" at bounding box center [568, 192] width 65 height 14
select select "WEEKDAY"
click at [536, 185] on select "Select days Day Weekday (Mon-Fri) Weekend (Sat-Sun) Tuesday Wednesday Thursday …" at bounding box center [568, 192] width 65 height 14
select select "2025-09-28"
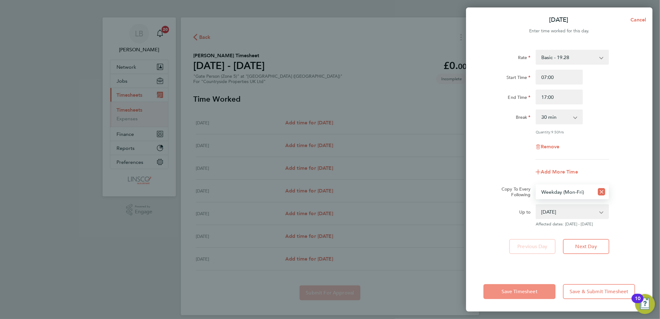
click at [531, 286] on button "Save Timesheet" at bounding box center [519, 291] width 72 height 15
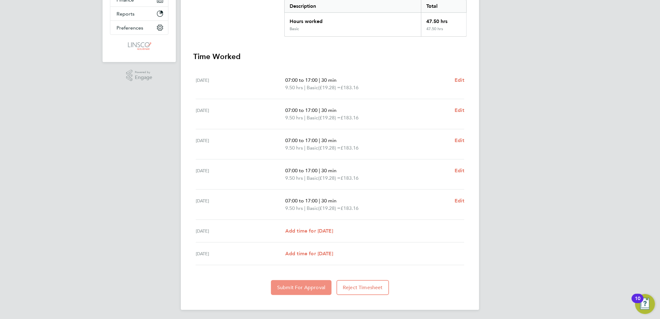
click at [293, 286] on span "Submit For Approval" at bounding box center [301, 287] width 48 height 6
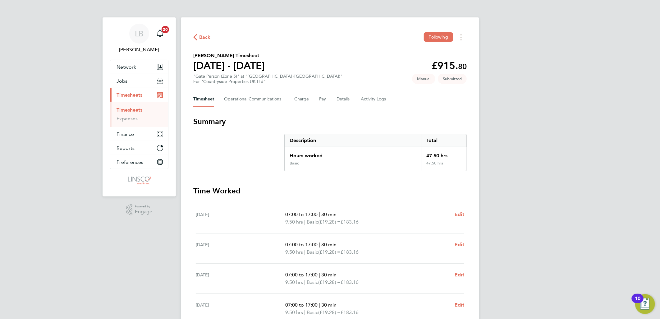
click at [200, 40] on span "Back" at bounding box center [204, 37] width 11 height 7
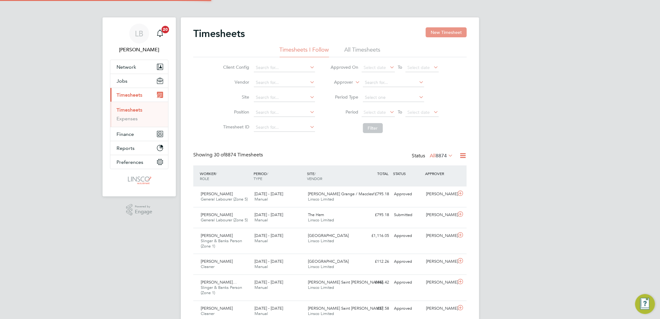
click at [439, 33] on button "New Timesheet" at bounding box center [445, 32] width 41 height 10
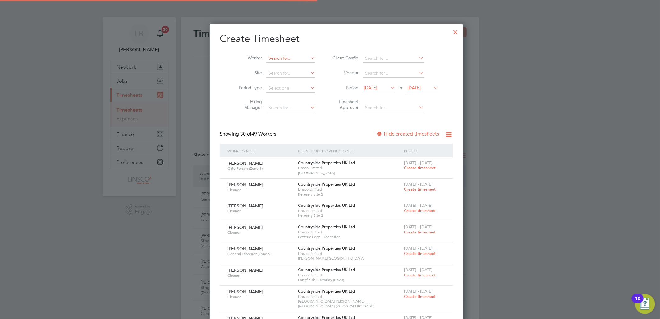
click at [284, 55] on input at bounding box center [290, 58] width 49 height 9
click at [295, 75] on li "Chin edu James Michael Michael" at bounding box center [288, 75] width 59 height 8
type input "Chinedu James Michael Michael"
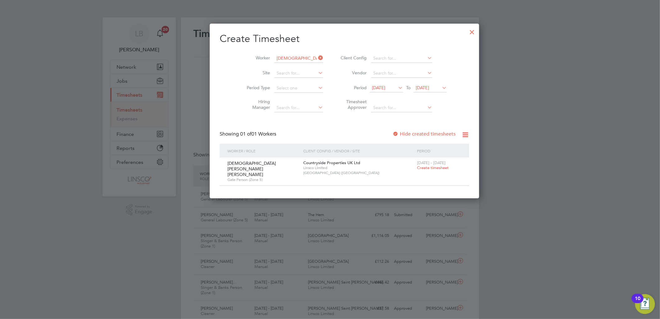
click at [415, 170] on div "22 - 28 Sep 2025 Create timesheet" at bounding box center [439, 165] width 48 height 17
click at [417, 166] on span "Create timesheet" at bounding box center [433, 167] width 32 height 5
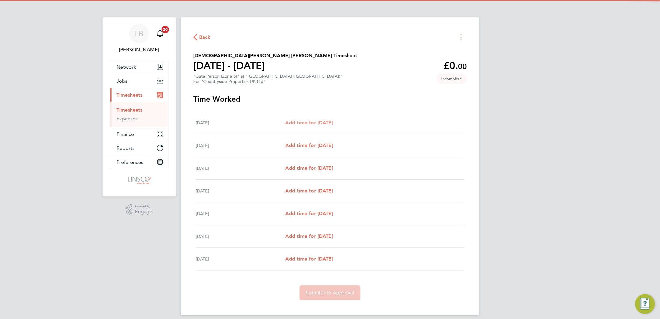
click at [322, 120] on span "Add time for Mon 22 Sep" at bounding box center [309, 123] width 48 height 6
select select "30"
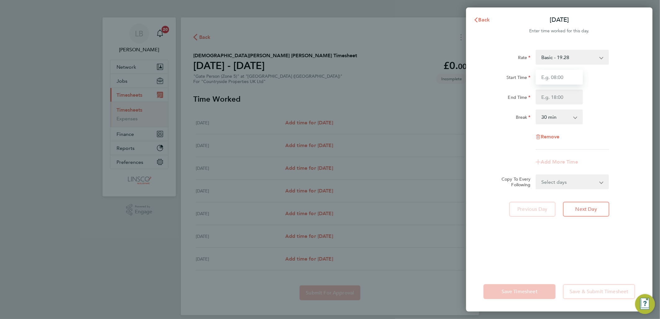
click at [547, 78] on input "Start Time" at bounding box center [558, 77] width 47 height 15
type input "07:00"
type input "17:00"
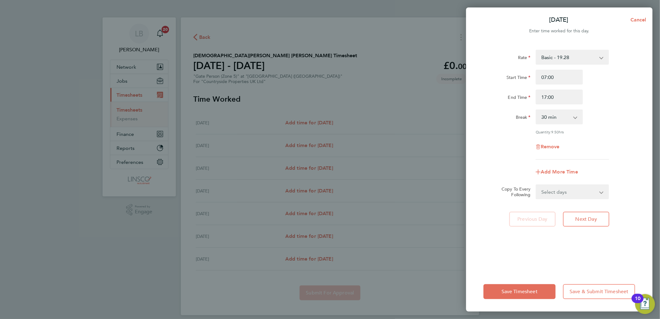
drag, startPoint x: 581, startPoint y: 194, endPoint x: 580, endPoint y: 198, distance: 4.2
click at [581, 194] on select "Select days Day Weekday (Mon-Fri) Weekend (Sat-Sun) Tuesday Wednesday Thursday …" at bounding box center [568, 192] width 65 height 14
select select "WEEKDAY"
click at [536, 185] on select "Select days Day Weekday (Mon-Fri) Weekend (Sat-Sun) Tuesday Wednesday Thursday …" at bounding box center [568, 192] width 65 height 14
select select "2025-09-28"
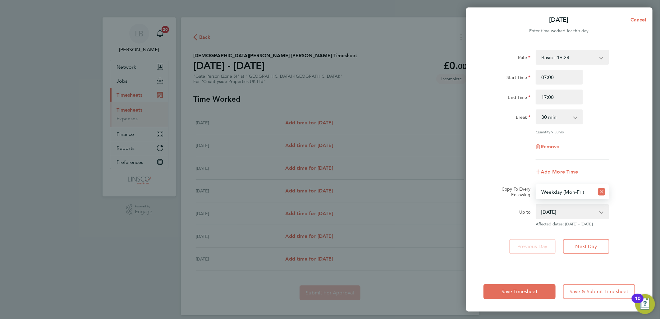
click at [533, 277] on div "Save Timesheet Save & Submit Timesheet" at bounding box center [559, 291] width 186 height 40
click at [524, 289] on span "Save Timesheet" at bounding box center [519, 291] width 36 height 6
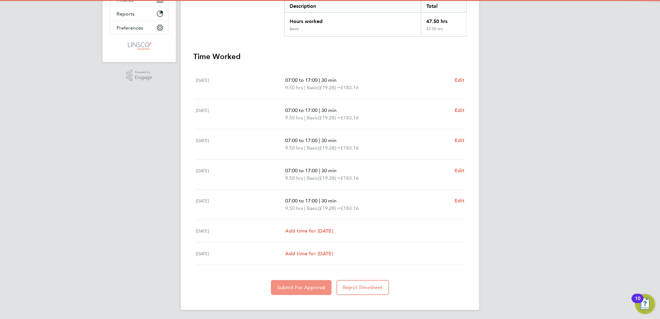
click at [316, 286] on span "Submit For Approval" at bounding box center [301, 287] width 48 height 6
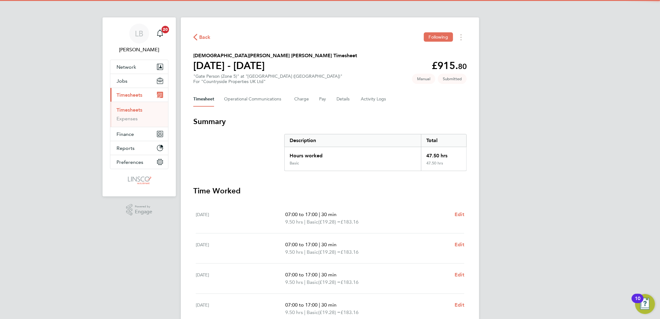
click at [206, 39] on span "Back" at bounding box center [204, 37] width 11 height 7
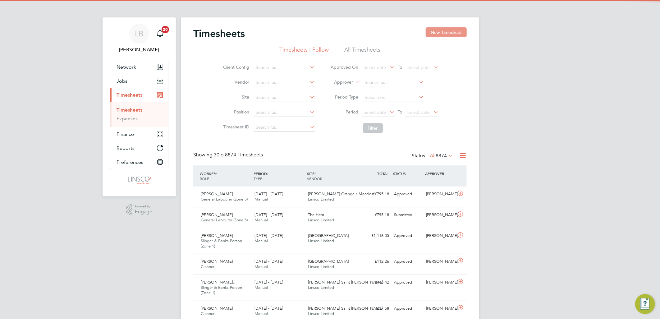
click at [434, 34] on button "New Timesheet" at bounding box center [445, 32] width 41 height 10
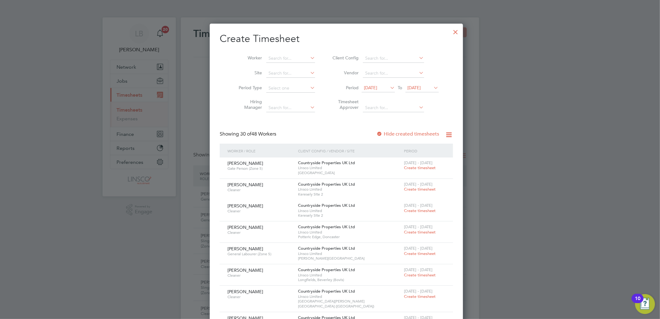
click at [450, 30] on div at bounding box center [455, 30] width 11 height 11
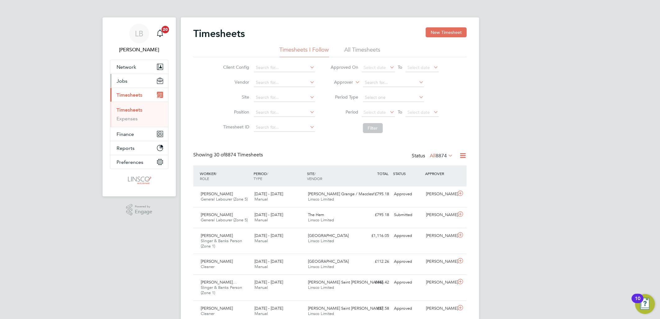
click at [127, 84] on button "Jobs" at bounding box center [139, 81] width 58 height 14
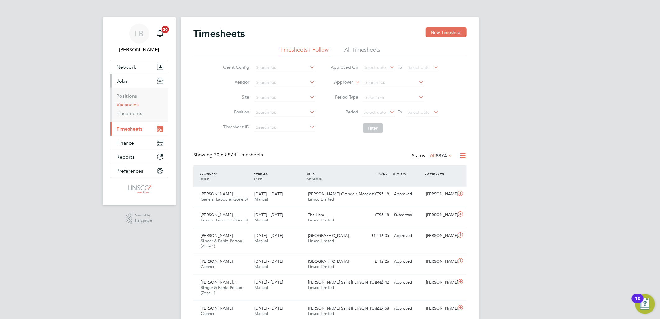
click at [131, 107] on link "Vacancies" at bounding box center [127, 105] width 22 height 6
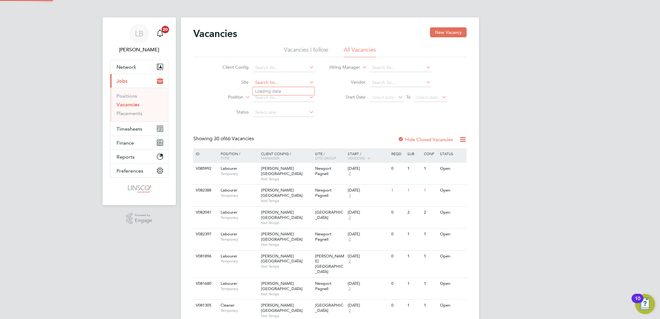
click at [262, 82] on input at bounding box center [283, 82] width 61 height 9
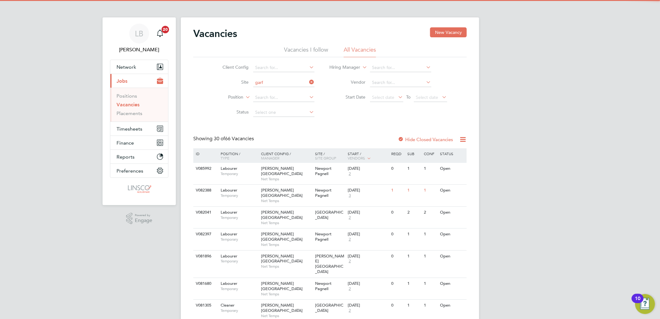
click at [287, 91] on li "Greenwell Park / Selby" at bounding box center [319, 91] width 134 height 8
type input "Greenwell Park / Selby"
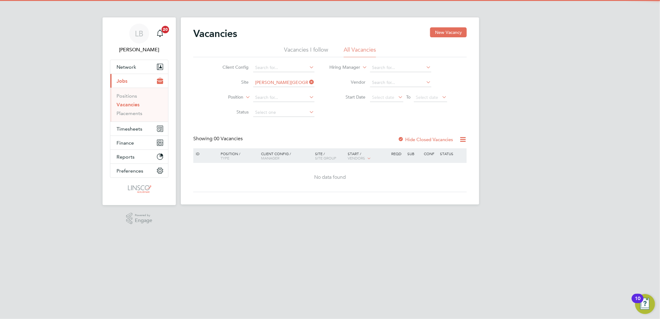
click at [401, 134] on div "Vacancies New Vacancy Vacancies I follow All Vacancies Client Config Site Green…" at bounding box center [329, 109] width 273 height 165
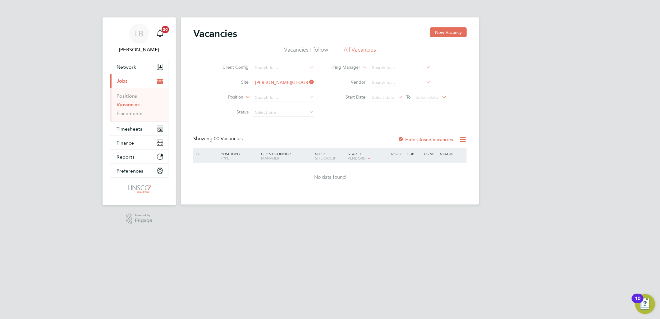
click at [405, 137] on label "Hide Closed Vacancies" at bounding box center [425, 139] width 55 height 6
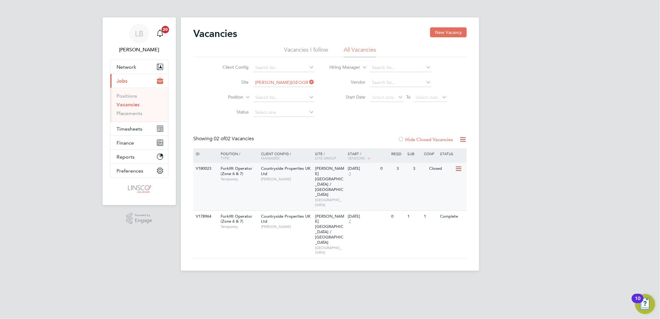
click at [304, 173] on div "Countryside Properties UK Ltd Neil Smith" at bounding box center [286, 173] width 54 height 21
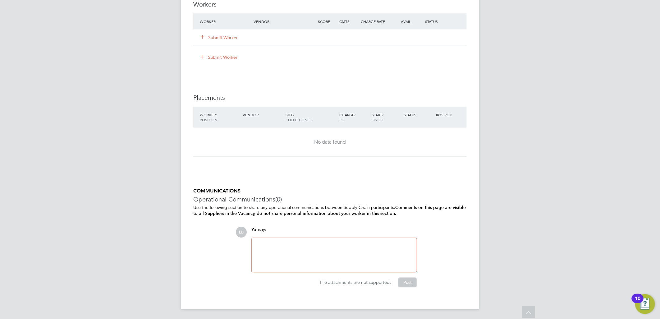
click at [222, 38] on button "Submit Worker" at bounding box center [219, 37] width 37 height 6
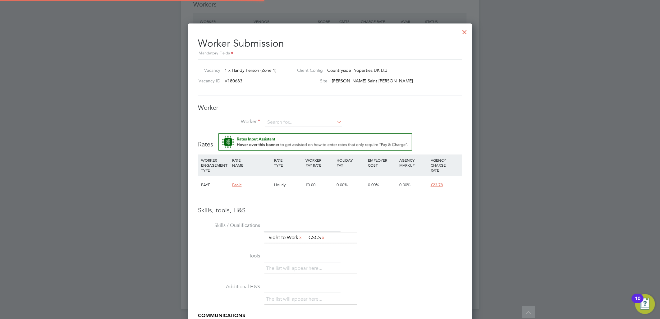
scroll to position [399, 284]
click at [302, 120] on input at bounding box center [303, 122] width 77 height 9
type input "ianc"
click at [295, 135] on li "+ Add new" at bounding box center [303, 139] width 77 height 8
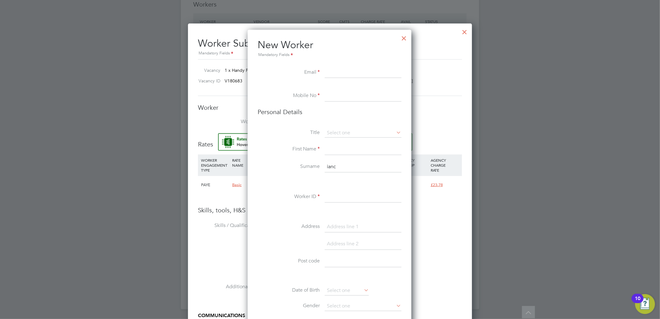
scroll to position [525, 165]
click at [404, 37] on div at bounding box center [403, 36] width 11 height 11
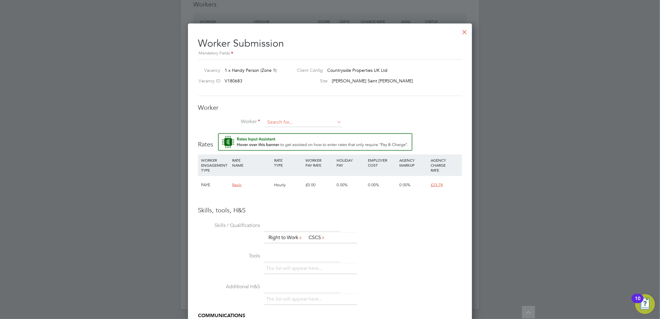
click at [288, 121] on input at bounding box center [303, 122] width 77 height 9
click at [301, 131] on li "[PERSON_NAME] (86246)" at bounding box center [303, 131] width 77 height 8
type input "[PERSON_NAME] (86246)"
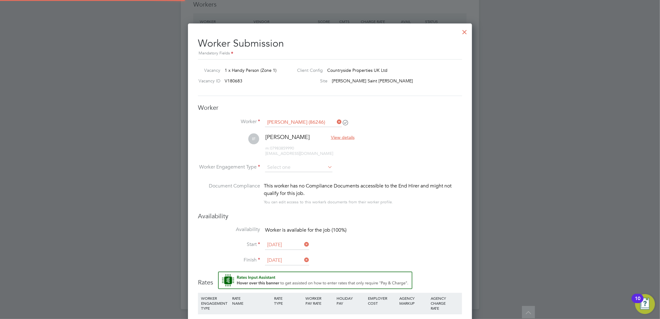
scroll to position [537, 284]
click at [282, 157] on li "IF [PERSON_NAME] View details m: 07983859990 [EMAIL_ADDRESS][DOMAIN_NAME]" at bounding box center [330, 148] width 264 height 30
click at [284, 167] on input at bounding box center [298, 167] width 67 height 9
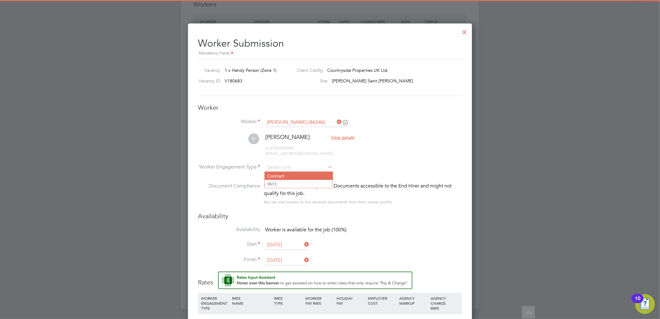
click at [286, 175] on li "Contract" at bounding box center [299, 176] width 68 height 8
type input "Contract"
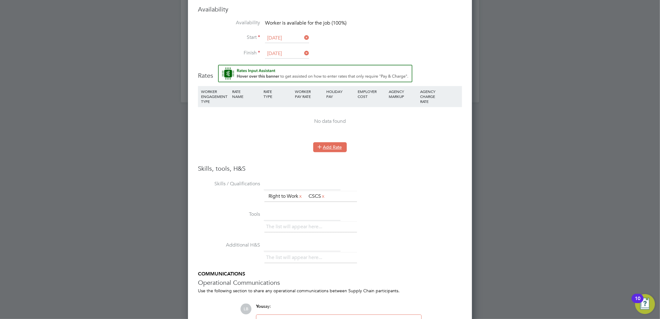
click at [329, 147] on button "Add Rate" at bounding box center [330, 147] width 34 height 10
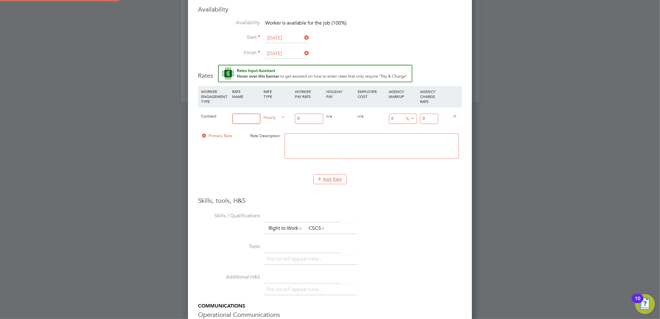
click at [243, 116] on input at bounding box center [246, 118] width 28 height 10
type input "umb"
drag, startPoint x: 317, startPoint y: 118, endPoint x: 253, endPoint y: 118, distance: 64.3
click at [253, 118] on div "Contract umb Hourly 0 0 n/a 0 n/a 0 0 % 0" at bounding box center [330, 118] width 264 height 23
type input "2"
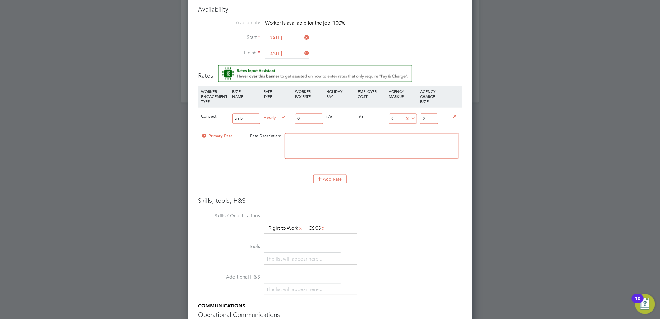
type input "2"
type input "20"
drag, startPoint x: 426, startPoint y: 114, endPoint x: 416, endPoint y: 116, distance: 10.7
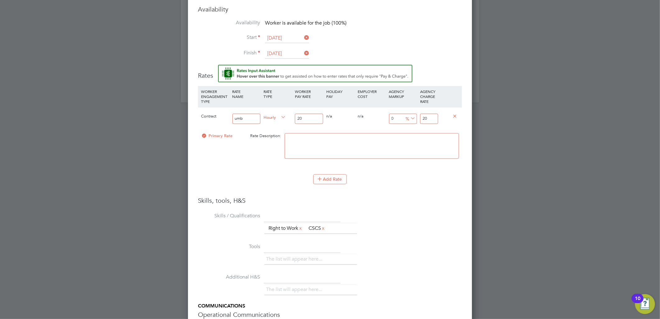
click at [416, 116] on div "Contract umb Hourly 20 0 n/a 0 n/a 0 0 % 20" at bounding box center [330, 118] width 264 height 23
type input "-90"
type input "2"
type input "15"
type input "23"
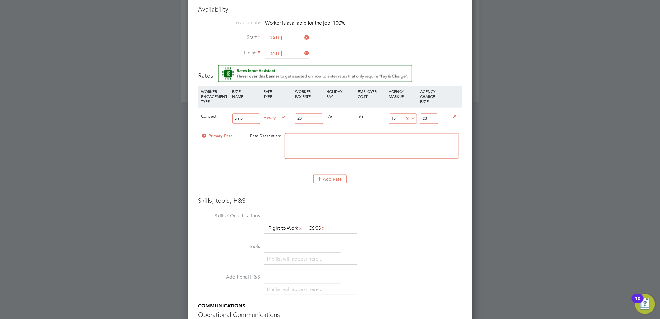
type input "16"
type input "23.2"
type input "16.4"
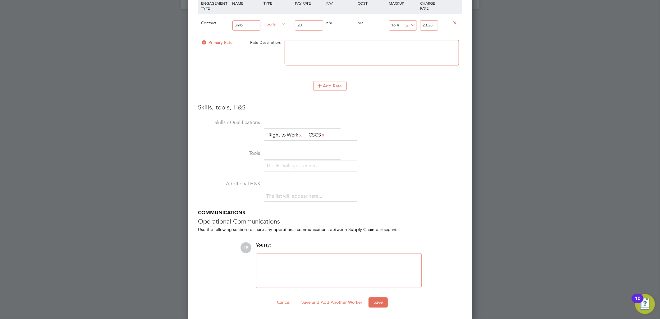
type input "23.28"
click at [373, 296] on ng-form "Worker Worker [PERSON_NAME] (86246) IF [PERSON_NAME] View details m: 0798385999…" at bounding box center [330, 55] width 264 height 504
click at [389, 308] on div "Worker Submission Mandatory Fields Vacancy 1 x Handy Person (Zone 1) Client Con…" at bounding box center [330, 22] width 284 height 596
click at [382, 302] on button "Save" at bounding box center [377, 302] width 19 height 10
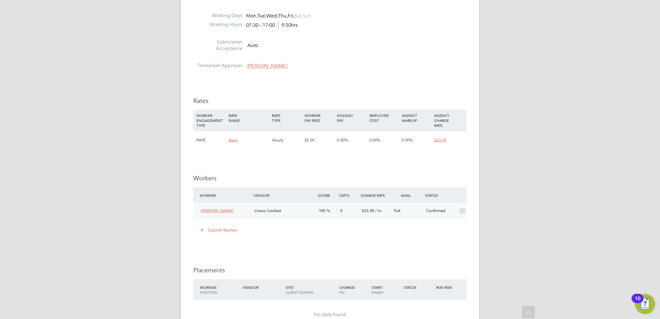
click at [461, 213] on icon at bounding box center [462, 210] width 8 height 5
click at [219, 210] on span "[PERSON_NAME]" at bounding box center [217, 210] width 33 height 5
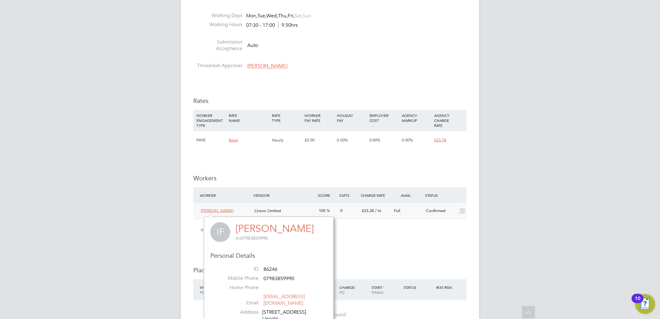
click at [379, 231] on div "Submit Worker" at bounding box center [331, 230] width 271 height 10
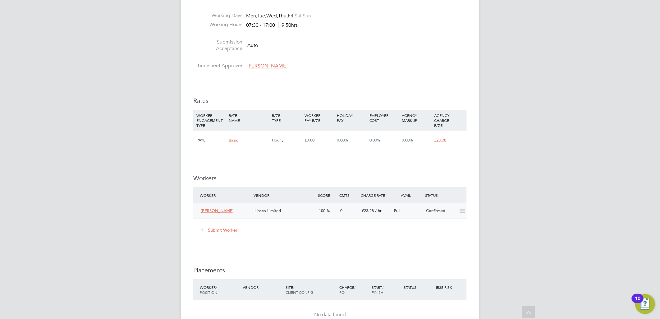
click at [367, 210] on span "£23.28" at bounding box center [367, 210] width 12 height 5
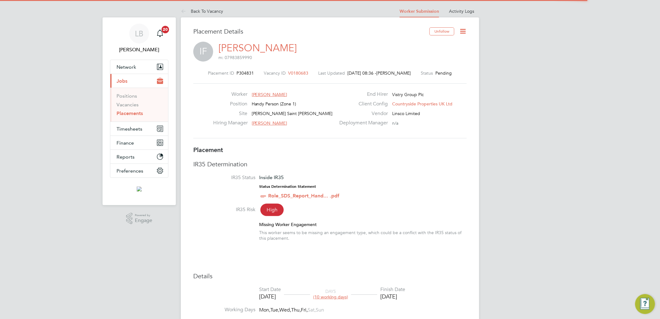
click at [464, 27] on icon at bounding box center [463, 31] width 8 height 8
click at [463, 29] on icon at bounding box center [463, 31] width 8 height 8
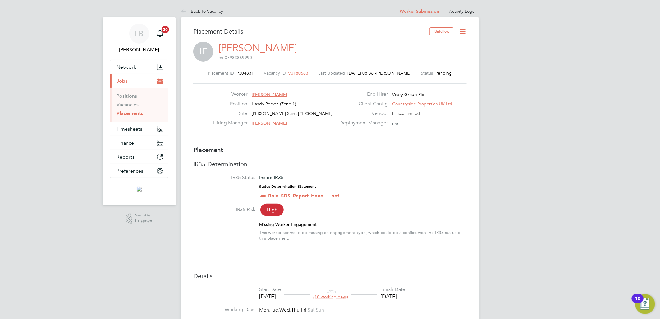
click at [461, 32] on icon at bounding box center [463, 31] width 8 height 8
click at [443, 45] on li "Edit Placement e" at bounding box center [443, 46] width 46 height 9
type input "[PERSON_NAME]"
type input "[DATE]"
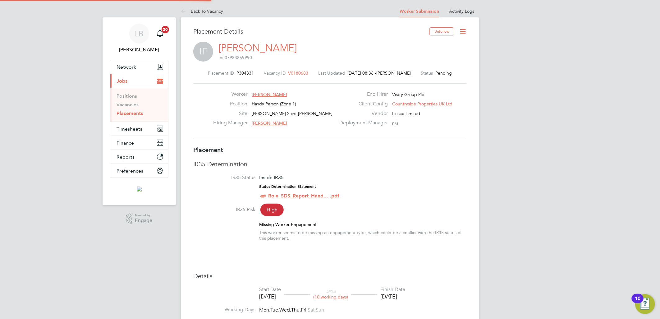
type input "[DATE]"
type input "07:30"
type input "17:00"
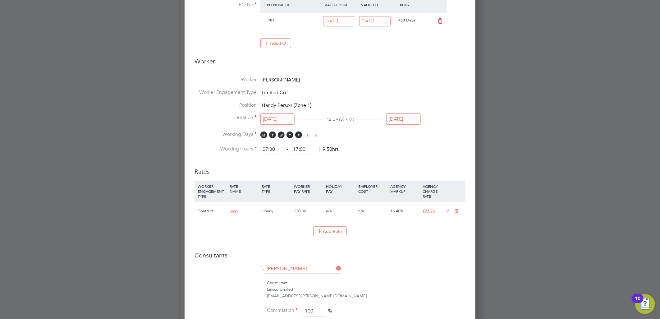
click at [447, 210] on icon at bounding box center [448, 211] width 8 height 5
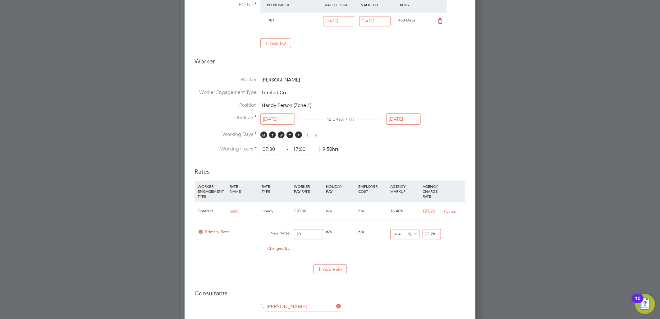
click at [436, 233] on input "23.28" at bounding box center [431, 234] width 18 height 10
type input "16"
type input "23.2"
type input "15"
type input "23"
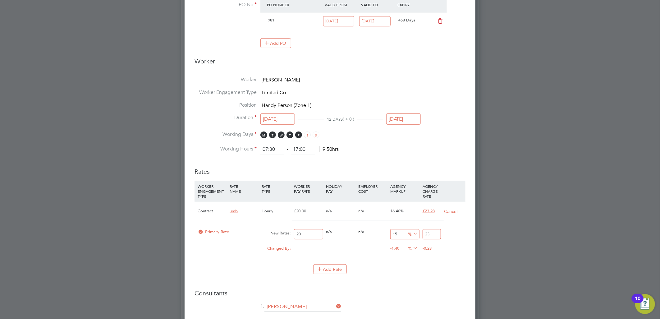
type input "18.5"
type input "23.7"
type input "18.9"
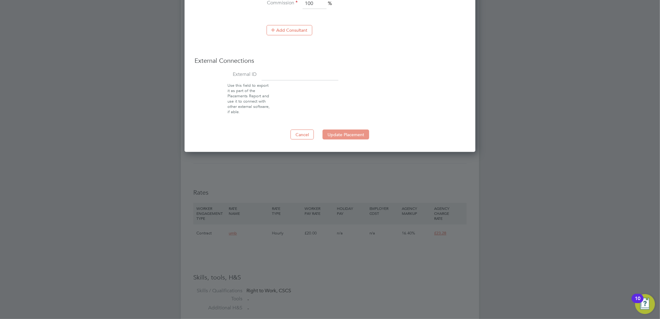
type input "23.78"
click at [353, 131] on button "Update Placement" at bounding box center [345, 135] width 47 height 10
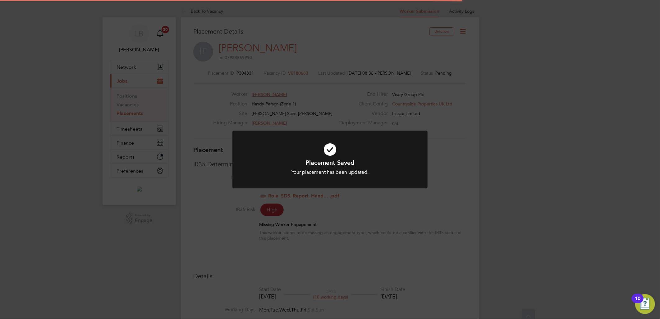
click at [448, 176] on div "Placement Saved Your placement has been updated. Cancel Okay" at bounding box center [330, 159] width 660 height 319
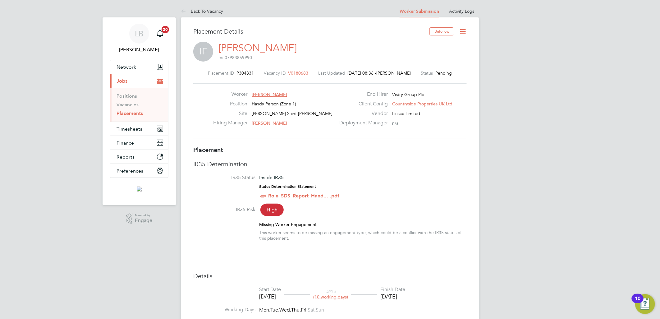
click at [462, 30] on icon at bounding box center [463, 31] width 8 height 8
click at [430, 66] on li "Start" at bounding box center [443, 66] width 46 height 9
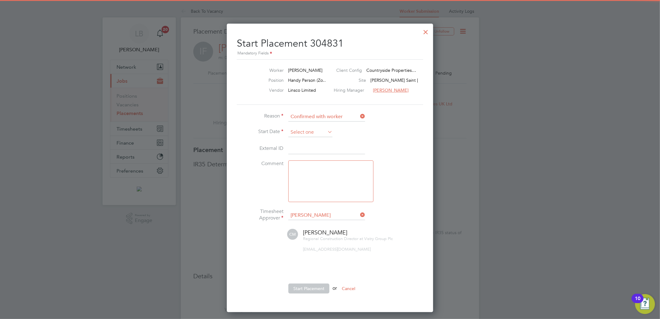
click at [301, 130] on input at bounding box center [310, 132] width 44 height 9
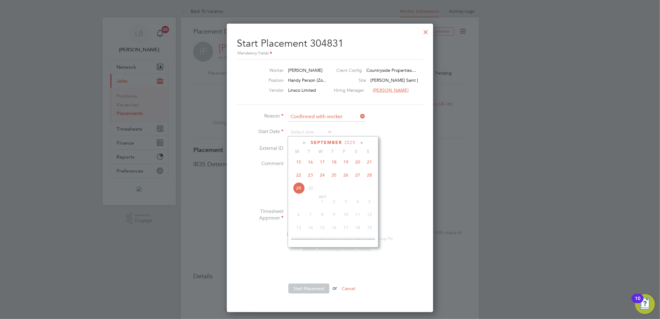
click at [300, 180] on span "22" at bounding box center [299, 175] width 12 height 12
type input "[DATE]"
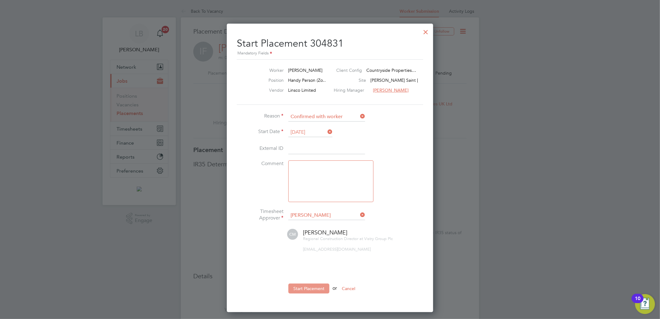
click at [296, 289] on button "Start Placement" at bounding box center [308, 288] width 41 height 10
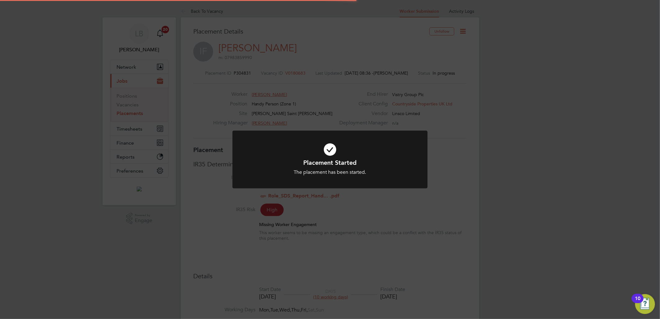
drag, startPoint x: 340, startPoint y: 182, endPoint x: 263, endPoint y: 5, distance: 193.2
click at [339, 181] on div at bounding box center [329, 159] width 195 height 58
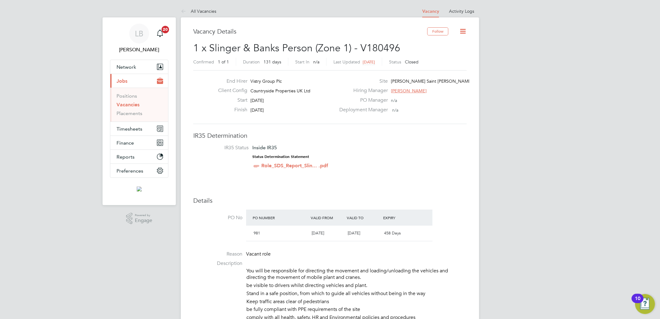
click at [463, 33] on icon at bounding box center [463, 31] width 8 height 8
click at [464, 31] on icon at bounding box center [463, 31] width 8 height 8
click at [463, 27] on icon at bounding box center [463, 31] width 8 height 8
click at [448, 54] on li "Update Status" at bounding box center [448, 54] width 36 height 9
click at [452, 110] on div "Deployment Manager n/a" at bounding box center [402, 112] width 134 height 10
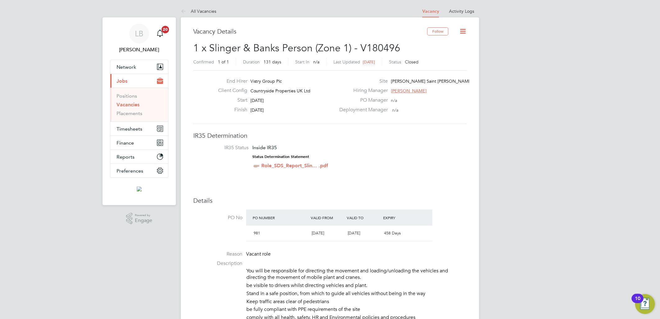
click at [463, 30] on icon at bounding box center [463, 31] width 8 height 8
click at [443, 51] on li "Update Status" at bounding box center [448, 54] width 36 height 9
click at [445, 53] on li "Update Status" at bounding box center [448, 54] width 36 height 9
drag, startPoint x: 445, startPoint y: 53, endPoint x: 408, endPoint y: 145, distance: 99.5
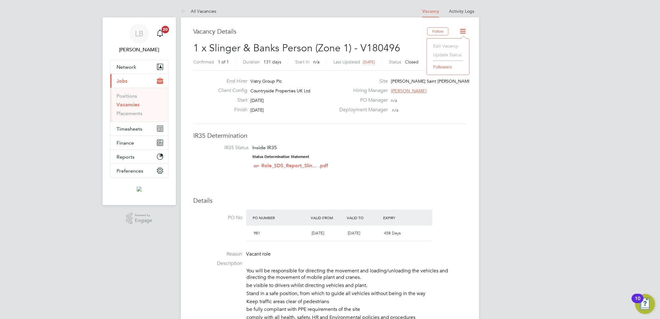
click at [408, 145] on li "IR35 Status Inside IR35 Status Determination Statement Role_SDS_Report_Slin... …" at bounding box center [329, 157] width 261 height 27
click at [132, 107] on link "Vacancies" at bounding box center [127, 105] width 23 height 6
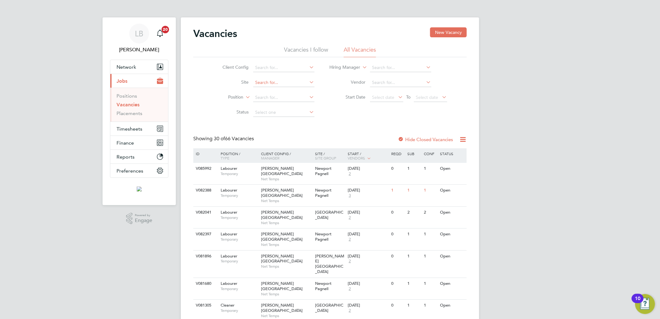
click at [274, 82] on input at bounding box center [283, 82] width 61 height 9
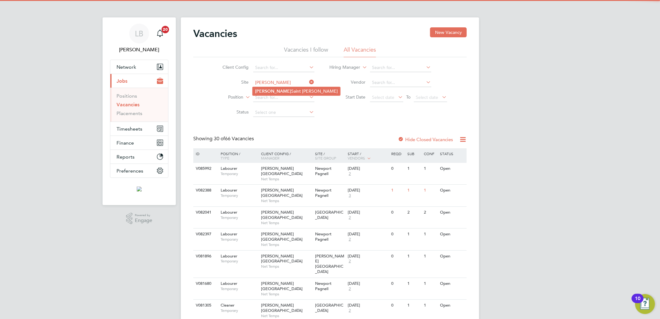
click at [281, 88] on li "Witham Saint Hughes" at bounding box center [296, 91] width 88 height 8
type input "[PERSON_NAME] Saint [PERSON_NAME]"
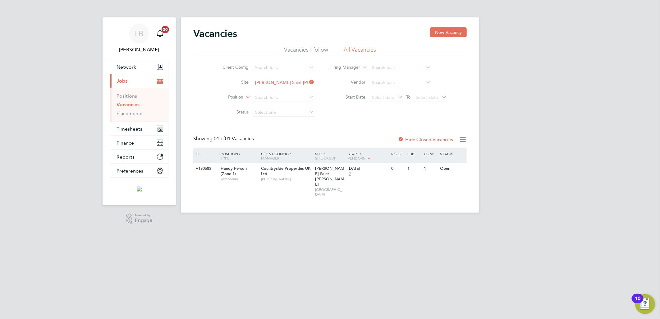
click at [407, 139] on label "Hide Closed Vacancies" at bounding box center [425, 139] width 55 height 6
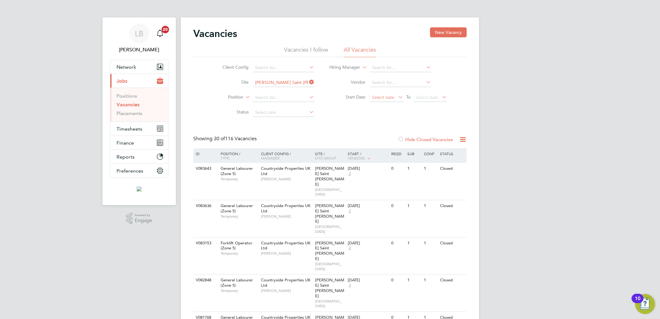
click at [376, 93] on span "Select date" at bounding box center [386, 97] width 33 height 8
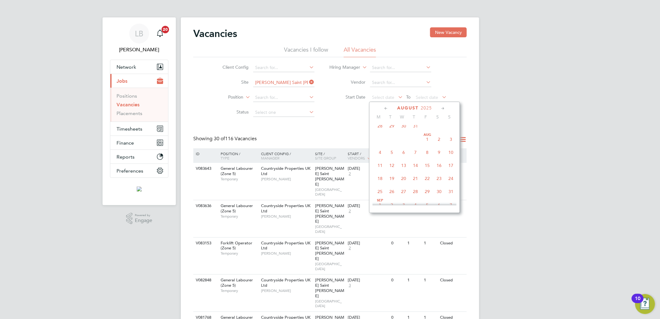
scroll to position [136, 0]
click at [378, 148] on span "4" at bounding box center [380, 153] width 12 height 12
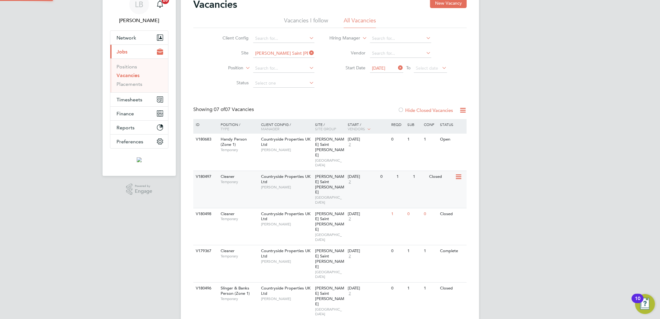
scroll to position [53, 0]
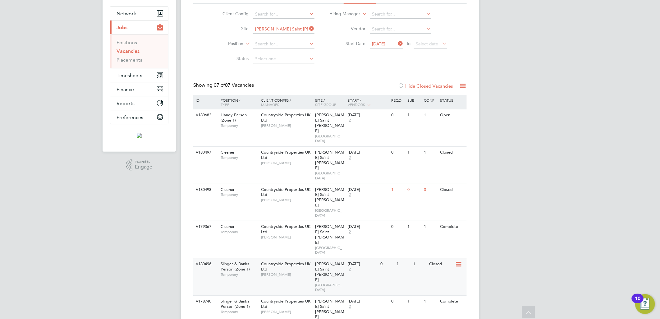
click at [318, 282] on span "NORTH EAST MIDS" at bounding box center [330, 287] width 30 height 10
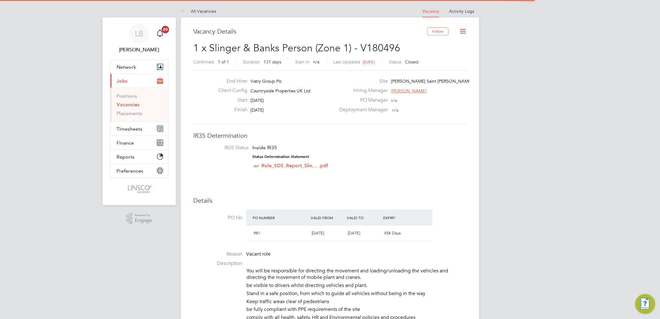
click at [466, 29] on icon at bounding box center [463, 31] width 8 height 8
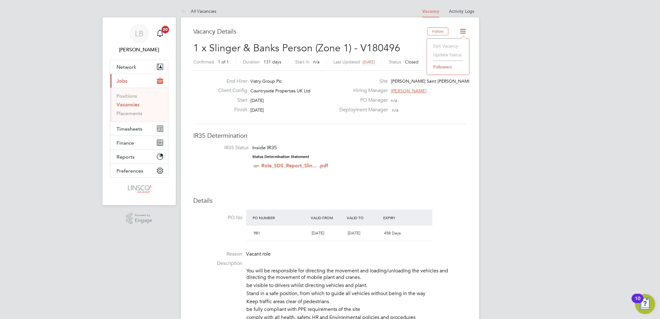
click at [442, 57] on li "Update Status" at bounding box center [448, 54] width 36 height 9
click at [443, 54] on li "Update Status" at bounding box center [448, 54] width 36 height 9
drag, startPoint x: 438, startPoint y: 124, endPoint x: 376, endPoint y: 187, distance: 88.1
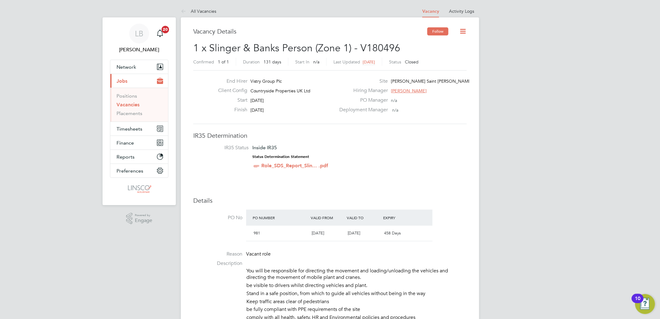
click at [433, 32] on button "Follow" at bounding box center [437, 31] width 21 height 8
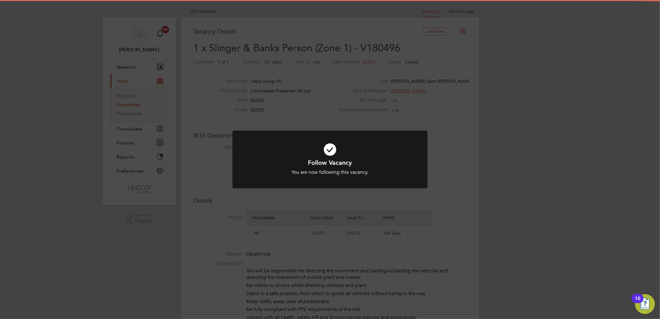
click at [330, 153] on icon at bounding box center [329, 149] width 161 height 24
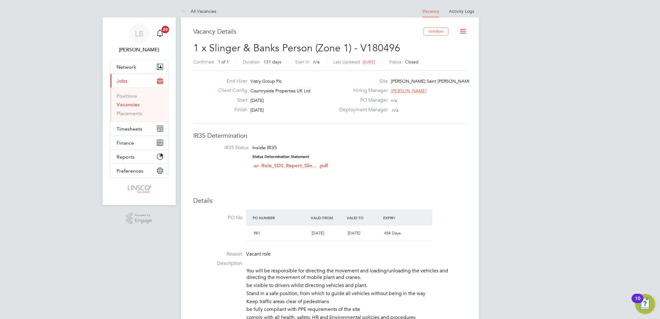
click at [460, 30] on icon at bounding box center [463, 31] width 8 height 8
click at [446, 53] on li "Update Status" at bounding box center [448, 54] width 36 height 9
drag, startPoint x: 446, startPoint y: 53, endPoint x: 458, endPoint y: 47, distance: 13.6
click at [448, 113] on div "Deployment Manager n/a" at bounding box center [402, 112] width 134 height 10
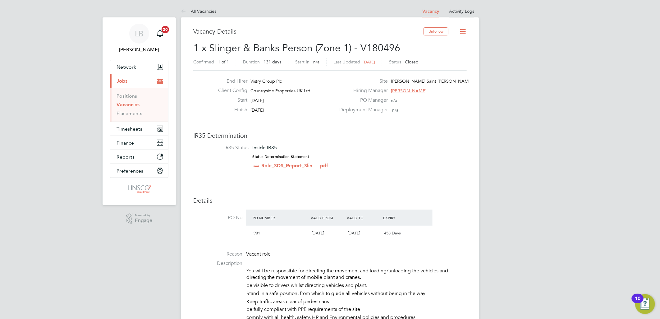
click at [461, 10] on link "Activity Logs" at bounding box center [461, 11] width 25 height 6
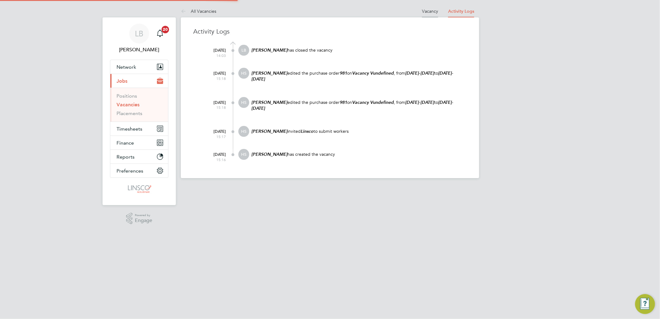
click at [433, 10] on link "Vacancy" at bounding box center [430, 11] width 16 height 6
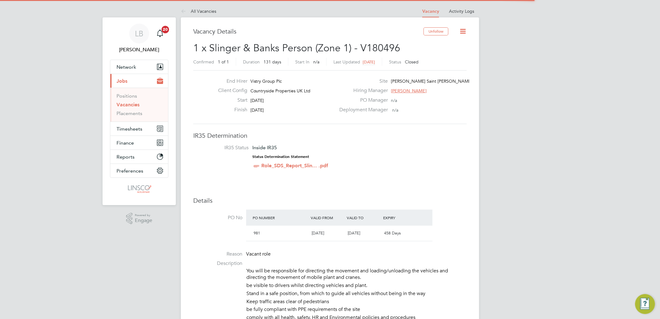
scroll to position [10, 134]
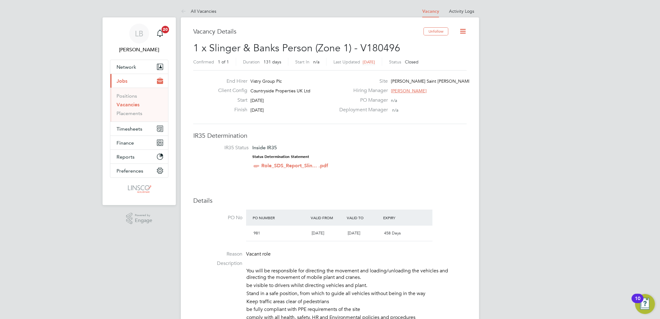
click at [461, 32] on icon at bounding box center [463, 31] width 8 height 8
drag, startPoint x: 423, startPoint y: 124, endPoint x: 421, endPoint y: 122, distance: 3.3
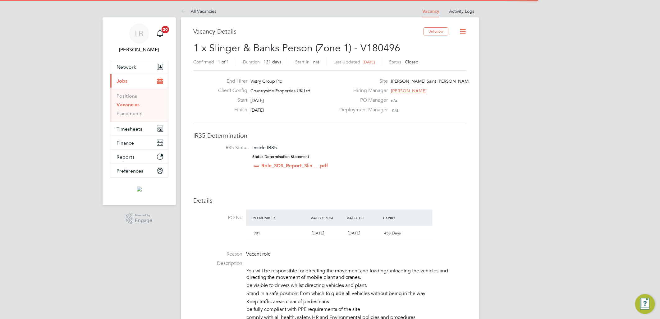
click at [462, 30] on icon at bounding box center [463, 31] width 8 height 8
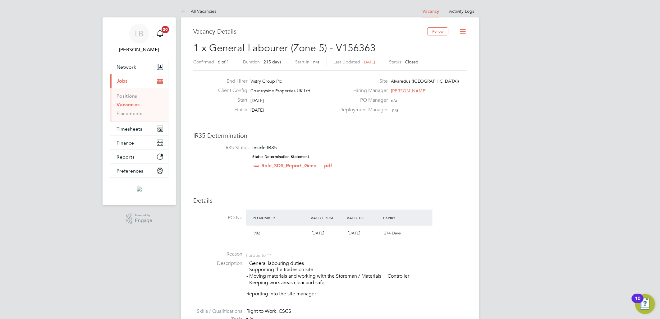
click at [466, 33] on icon at bounding box center [463, 31] width 8 height 8
click at [450, 55] on li "Update Status" at bounding box center [448, 54] width 36 height 9
click at [449, 55] on li "Update Status" at bounding box center [448, 54] width 36 height 9
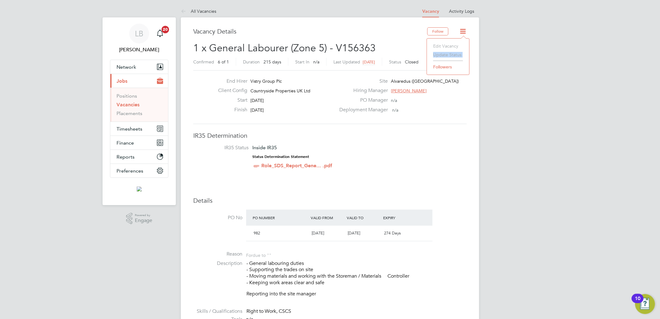
click at [448, 55] on li "Update Status" at bounding box center [448, 54] width 36 height 9
drag, startPoint x: 452, startPoint y: 109, endPoint x: 434, endPoint y: 57, distance: 55.1
click at [452, 107] on div "Deployment Manager n/a" at bounding box center [402, 112] width 134 height 10
click at [466, 33] on icon at bounding box center [463, 31] width 8 height 8
click at [446, 55] on li "Update Status" at bounding box center [448, 54] width 36 height 9
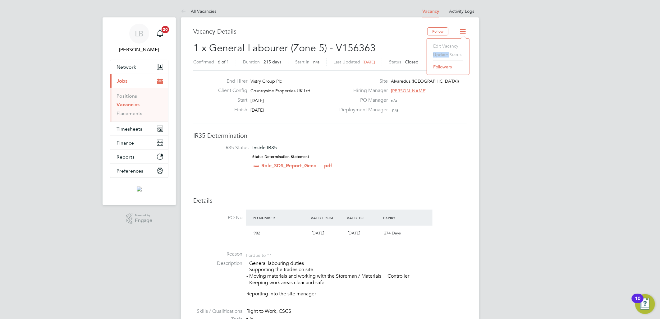
click at [446, 55] on li "Update Status" at bounding box center [448, 54] width 36 height 9
click at [198, 7] on li "All Vacancies" at bounding box center [198, 11] width 35 height 12
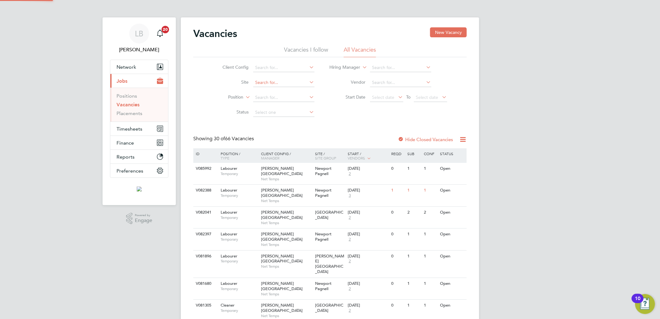
click at [271, 85] on input at bounding box center [283, 82] width 61 height 9
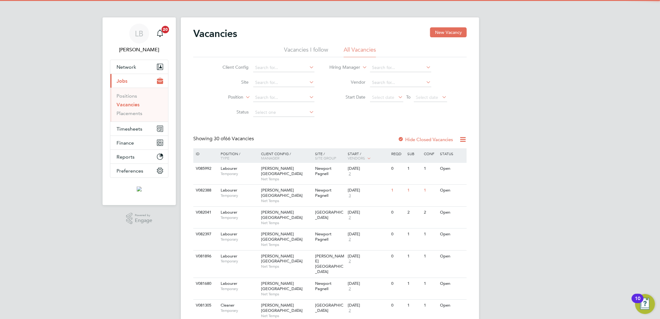
click at [217, 80] on label "Site" at bounding box center [231, 82] width 36 height 6
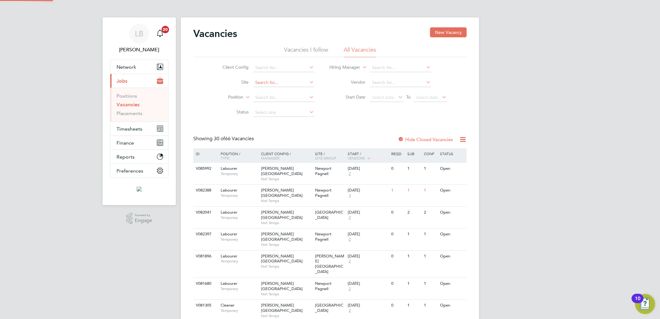
click at [260, 81] on input at bounding box center [283, 82] width 61 height 9
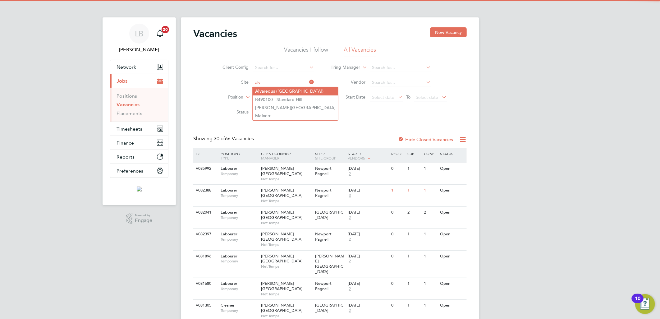
click at [274, 91] on li "Alv aredus (Fairham)" at bounding box center [294, 91] width 85 height 8
type input "Alvaredus ([GEOGRAPHIC_DATA])"
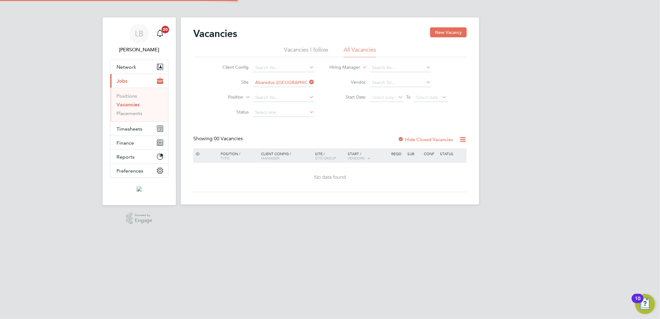
click at [408, 138] on label "Hide Closed Vacancies" at bounding box center [425, 139] width 55 height 6
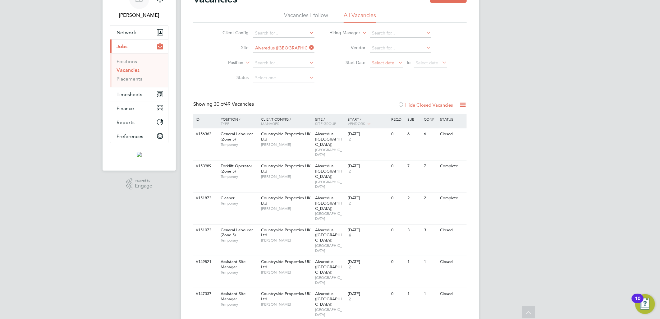
click at [390, 62] on span "Select date" at bounding box center [383, 63] width 22 height 6
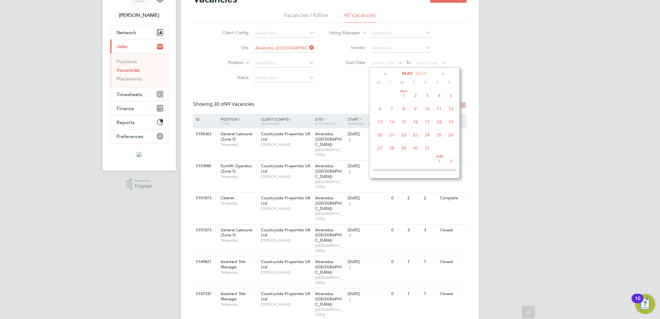
click at [380, 121] on span "13" at bounding box center [380, 122] width 12 height 12
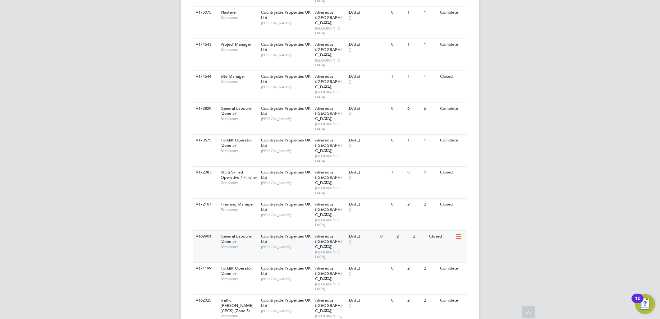
click at [280, 230] on div "Countryside Properties UK Ltd David Connolly" at bounding box center [286, 240] width 54 height 21
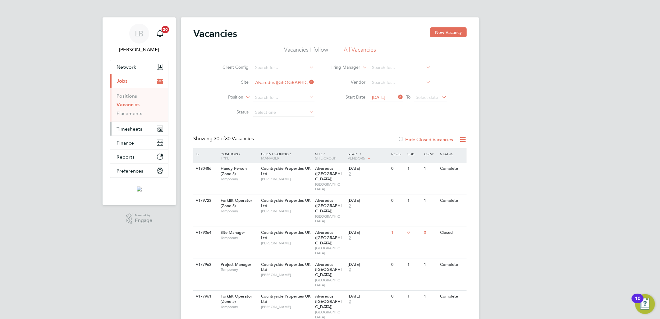
click at [130, 129] on span "Timesheets" at bounding box center [129, 129] width 26 height 6
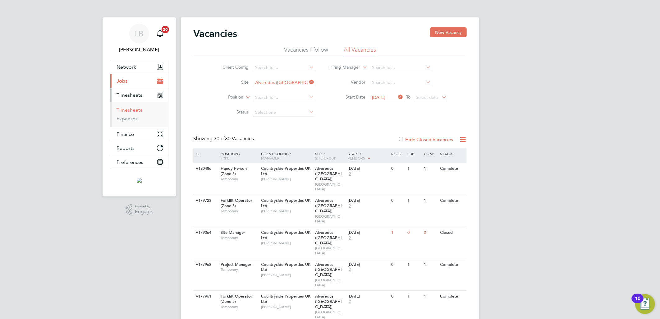
click at [138, 112] on link "Timesheets" at bounding box center [129, 110] width 26 height 6
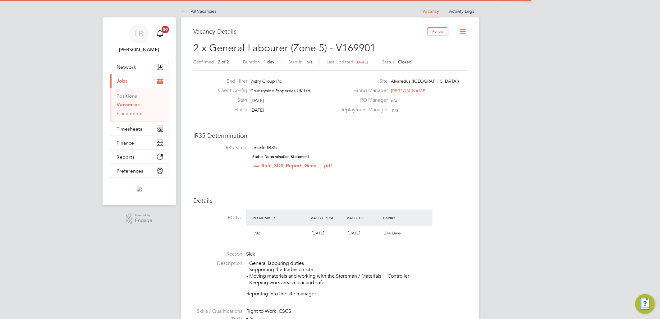
click at [464, 30] on icon at bounding box center [463, 31] width 8 height 8
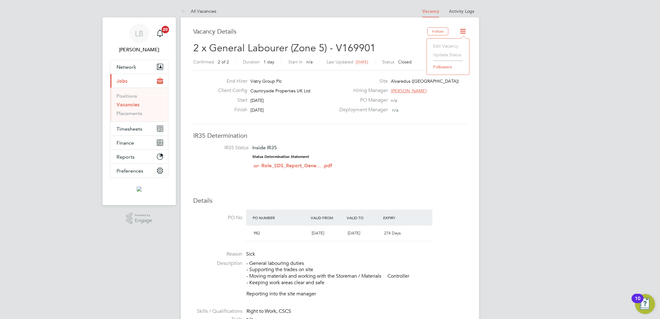
click at [449, 53] on li "Update Status" at bounding box center [448, 54] width 36 height 9
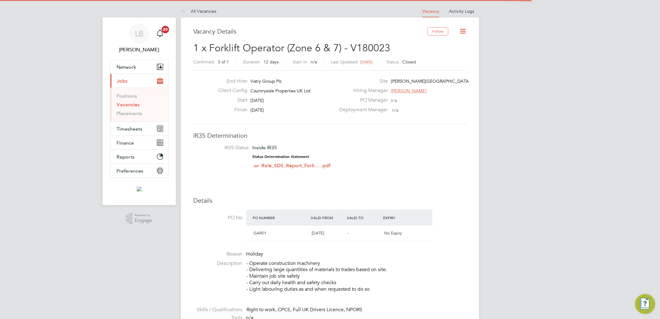
click at [463, 30] on icon at bounding box center [463, 31] width 8 height 8
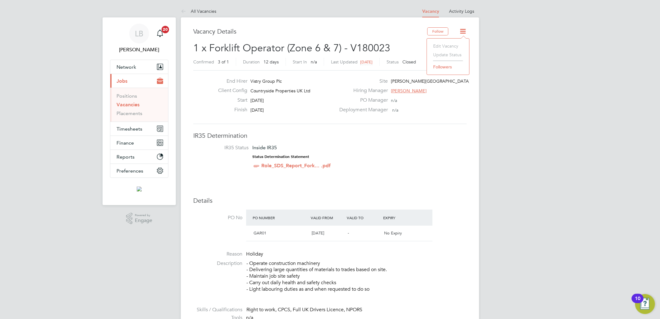
click at [450, 57] on li "Update Status" at bounding box center [448, 54] width 36 height 9
drag, startPoint x: 450, startPoint y: 57, endPoint x: 422, endPoint y: 142, distance: 89.4
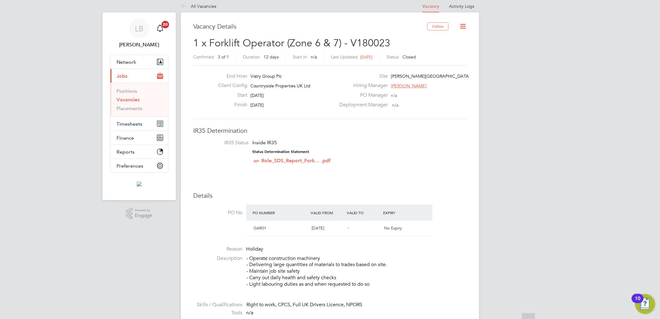
scroll to position [4, 0]
click at [127, 121] on span "Timesheets" at bounding box center [129, 124] width 26 height 6
click at [139, 108] on link "Timesheets" at bounding box center [129, 105] width 26 height 6
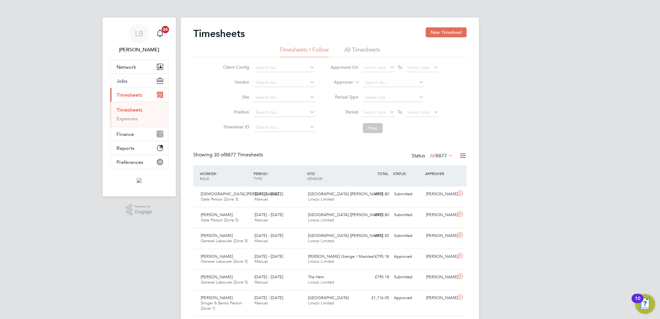
scroll to position [3, 3]
click at [437, 35] on button "New Timesheet" at bounding box center [445, 32] width 41 height 10
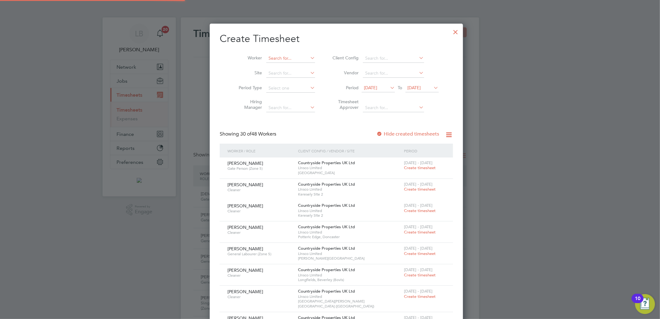
click at [282, 58] on input at bounding box center [290, 58] width 49 height 9
click at [290, 66] on li "Mart in Yo ung" at bounding box center [283, 66] width 49 height 8
type input "[PERSON_NAME]"
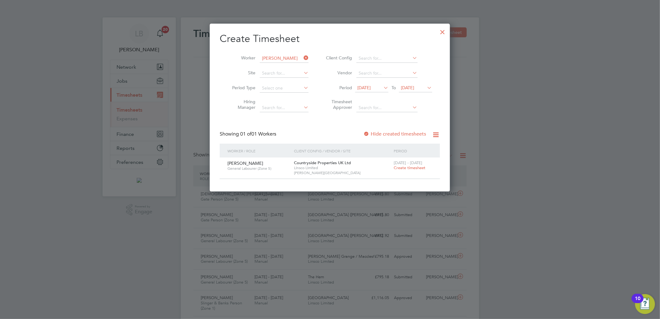
click at [405, 164] on span "[DATE] - [DATE]" at bounding box center [407, 162] width 29 height 5
click at [405, 169] on span "Create timesheet" at bounding box center [409, 167] width 32 height 5
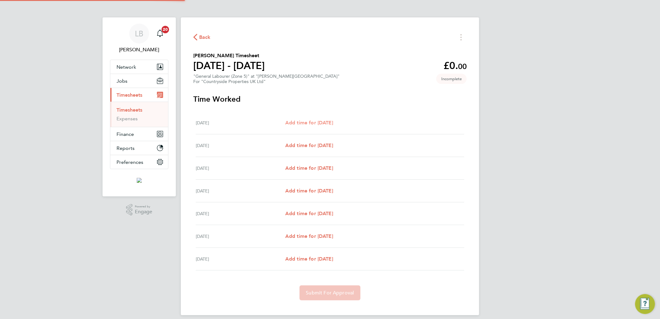
click at [321, 122] on span "Add time for [DATE]" at bounding box center [309, 123] width 48 height 6
select select "30"
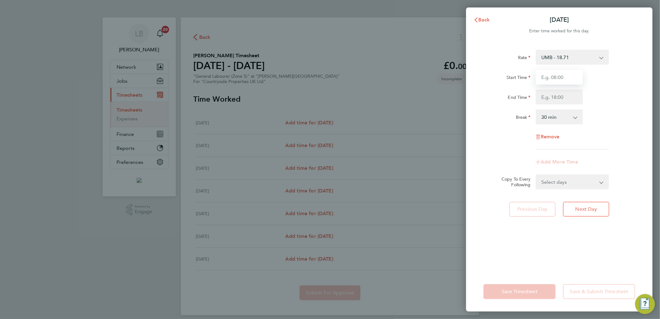
click at [550, 79] on input "Start Time" at bounding box center [558, 77] width 47 height 15
type input "07:30"
click at [542, 95] on input "End Time" at bounding box center [558, 96] width 47 height 15
type input "16:30"
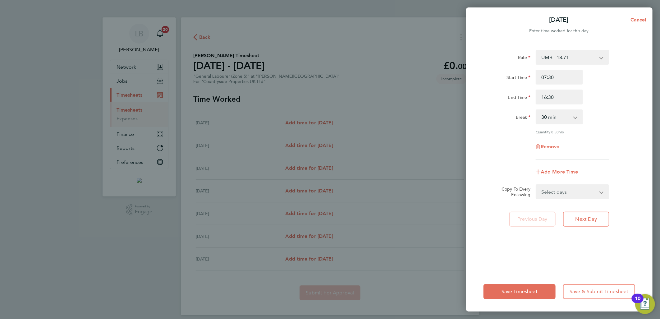
drag, startPoint x: 609, startPoint y: 88, endPoint x: 589, endPoint y: 164, distance: 78.0
click at [609, 88] on div "Start Time 07:30 End Time 16:30" at bounding box center [559, 87] width 157 height 35
click at [574, 187] on select "Select days Day Weekday (Mon-Fri) Weekend (Sat-Sun) [DATE] [DATE] [DATE] [DATE]…" at bounding box center [568, 192] width 65 height 14
select select "WEEKDAY"
click at [536, 185] on select "Select days Day Weekday (Mon-Fri) Weekend (Sat-Sun) [DATE] [DATE] [DATE] [DATE]…" at bounding box center [568, 192] width 65 height 14
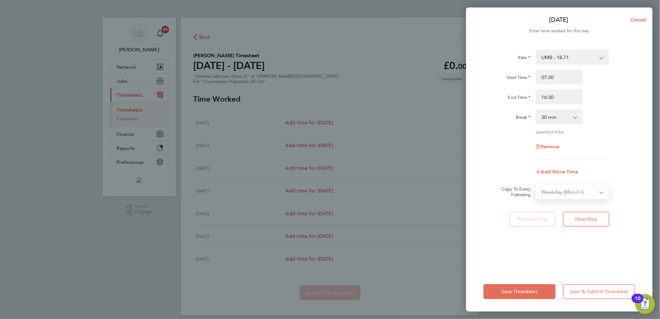
select select "[DATE]"
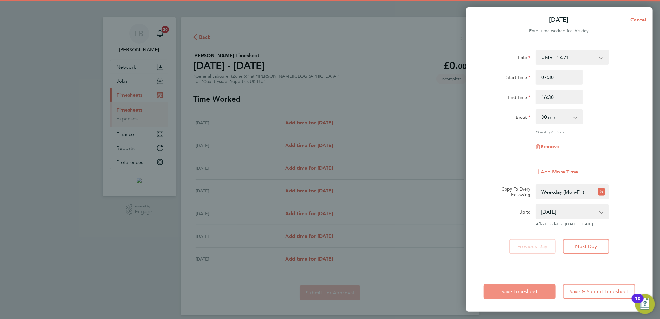
drag, startPoint x: 519, startPoint y: 291, endPoint x: 502, endPoint y: 83, distance: 209.1
click at [520, 291] on span "Save Timesheet" at bounding box center [519, 291] width 36 height 6
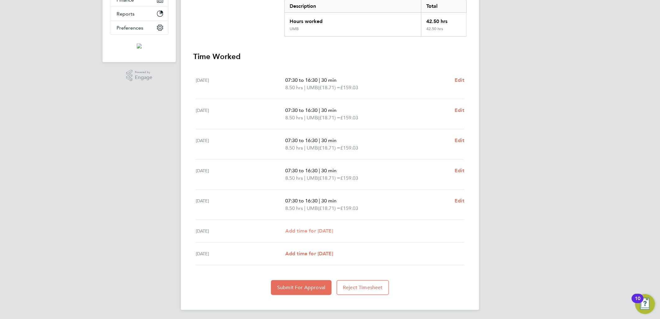
click at [318, 229] on span "Add time for [DATE]" at bounding box center [309, 231] width 48 height 6
select select "30"
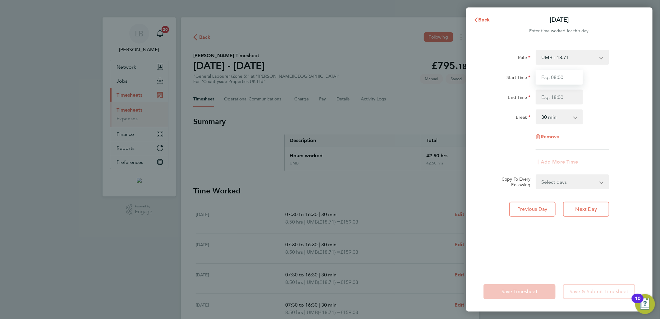
click at [563, 74] on input "Start Time" at bounding box center [558, 77] width 47 height 15
type input "07:30"
click at [545, 97] on input "End Time" at bounding box center [558, 96] width 47 height 15
click at [634, 83] on div "Start Time 07:30" at bounding box center [559, 77] width 157 height 15
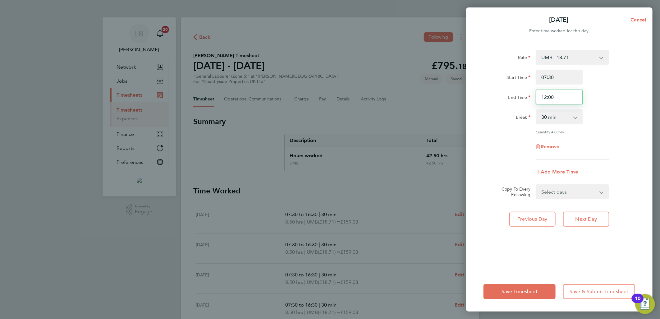
drag, startPoint x: 563, startPoint y: 98, endPoint x: 500, endPoint y: 103, distance: 63.0
click at [500, 103] on div "End Time 12:00" at bounding box center [559, 96] width 157 height 15
type input "14:00"
click at [604, 83] on div "Start Time 07:30" at bounding box center [559, 77] width 157 height 15
click at [508, 291] on span "Save Timesheet" at bounding box center [519, 291] width 36 height 6
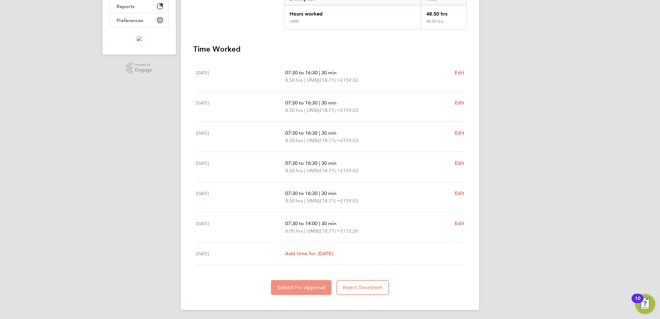
click at [302, 287] on span "Submit For Approval" at bounding box center [301, 287] width 48 height 6
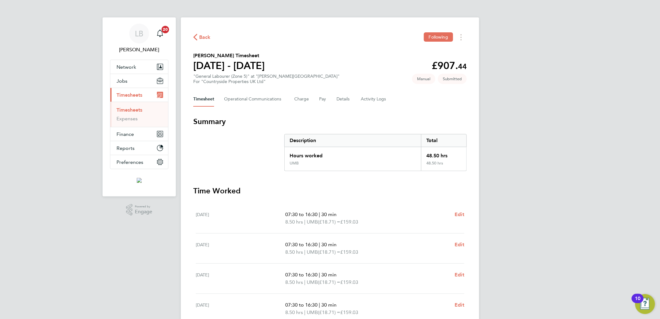
click at [203, 36] on span "Back" at bounding box center [204, 37] width 11 height 7
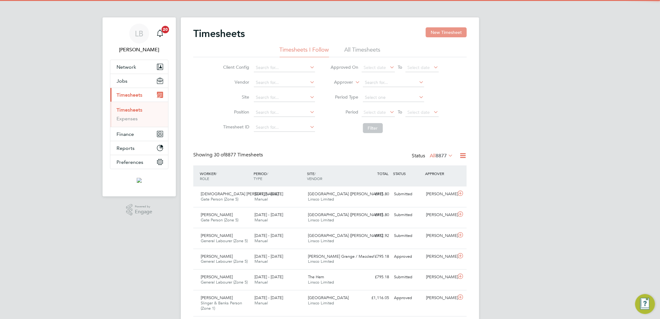
click at [448, 32] on button "New Timesheet" at bounding box center [445, 32] width 41 height 10
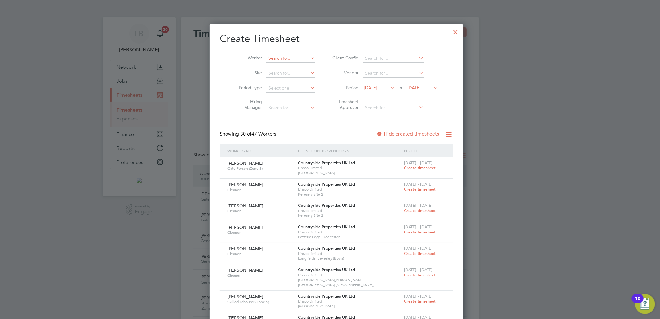
click at [290, 57] on input at bounding box center [290, 58] width 49 height 9
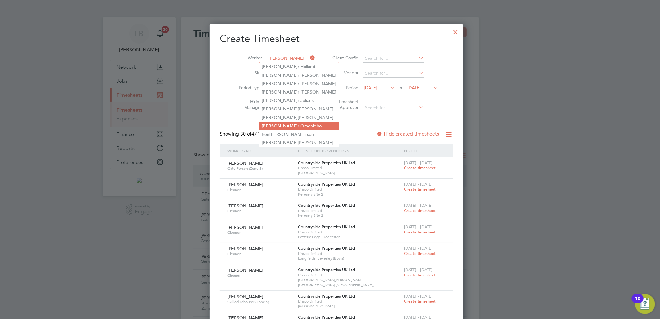
click at [287, 122] on li "[PERSON_NAME]" at bounding box center [299, 126] width 80 height 8
type input "[PERSON_NAME]"
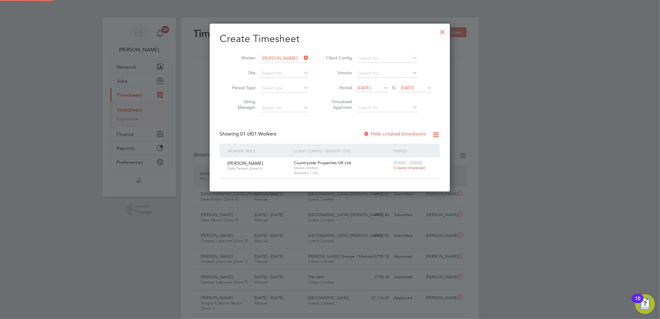
click at [416, 166] on span "Create timesheet" at bounding box center [409, 167] width 32 height 5
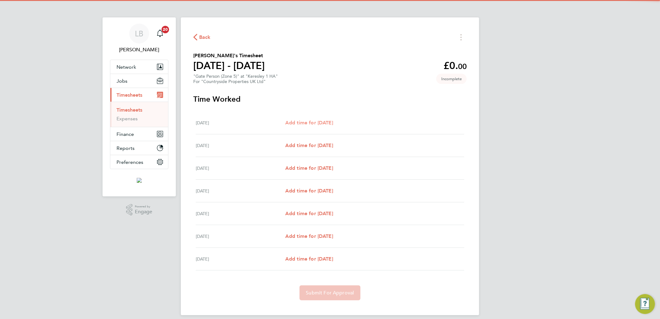
click at [319, 123] on span "Add time for [DATE]" at bounding box center [309, 123] width 48 height 6
select select "30"
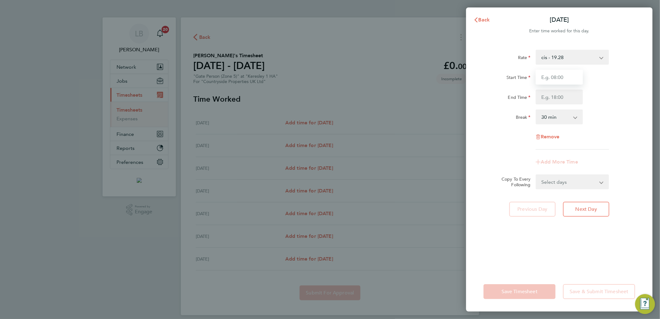
click at [543, 79] on input "Start Time" at bounding box center [558, 77] width 47 height 15
type input "07:30"
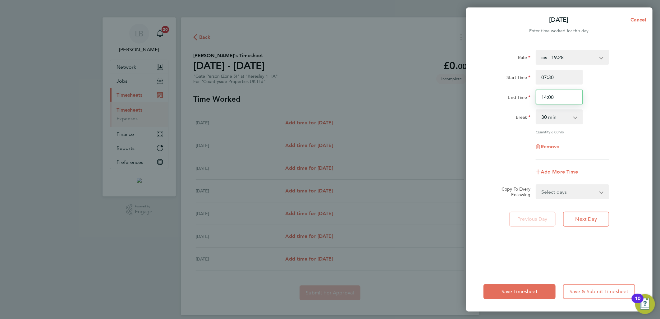
click at [560, 96] on input "14:00" at bounding box center [558, 96] width 47 height 15
drag, startPoint x: 527, startPoint y: 102, endPoint x: 507, endPoint y: 106, distance: 21.0
click at [507, 106] on div "Rate cis - 19.28 Start Time 07:30 End Time 14:00 Break 0 min 15 min 30 min 45 m…" at bounding box center [559, 105] width 152 height 110
type input "16:30"
click at [607, 89] on div "End Time 16:30" at bounding box center [559, 96] width 157 height 15
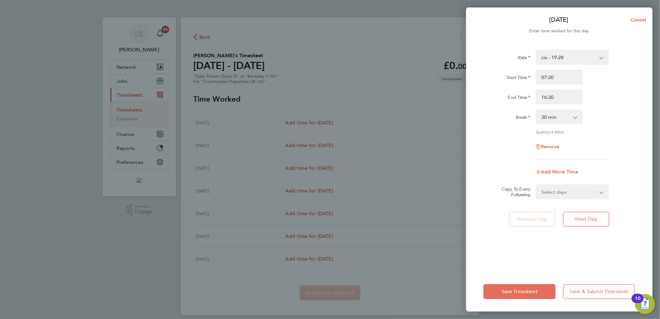
drag, startPoint x: 581, startPoint y: 193, endPoint x: 581, endPoint y: 196, distance: 3.5
click at [581, 193] on select "Select days Day Weekday (Mon-Fri) Weekend (Sat-Sun) [DATE] [DATE] [DATE] [DATE]…" at bounding box center [568, 192] width 65 height 14
select select "WEEKDAY"
click at [536, 185] on select "Select days Day Weekday (Mon-Fri) Weekend (Sat-Sun) [DATE] [DATE] [DATE] [DATE]…" at bounding box center [568, 192] width 65 height 14
select select "[DATE]"
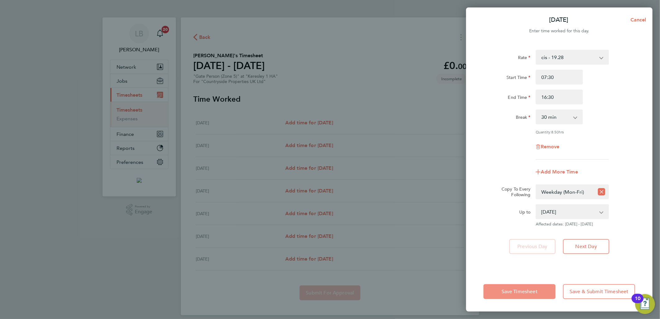
click at [528, 292] on span "Save Timesheet" at bounding box center [519, 291] width 36 height 6
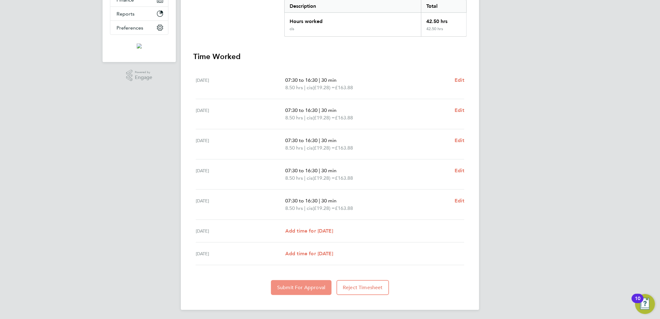
click at [292, 288] on span "Submit For Approval" at bounding box center [301, 287] width 48 height 6
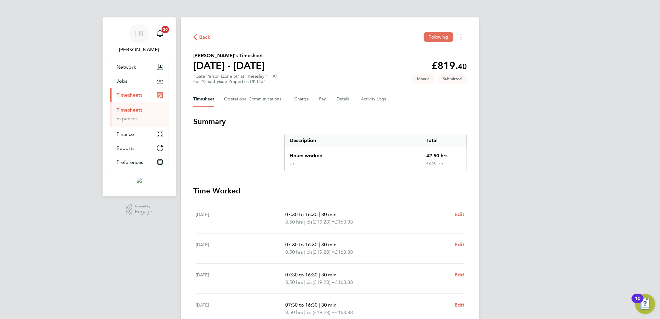
click at [195, 36] on icon "button" at bounding box center [195, 37] width 4 height 7
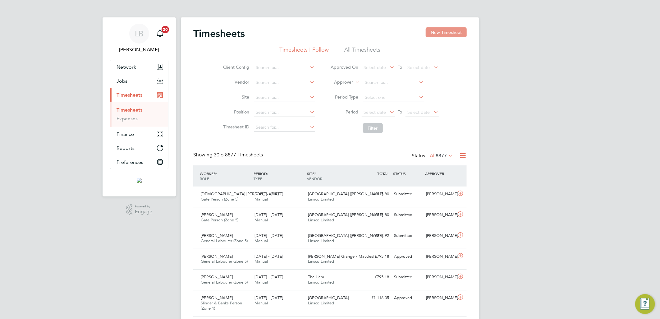
click at [456, 33] on button "New Timesheet" at bounding box center [445, 32] width 41 height 10
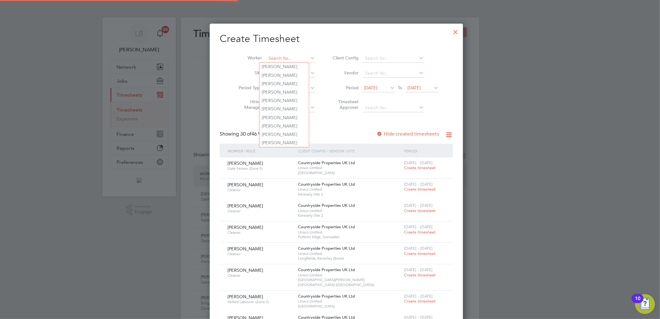
click at [271, 58] on input at bounding box center [290, 58] width 49 height 9
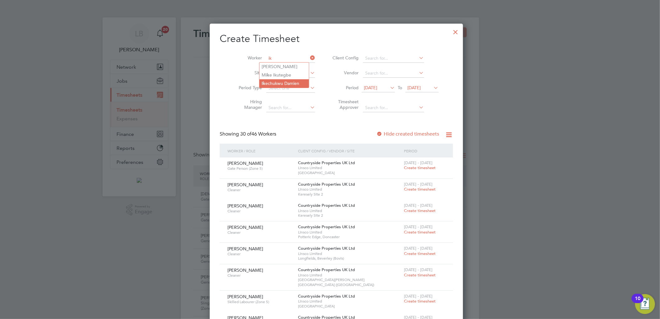
click at [291, 83] on li "Ik echukwu [PERSON_NAME]" at bounding box center [283, 83] width 49 height 8
type input "[PERSON_NAME]"
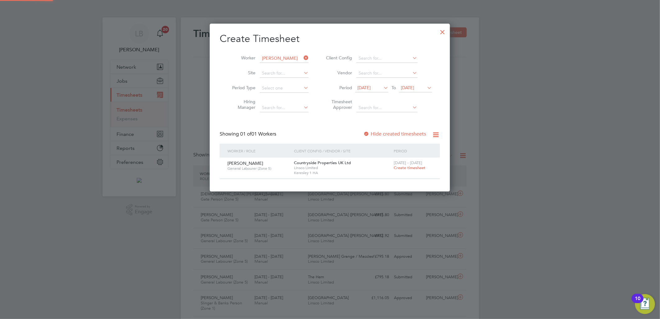
click at [409, 165] on span "Create timesheet" at bounding box center [409, 167] width 32 height 5
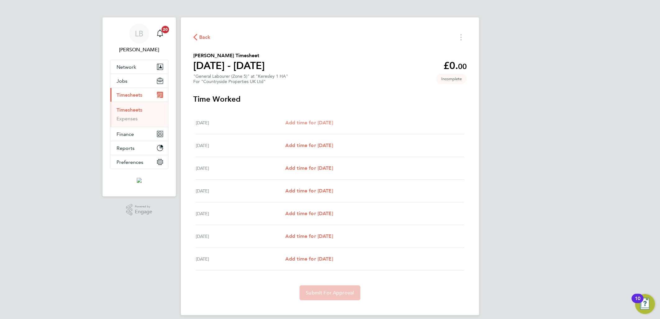
click at [296, 121] on span "Add time for [DATE]" at bounding box center [309, 123] width 48 height 6
select select "30"
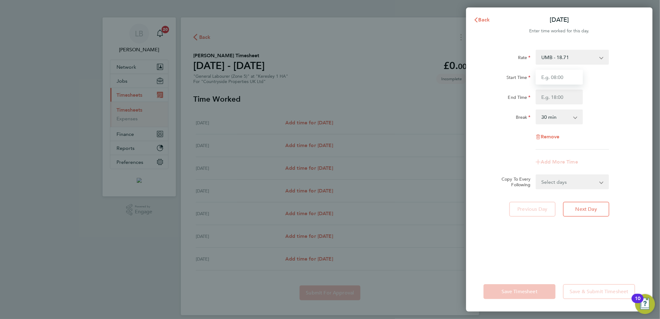
click at [560, 79] on input "Start Time" at bounding box center [558, 77] width 47 height 15
type input "07:30"
type input "16:30"
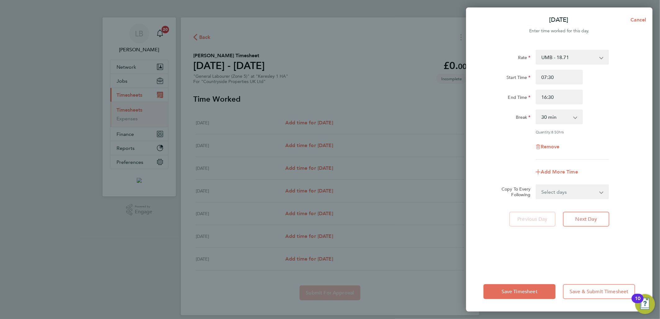
click at [568, 193] on select "Select days Day Weekday (Mon-Fri) Weekend (Sat-Sun) [DATE] [DATE] [DATE] [DATE]…" at bounding box center [568, 192] width 65 height 14
select select "WEEKDAY"
click at [536, 185] on select "Select days Day Weekday (Mon-Fri) Weekend (Sat-Sun) [DATE] [DATE] [DATE] [DATE]…" at bounding box center [568, 192] width 65 height 14
select select "[DATE]"
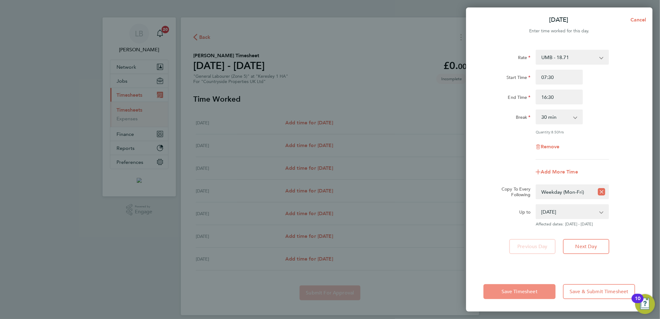
click at [511, 289] on span "Save Timesheet" at bounding box center [519, 291] width 36 height 6
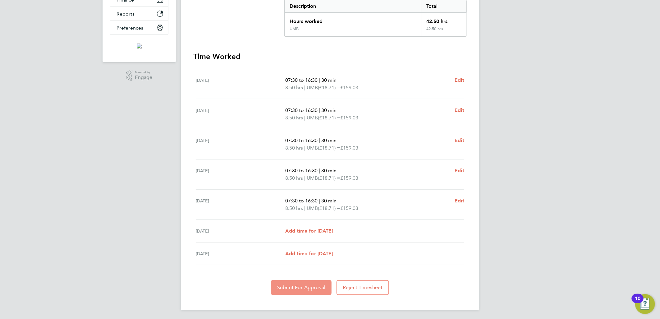
click at [314, 283] on button "Submit For Approval" at bounding box center [301, 287] width 61 height 15
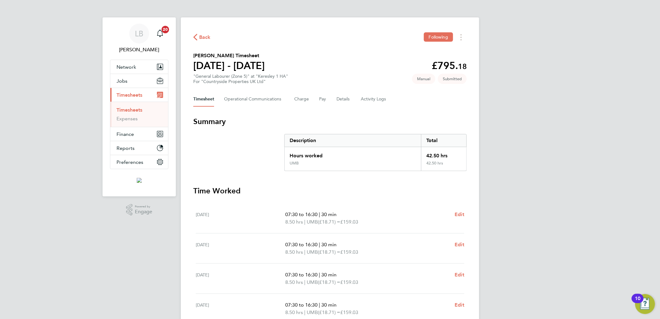
click at [201, 35] on span "Back" at bounding box center [204, 37] width 11 height 7
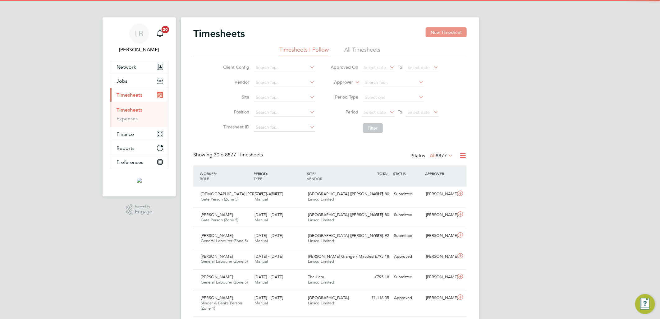
click at [437, 35] on button "New Timesheet" at bounding box center [445, 32] width 41 height 10
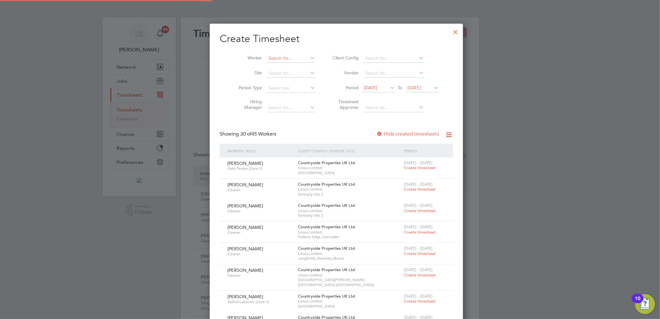
click at [290, 57] on input at bounding box center [290, 58] width 49 height 9
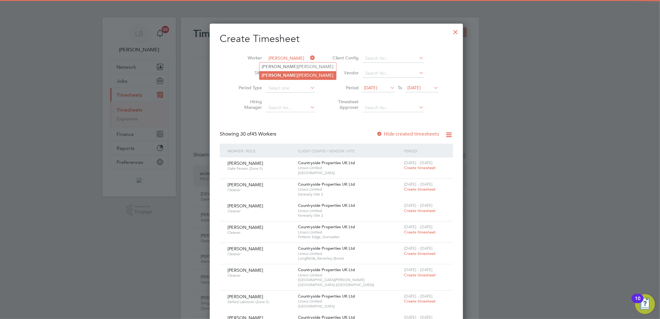
click at [290, 72] on li "[PERSON_NAME]" at bounding box center [297, 75] width 77 height 8
type input "[PERSON_NAME]"
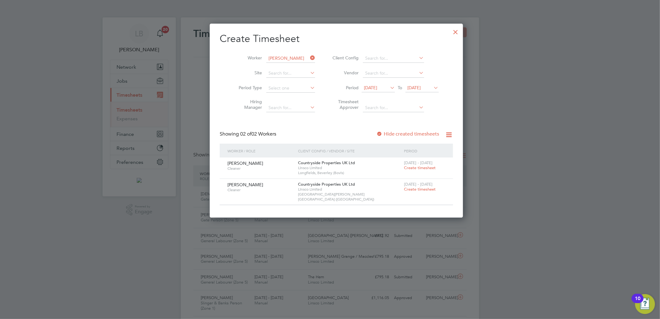
click at [412, 166] on span "Create timesheet" at bounding box center [420, 167] width 32 height 5
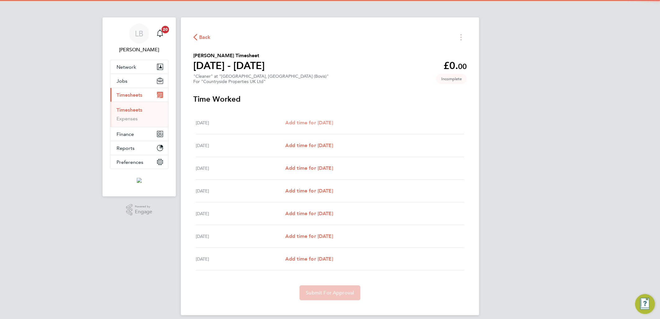
click at [310, 120] on span "Add time for [DATE]" at bounding box center [309, 123] width 48 height 6
select select "30"
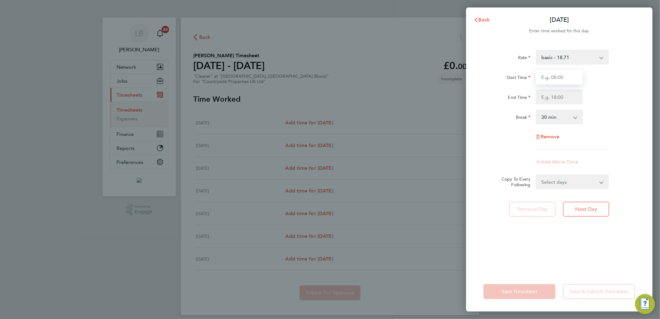
click at [554, 77] on input "Start Time" at bounding box center [558, 77] width 47 height 15
click at [545, 71] on input "Start Time" at bounding box center [558, 77] width 47 height 15
type input "08:00"
click at [545, 98] on input "End Time" at bounding box center [558, 96] width 47 height 15
type input "11:00"
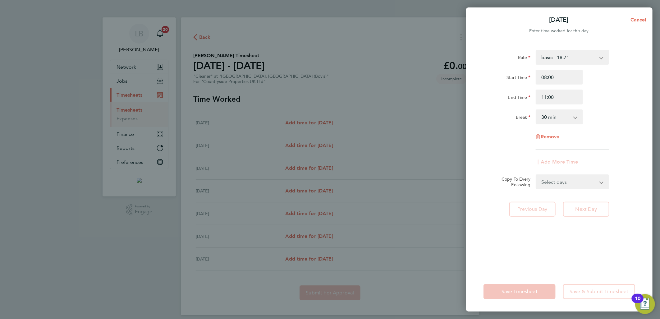
click at [602, 91] on div "End Time 11:00" at bounding box center [559, 96] width 157 height 15
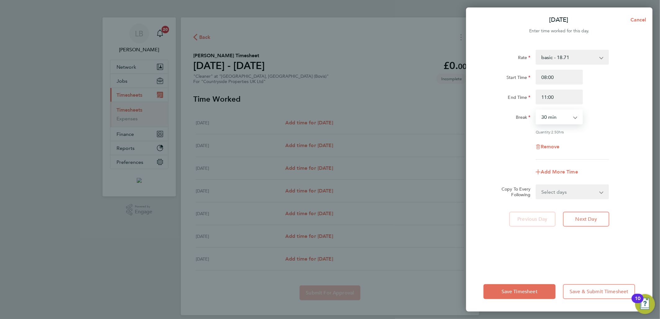
drag, startPoint x: 558, startPoint y: 115, endPoint x: 558, endPoint y: 123, distance: 8.1
click at [558, 115] on select "0 min 15 min 30 min 45 min 60 min 75 min 90 min" at bounding box center [555, 117] width 39 height 14
select select "0"
click at [536, 110] on select "0 min 15 min 30 min 45 min 60 min 75 min 90 min" at bounding box center [555, 117] width 39 height 14
drag, startPoint x: 572, startPoint y: 189, endPoint x: 573, endPoint y: 197, distance: 7.9
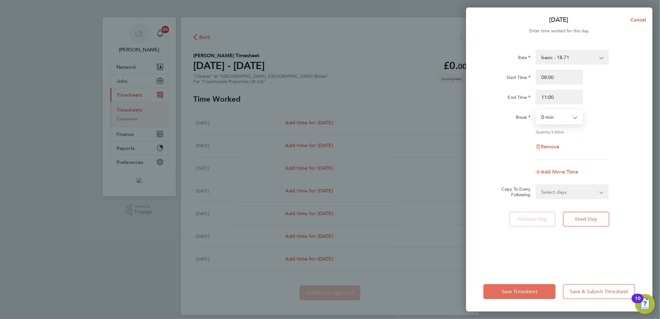
click at [572, 189] on select "Select days Day Weekday (Mon-Fri) Weekend (Sat-Sun) [DATE] [DATE] [DATE] [DATE]…" at bounding box center [568, 192] width 65 height 14
select select "DAY"
click at [536, 185] on select "Select days Day Weekday (Mon-Fri) Weekend (Sat-Sun) [DATE] [DATE] [DATE] [DATE]…" at bounding box center [568, 192] width 65 height 14
click at [564, 216] on select "[DATE] [DATE] [DATE] [DATE] [DATE] [DATE]" at bounding box center [568, 212] width 65 height 14
select select "[DATE]"
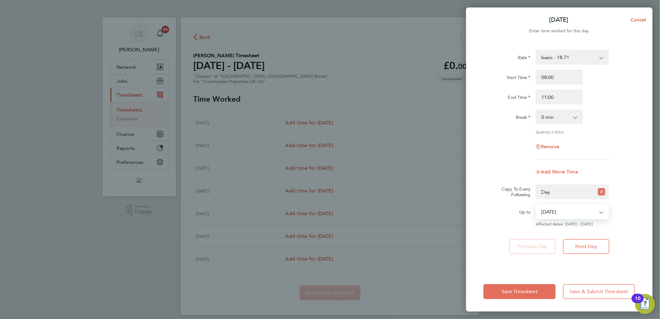
click at [536, 205] on select "[DATE] [DATE] [DATE] [DATE] [DATE] [DATE]" at bounding box center [568, 212] width 65 height 14
click at [515, 285] on button "Save Timesheet" at bounding box center [519, 291] width 72 height 15
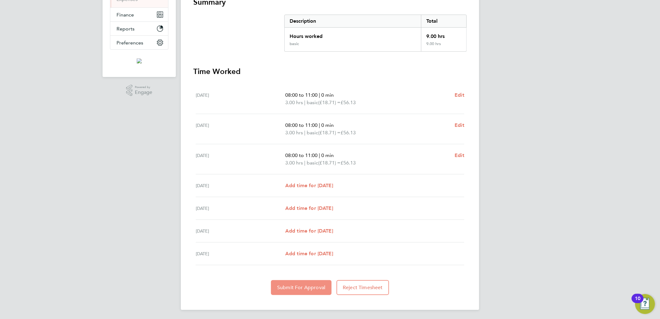
click at [306, 289] on button "Submit For Approval" at bounding box center [301, 287] width 61 height 15
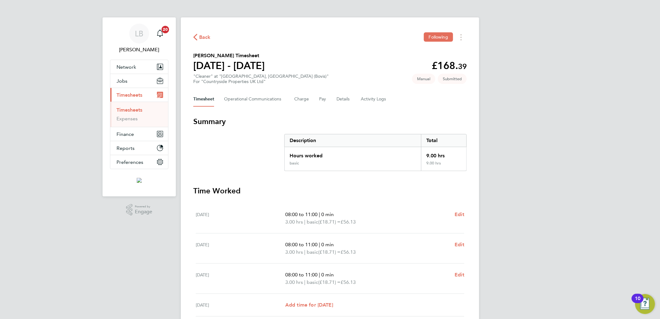
click at [196, 39] on icon "button" at bounding box center [195, 37] width 4 height 7
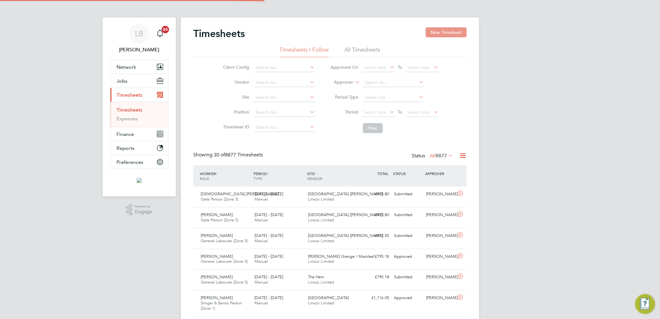
click at [454, 31] on button "New Timesheet" at bounding box center [445, 32] width 41 height 10
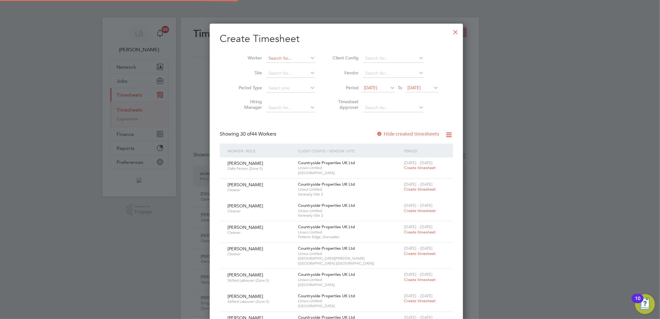
click at [284, 77] on li "[PERSON_NAME]" at bounding box center [297, 75] width 77 height 8
type input "[PERSON_NAME]"
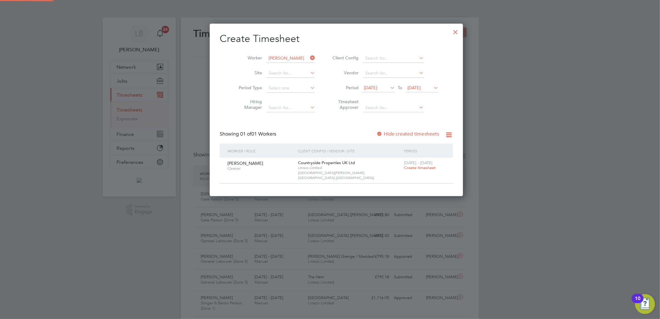
click at [409, 170] on div "[DATE] - [DATE] Create timesheet" at bounding box center [424, 165] width 44 height 17
click at [408, 166] on span "Create timesheet" at bounding box center [420, 167] width 32 height 5
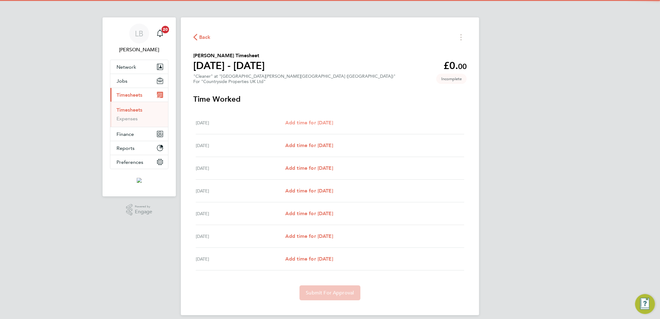
click at [322, 120] on span "Add time for [DATE]" at bounding box center [309, 123] width 48 height 6
select select "30"
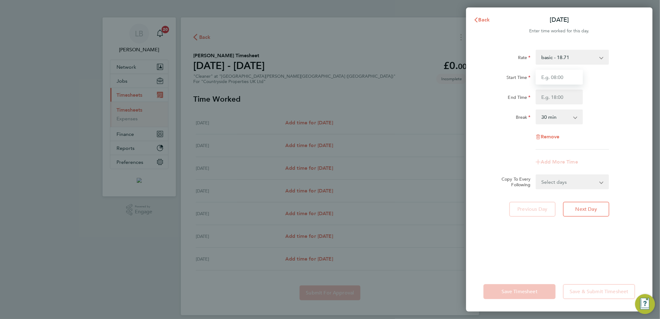
click at [553, 78] on input "Start Time" at bounding box center [558, 77] width 47 height 15
type input "08:00"
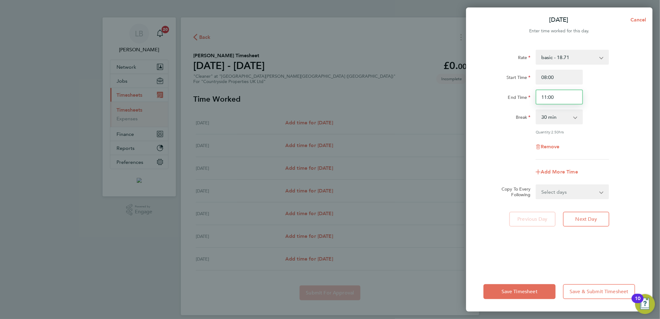
click at [557, 96] on input "11:00" at bounding box center [558, 96] width 47 height 15
drag, startPoint x: 560, startPoint y: 96, endPoint x: 496, endPoint y: 101, distance: 63.6
click at [496, 101] on div "End Time 11:00" at bounding box center [559, 96] width 157 height 15
type input "10:00"
drag, startPoint x: 609, startPoint y: 82, endPoint x: 602, endPoint y: 101, distance: 20.6
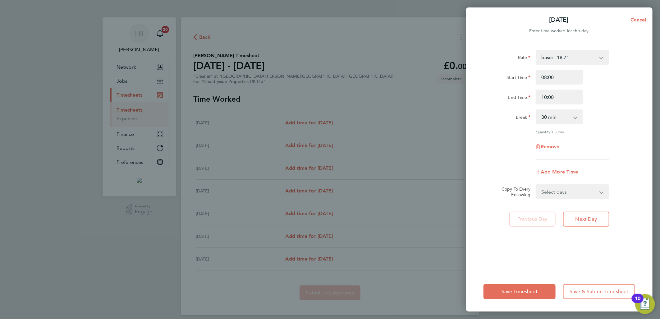
click at [609, 81] on div "Start Time 08:00" at bounding box center [559, 77] width 157 height 15
click at [549, 114] on select "0 min 15 min 30 min 45 min 60 min 75 min 90 min" at bounding box center [555, 117] width 39 height 14
select select "0"
click at [536, 110] on select "0 min 15 min 30 min 45 min 60 min 75 min 90 min" at bounding box center [555, 117] width 39 height 14
drag, startPoint x: 558, startPoint y: 189, endPoint x: 561, endPoint y: 199, distance: 9.6
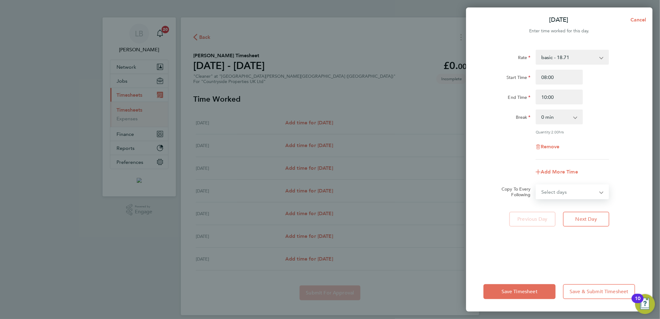
click at [558, 189] on select "Select days Day Weekday (Mon-Fri) Weekend (Sat-Sun) [DATE] [DATE] [DATE] [DATE]…" at bounding box center [568, 192] width 65 height 14
select select "DAY"
click at [536, 185] on select "Select days Day Weekday (Mon-Fri) Weekend (Sat-Sun) [DATE] [DATE] [DATE] [DATE]…" at bounding box center [568, 192] width 65 height 14
click at [560, 212] on select "[DATE] [DATE] [DATE] [DATE] [DATE] [DATE]" at bounding box center [568, 212] width 65 height 14
select select "[DATE]"
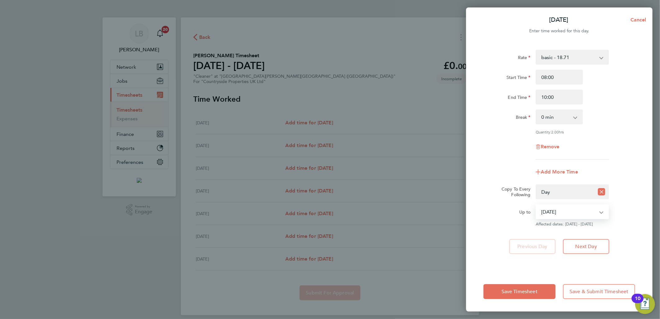
click at [536, 205] on select "[DATE] [DATE] [DATE] [DATE] [DATE] [DATE]" at bounding box center [568, 212] width 65 height 14
click at [530, 290] on span "Save Timesheet" at bounding box center [519, 291] width 36 height 6
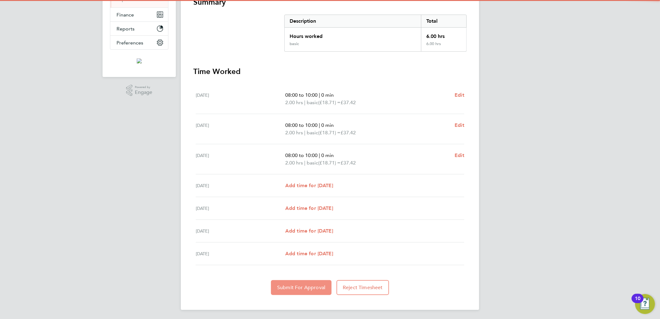
click at [297, 292] on button "Submit For Approval" at bounding box center [301, 287] width 61 height 15
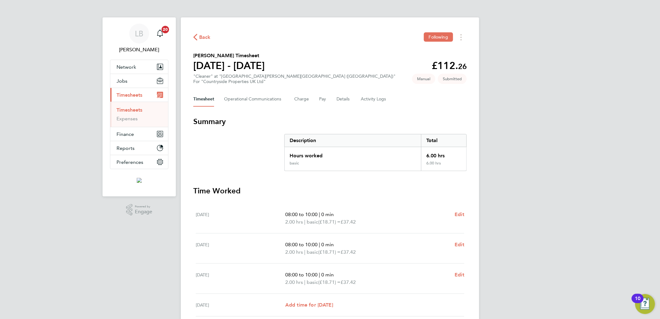
click at [204, 37] on span "Back" at bounding box center [204, 37] width 11 height 7
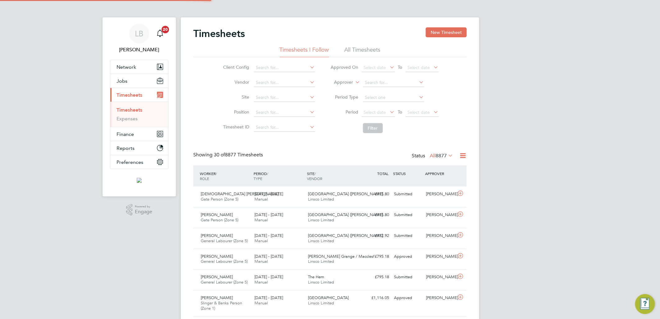
click at [443, 32] on button "New Timesheet" at bounding box center [445, 32] width 41 height 10
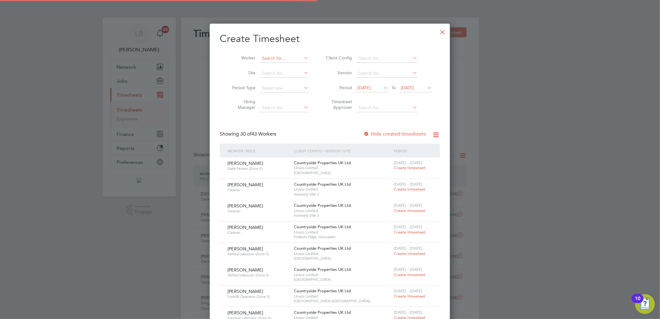
click at [275, 56] on input at bounding box center [284, 58] width 49 height 9
click at [283, 67] on li "Gab [PERSON_NAME] S [PERSON_NAME]" at bounding box center [292, 66] width 66 height 8
type input "[PERSON_NAME]"
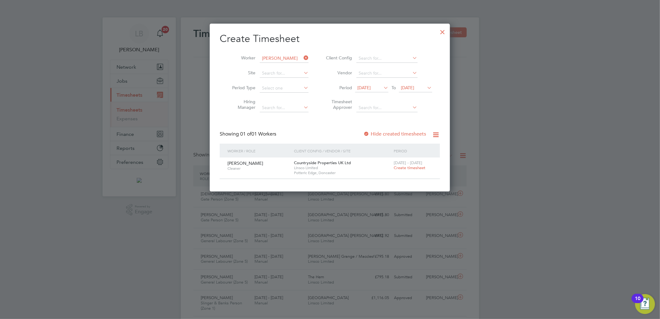
click at [407, 168] on span "Create timesheet" at bounding box center [409, 167] width 32 height 5
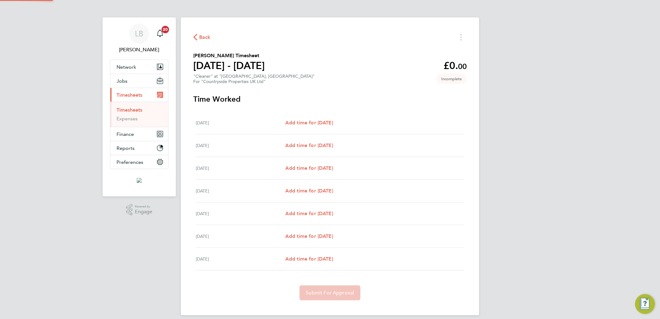
click at [324, 126] on div "[DATE] Add time for [DATE] Add time for [DATE]" at bounding box center [330, 122] width 268 height 23
click at [324, 120] on span "Add time for [DATE]" at bounding box center [309, 123] width 48 height 6
select select "30"
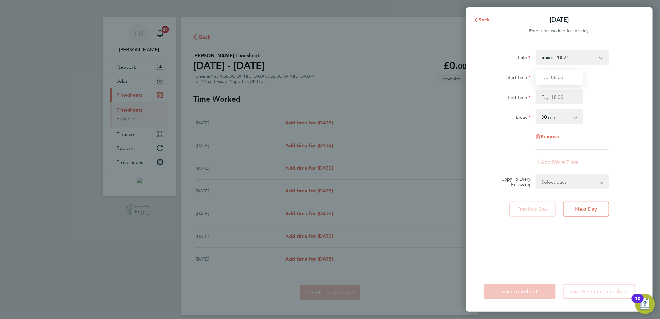
click at [557, 78] on input "Start Time" at bounding box center [558, 77] width 47 height 15
type input "13:00"
click at [542, 99] on input "End Time" at bounding box center [558, 96] width 47 height 15
type input "15:00"
drag, startPoint x: 597, startPoint y: 77, endPoint x: 585, endPoint y: 102, distance: 27.5
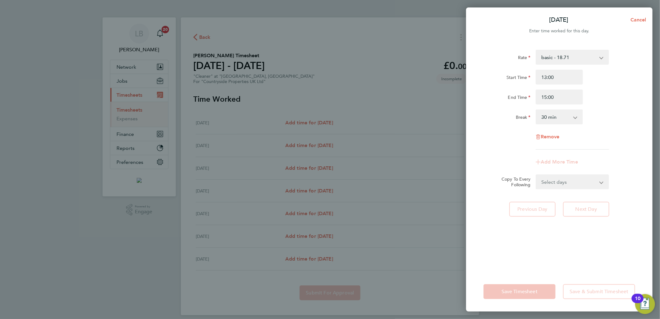
click at [597, 77] on div "Start Time 13:00" at bounding box center [559, 77] width 157 height 15
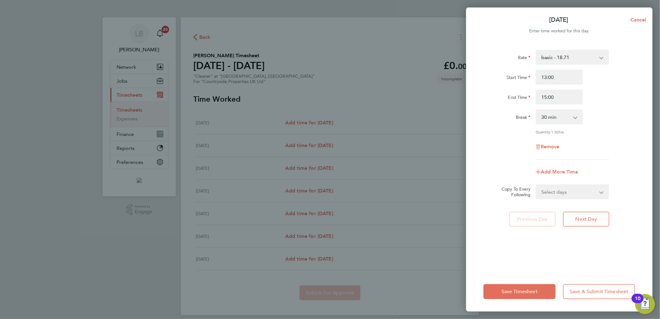
click at [566, 108] on div "Rate basic - 18.71 Start Time 13:00 End Time 15:00 Break 0 min 15 min 30 min 45…" at bounding box center [559, 105] width 152 height 110
drag, startPoint x: 561, startPoint y: 117, endPoint x: 560, endPoint y: 125, distance: 7.9
click at [561, 117] on select "0 min 15 min 30 min 45 min 60 min 75 min 90 min" at bounding box center [555, 117] width 39 height 14
click at [536, 110] on select "0 min 15 min 30 min 45 min 60 min 75 min 90 min" at bounding box center [555, 117] width 39 height 14
click at [557, 110] on select "0 min 15 min 30 min 45 min 60 min 75 min 90 min" at bounding box center [555, 117] width 39 height 14
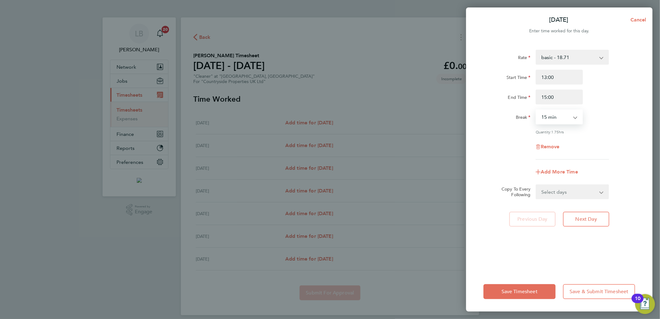
select select "0"
click at [536, 110] on select "0 min 15 min 30 min 45 min 60 min 75 min 90 min" at bounding box center [555, 117] width 39 height 14
click at [571, 197] on select "Select days Day Weekday (Mon-Fri) Weekend (Sat-Sun) [DATE] [DATE] [DATE] [DATE]…" at bounding box center [568, 192] width 65 height 14
select select "WEEKDAY"
click at [536, 185] on select "Select days Day Weekday (Mon-Fri) Weekend (Sat-Sun) [DATE] [DATE] [DATE] [DATE]…" at bounding box center [568, 192] width 65 height 14
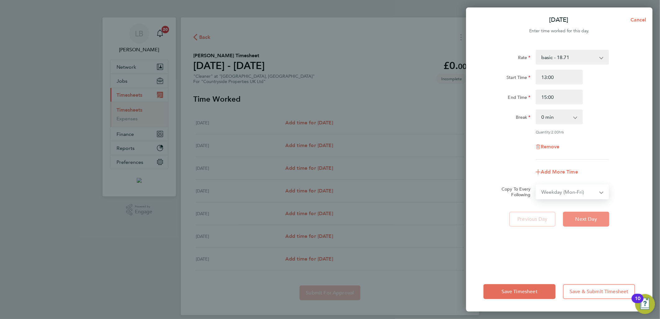
select select "[DATE]"
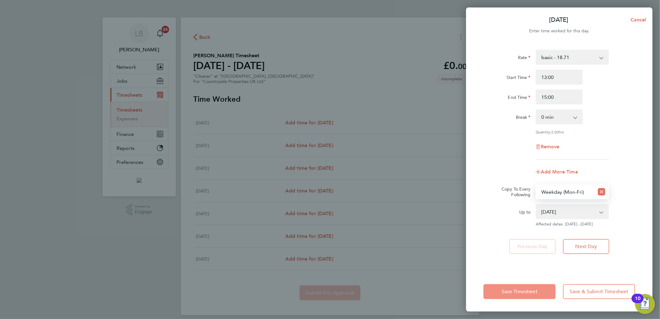
click at [537, 293] on span "Save Timesheet" at bounding box center [519, 291] width 36 height 6
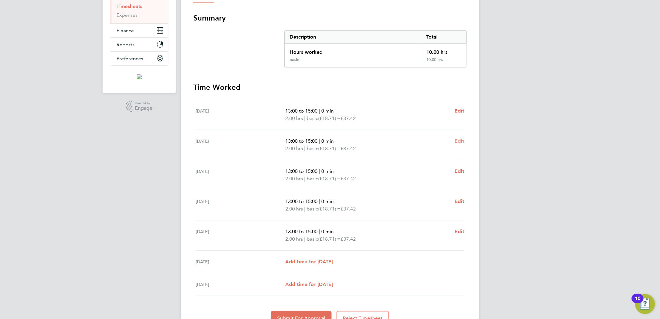
click at [461, 140] on span "Edit" at bounding box center [459, 141] width 10 height 6
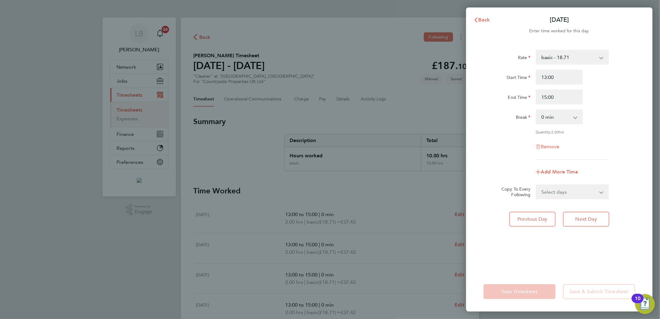
click at [547, 144] on span "Remove" at bounding box center [549, 146] width 19 height 6
select select "null"
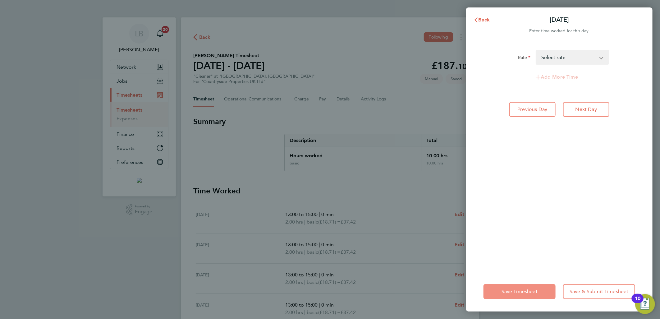
click at [519, 291] on span "Save Timesheet" at bounding box center [519, 291] width 36 height 6
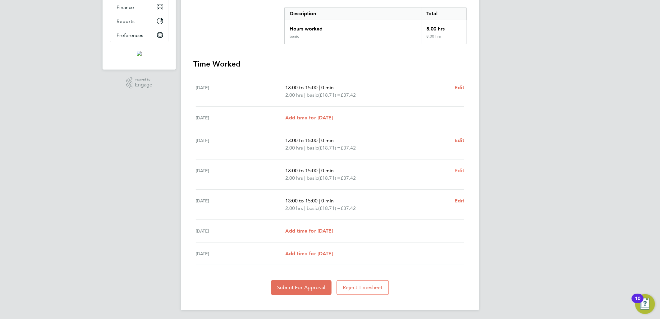
click at [458, 173] on link "Edit" at bounding box center [459, 170] width 10 height 7
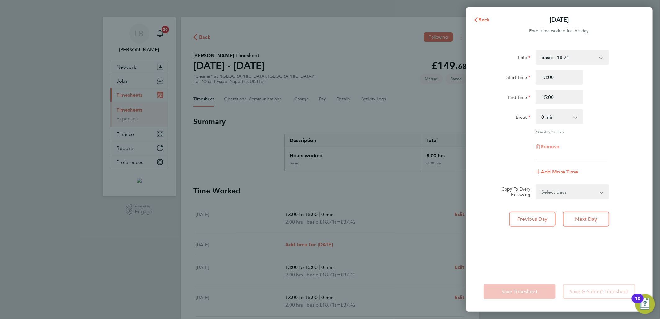
click at [556, 143] on span "Remove" at bounding box center [549, 146] width 19 height 6
select select "null"
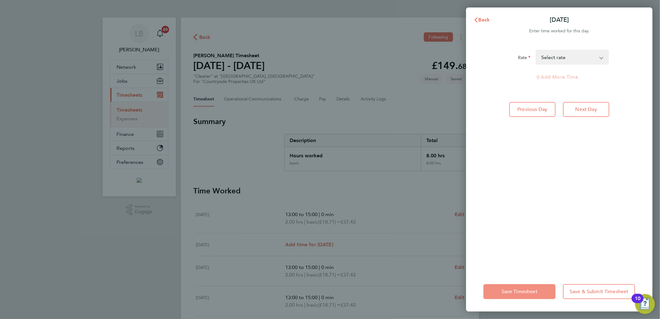
click at [516, 290] on span "Save Timesheet" at bounding box center [519, 291] width 36 height 6
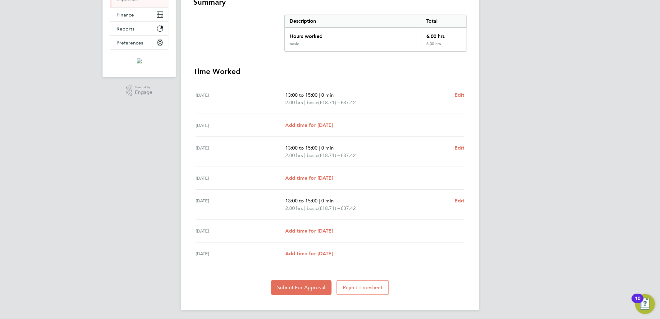
click at [300, 275] on section "Time Worked [DATE] 13:00 to 15:00 | 0 min 2.00 hrs | basic (£18.71) = £37.42 Ed…" at bounding box center [329, 180] width 273 height 228
click at [300, 281] on button "Submit For Approval" at bounding box center [301, 287] width 61 height 15
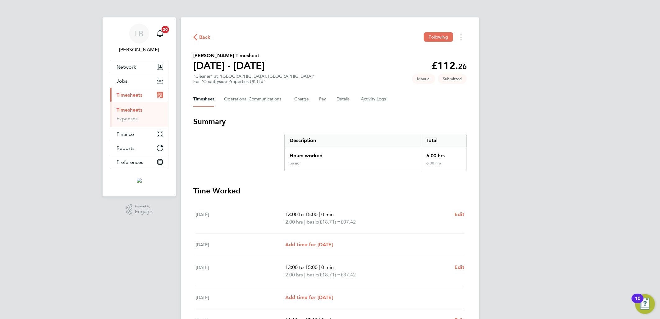
click at [199, 34] on span "Back" at bounding box center [201, 37] width 17 height 6
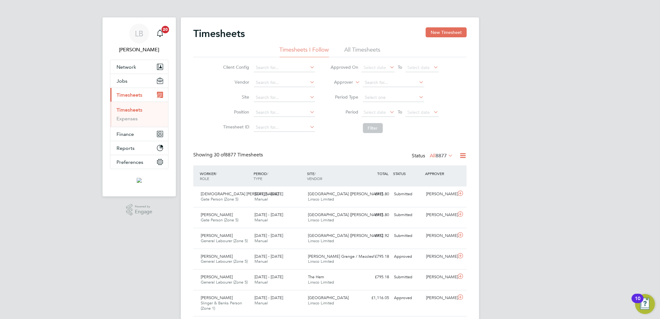
drag, startPoint x: 448, startPoint y: 28, endPoint x: 330, endPoint y: 57, distance: 122.2
click at [448, 28] on button "New Timesheet" at bounding box center [445, 32] width 41 height 10
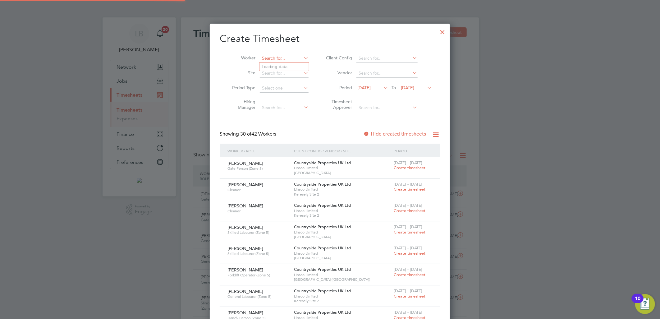
click at [276, 59] on input at bounding box center [284, 58] width 49 height 9
click at [277, 68] on li "[PERSON_NAME] [PERSON_NAME] [DEMOGRAPHIC_DATA]" at bounding box center [291, 66] width 64 height 8
type input "[PERSON_NAME]"
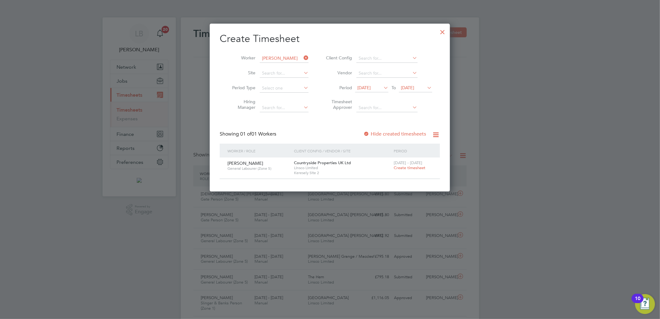
click at [403, 166] on span "Create timesheet" at bounding box center [409, 167] width 32 height 5
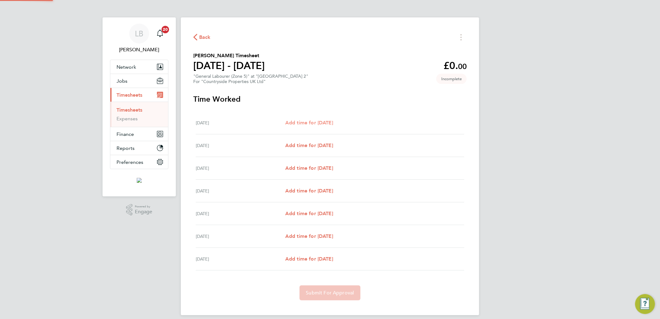
click at [312, 120] on span "Add time for [DATE]" at bounding box center [309, 123] width 48 height 6
select select "30"
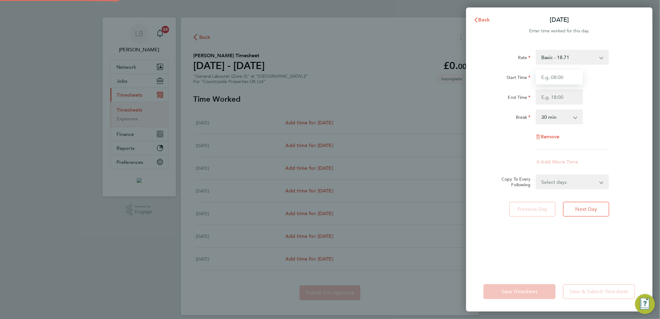
click at [564, 79] on input "Start Time" at bounding box center [558, 77] width 47 height 15
type input "07:30"
click at [547, 95] on input "End Time" at bounding box center [558, 96] width 47 height 15
type input "16:30"
click at [628, 89] on div "Start Time 07:30 End Time 16:30" at bounding box center [559, 87] width 157 height 35
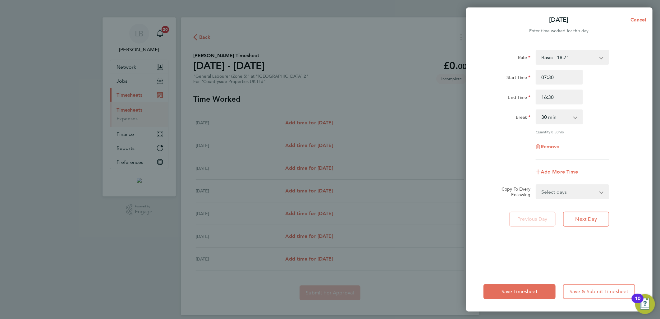
click at [560, 191] on select "Select days Day Weekday (Mon-Fri) Weekend (Sat-Sun) [DATE] [DATE] [DATE] [DATE]…" at bounding box center [568, 192] width 65 height 14
select select "WEEKDAY"
click at [536, 185] on select "Select days Day Weekday (Mon-Fri) Weekend (Sat-Sun) [DATE] [DATE] [DATE] [DATE]…" at bounding box center [568, 192] width 65 height 14
select select "[DATE]"
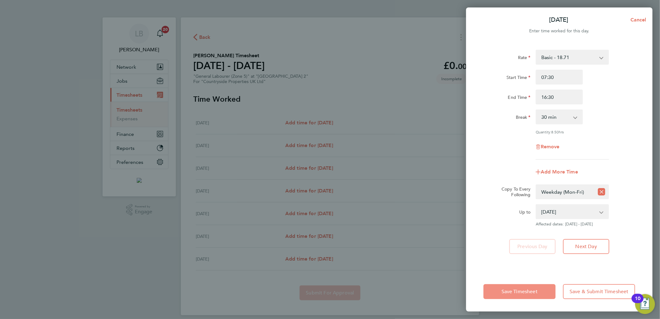
click at [540, 290] on button "Save Timesheet" at bounding box center [519, 291] width 72 height 15
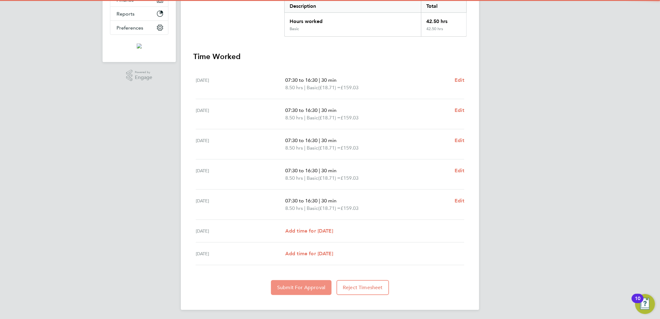
click at [307, 280] on button "Submit For Approval" at bounding box center [301, 287] width 61 height 15
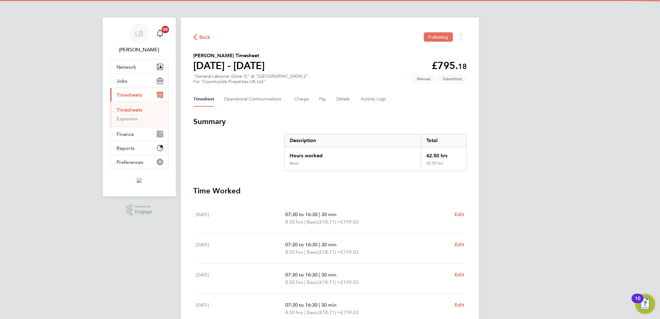
click at [202, 34] on span "Back" at bounding box center [204, 37] width 11 height 7
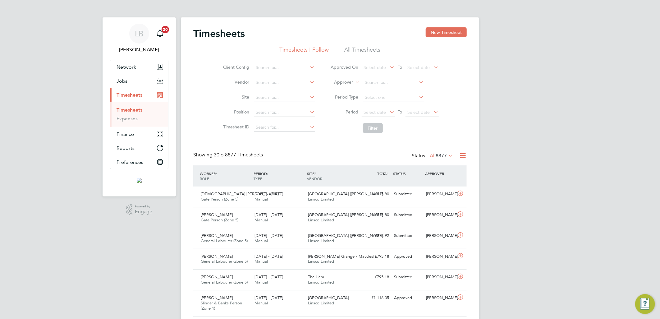
click at [428, 33] on button "New Timesheet" at bounding box center [445, 32] width 41 height 10
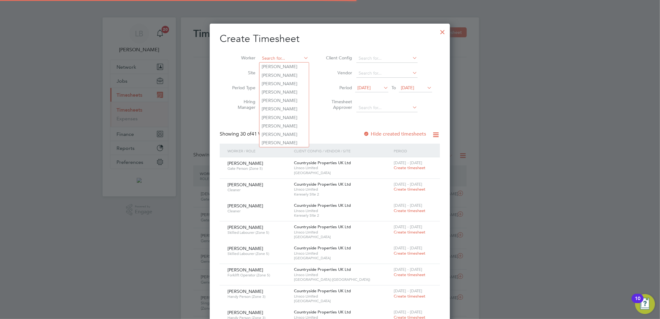
click at [288, 59] on input at bounding box center [284, 58] width 49 height 9
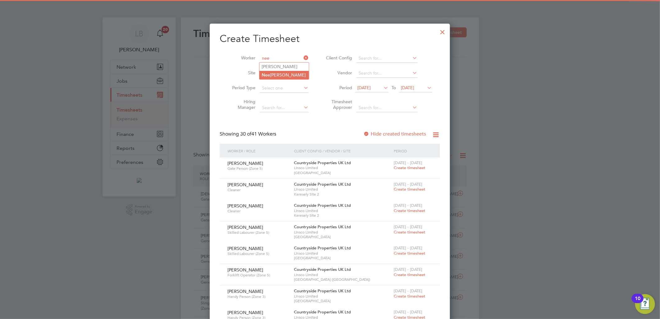
click at [283, 74] on li "[PERSON_NAME]" at bounding box center [283, 75] width 49 height 8
type input "[PERSON_NAME]"
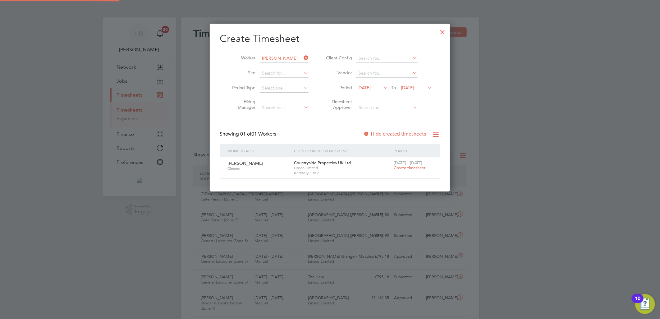
click at [398, 132] on label "Hide created timesheets" at bounding box center [394, 134] width 63 height 6
click at [400, 132] on label "Hide created timesheets" at bounding box center [394, 134] width 63 height 6
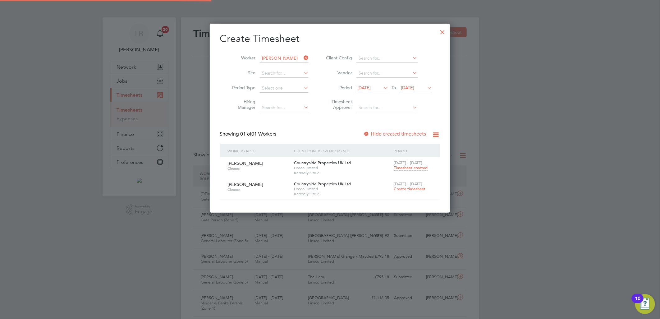
click at [406, 168] on span "Timesheet created" at bounding box center [410, 168] width 34 height 6
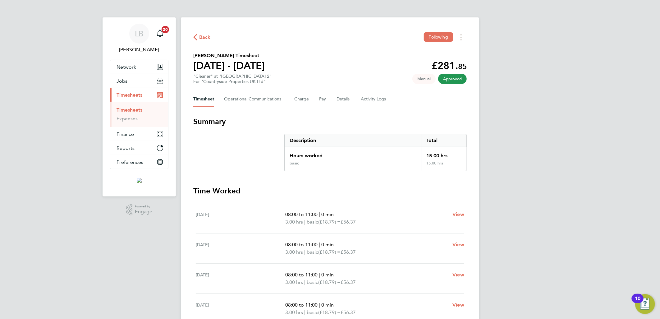
click at [204, 36] on span "Back" at bounding box center [204, 37] width 11 height 7
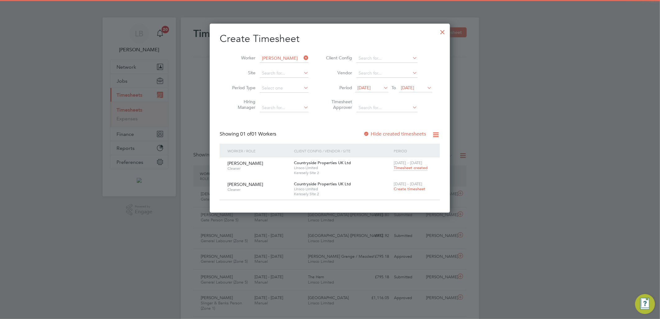
click at [417, 184] on span "[DATE] - [DATE]" at bounding box center [407, 183] width 29 height 5
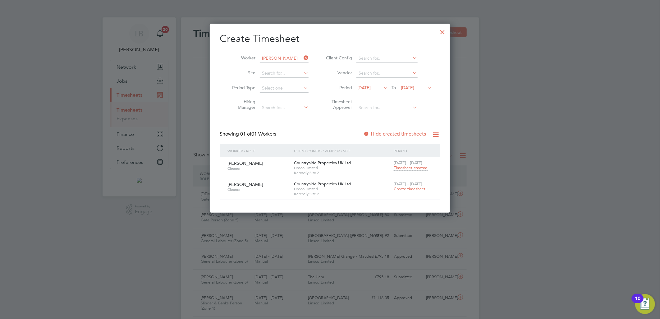
click at [415, 186] on span "Create timesheet" at bounding box center [409, 188] width 32 height 5
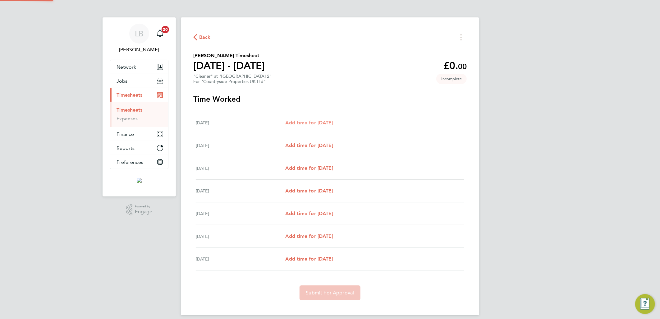
click at [325, 120] on span "Add time for [DATE]" at bounding box center [309, 123] width 48 height 6
select select "30"
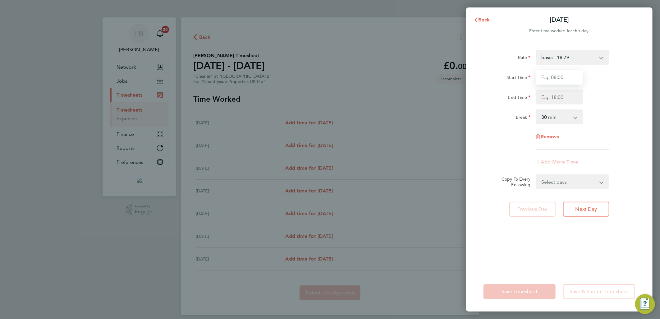
click at [557, 77] on input "Start Time" at bounding box center [558, 77] width 47 height 15
click at [550, 75] on input "Start Time" at bounding box center [558, 77] width 47 height 15
type input "08:00"
drag, startPoint x: 543, startPoint y: 93, endPoint x: 547, endPoint y: 96, distance: 4.6
click at [543, 93] on input "End Time" at bounding box center [558, 96] width 47 height 15
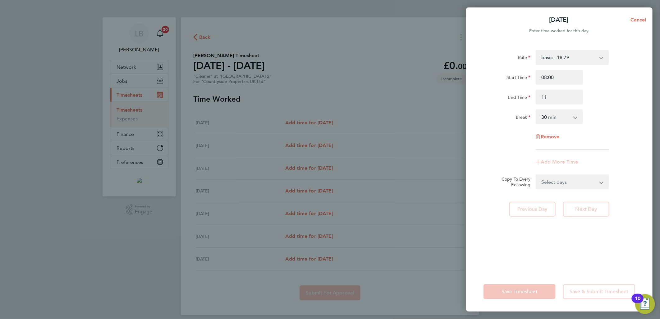
type input "11:00"
drag, startPoint x: 591, startPoint y: 88, endPoint x: 590, endPoint y: 95, distance: 6.9
click at [591, 88] on div "Start Time 08:00 End Time 11:00" at bounding box center [559, 87] width 157 height 35
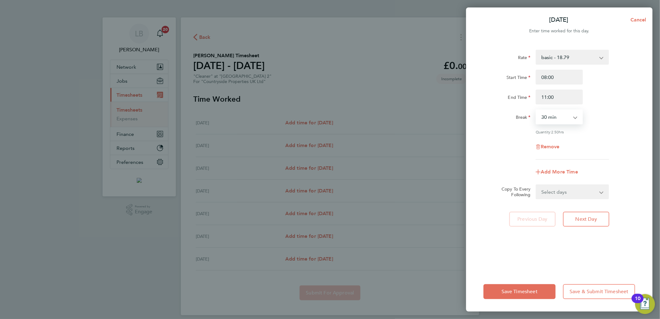
drag, startPoint x: 550, startPoint y: 120, endPoint x: 550, endPoint y: 123, distance: 3.4
click at [550, 120] on select "0 min 15 min 30 min 45 min 60 min 75 min 90 min" at bounding box center [555, 117] width 39 height 14
select select "0"
click at [536, 110] on select "0 min 15 min 30 min 45 min 60 min 75 min 90 min" at bounding box center [555, 117] width 39 height 14
drag, startPoint x: 574, startPoint y: 191, endPoint x: 573, endPoint y: 198, distance: 7.2
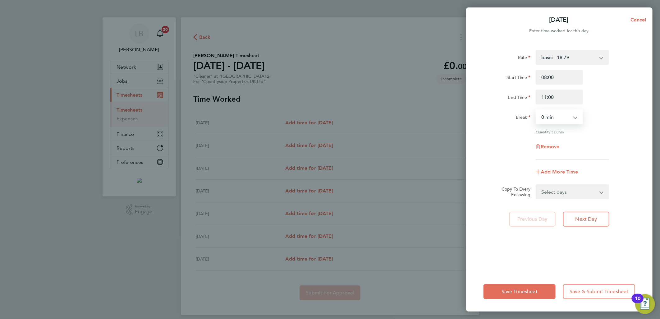
click at [573, 191] on select "Select days Day Weekday (Mon-Fri) Weekend (Sat-Sun) [DATE] [DATE] [DATE] [DATE]…" at bounding box center [568, 192] width 65 height 14
select select "WEEKDAY"
click at [536, 185] on select "Select days Day Weekday (Mon-Fri) Weekend (Sat-Sun) [DATE] [DATE] [DATE] [DATE]…" at bounding box center [568, 192] width 65 height 14
select select "[DATE]"
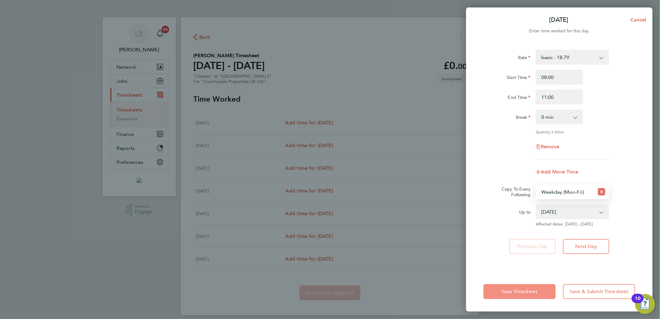
click at [524, 293] on span "Save Timesheet" at bounding box center [519, 291] width 36 height 6
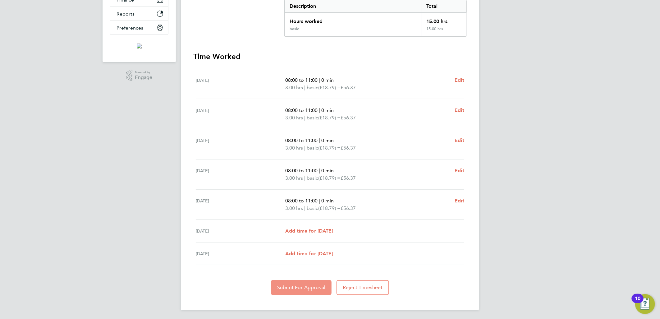
click at [300, 289] on span "Submit For Approval" at bounding box center [301, 287] width 48 height 6
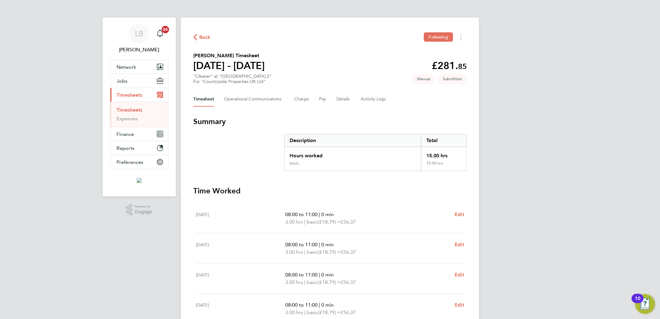
click at [204, 37] on span "Back" at bounding box center [204, 37] width 11 height 7
